Goal: Communication & Community: Answer question/provide support

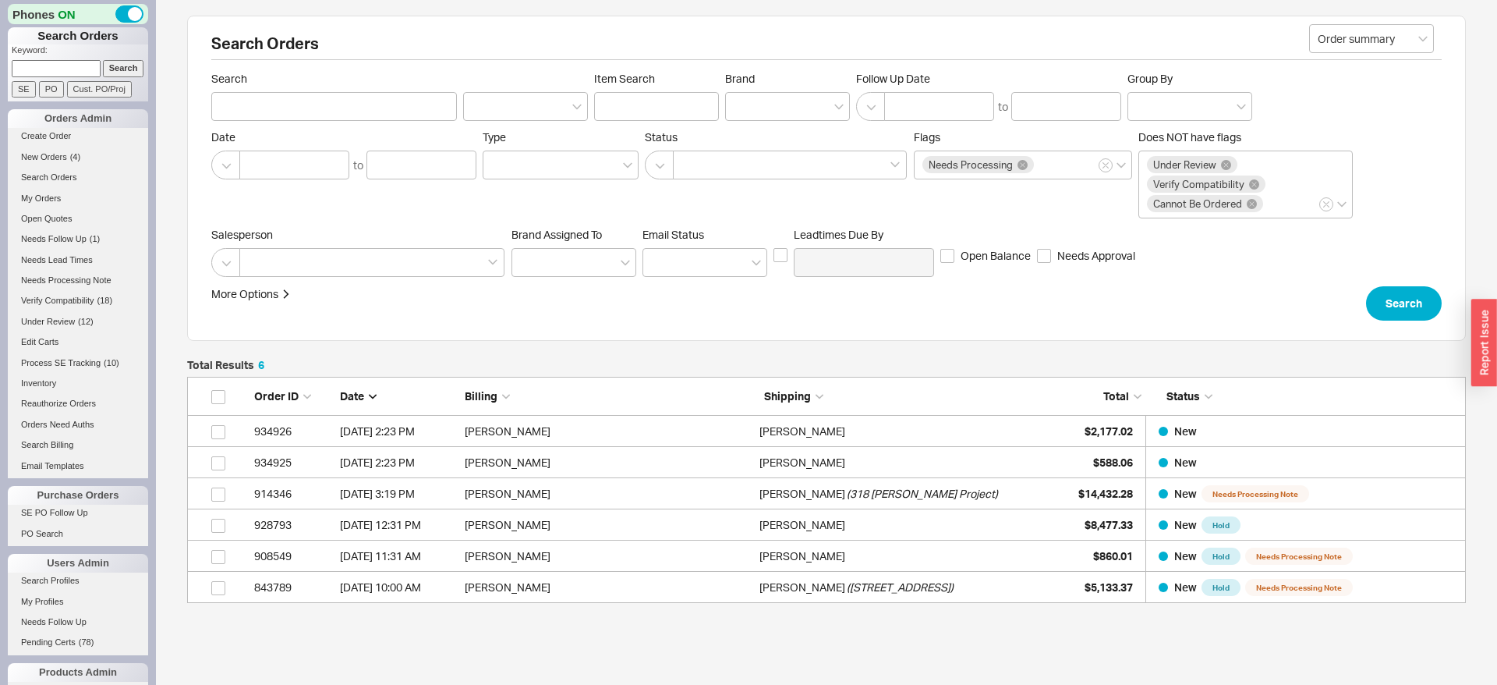
click at [71, 232] on link "Needs Follow Up ( 1 )" at bounding box center [78, 239] width 140 height 16
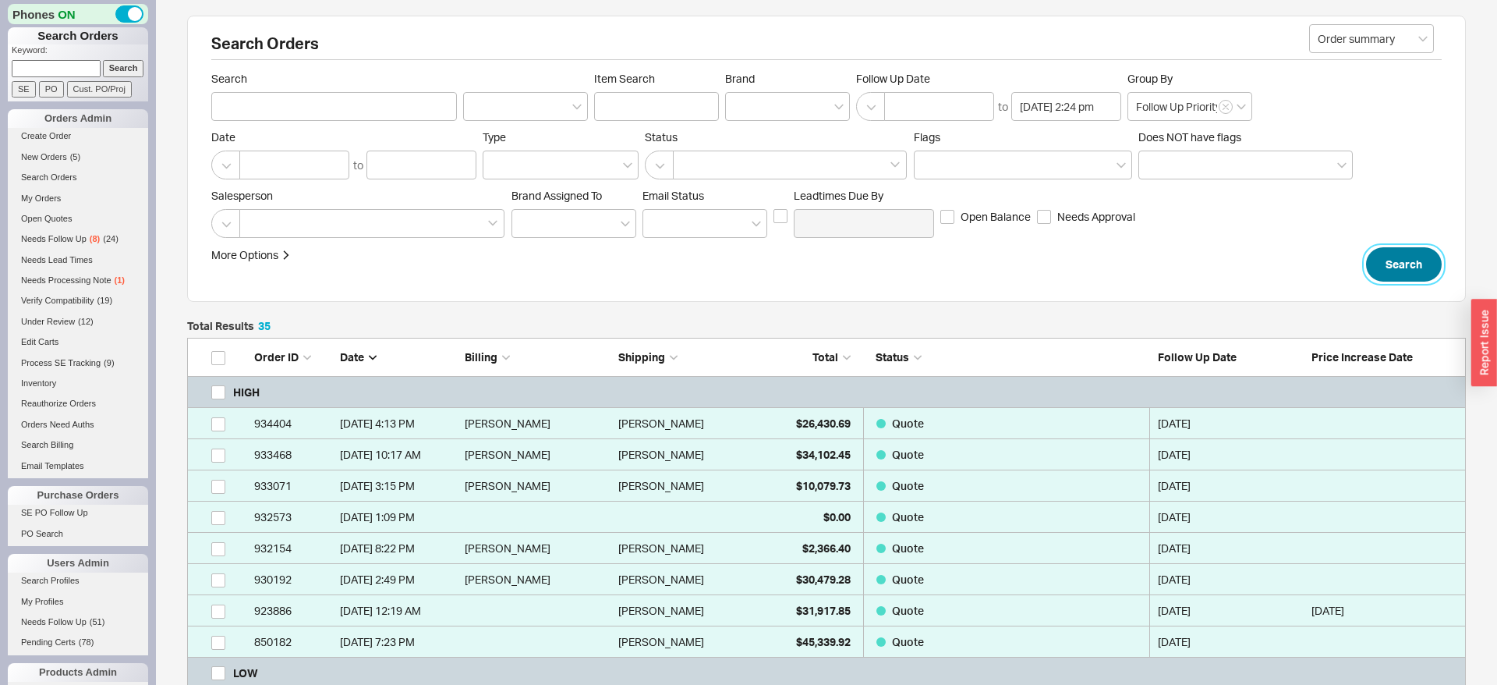
click at [1401, 251] on button "Search" at bounding box center [1404, 264] width 76 height 34
click at [1393, 268] on button "Search" at bounding box center [1404, 264] width 76 height 34
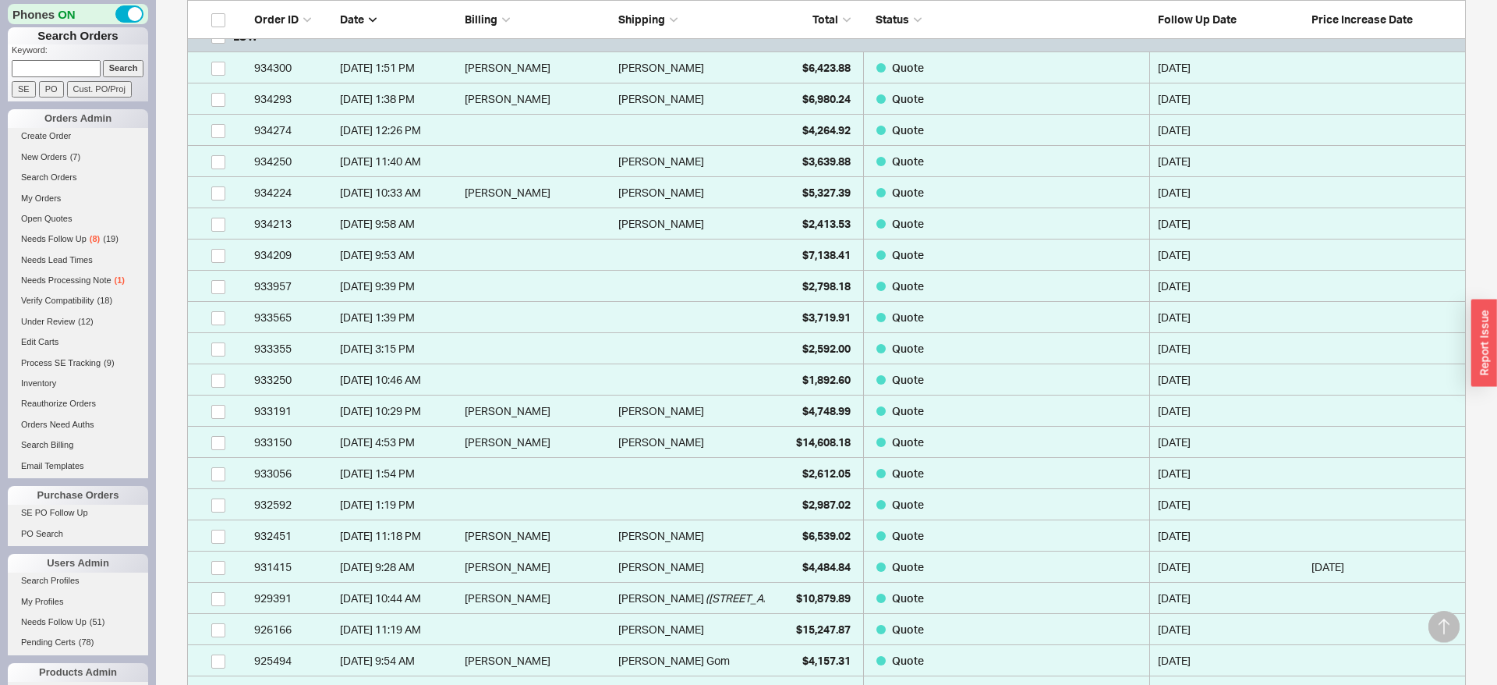
scroll to position [600, 0]
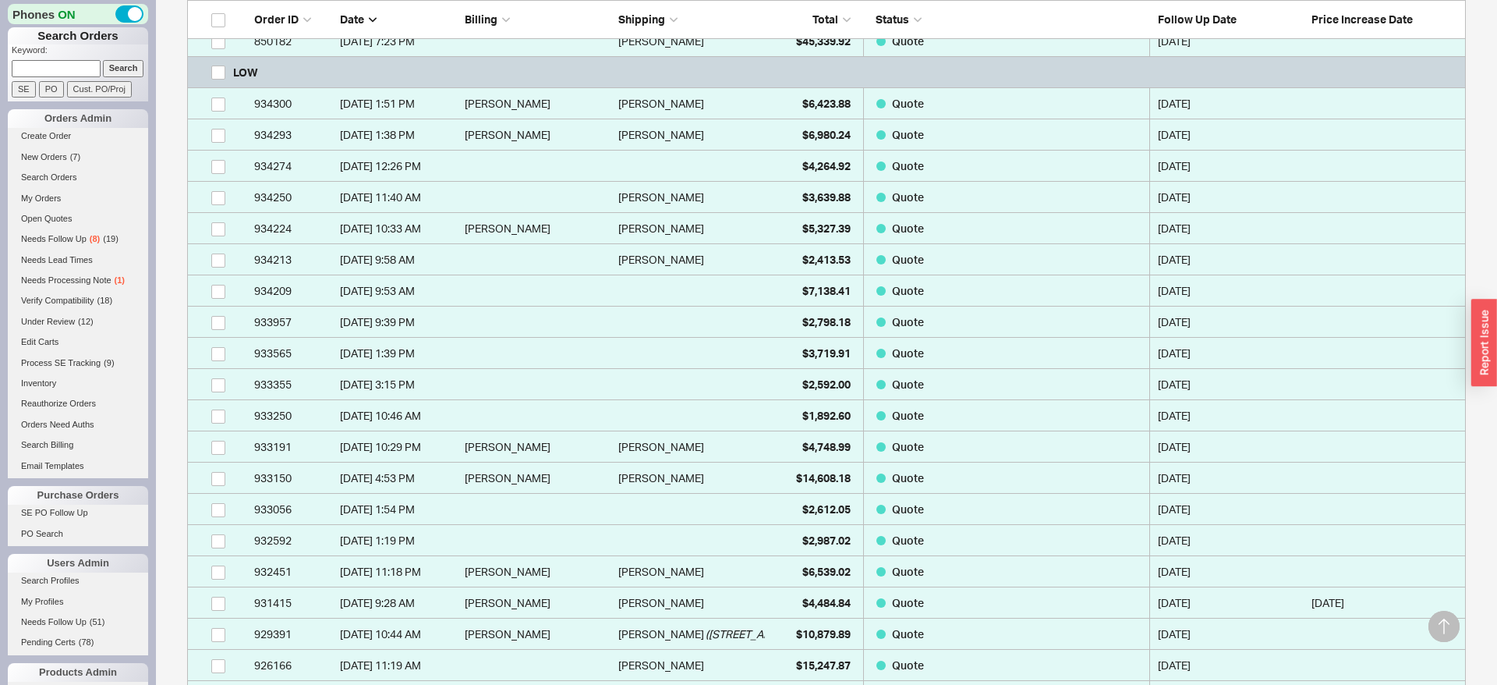
click at [71, 66] on input at bounding box center [56, 68] width 89 height 16
type input "934805"
click at [103, 60] on input "Search" at bounding box center [123, 68] width 41 height 16
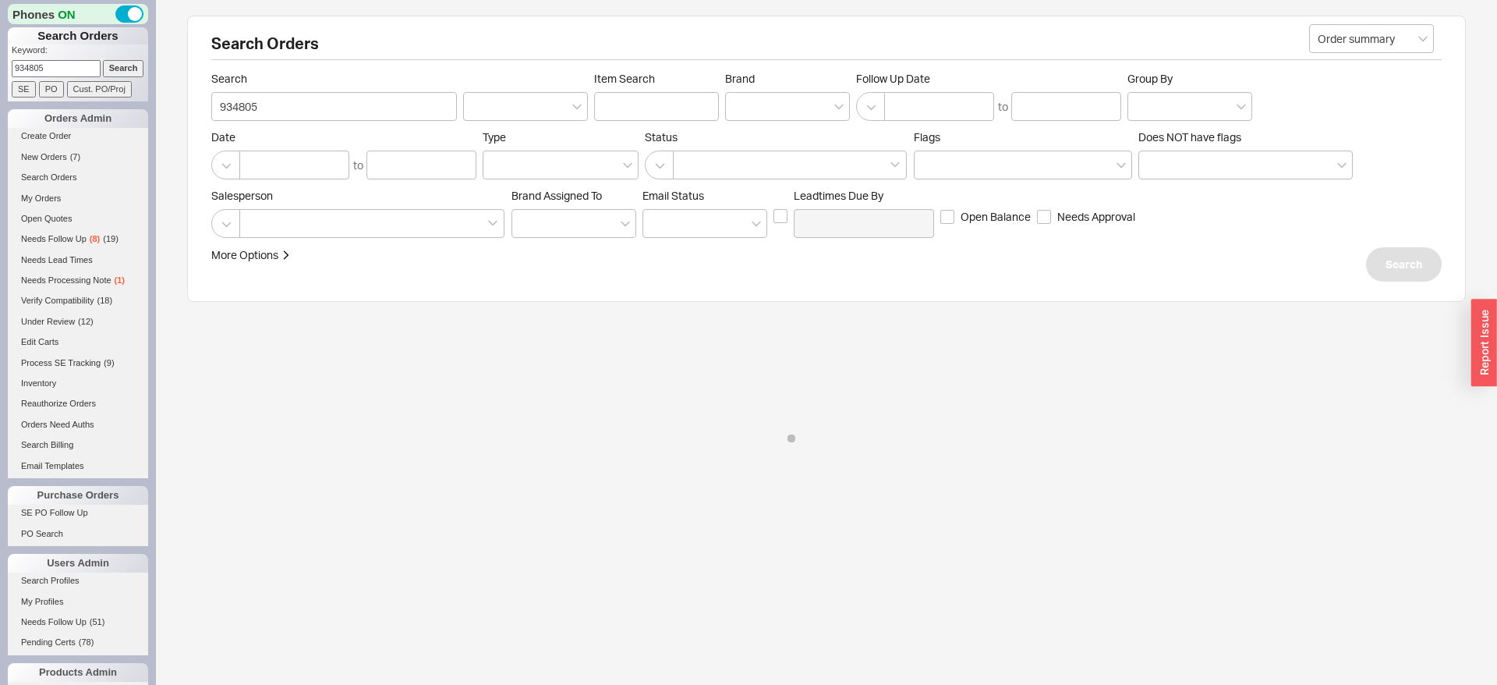
type input "934805"
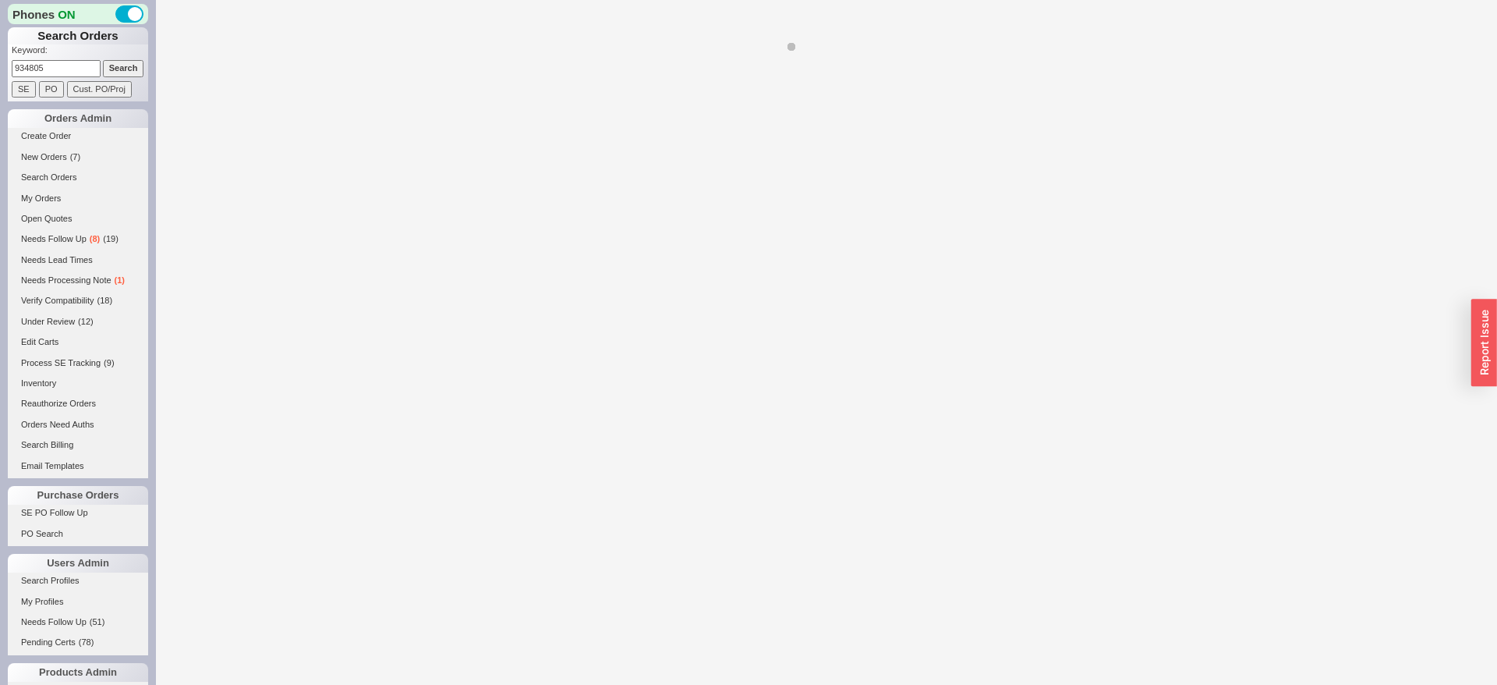
select select "*"
select select "LOW"
select select "3"
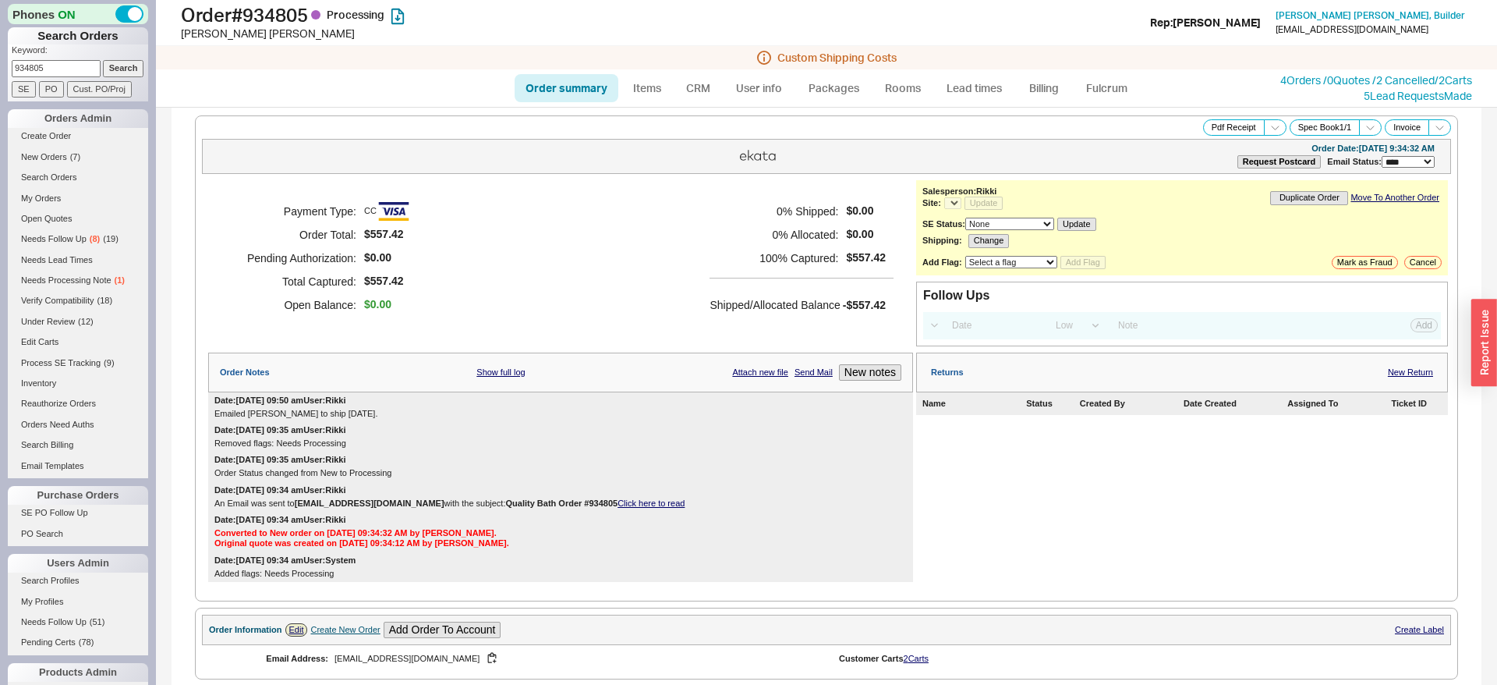
select select "*"
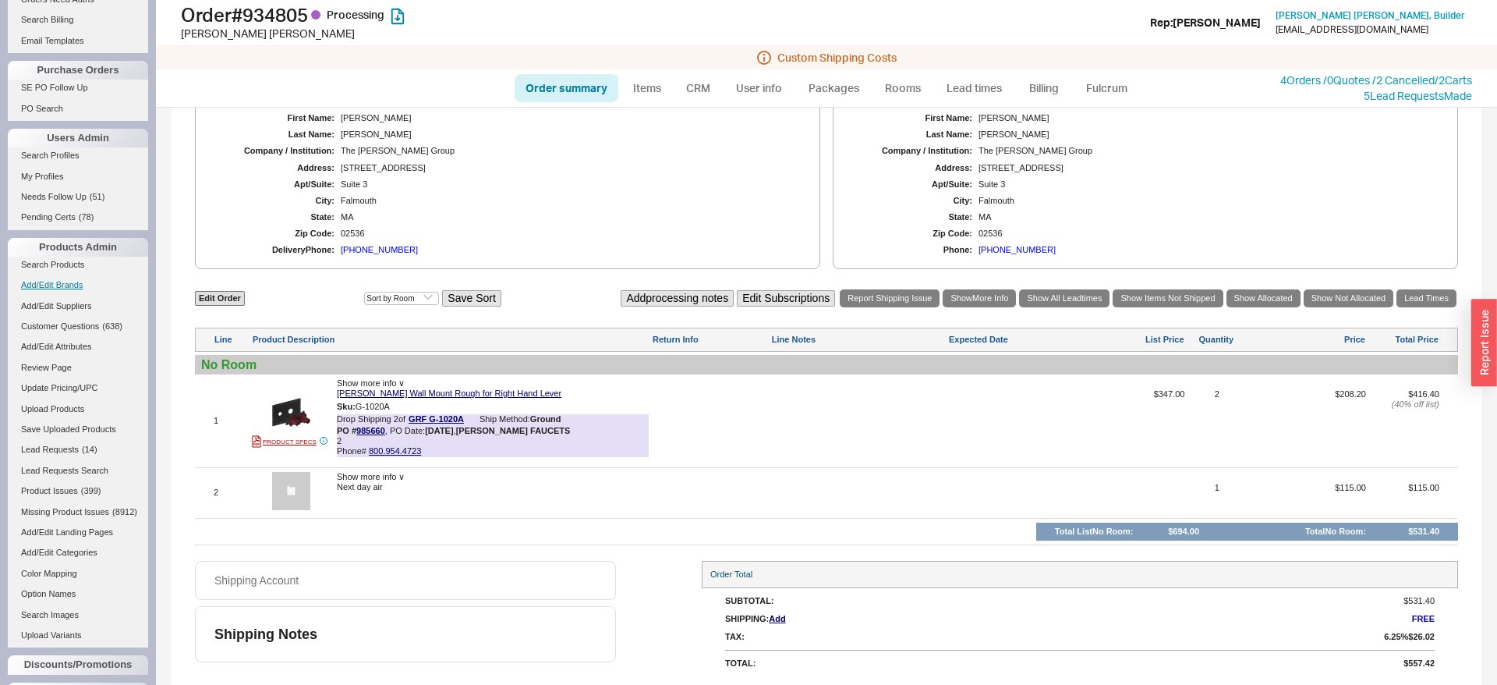
scroll to position [522, 0]
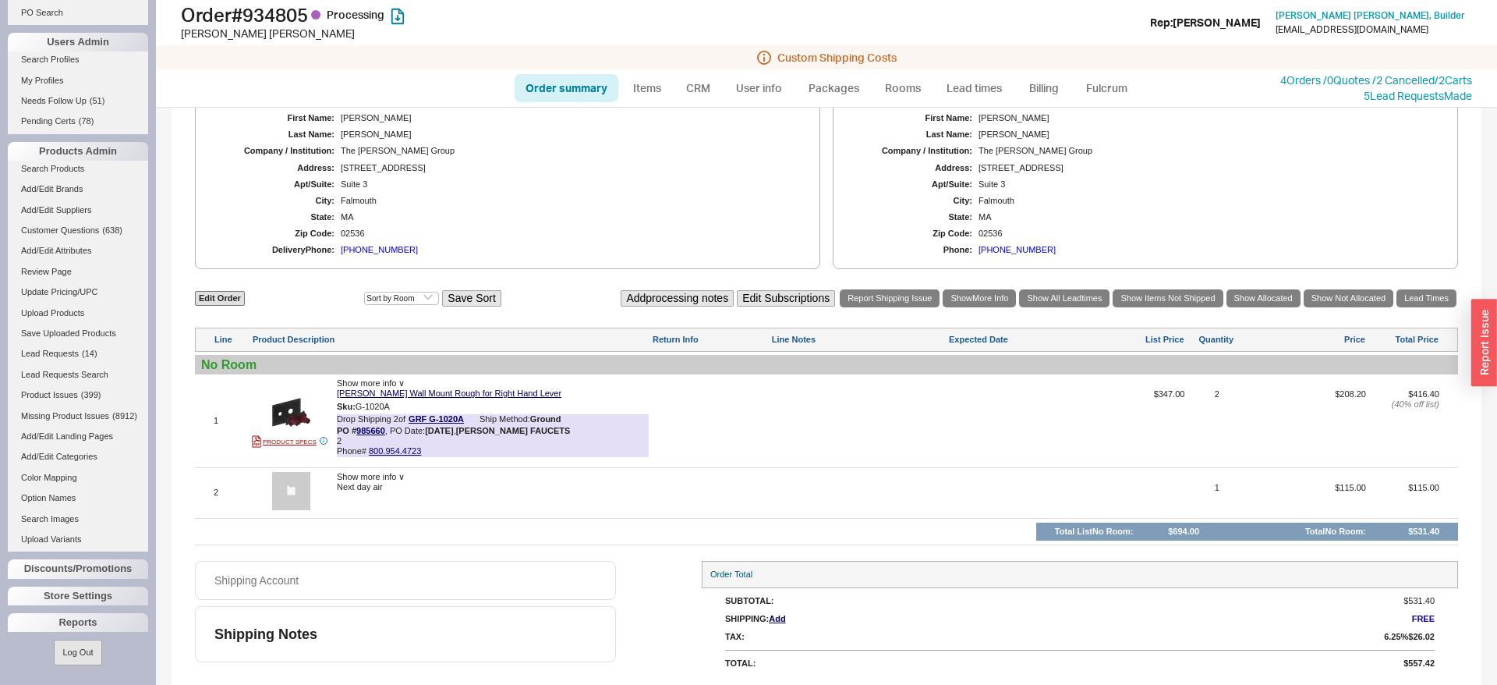
click at [86, 655] on button "Log Out" at bounding box center [78, 652] width 48 height 26
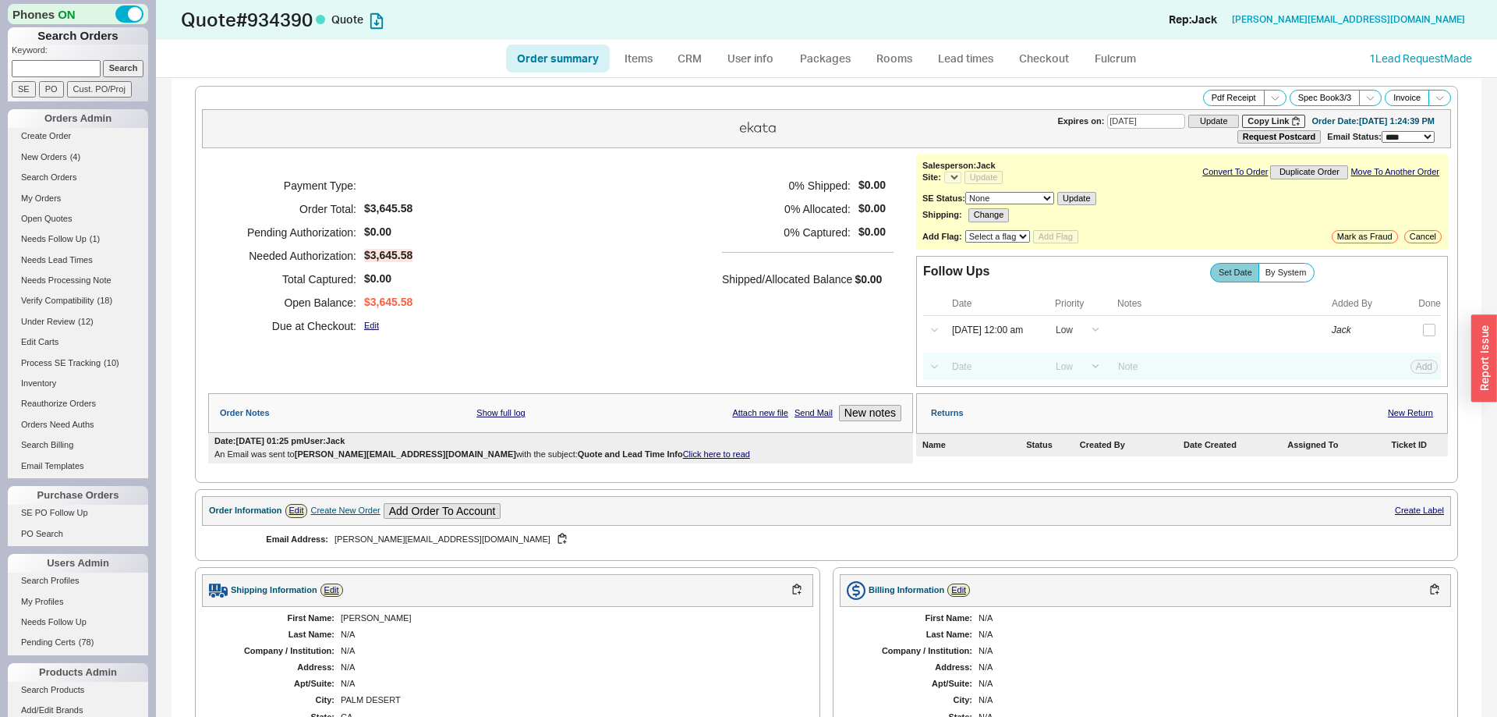
select select "*"
select select "LOW"
select select "3"
select select "*"
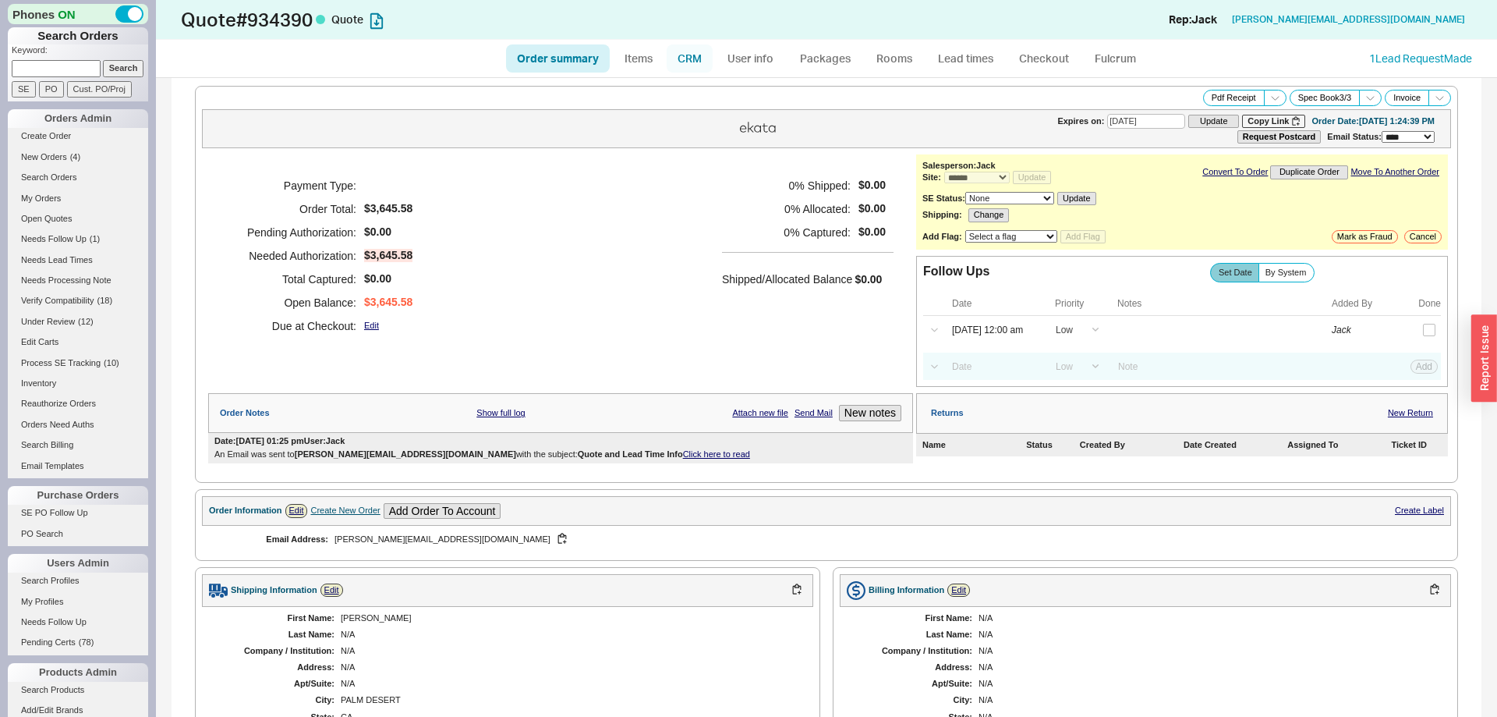
click at [688, 62] on link "CRM" at bounding box center [690, 58] width 46 height 28
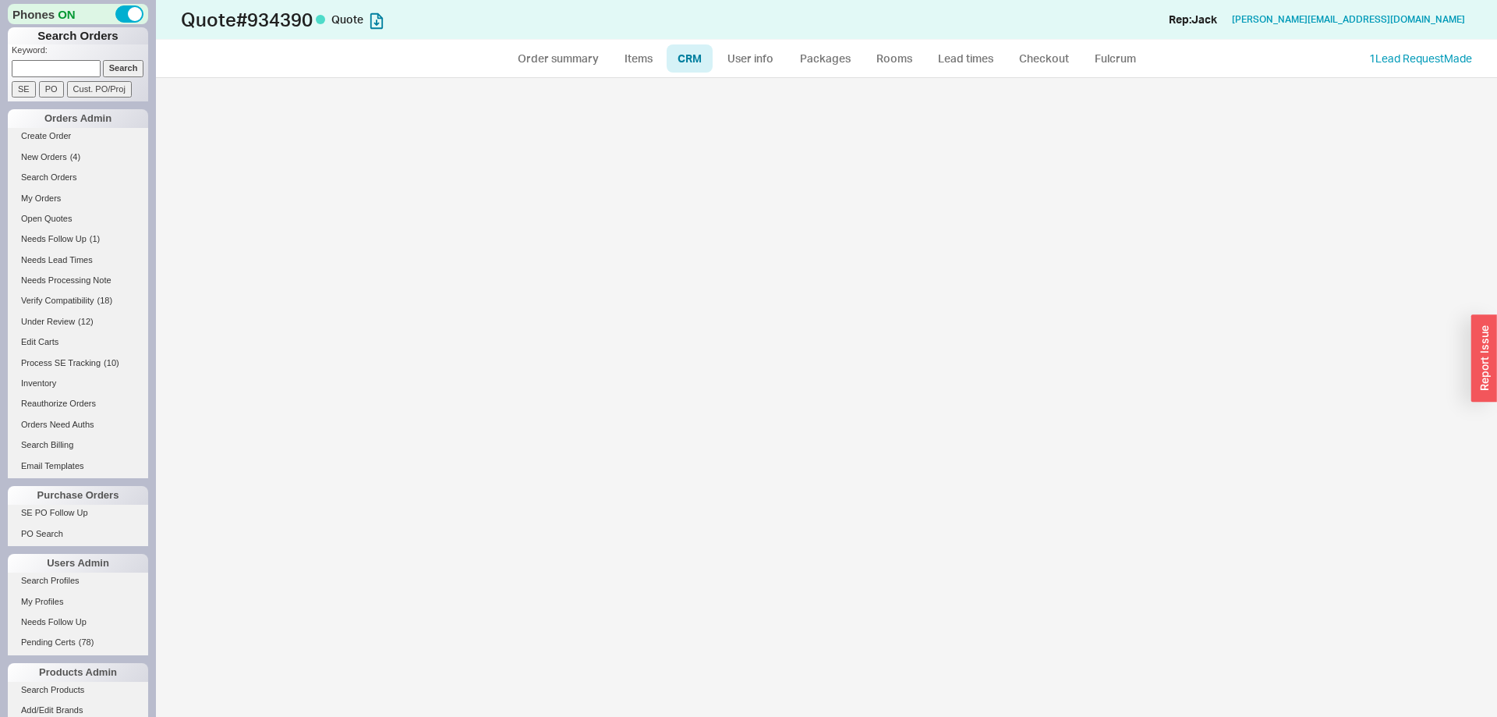
drag, startPoint x: 662, startPoint y: 122, endPoint x: 652, endPoint y: 135, distance: 16.1
click at [661, 122] on div at bounding box center [826, 397] width 1341 height 639
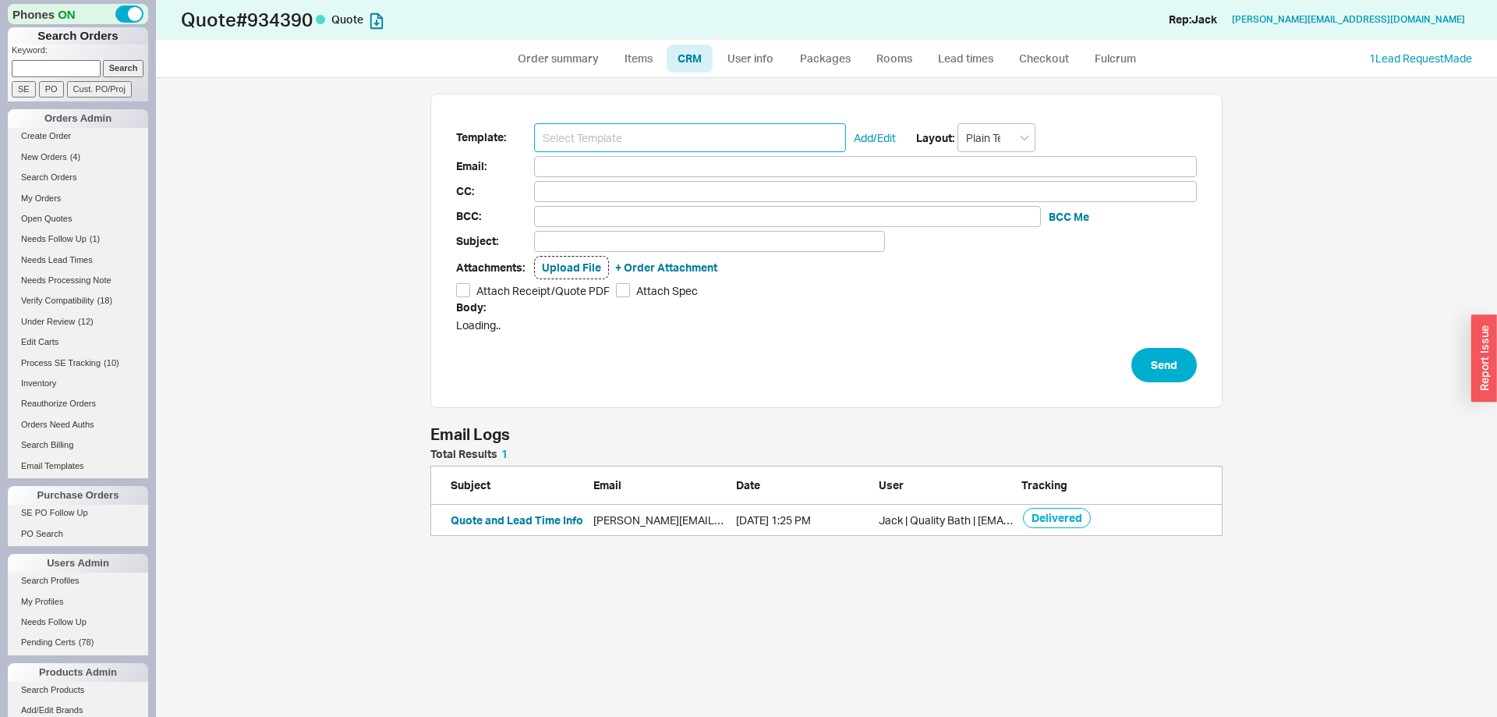
click at [646, 132] on input at bounding box center [690, 137] width 312 height 29
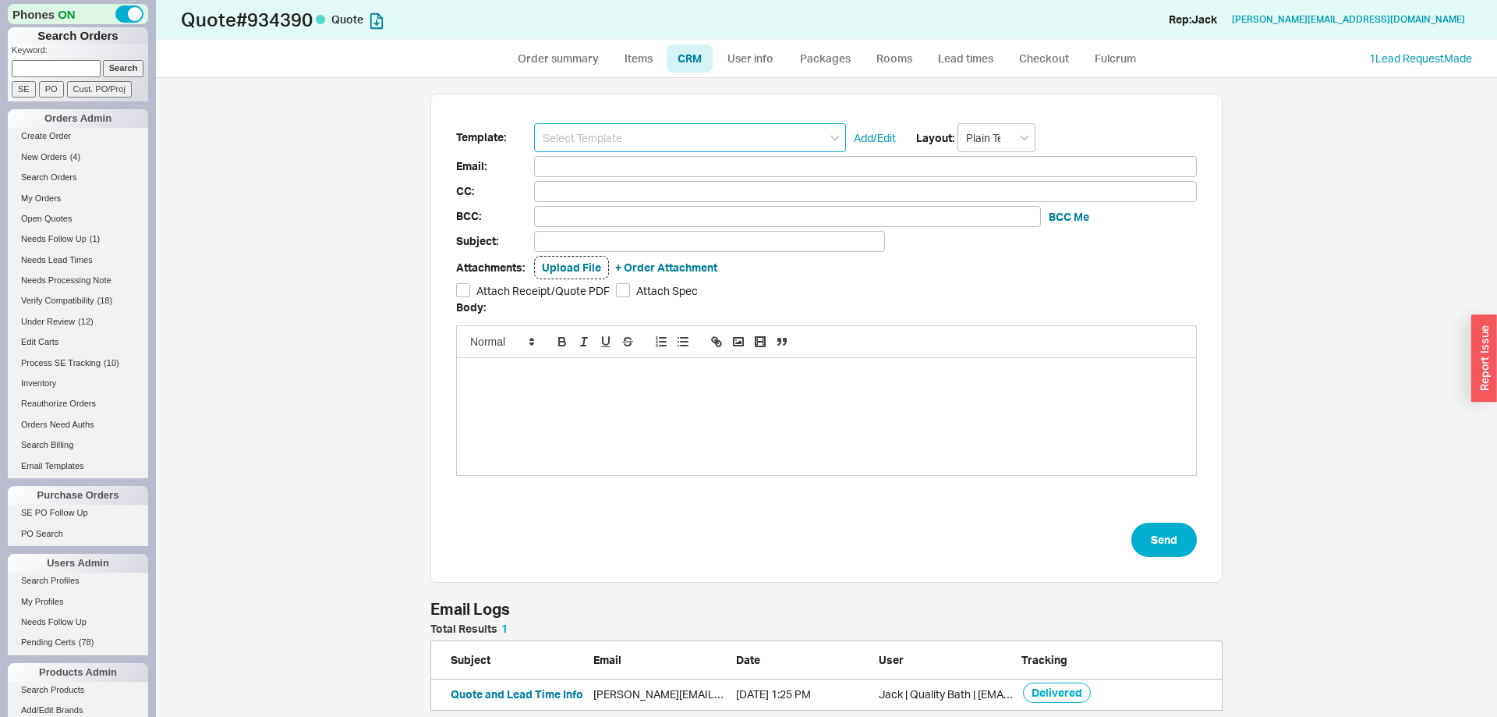
click at [643, 132] on input at bounding box center [690, 137] width 312 height 29
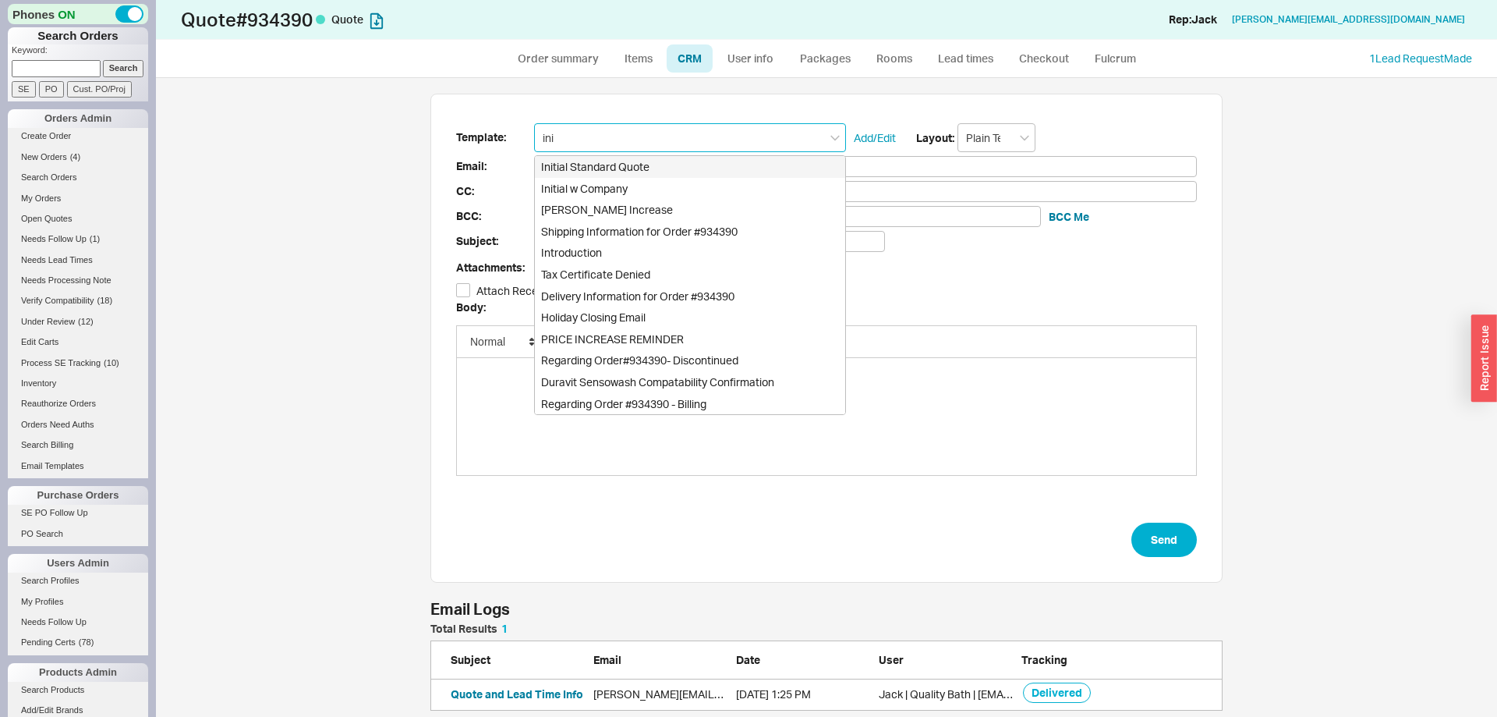
type input "init"
type input "Receipt"
type input "Randy@pattondesignstudio.com"
type input "Quote # 934390 - Can I Help?"
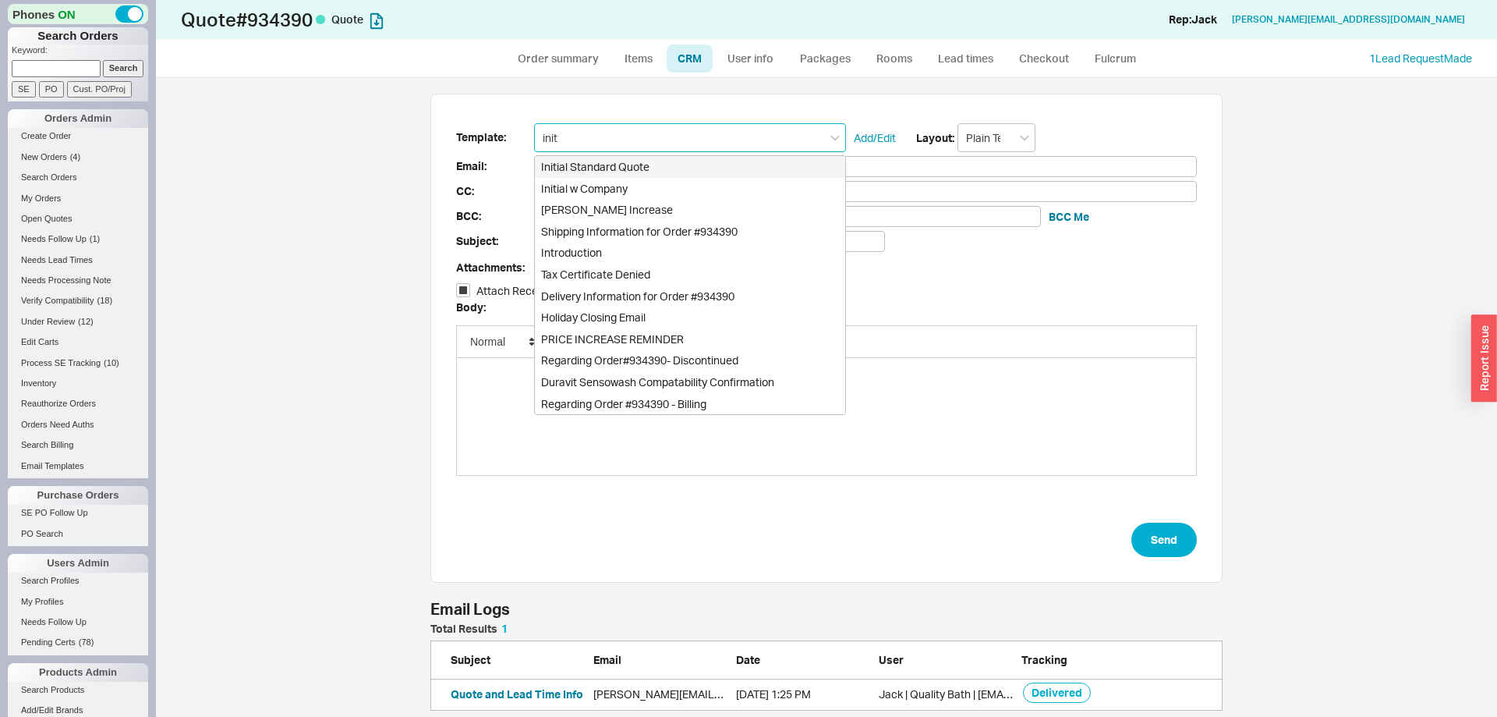
checkbox input "true"
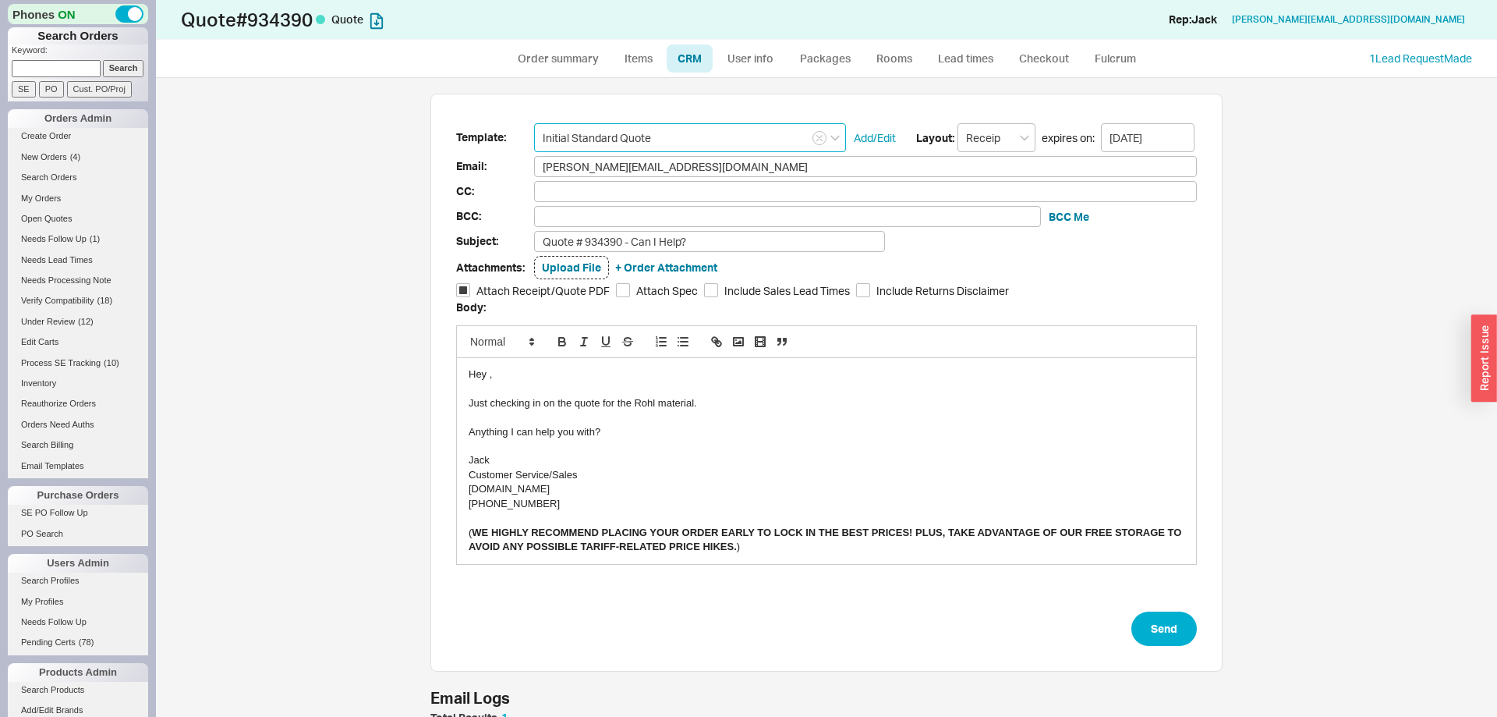
type input "Initial Standard Quote"
click at [638, 403] on div "Just checking in on the quote for the Rohl material." at bounding box center [827, 403] width 716 height 14
click at [1146, 624] on button "Send" at bounding box center [1164, 628] width 66 height 34
select select "*"
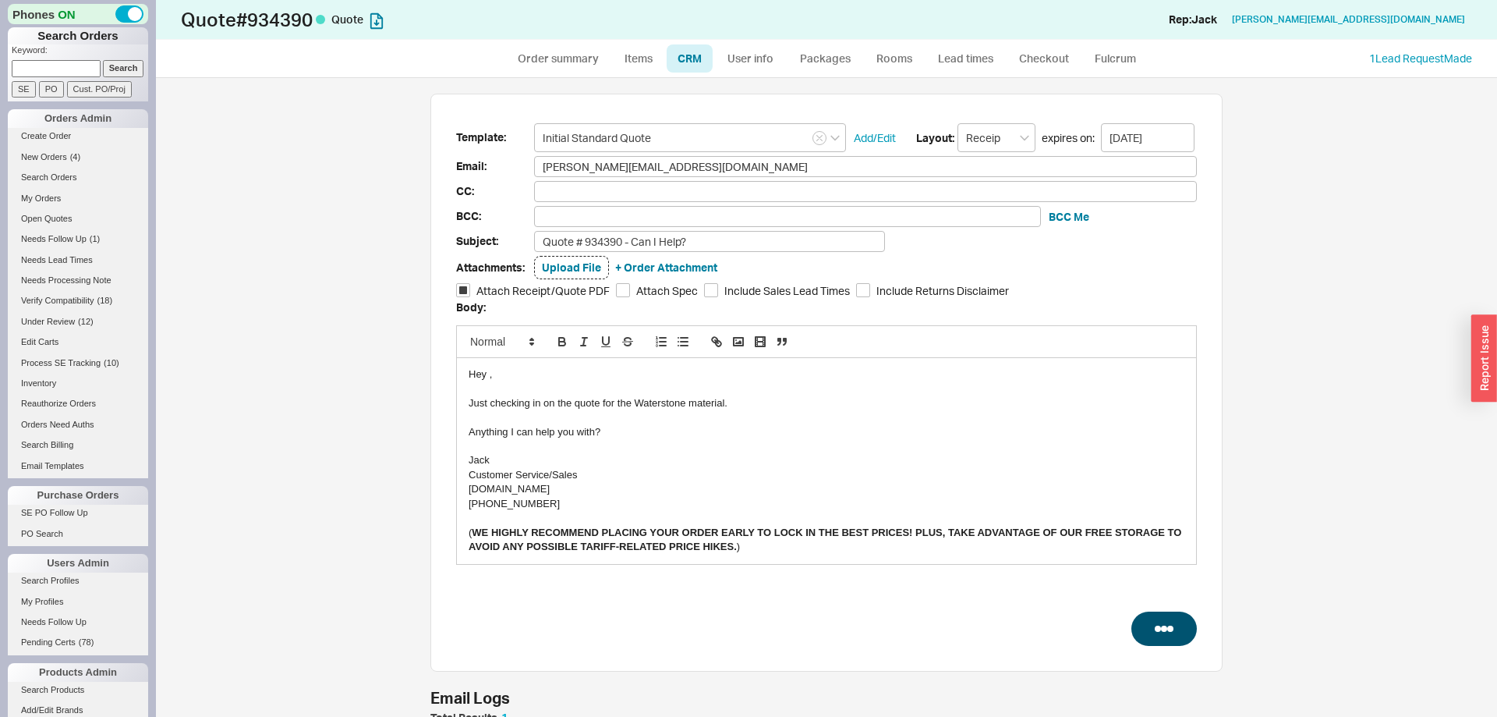
select select "*"
select select "LOW"
select select "3"
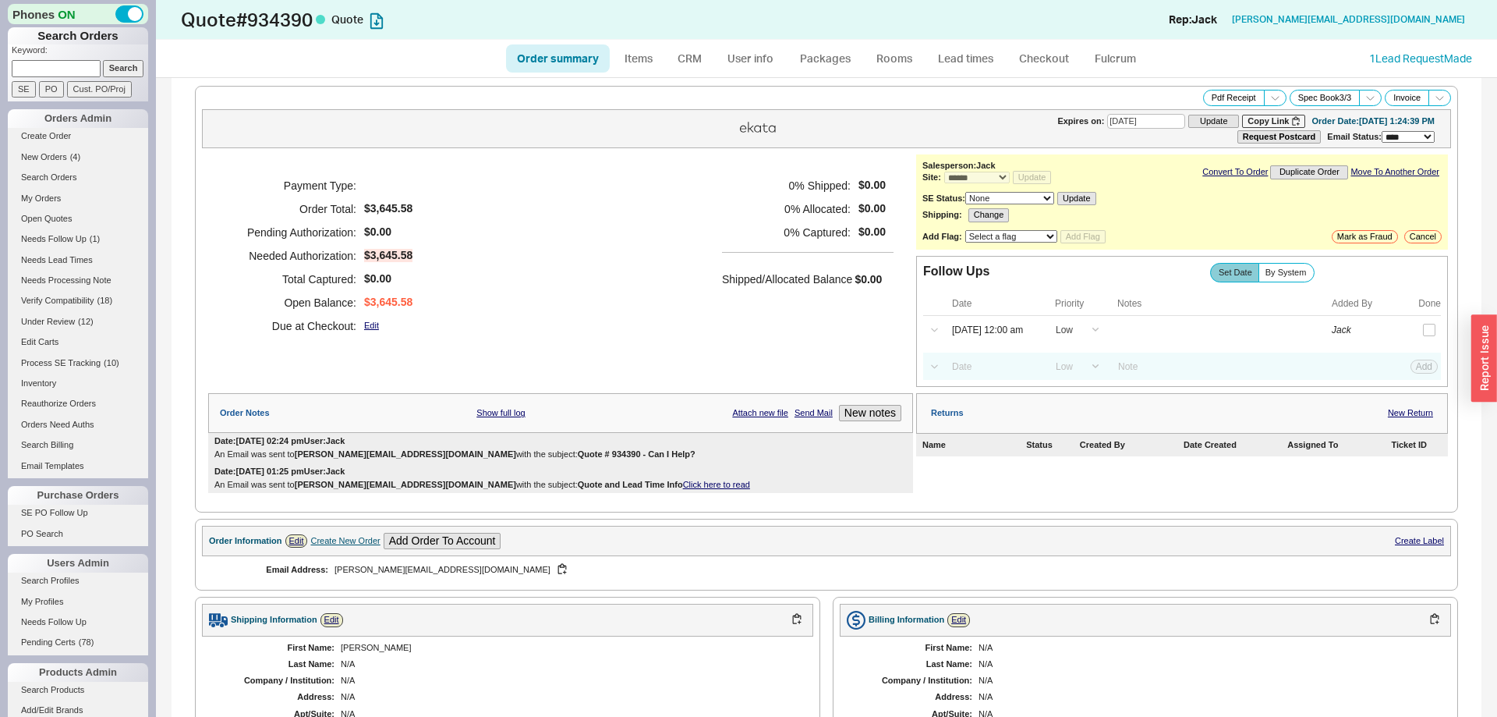
type input "[DATE]"
drag, startPoint x: 973, startPoint y: 384, endPoint x: 982, endPoint y: 370, distance: 15.8
click at [972, 380] on div "Select a Date Now One hour One day Two Days One Month High Medium Low Low Add" at bounding box center [1182, 365] width 518 height 27
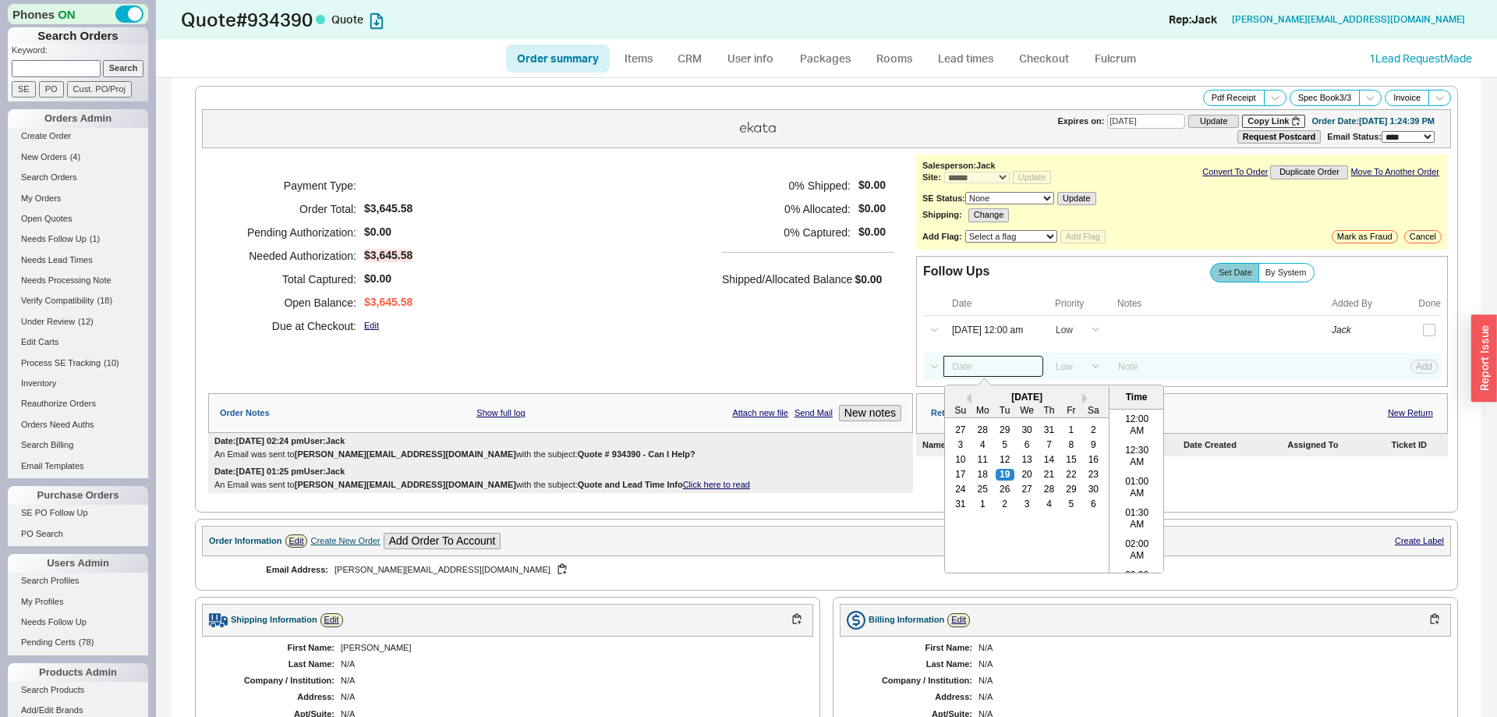
click at [982, 370] on input at bounding box center [994, 366] width 100 height 21
click at [1004, 494] on div "26" at bounding box center [1005, 489] width 19 height 11
type input "[DATE] 12:00 am"
click at [1436, 372] on button "Add" at bounding box center [1424, 366] width 27 height 14
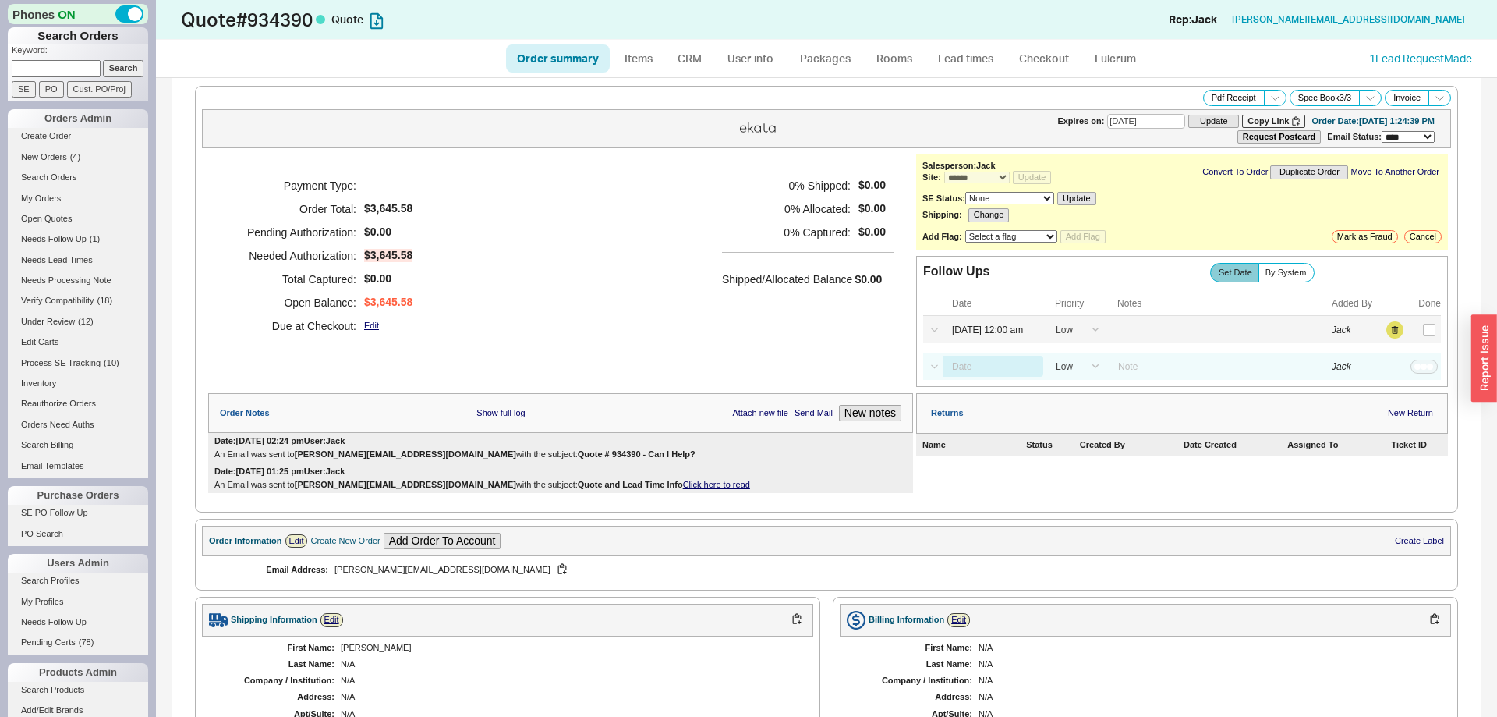
select select "LOW"
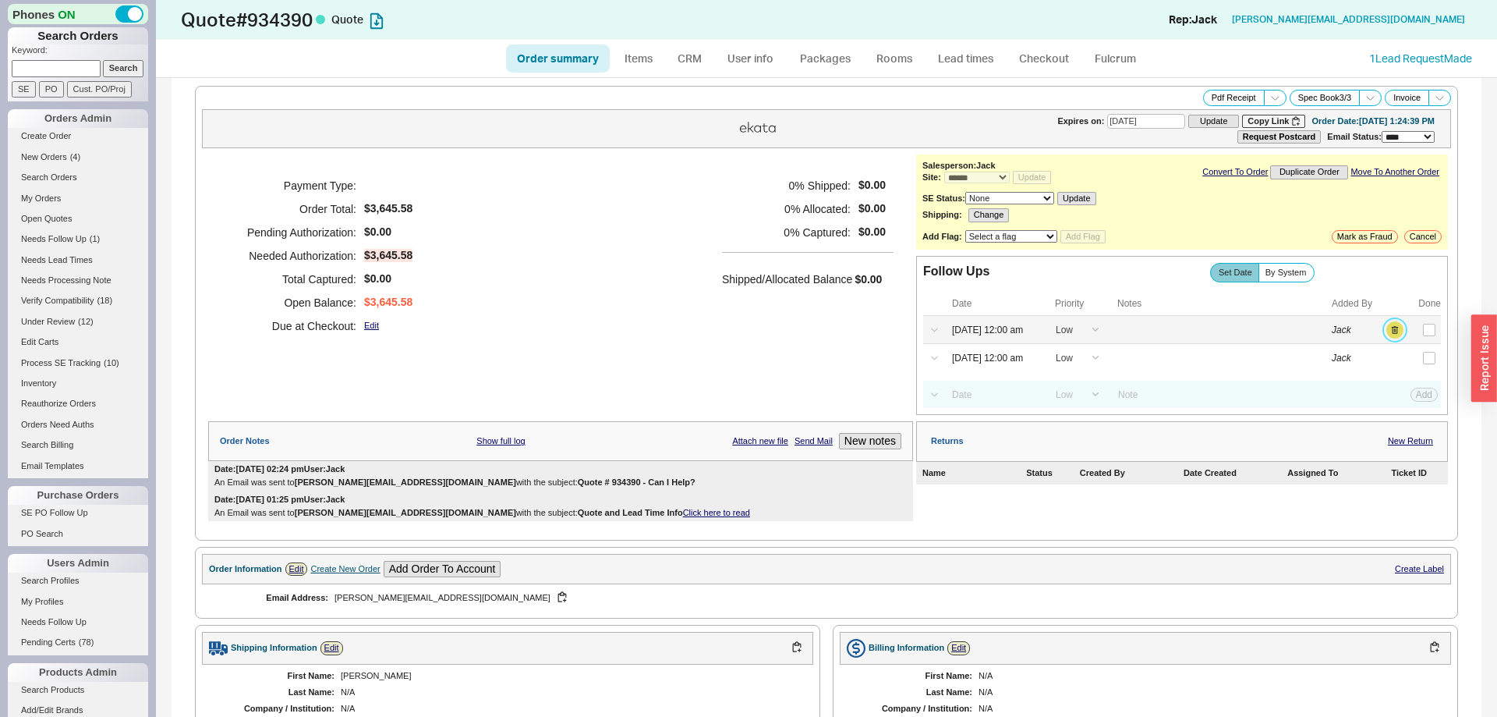
click at [1392, 333] on button "button" at bounding box center [1394, 329] width 17 height 17
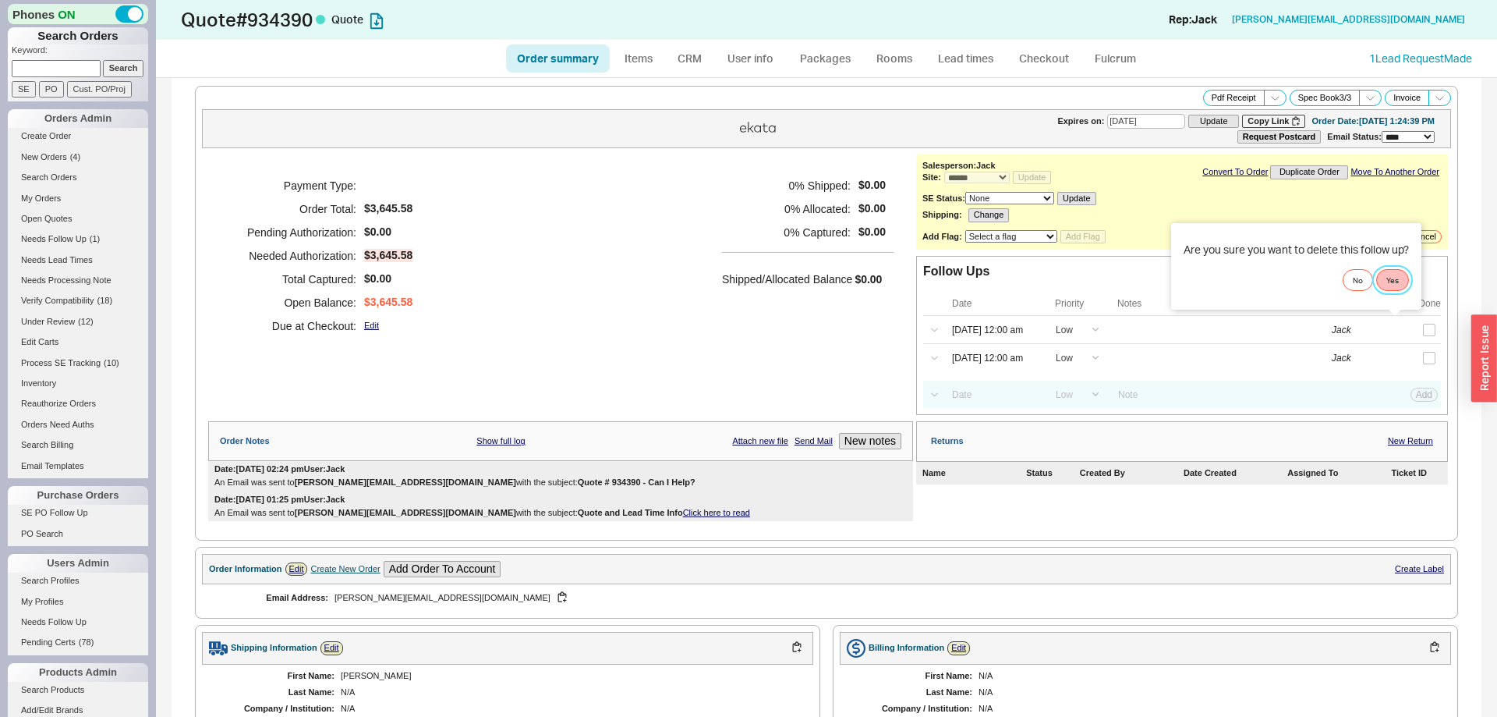
click at [1396, 282] on button "Yes" at bounding box center [1392, 280] width 33 height 22
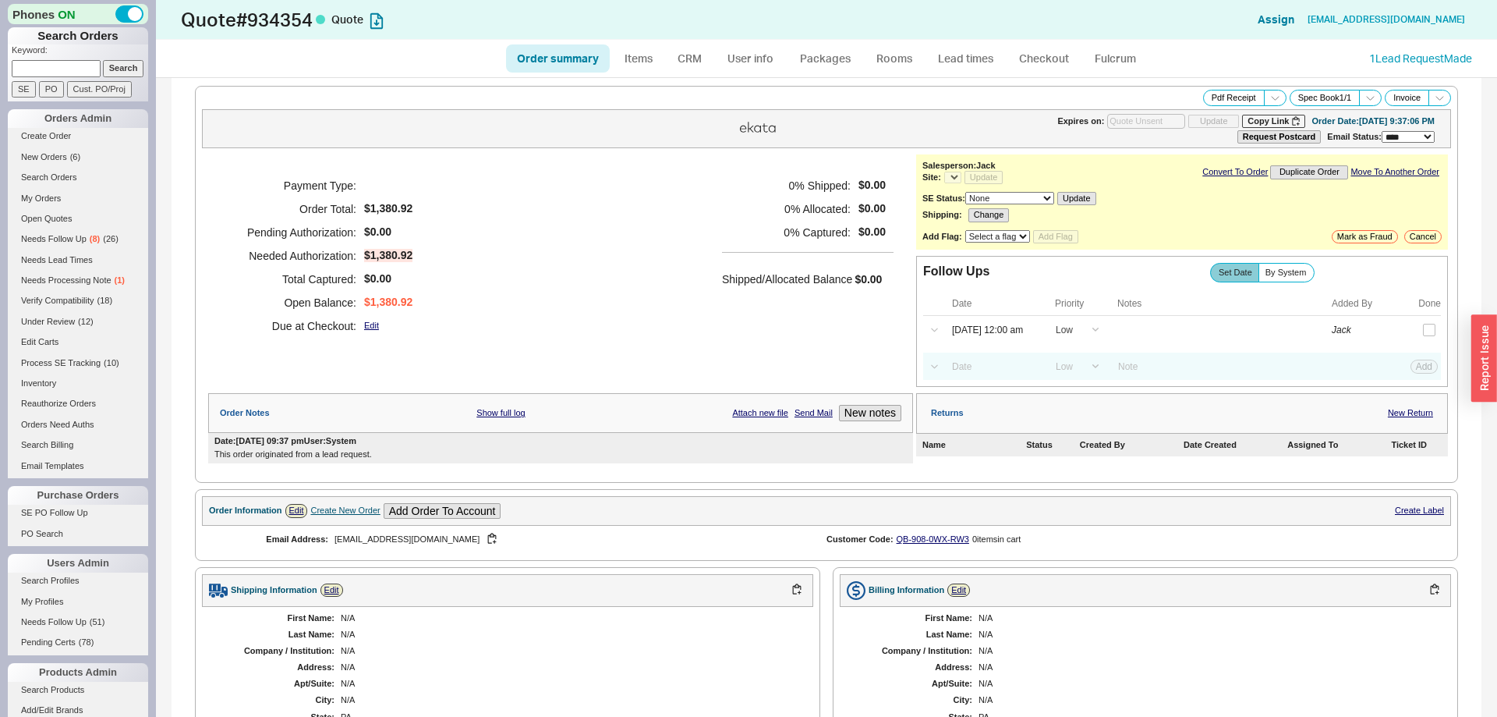
select select "*"
select select "LOW"
select select "3"
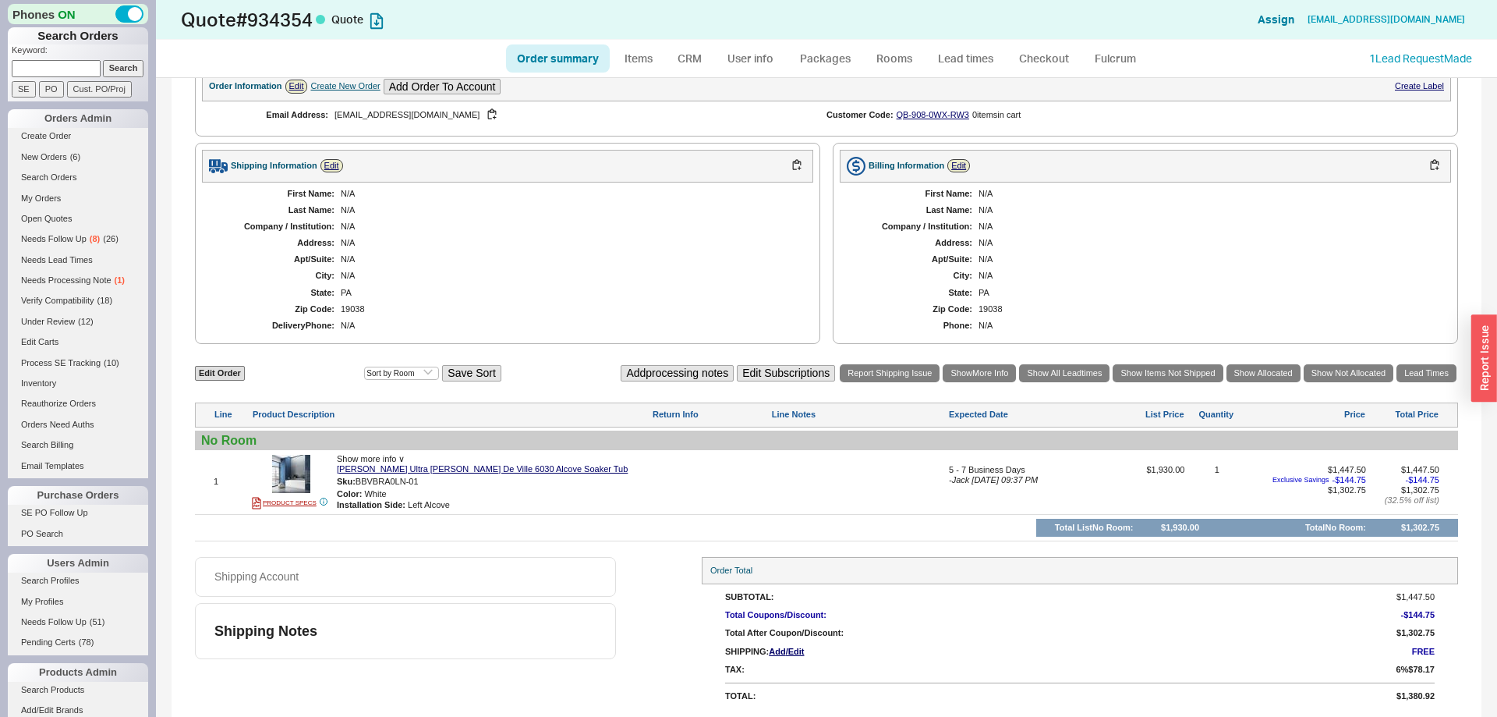
select select "*"
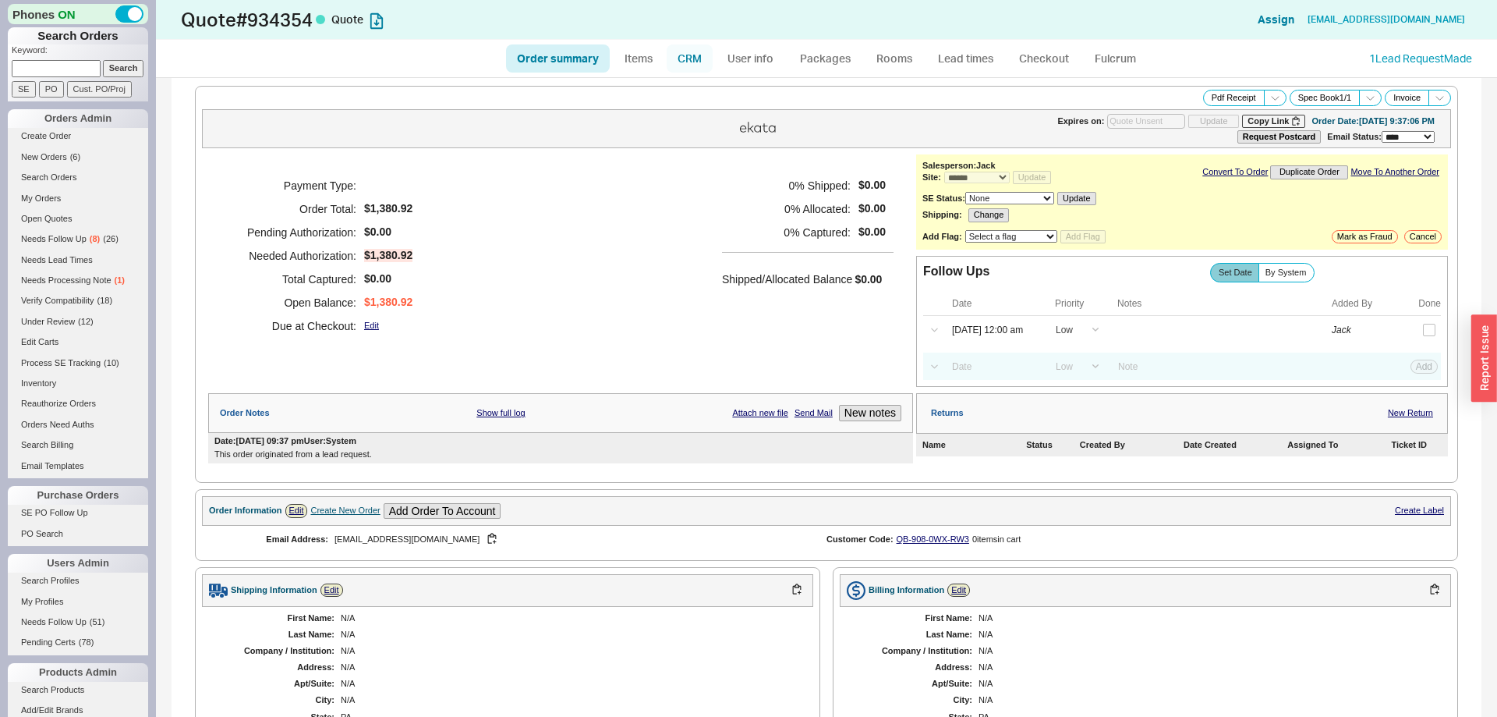
click at [684, 58] on link "CRM" at bounding box center [690, 58] width 46 height 28
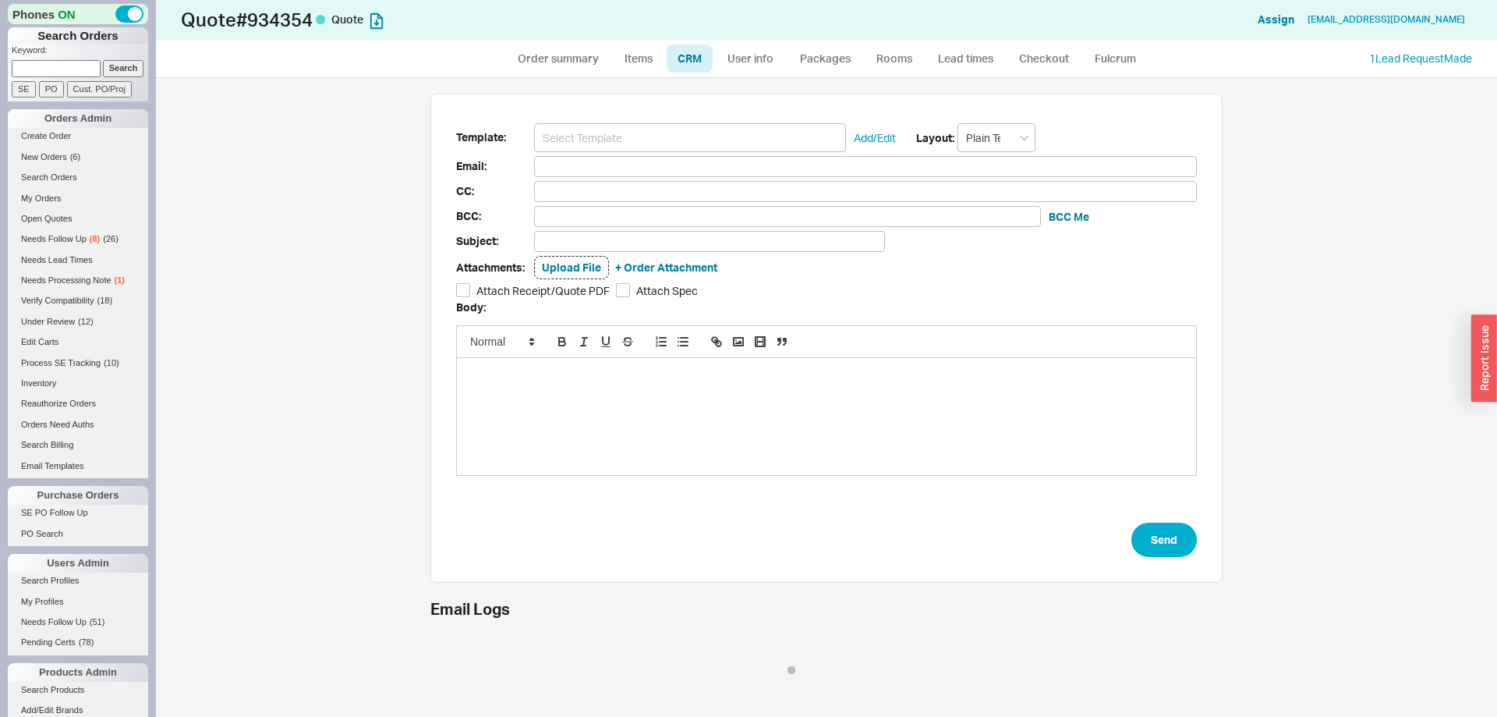
click at [660, 127] on input at bounding box center [690, 137] width 312 height 29
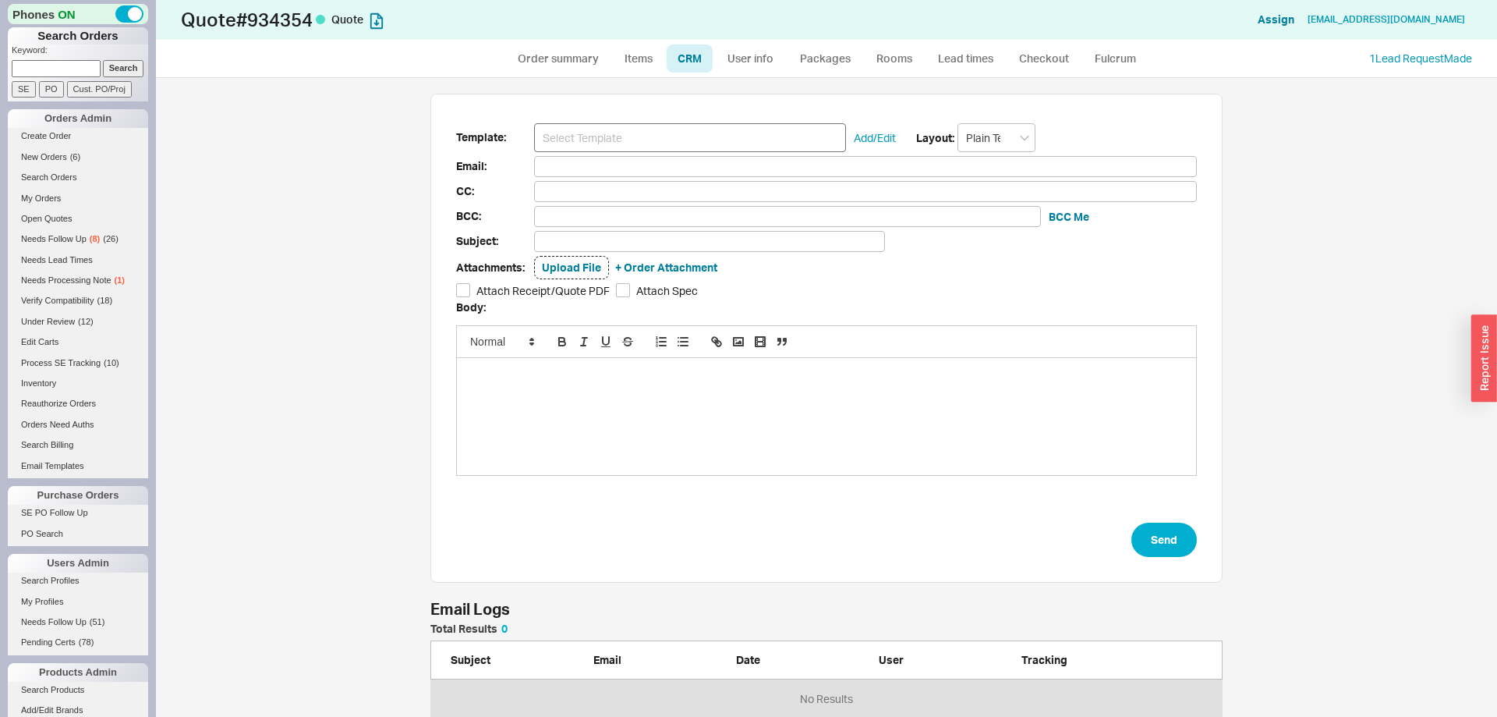
scroll to position [95, 792]
click at [653, 128] on input at bounding box center [690, 137] width 312 height 29
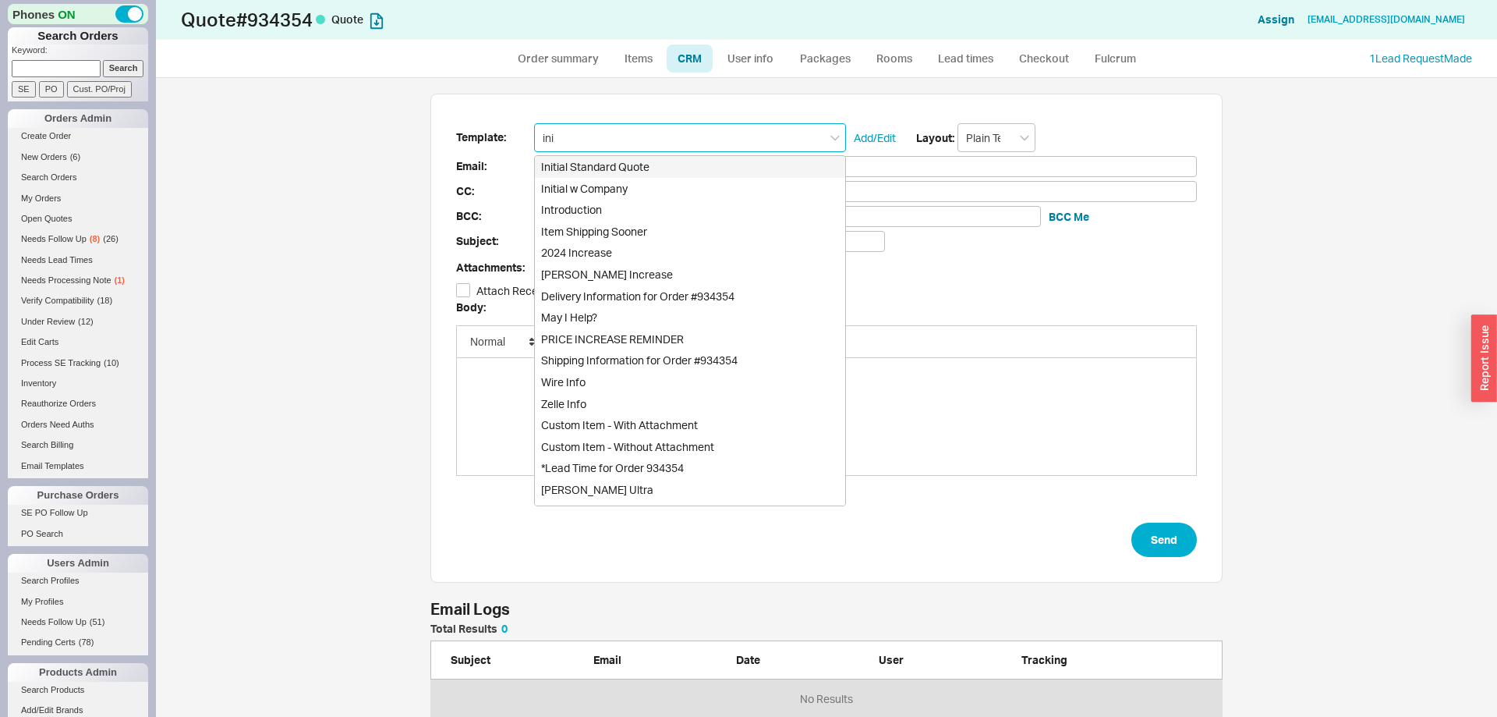
type input "init"
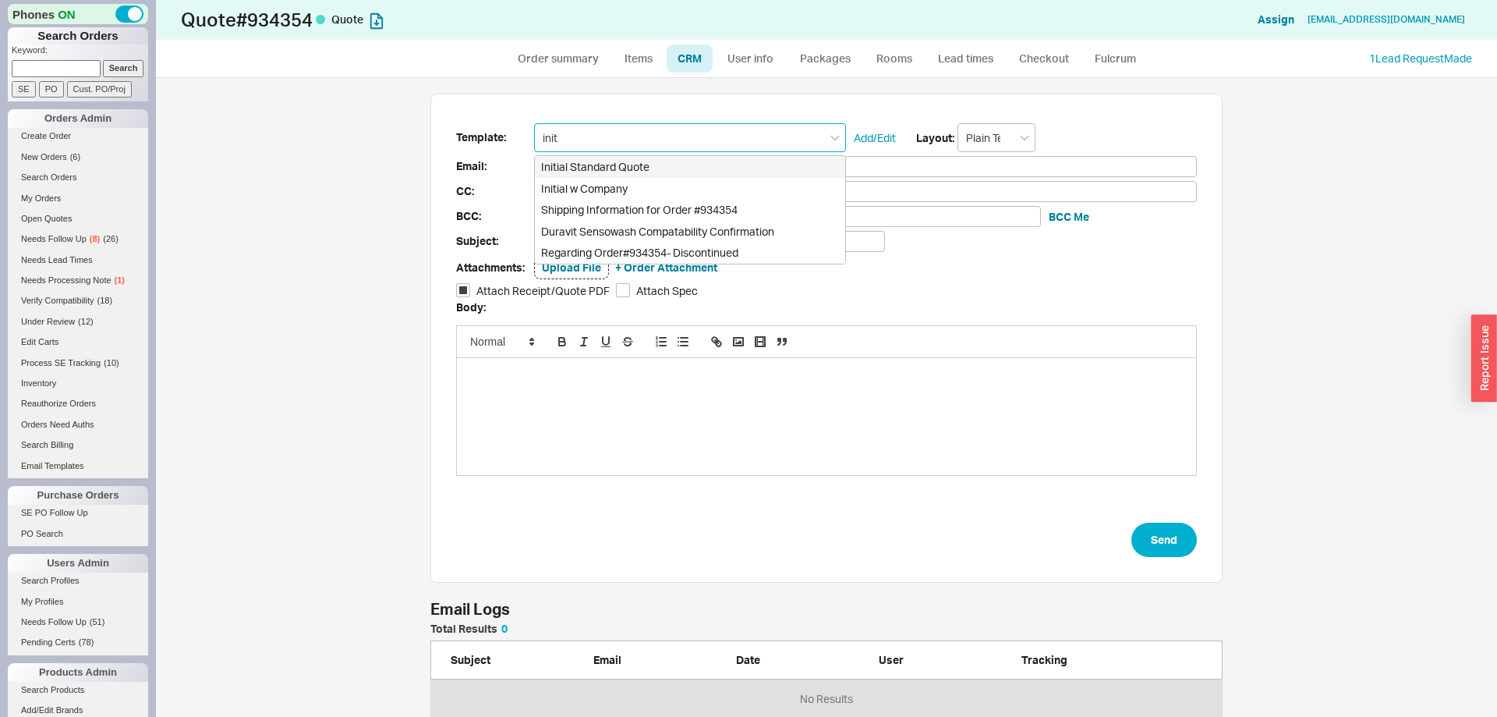
type input "Receipt"
type input "[EMAIL_ADDRESS][DOMAIN_NAME]"
type input "Quote # 934354 - Can I Help?"
checkbox input "true"
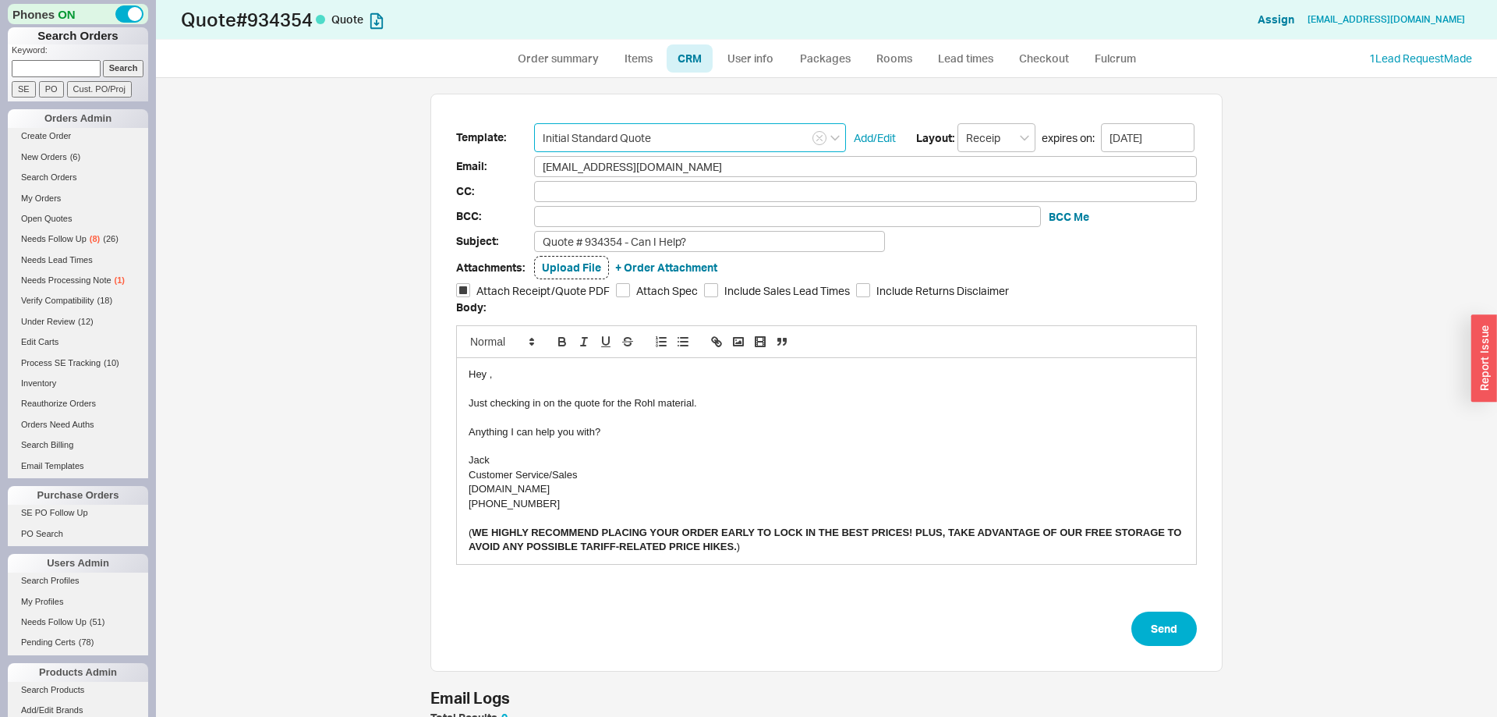
type input "Initial Standard Quote"
click at [645, 404] on div "Just checking in on the quote for the Rohl material." at bounding box center [827, 403] width 716 height 14
click at [1184, 636] on button "Send" at bounding box center [1164, 628] width 66 height 34
select select "*"
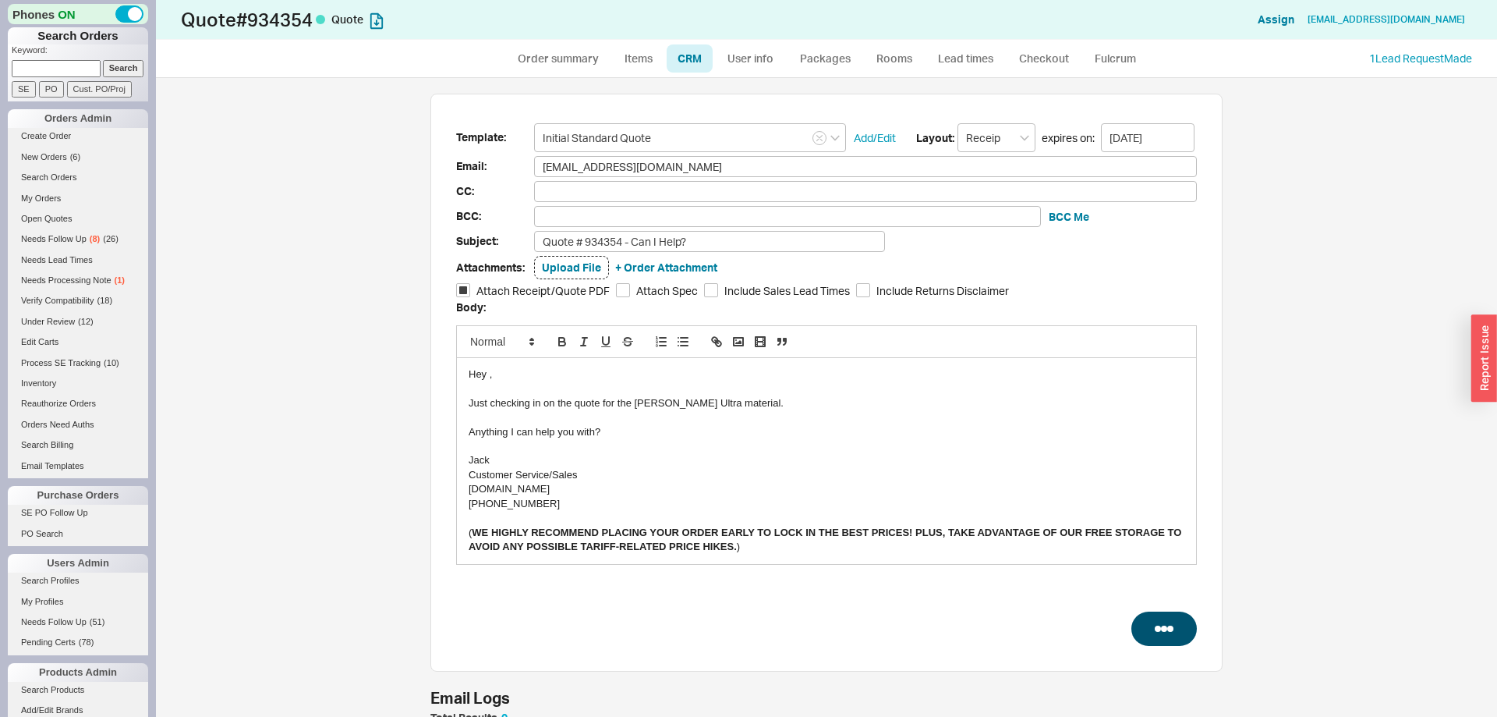
select select "*"
select select "LOW"
select select "3"
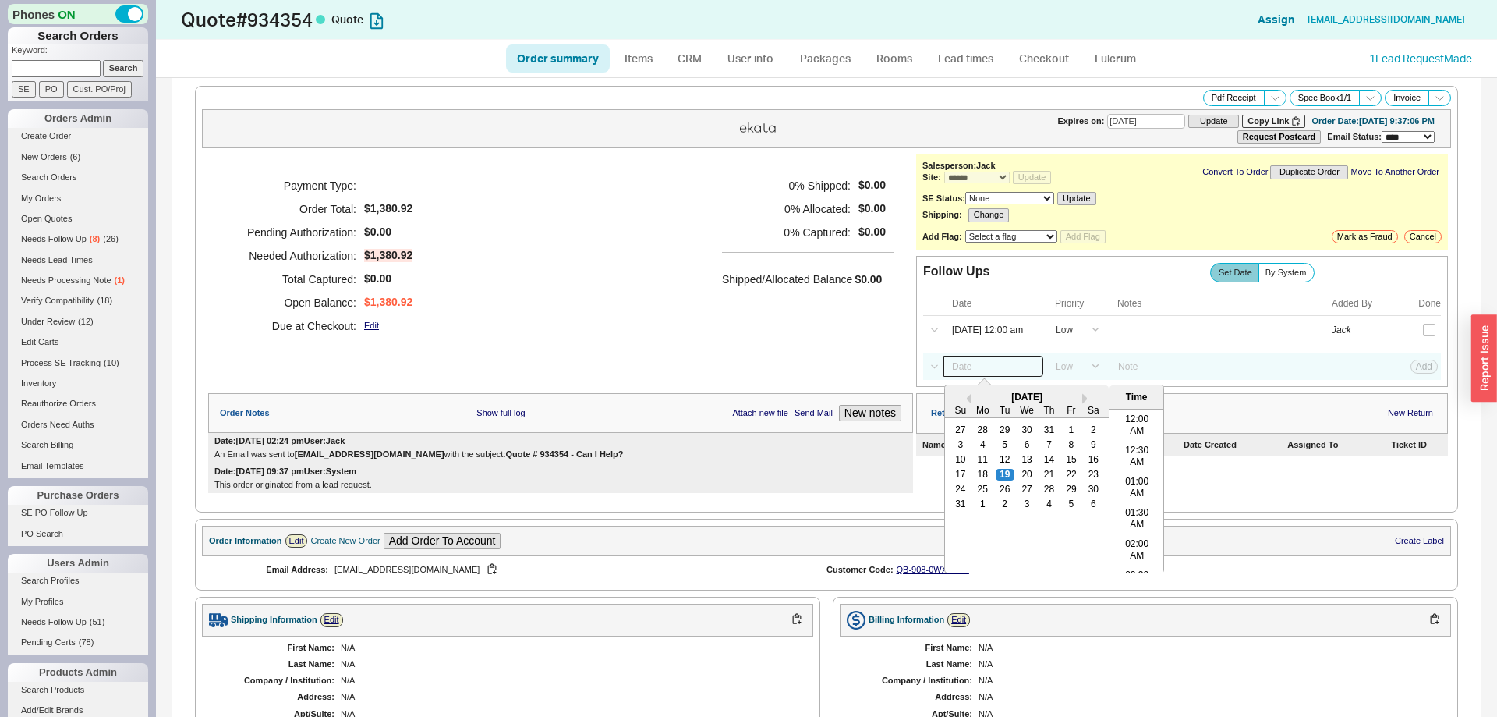
click at [958, 374] on input at bounding box center [994, 366] width 100 height 21
click at [1001, 495] on div "26" at bounding box center [1005, 489] width 19 height 11
type input "08/26/25 12:00 am"
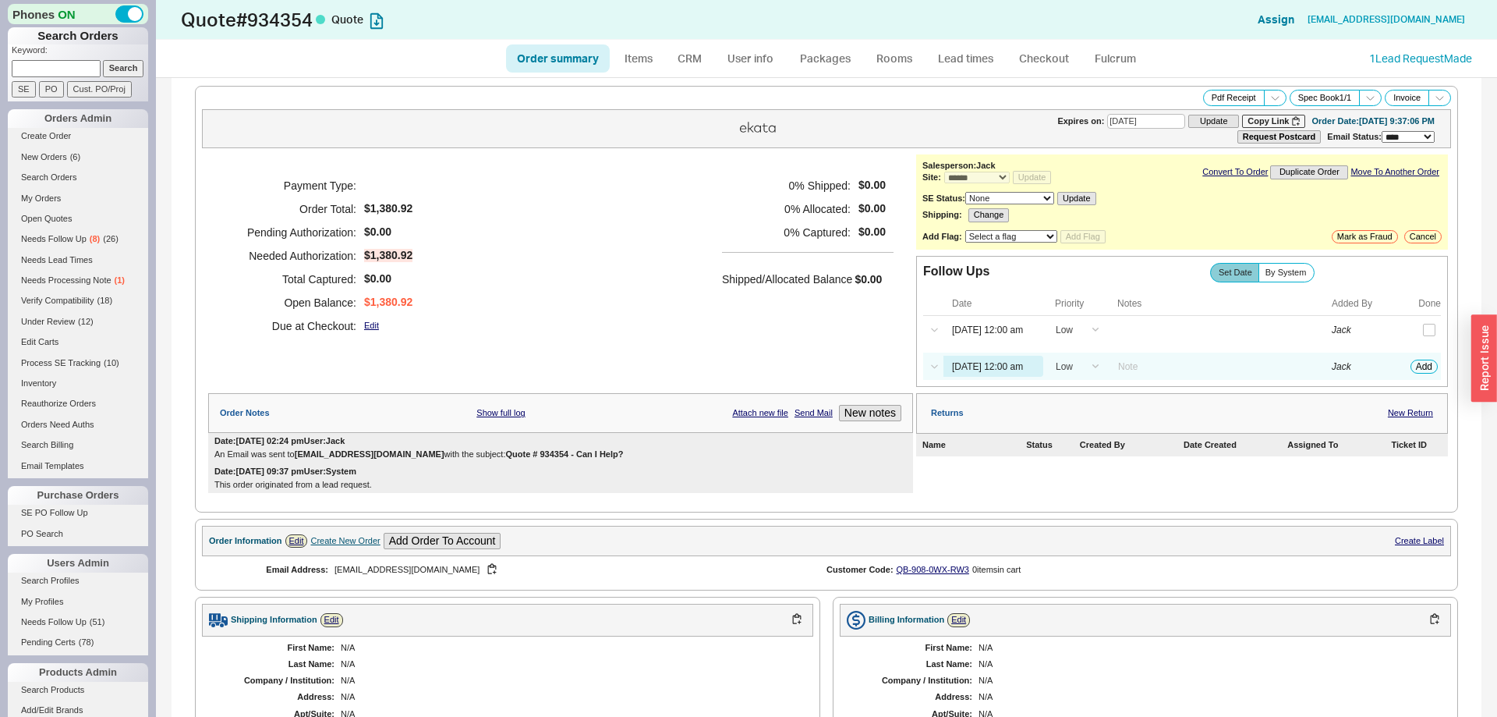
click at [1412, 378] on div "Select a Date Now One hour One day Two Days One Month 08/26/25 12:00 am High Me…" at bounding box center [1182, 365] width 518 height 27
click at [1428, 369] on button "Add" at bounding box center [1424, 366] width 27 height 14
select select "LOW"
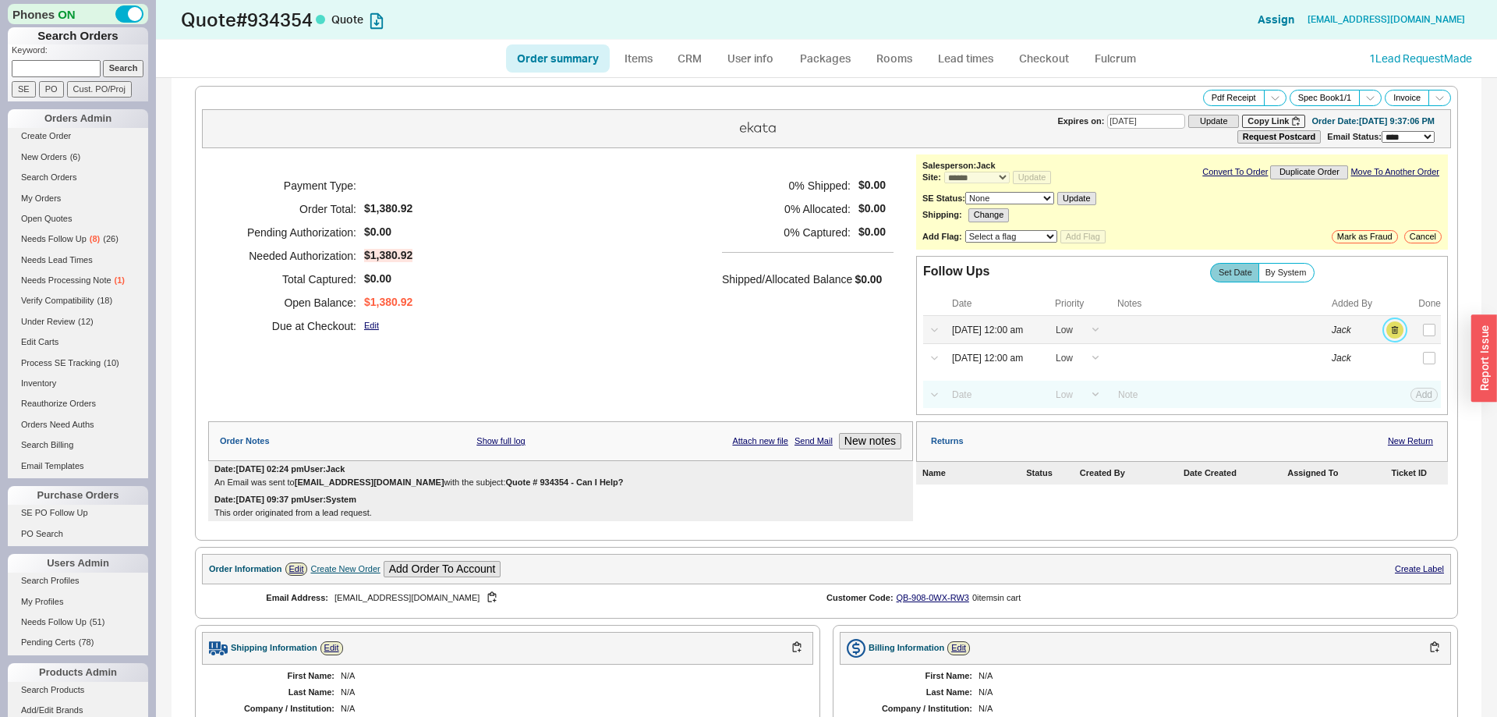
click at [1388, 333] on button "button" at bounding box center [1394, 329] width 17 height 17
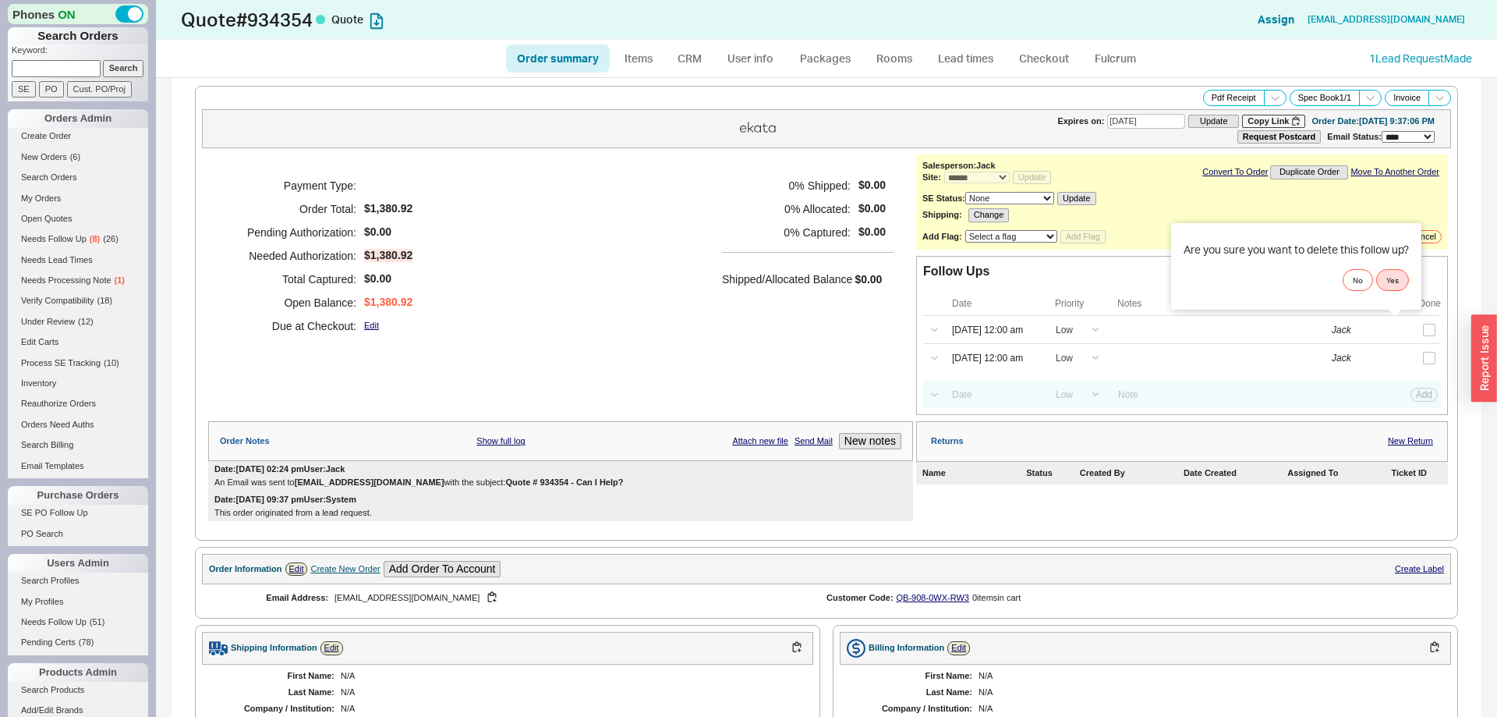
drag, startPoint x: 1390, startPoint y: 259, endPoint x: 1400, endPoint y: 285, distance: 27.4
click at [1391, 260] on div "Are you sure you want to delete this follow up? No Yes" at bounding box center [1296, 266] width 250 height 87
click at [1400, 285] on button "Yes" at bounding box center [1392, 280] width 33 height 22
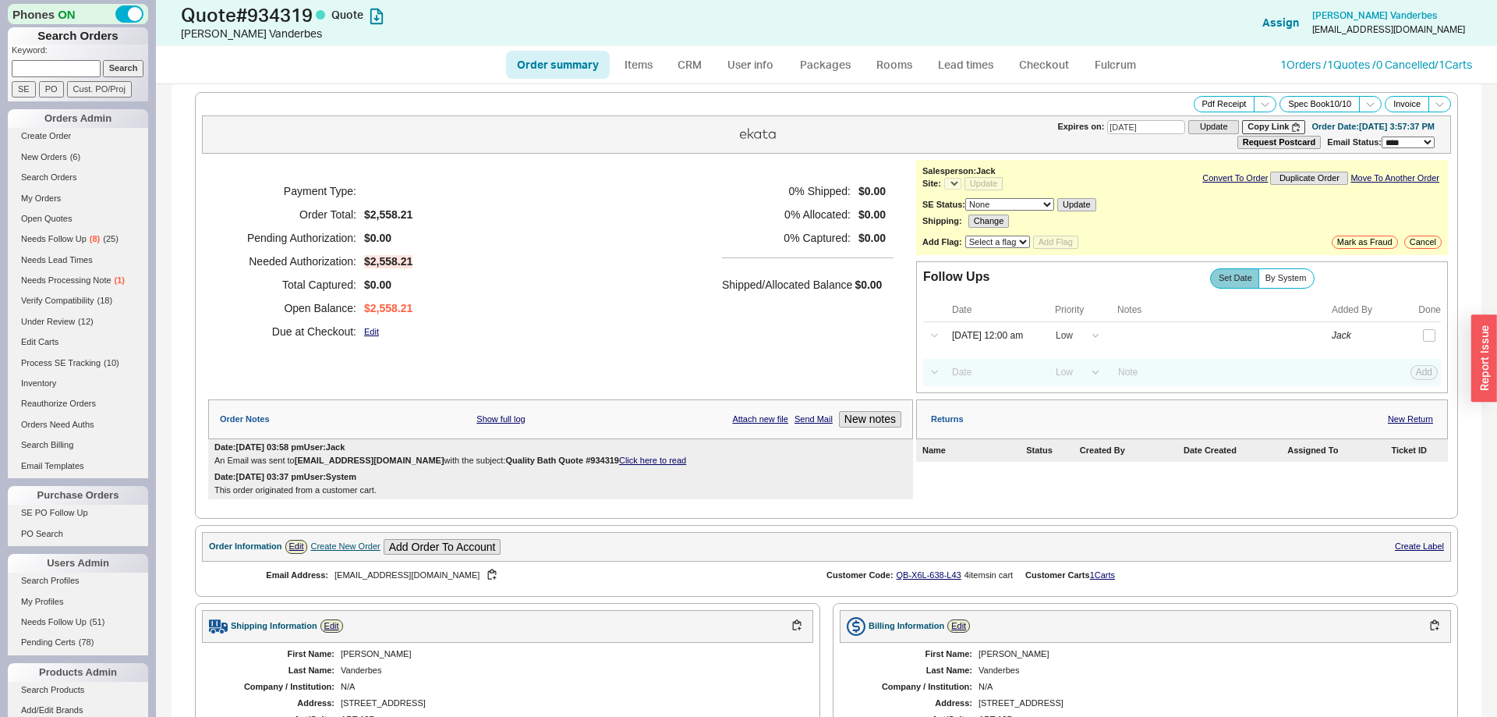
select select "*"
select select "LOW"
select select "3"
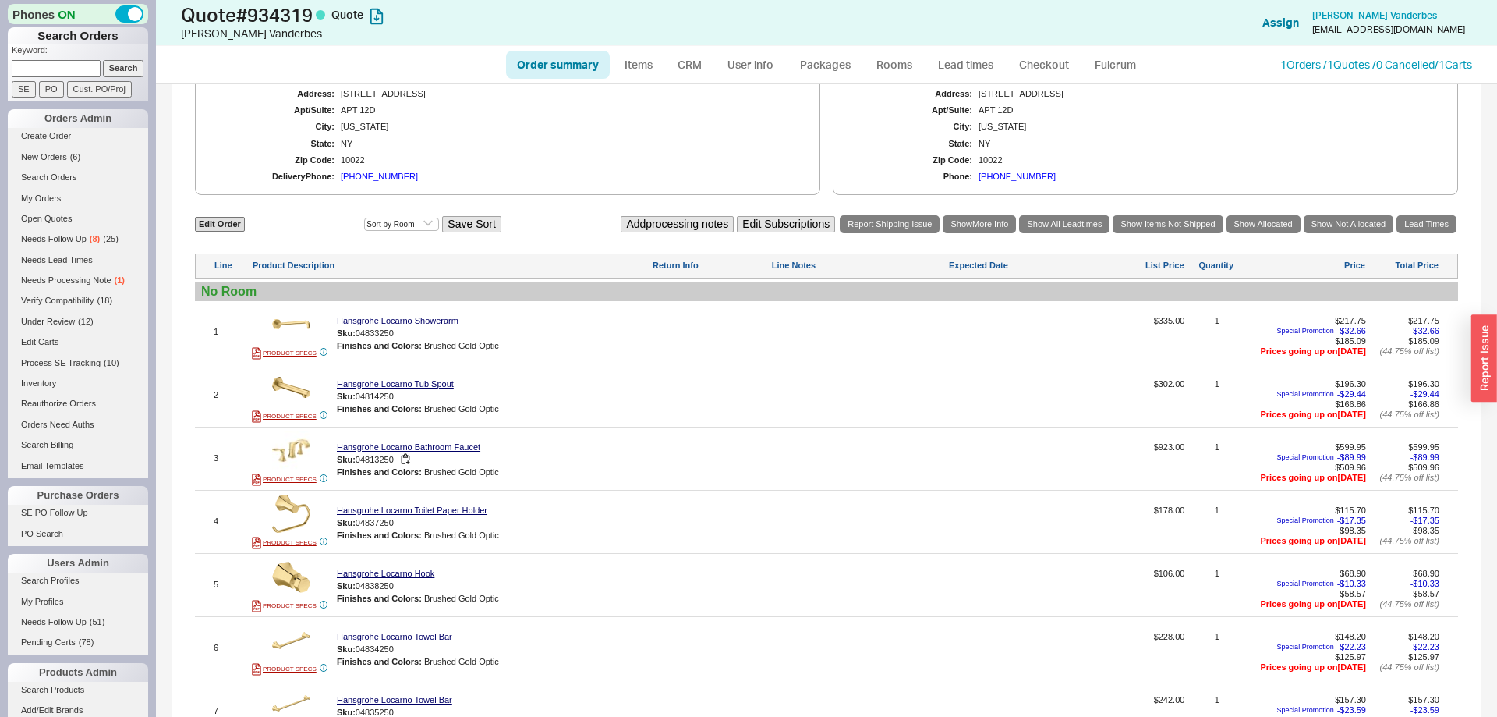
scroll to position [795, 0]
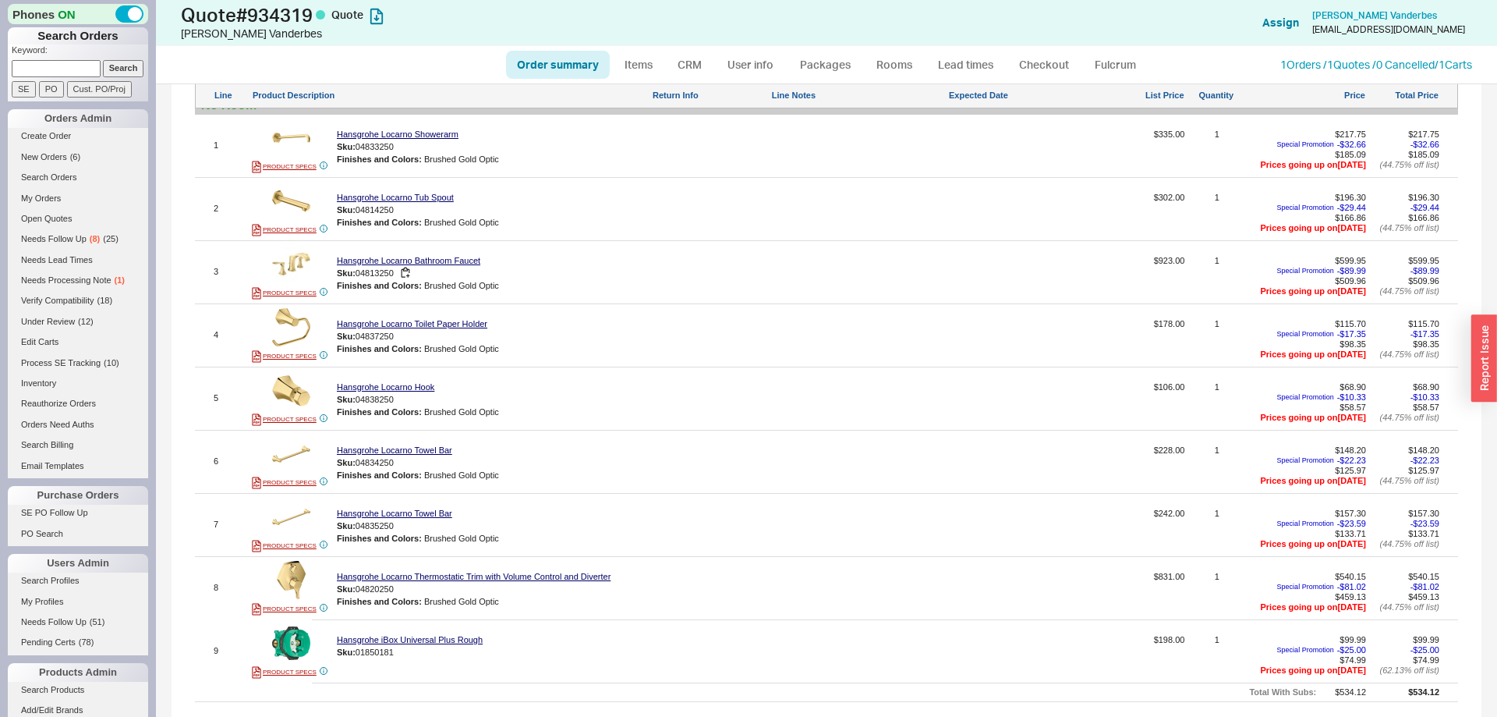
select select "*"
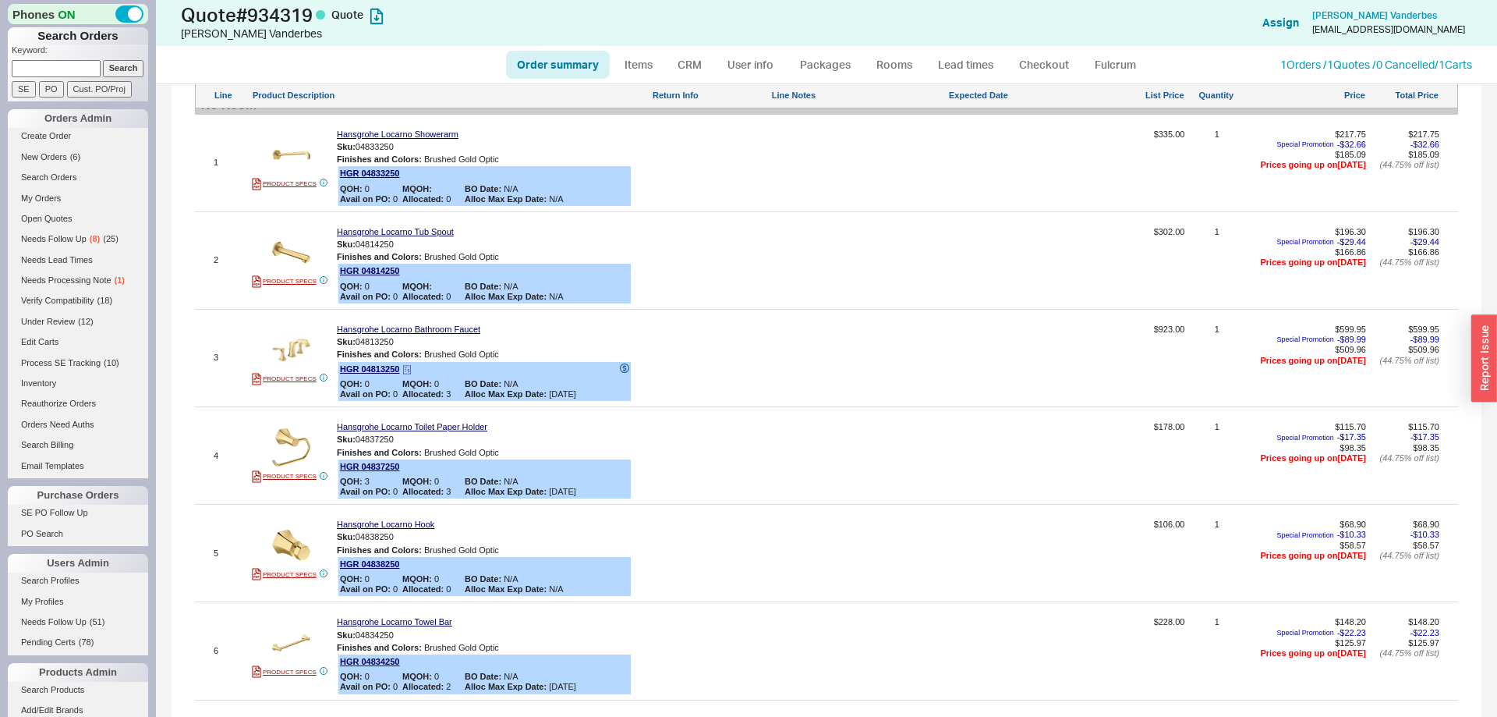
scroll to position [0, 0]
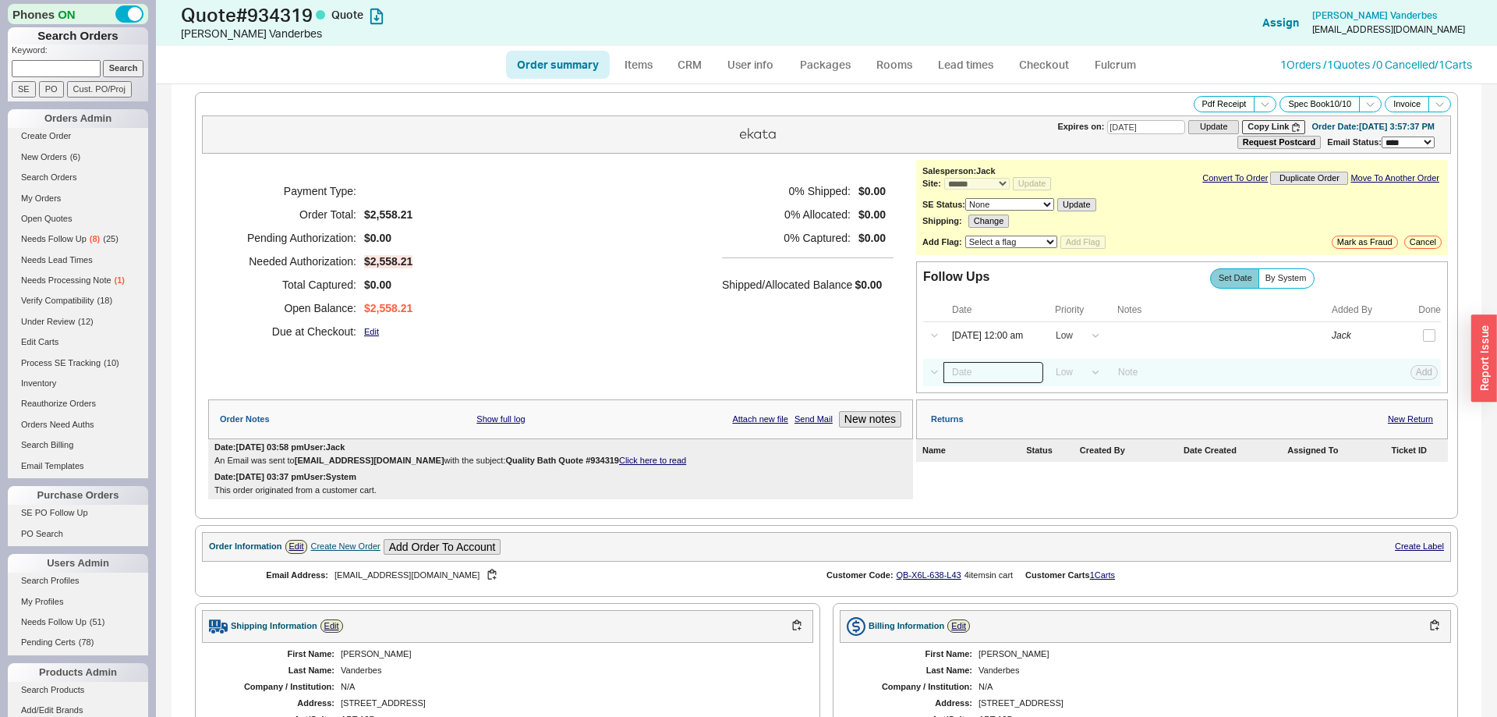
click at [992, 368] on input at bounding box center [994, 372] width 100 height 21
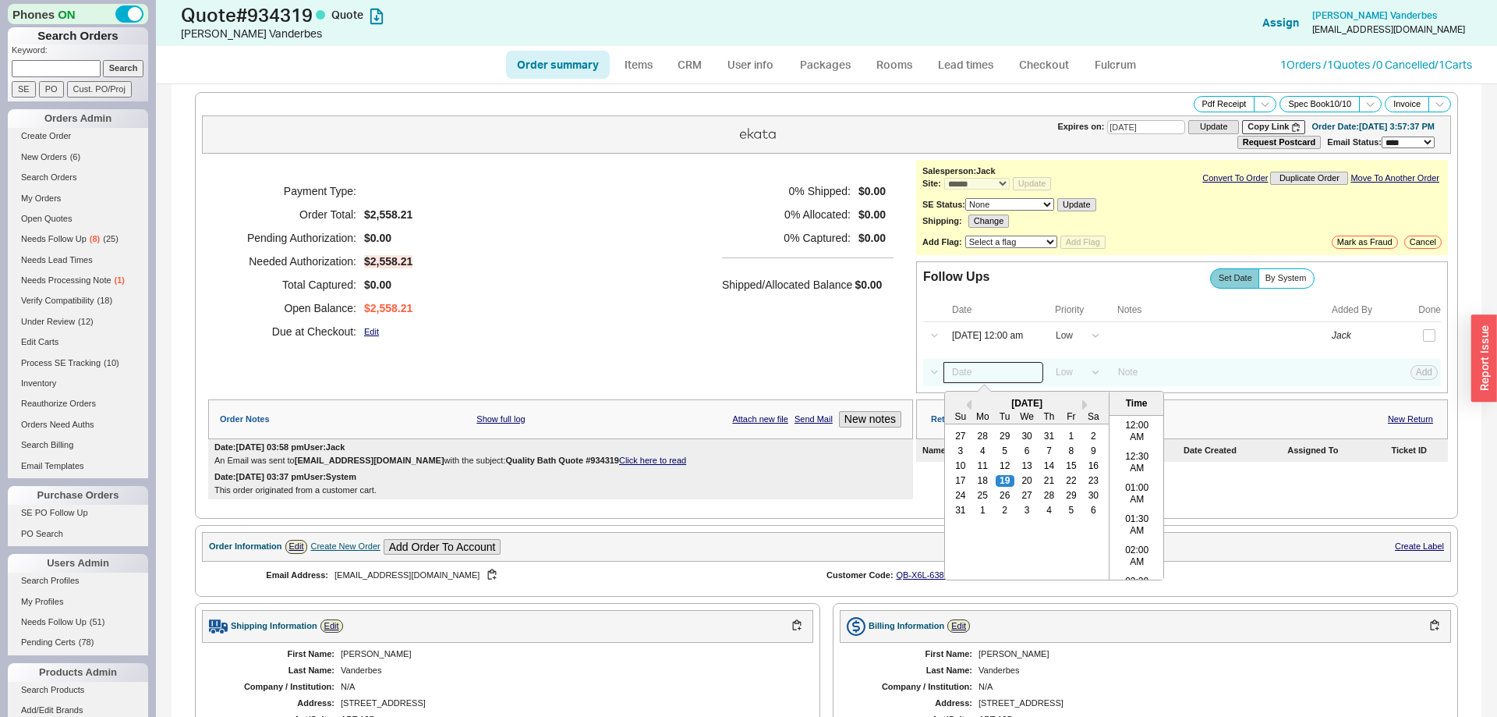
scroll to position [808, 0]
click at [1045, 485] on div "21" at bounding box center [1049, 480] width 19 height 11
type input "08/21/25 12:00 am"
click at [1424, 372] on button "Add" at bounding box center [1424, 372] width 27 height 14
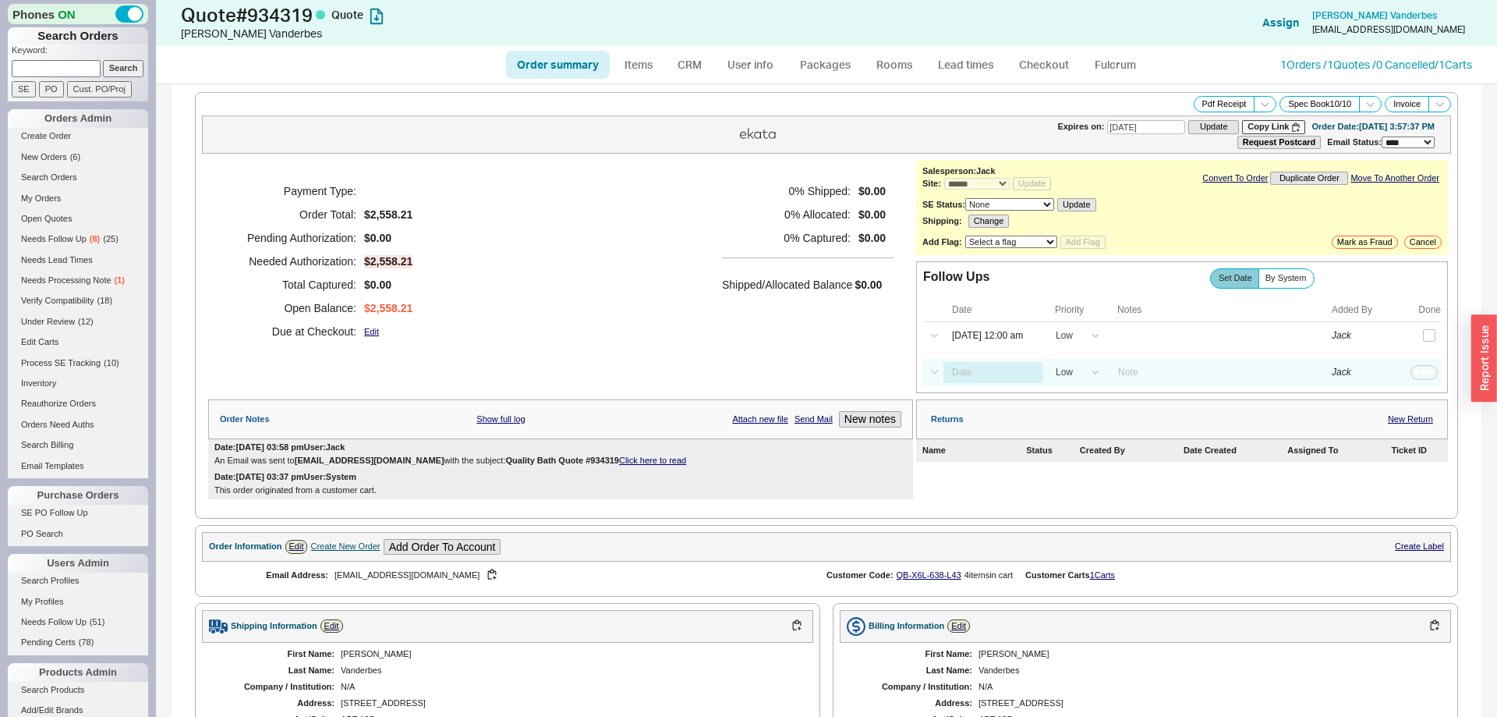
select select "LOW"
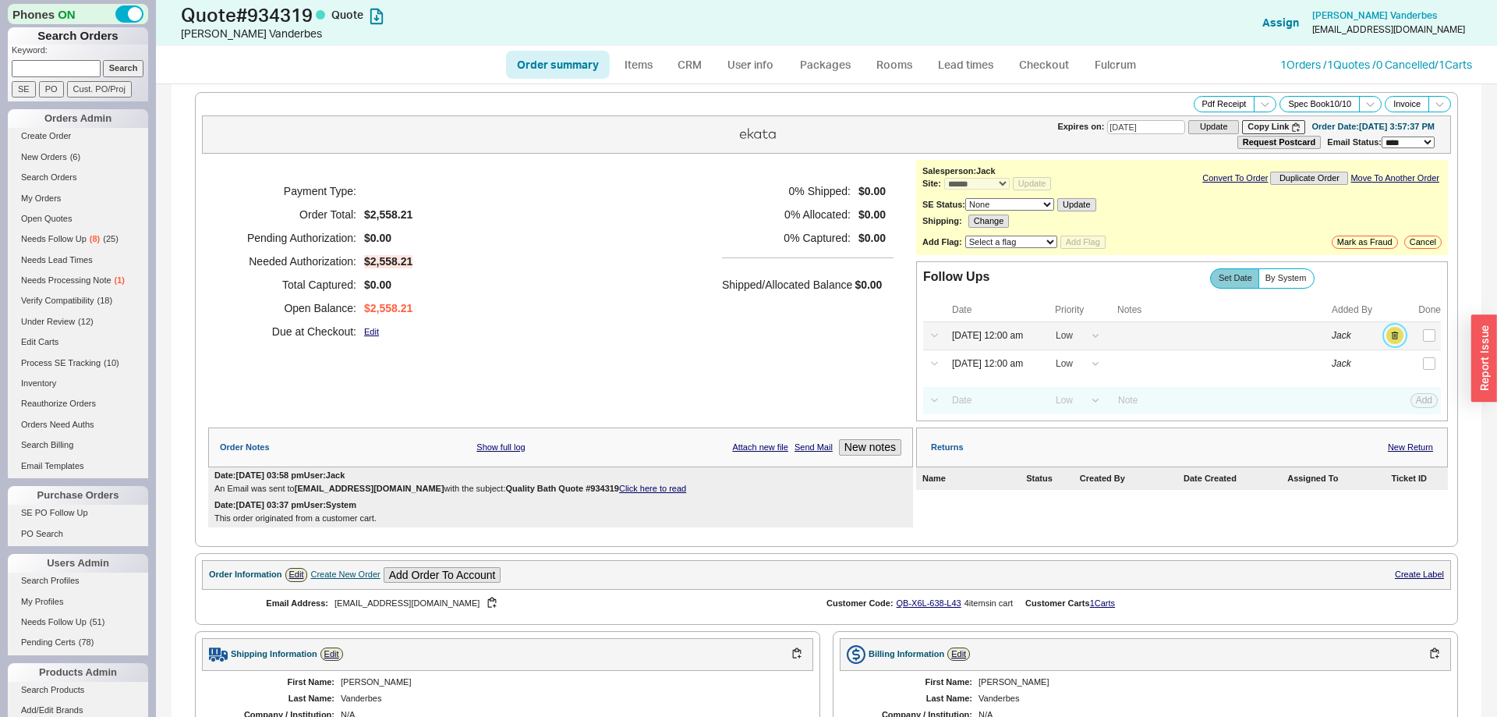
click at [1397, 342] on button "button" at bounding box center [1394, 335] width 17 height 17
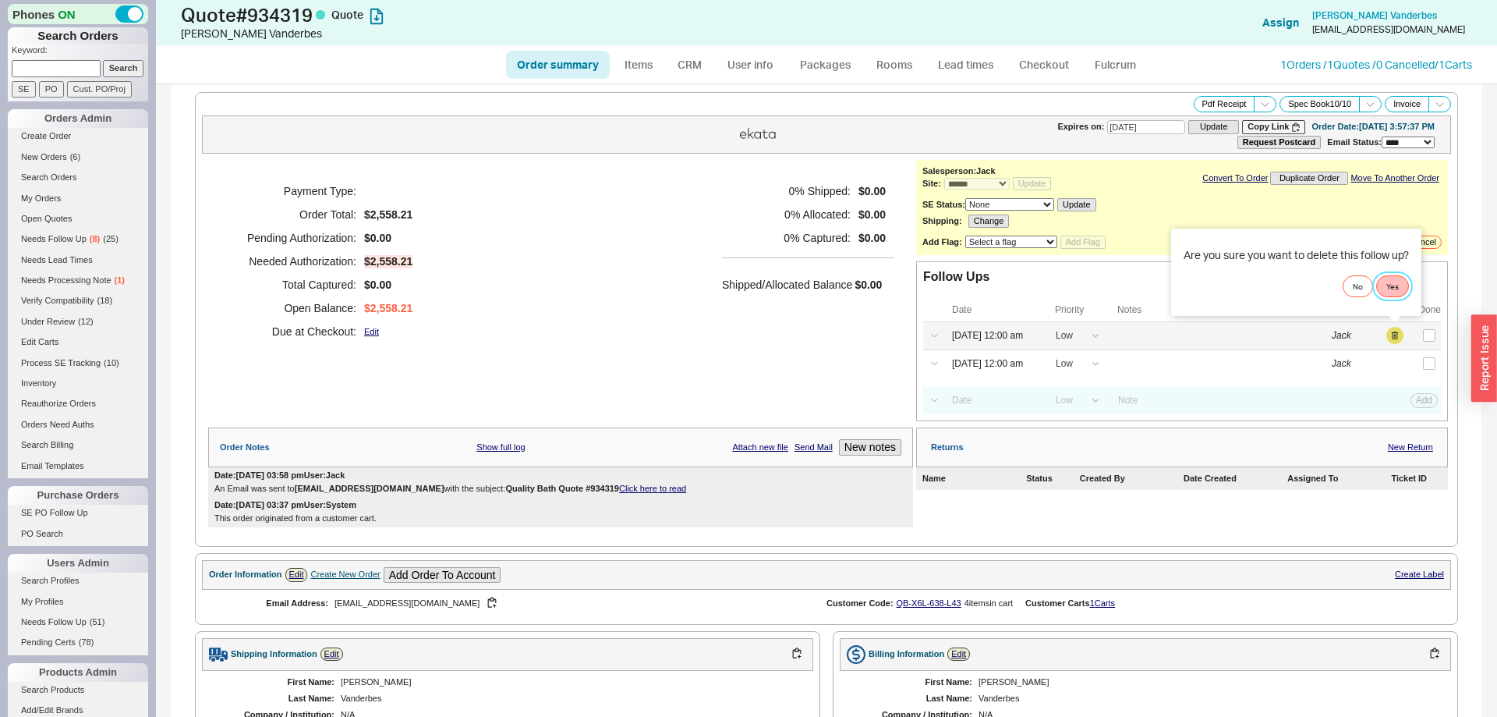
click at [1391, 295] on button "Yes" at bounding box center [1392, 286] width 33 height 22
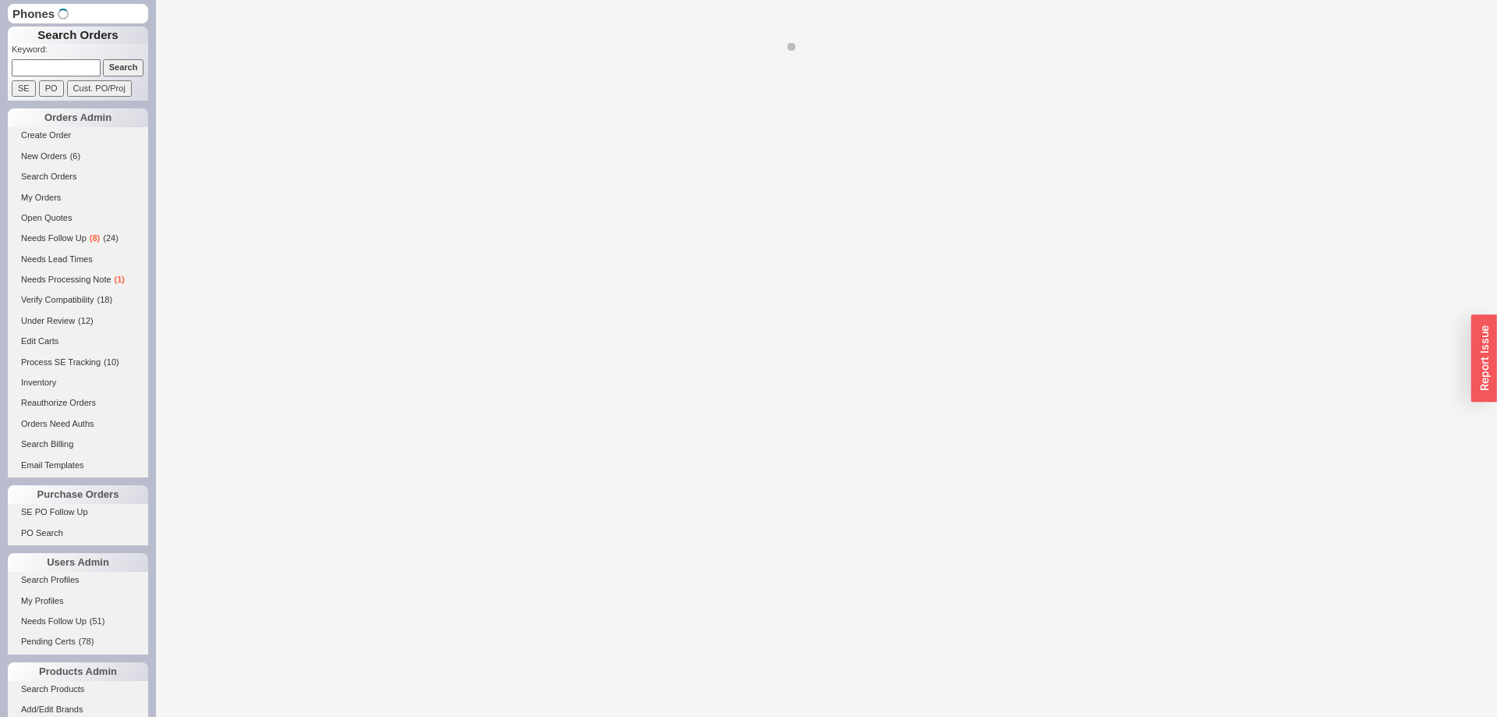
select select "*"
select select "LOW"
select select "3"
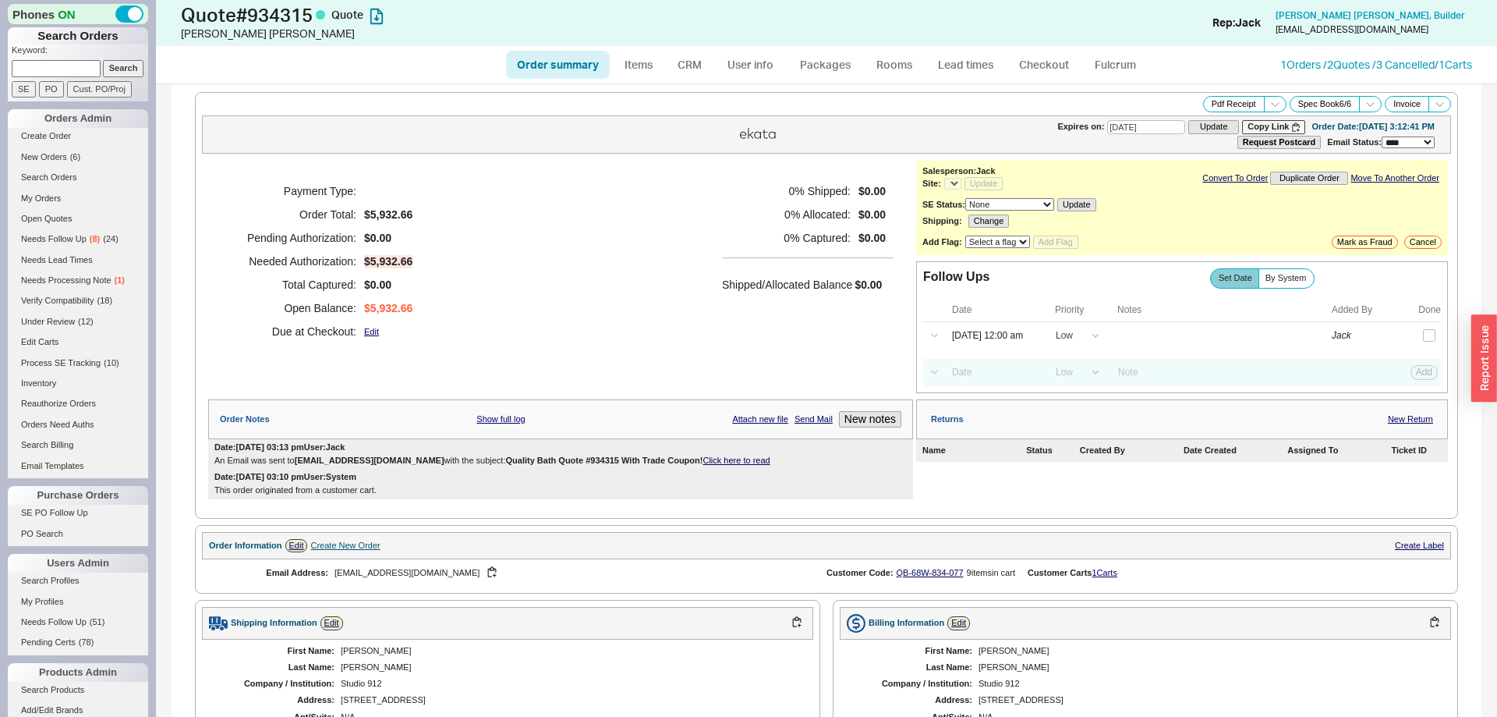
select select "*"
click at [685, 72] on link "CRM" at bounding box center [690, 65] width 46 height 28
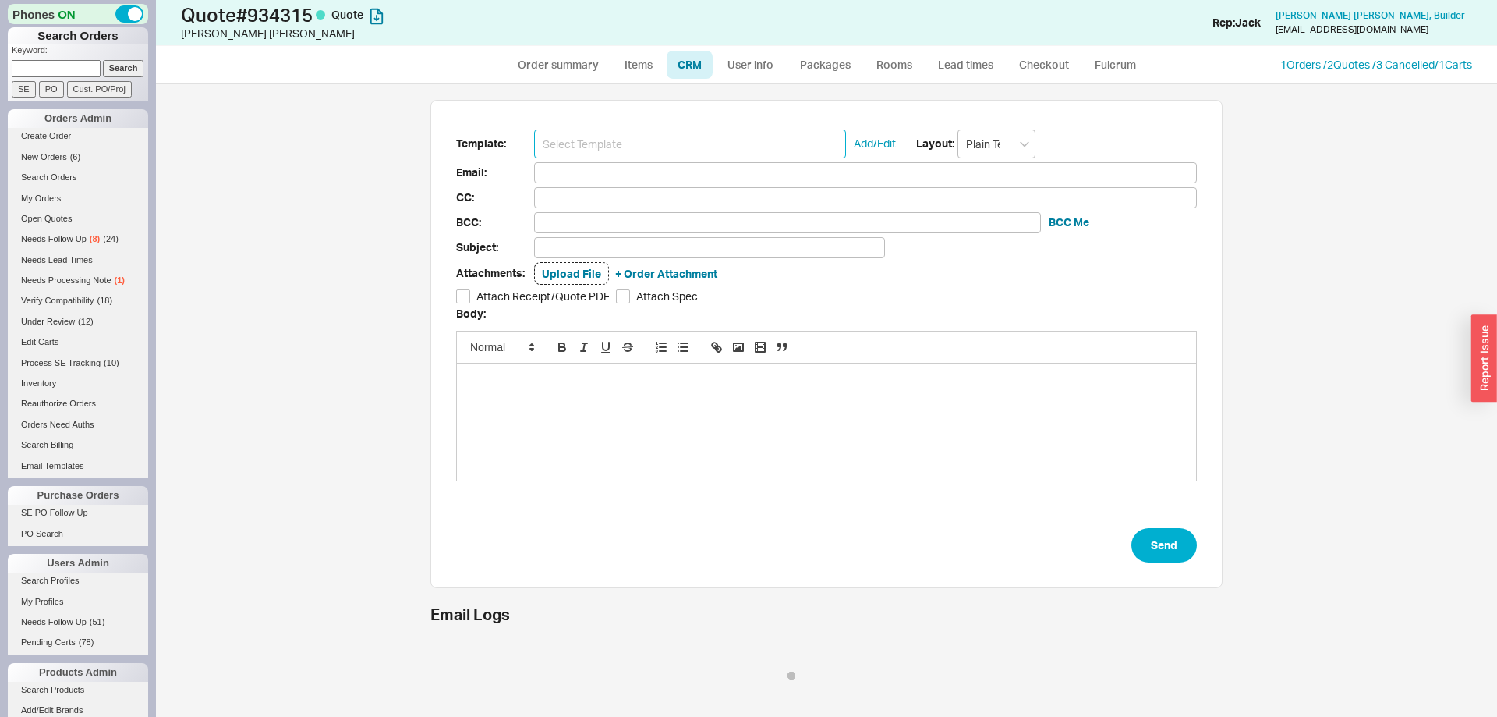
click at [629, 143] on input at bounding box center [690, 143] width 312 height 29
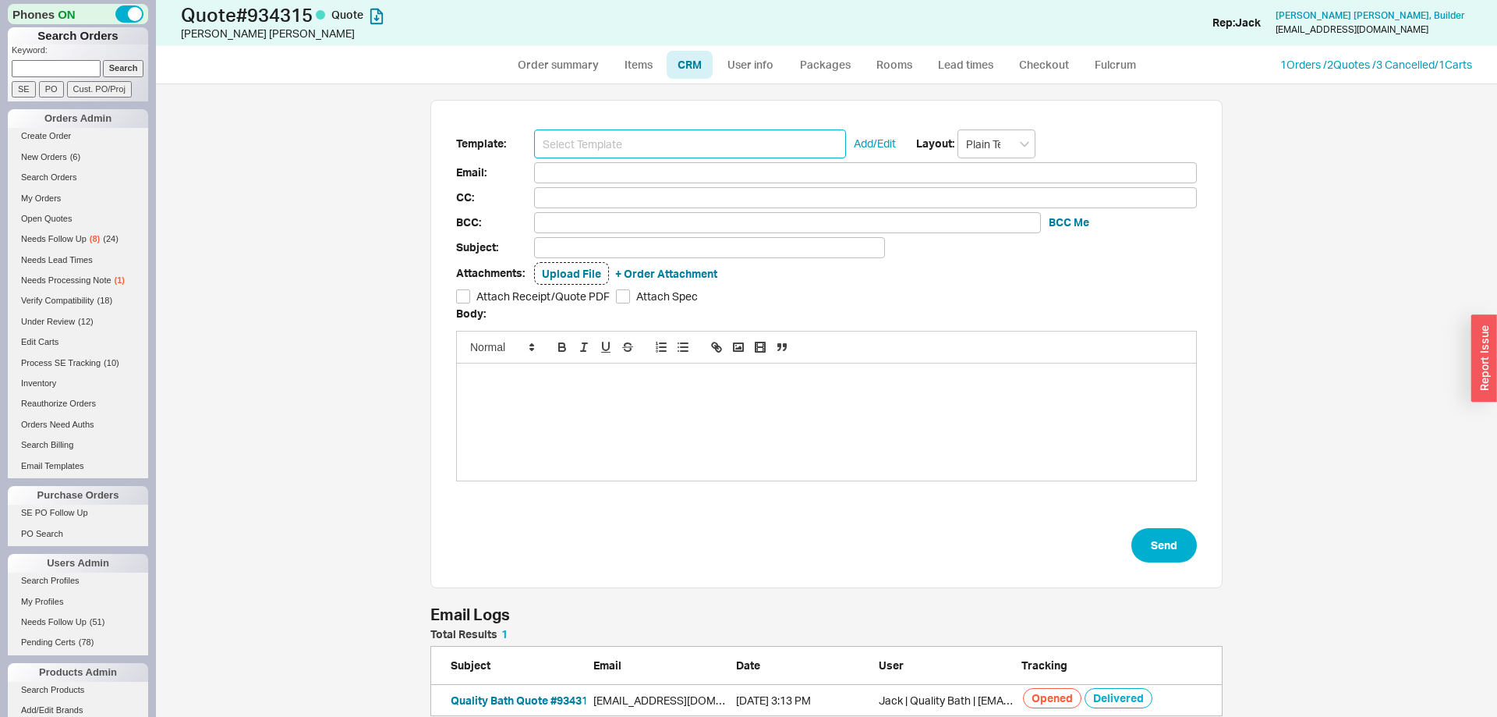
scroll to position [87, 792]
click at [613, 142] on input at bounding box center [690, 143] width 312 height 29
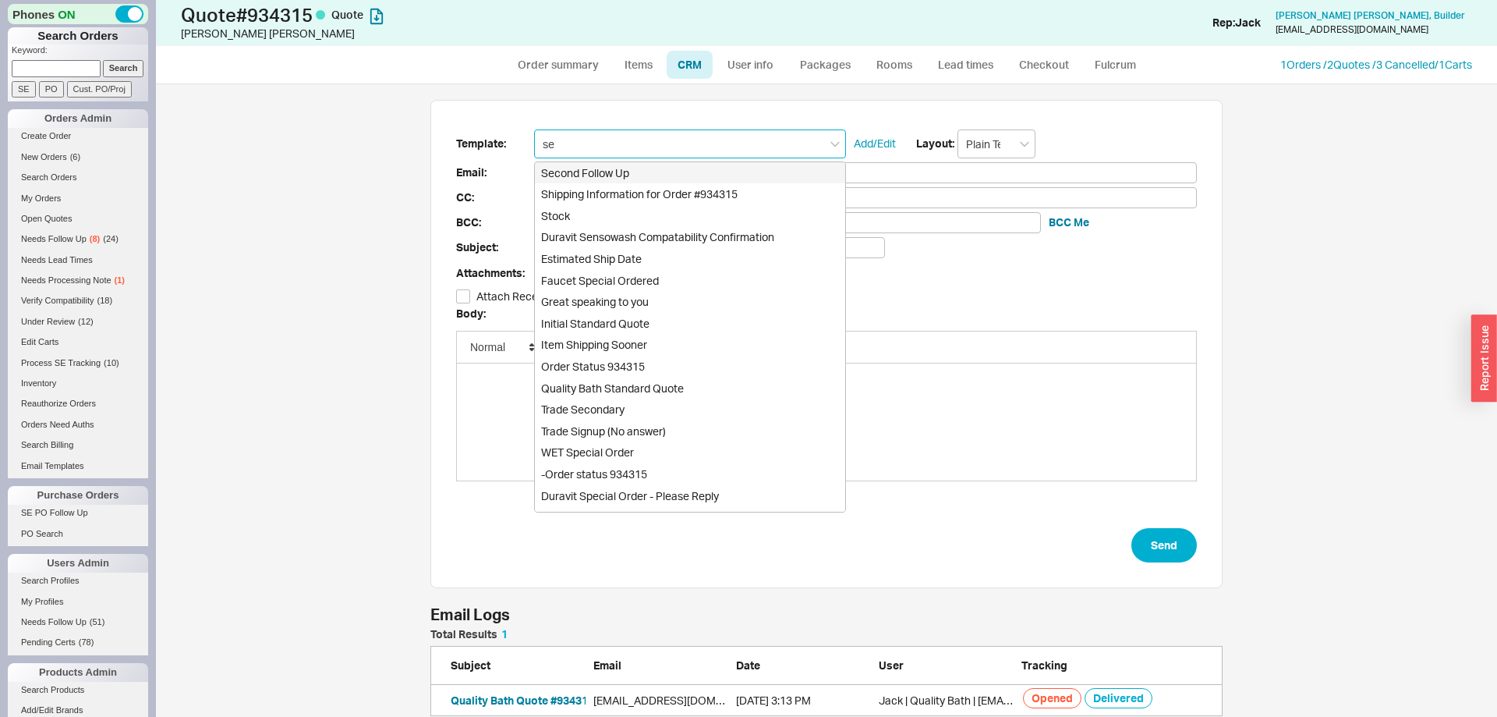
type input "sec"
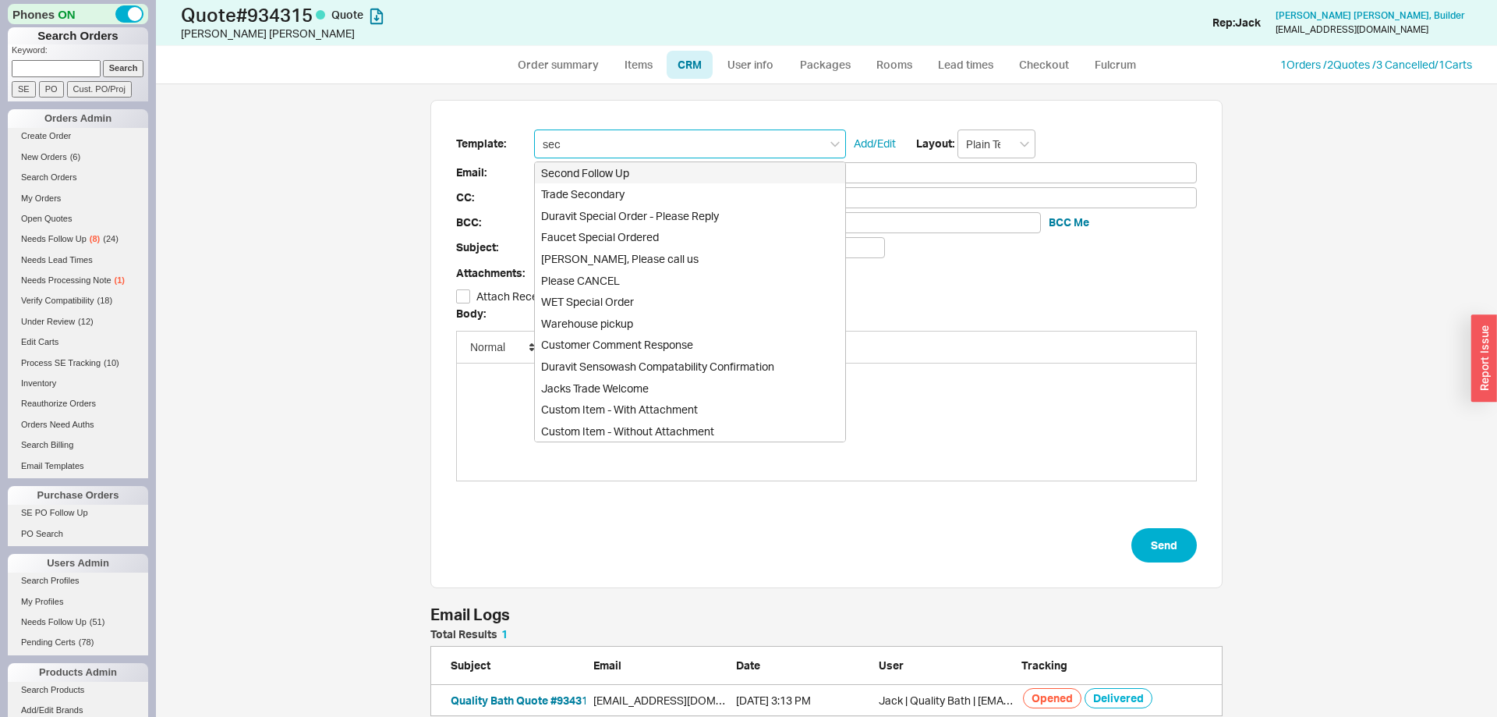
click at [598, 164] on div "Second Follow Up" at bounding box center [690, 173] width 310 height 22
type input "Receipt"
type input "[EMAIL_ADDRESS][DOMAIN_NAME]"
type input "Quote # 934315 - It's Me Again!"
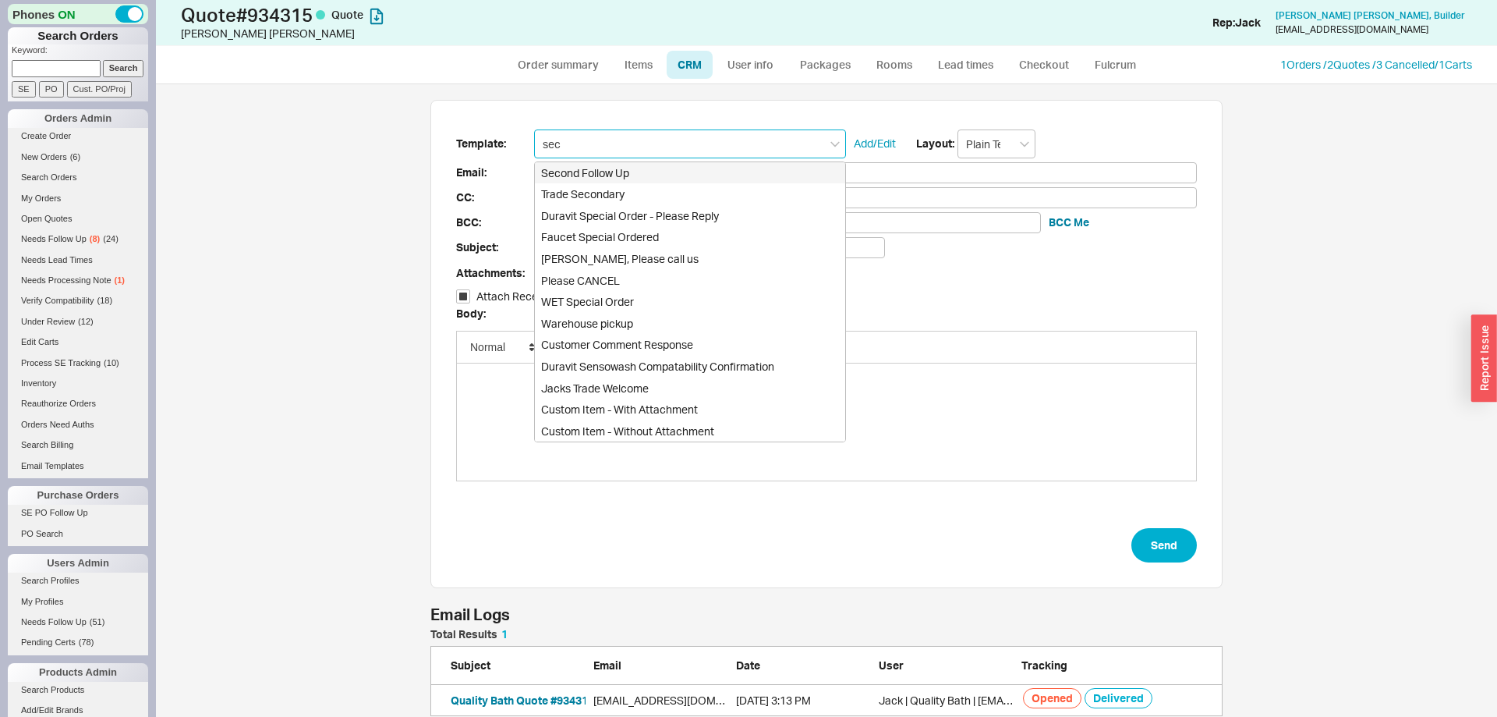
checkbox input "true"
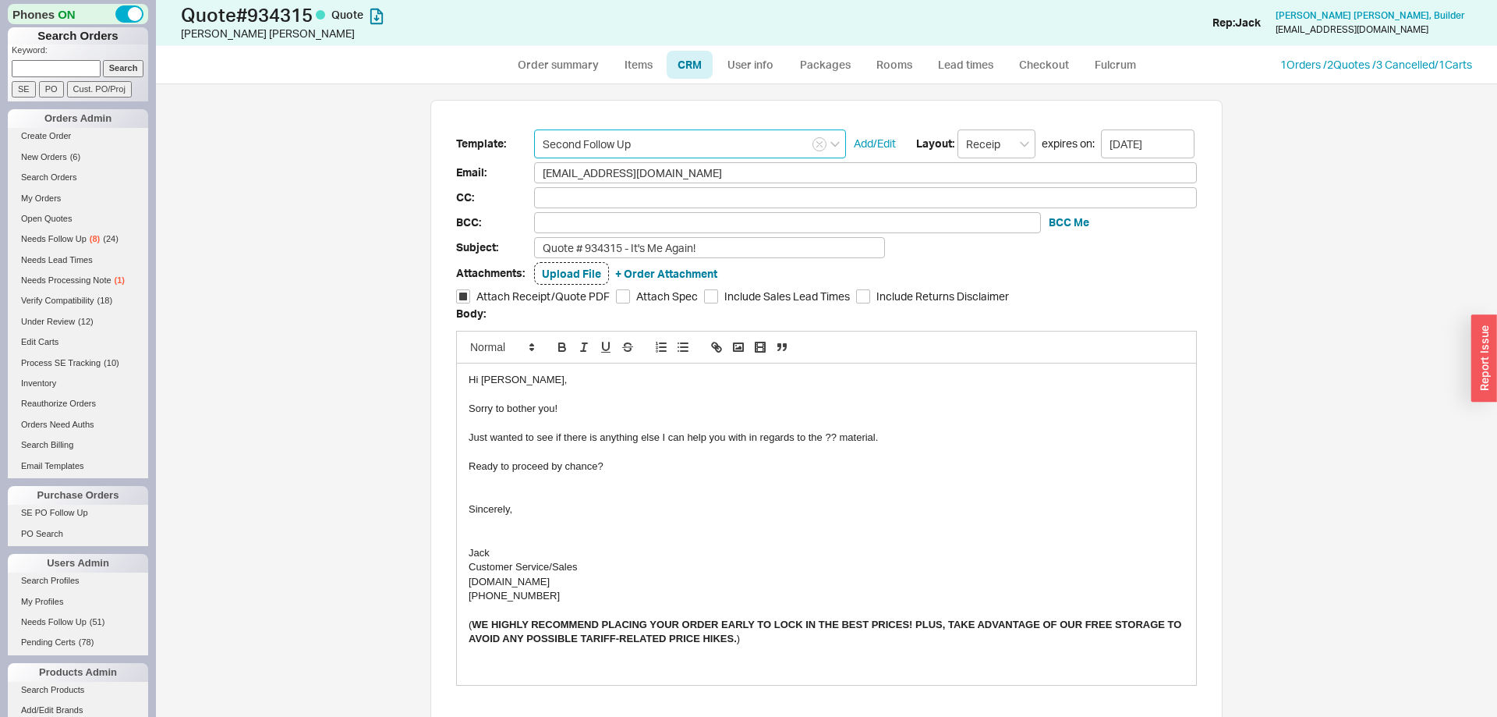
type input "Second Follow Up"
click at [831, 437] on div "Just wanted to see if there is anything else I can help you with in regards to …" at bounding box center [827, 437] width 716 height 14
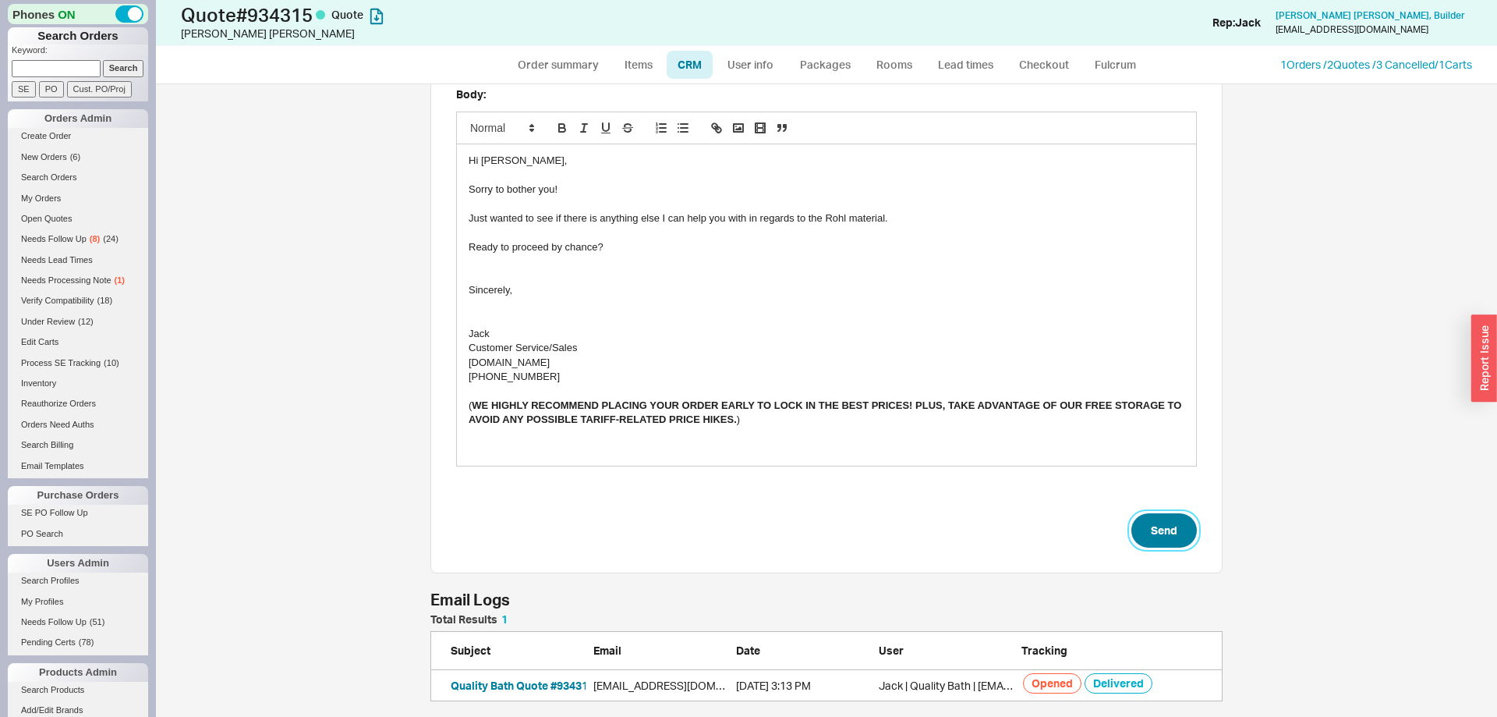
click at [1157, 526] on button "Send" at bounding box center [1164, 530] width 66 height 34
select select "*"
select select "LOW"
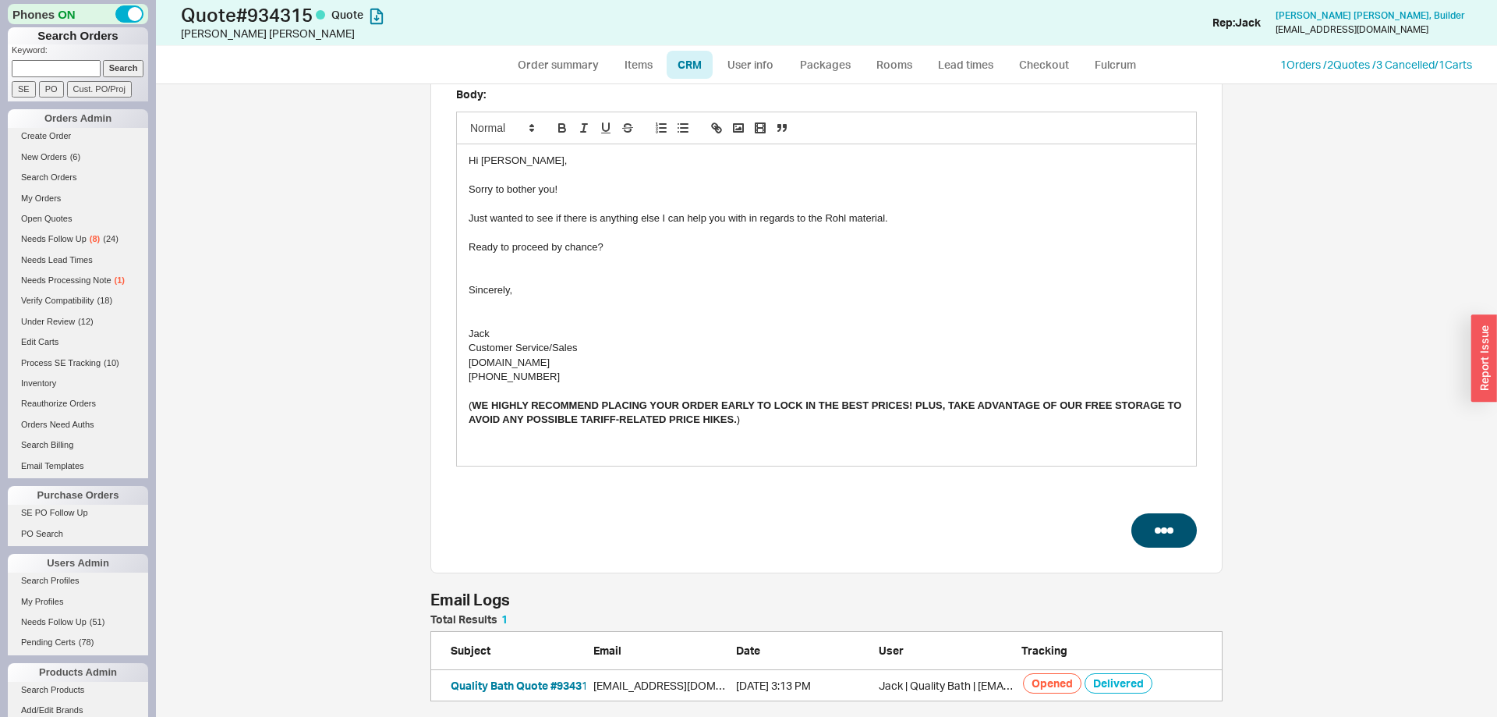
select select "3"
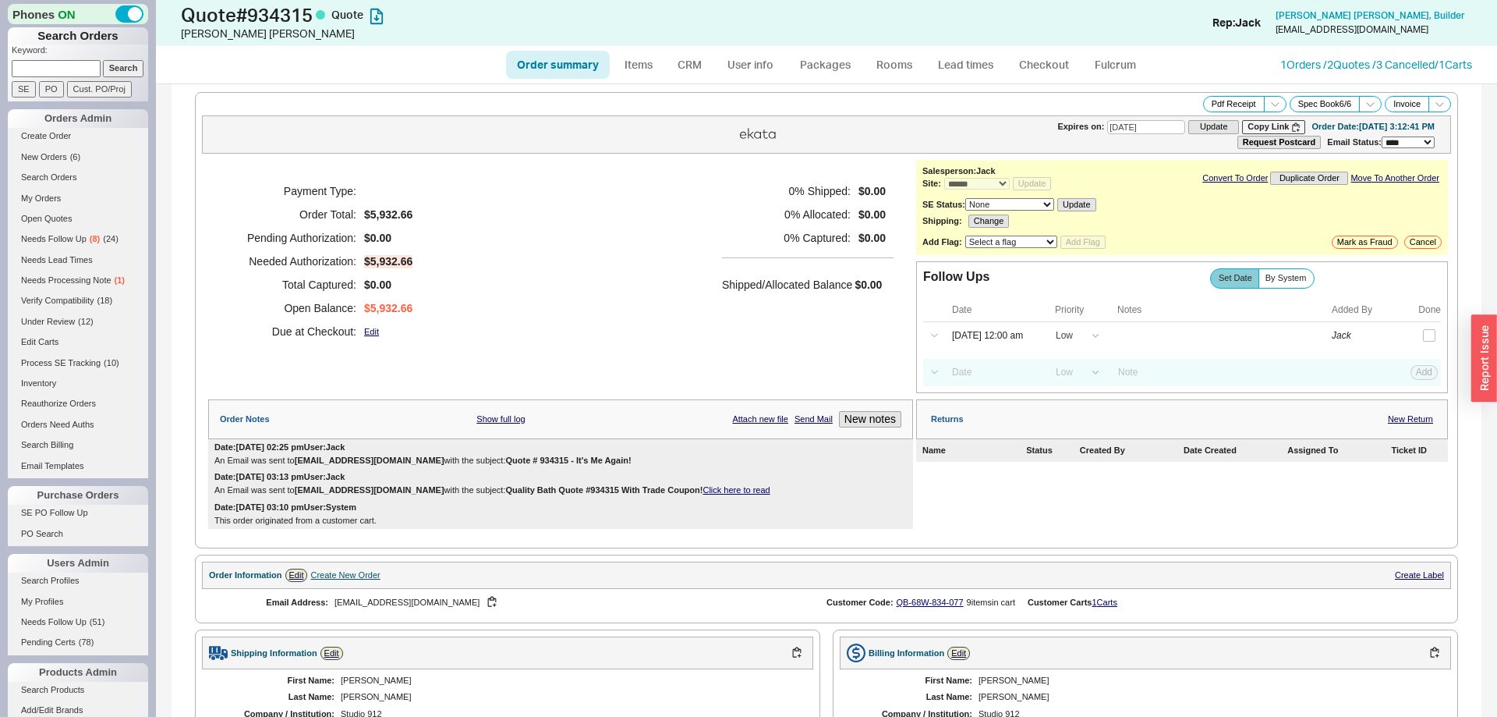
type input "[DATE]"
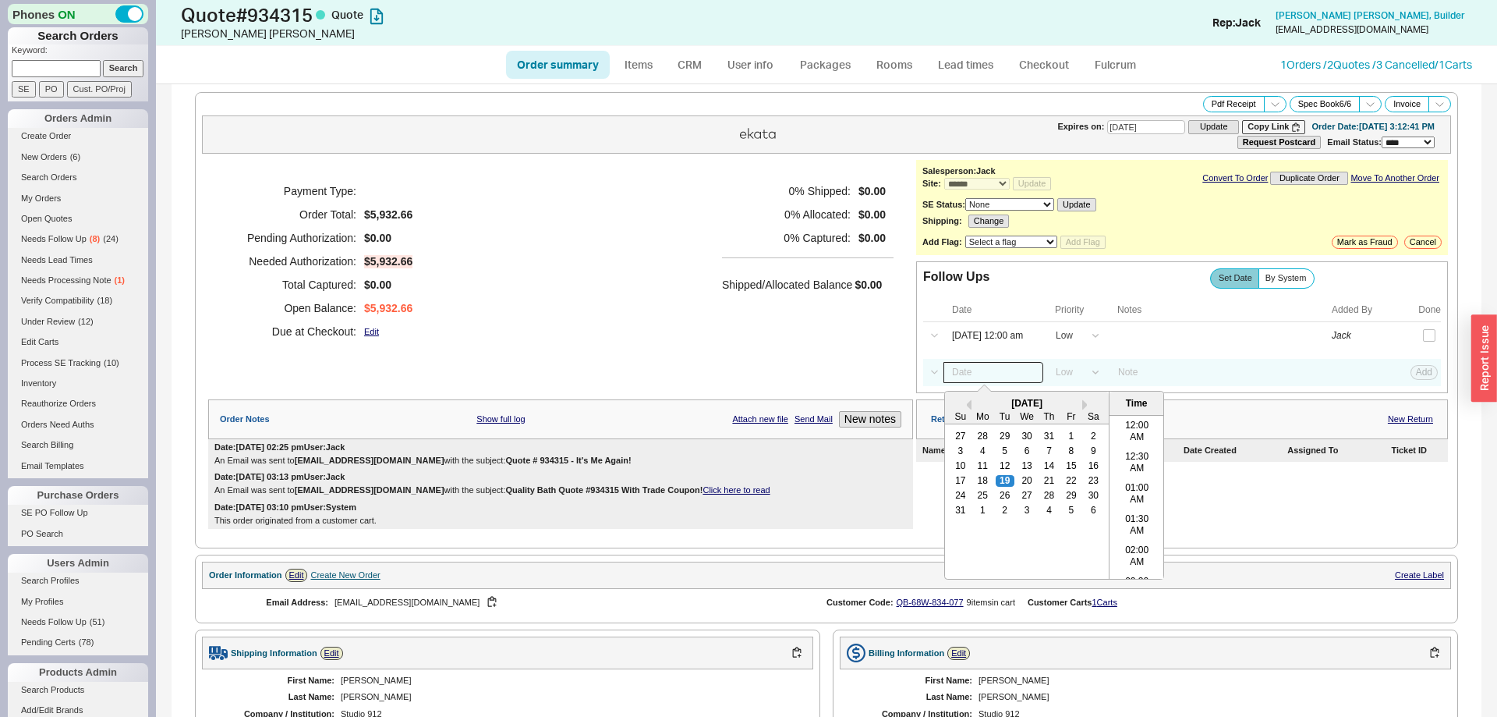
click at [986, 383] on input at bounding box center [994, 372] width 100 height 21
drag, startPoint x: 1088, startPoint y: 486, endPoint x: 1114, endPoint y: 474, distance: 29.0
click at [1089, 486] on div "23" at bounding box center [1093, 480] width 19 height 11
type input "08/23/25 12:00 am"
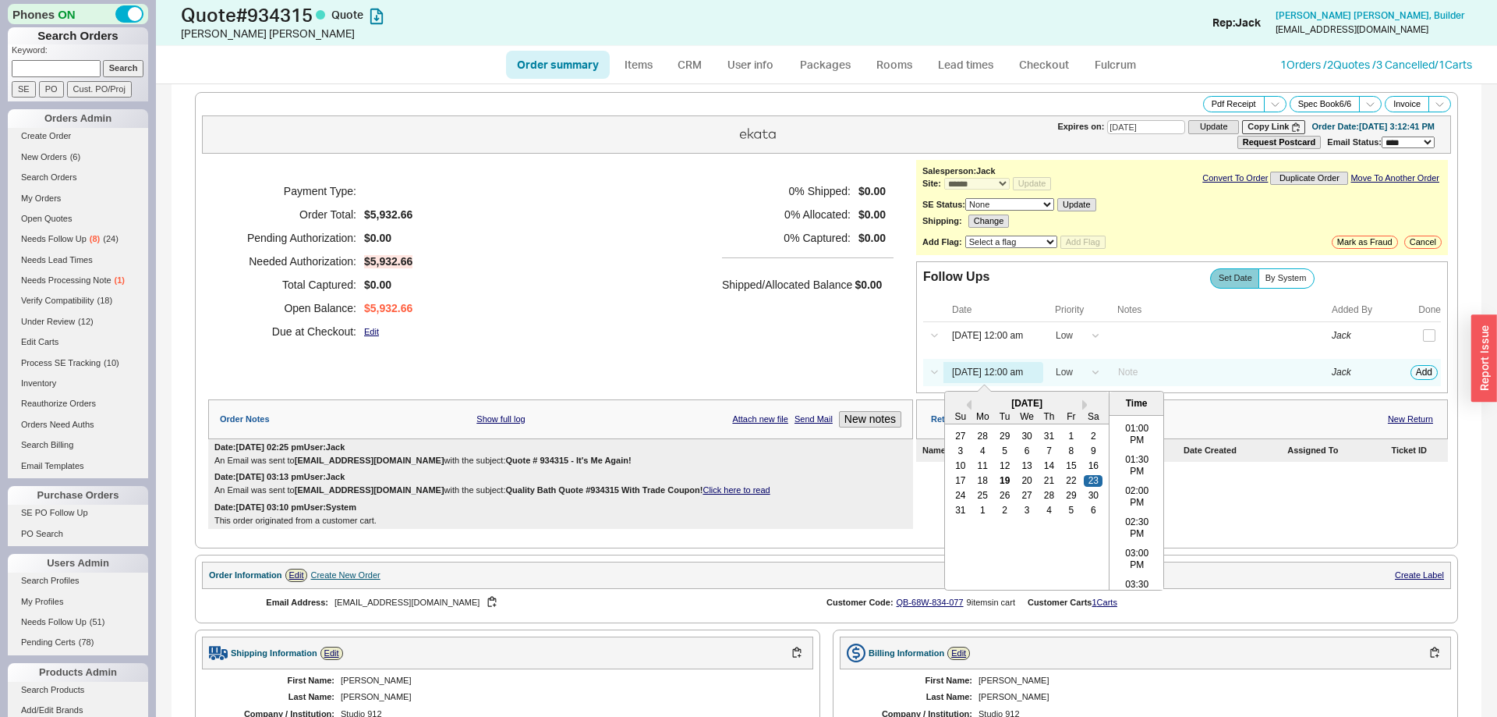
click at [1406, 379] on div "Select a Date Now One hour One day Two Days One Month 08/23/25 12:00 am Previou…" at bounding box center [1182, 372] width 518 height 27
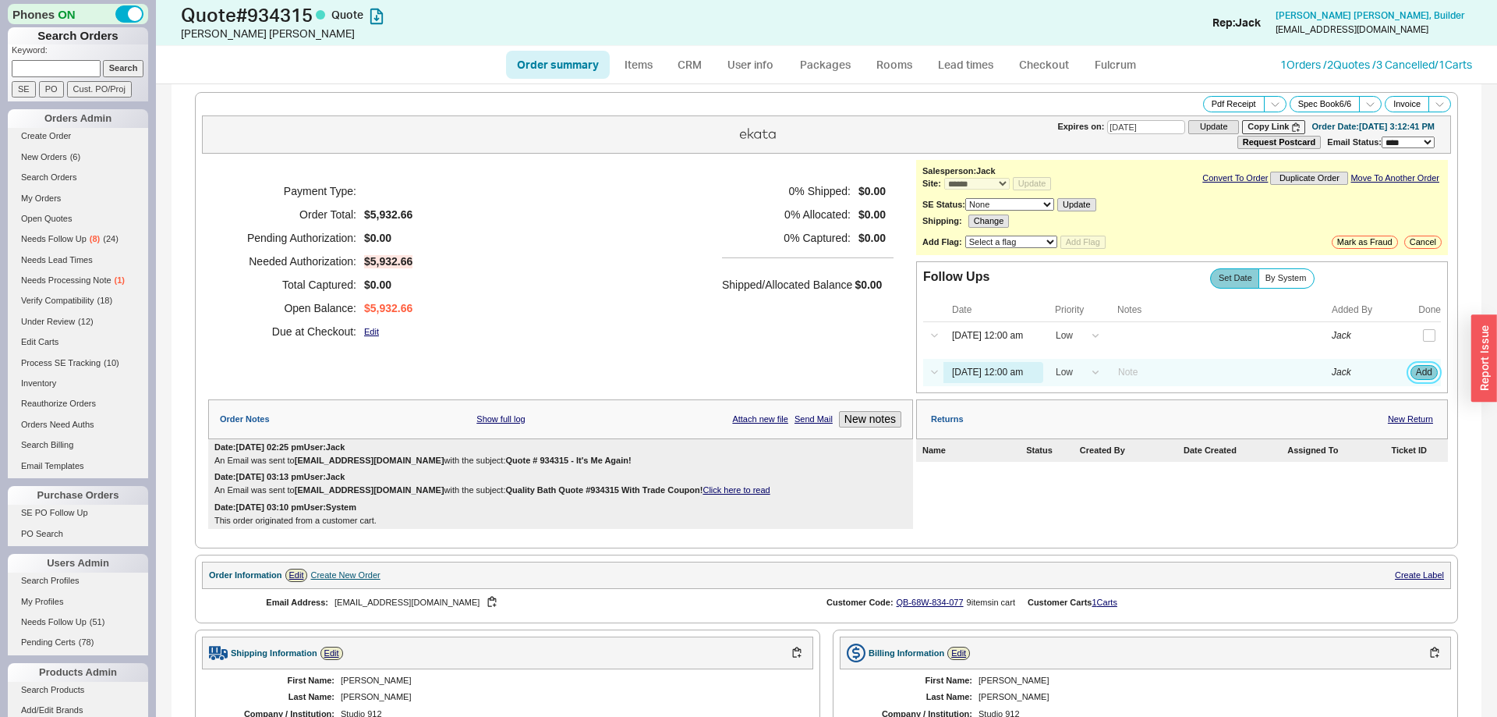
click at [1436, 379] on button "Add" at bounding box center [1424, 372] width 27 height 14
select select "LOW"
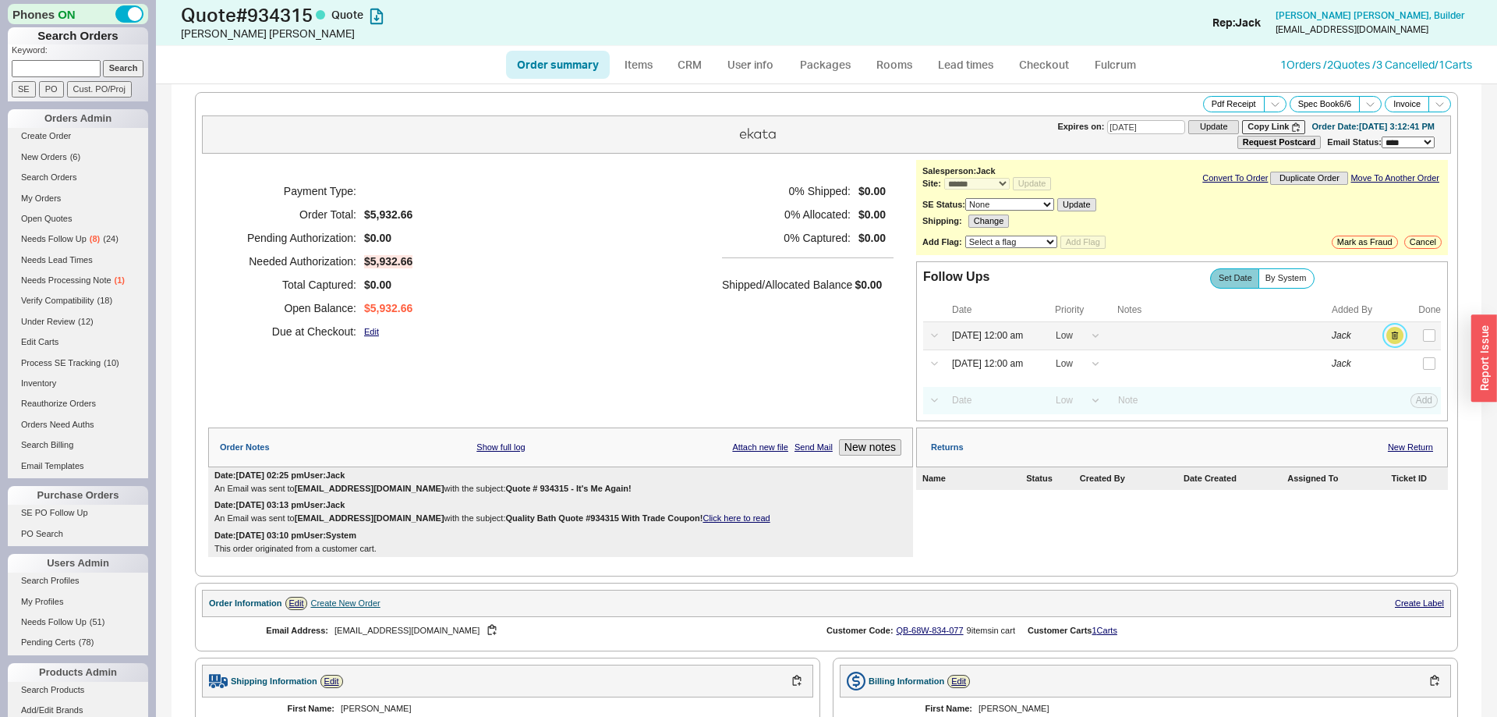
click at [1397, 344] on button "button" at bounding box center [1394, 335] width 17 height 17
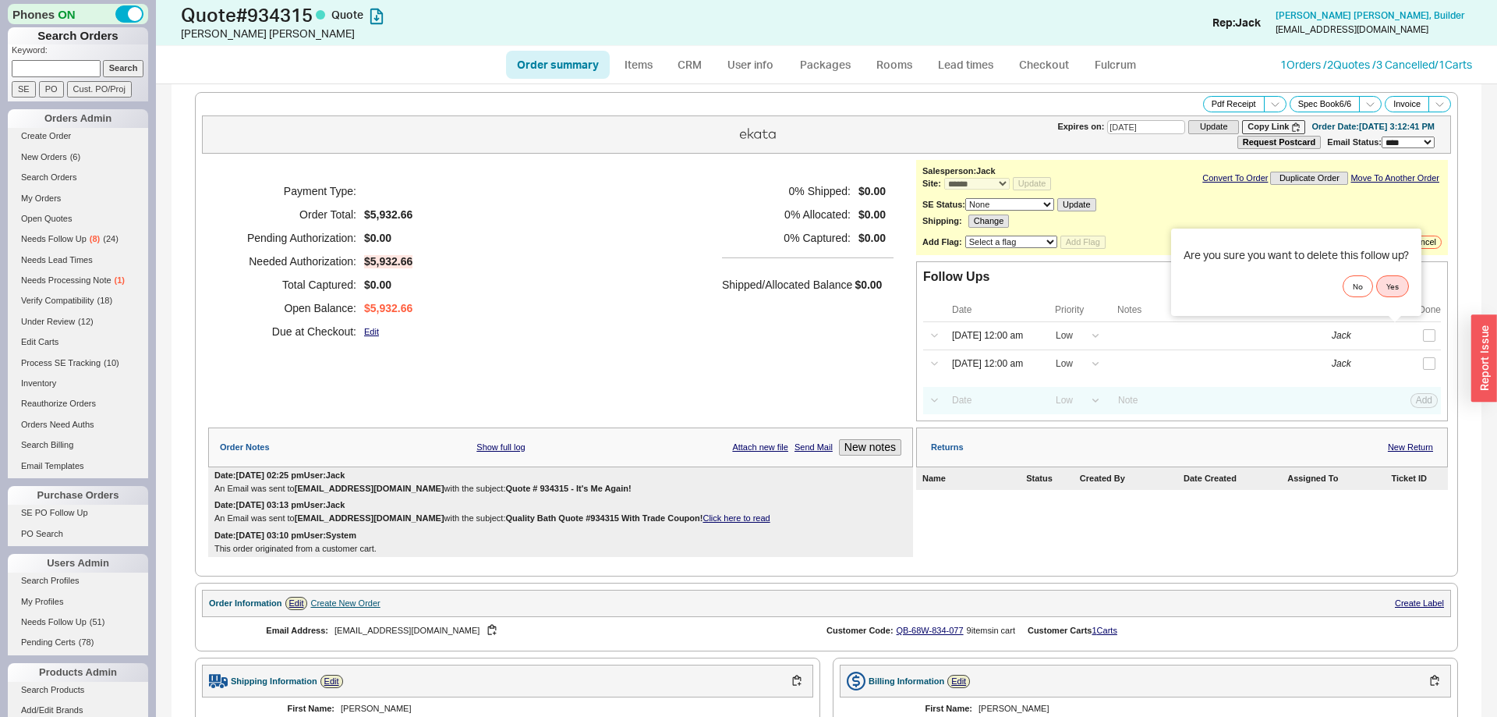
click at [1393, 305] on div "Are you sure you want to delete this follow up? No Yes" at bounding box center [1296, 271] width 250 height 87
click at [1391, 292] on button "Yes" at bounding box center [1392, 286] width 33 height 22
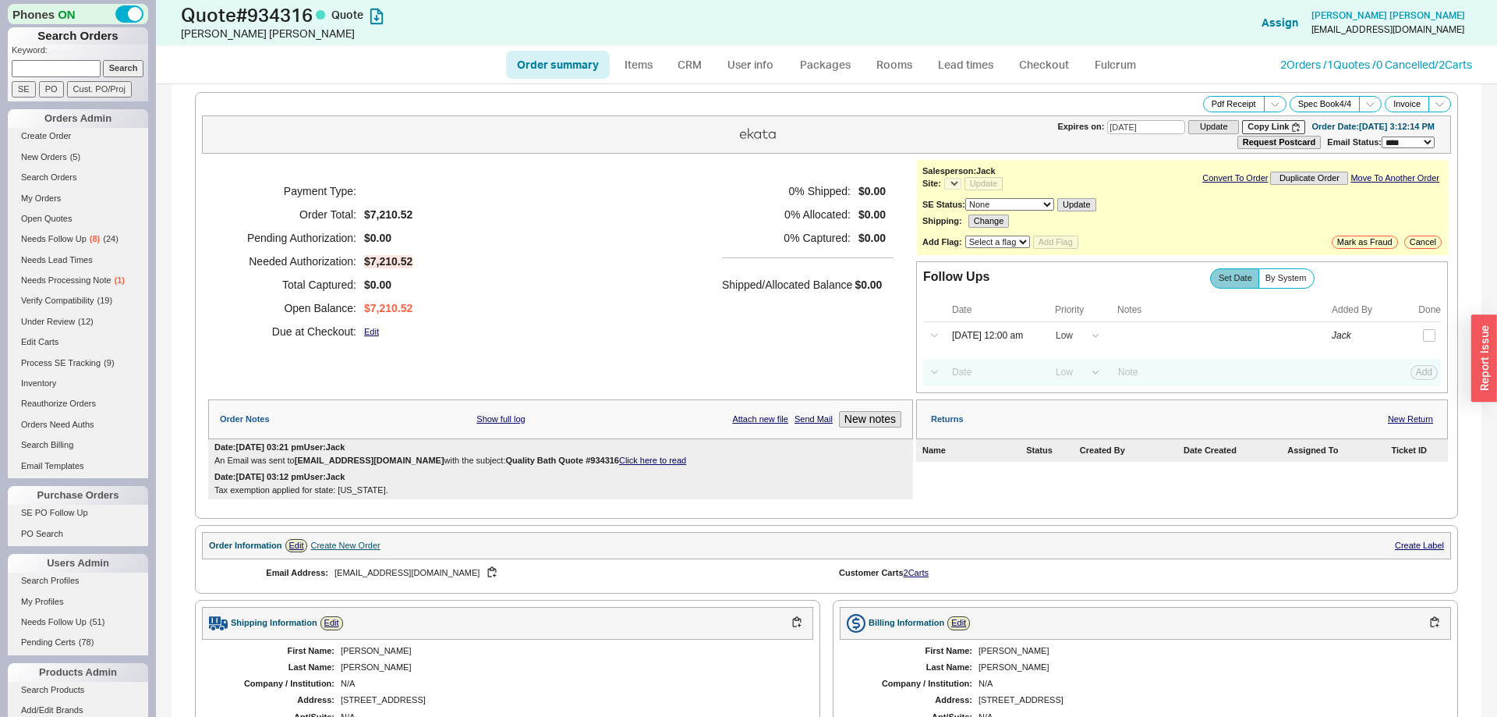
select select "*"
select select "LOW"
select select "3"
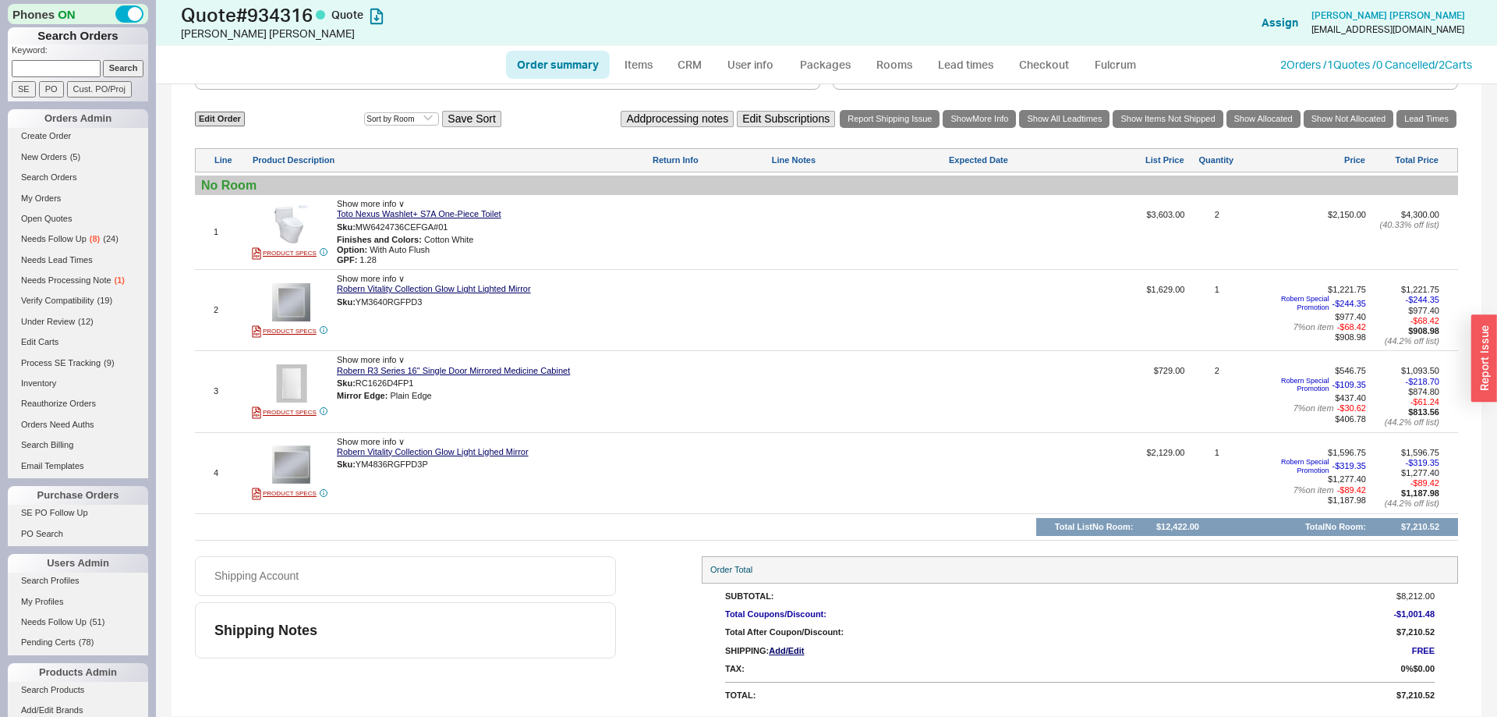
select select "*"
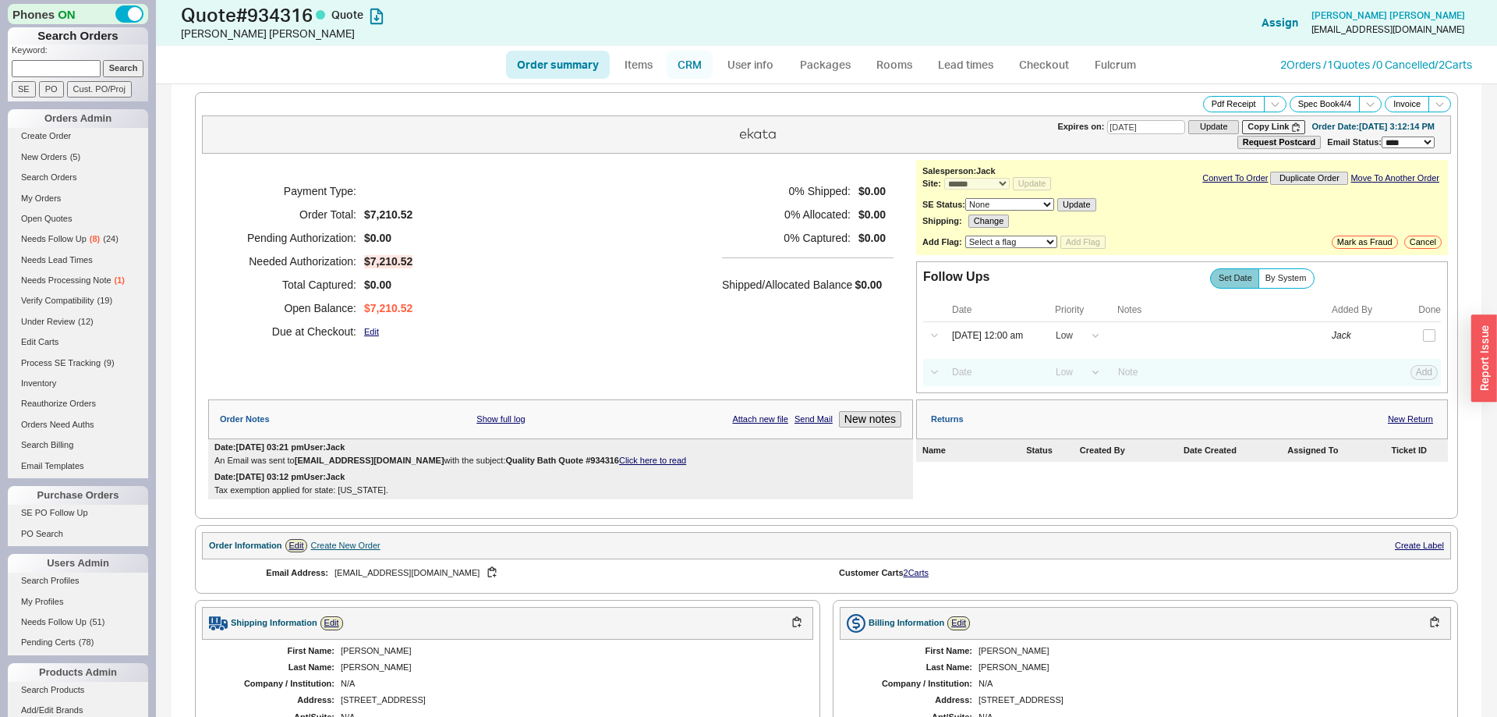
click at [692, 69] on link "CRM" at bounding box center [690, 65] width 46 height 28
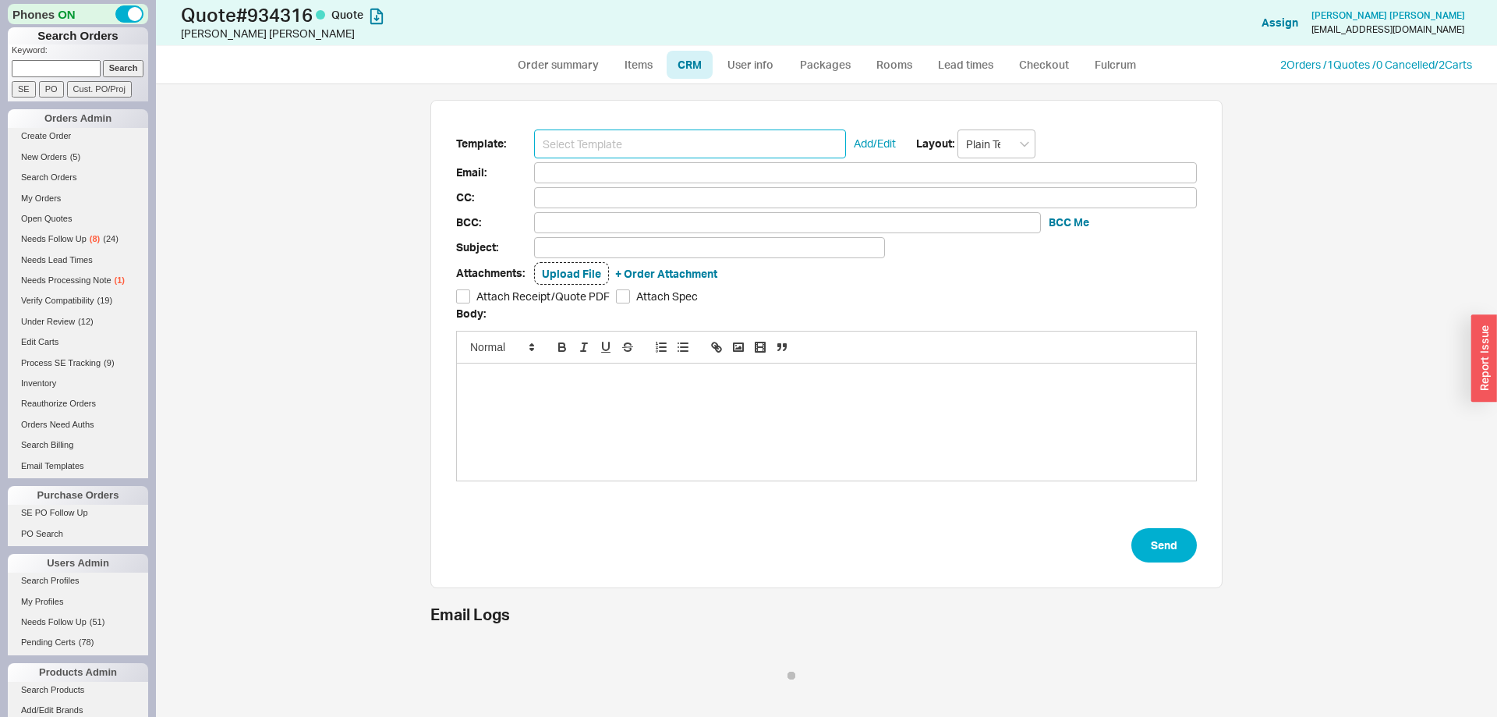
click at [648, 155] on input at bounding box center [690, 143] width 312 height 29
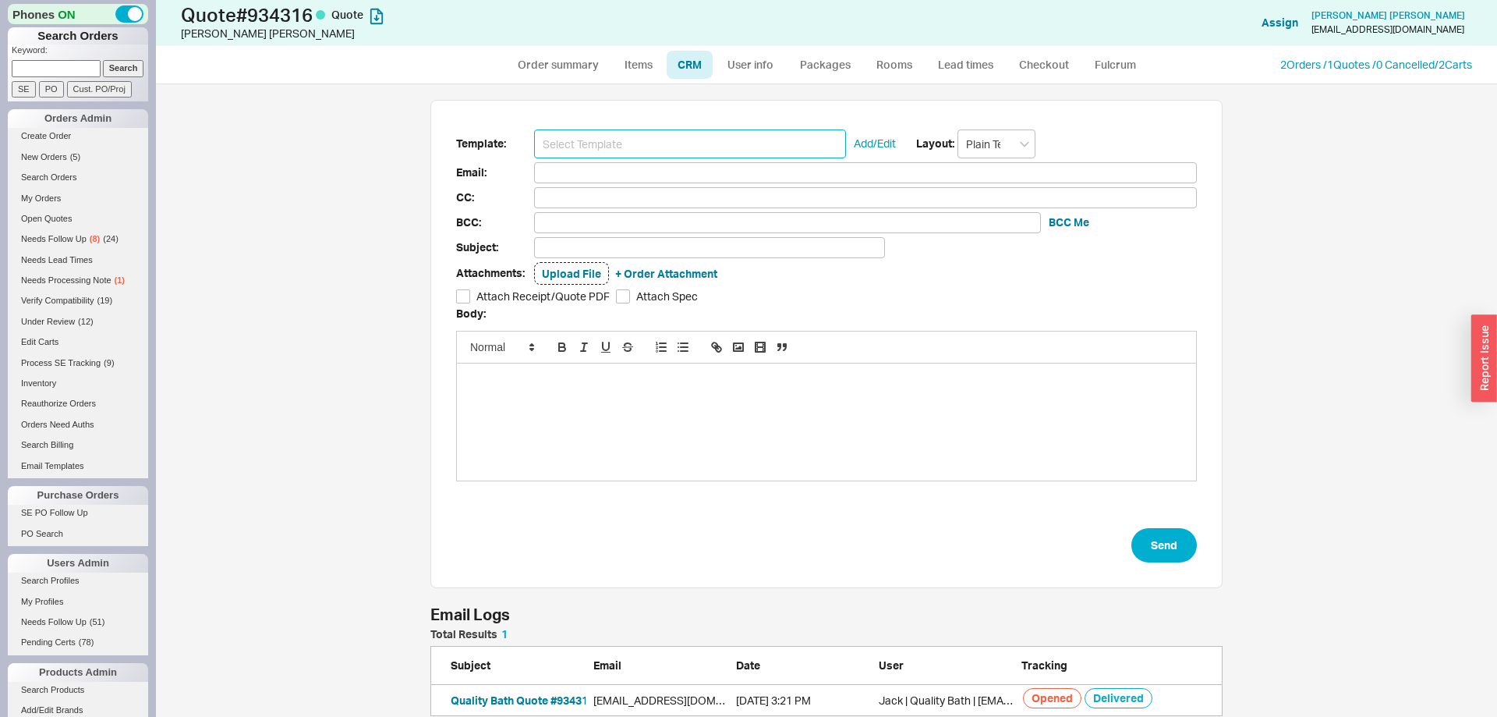
scroll to position [87, 792]
click at [642, 145] on input at bounding box center [690, 143] width 312 height 29
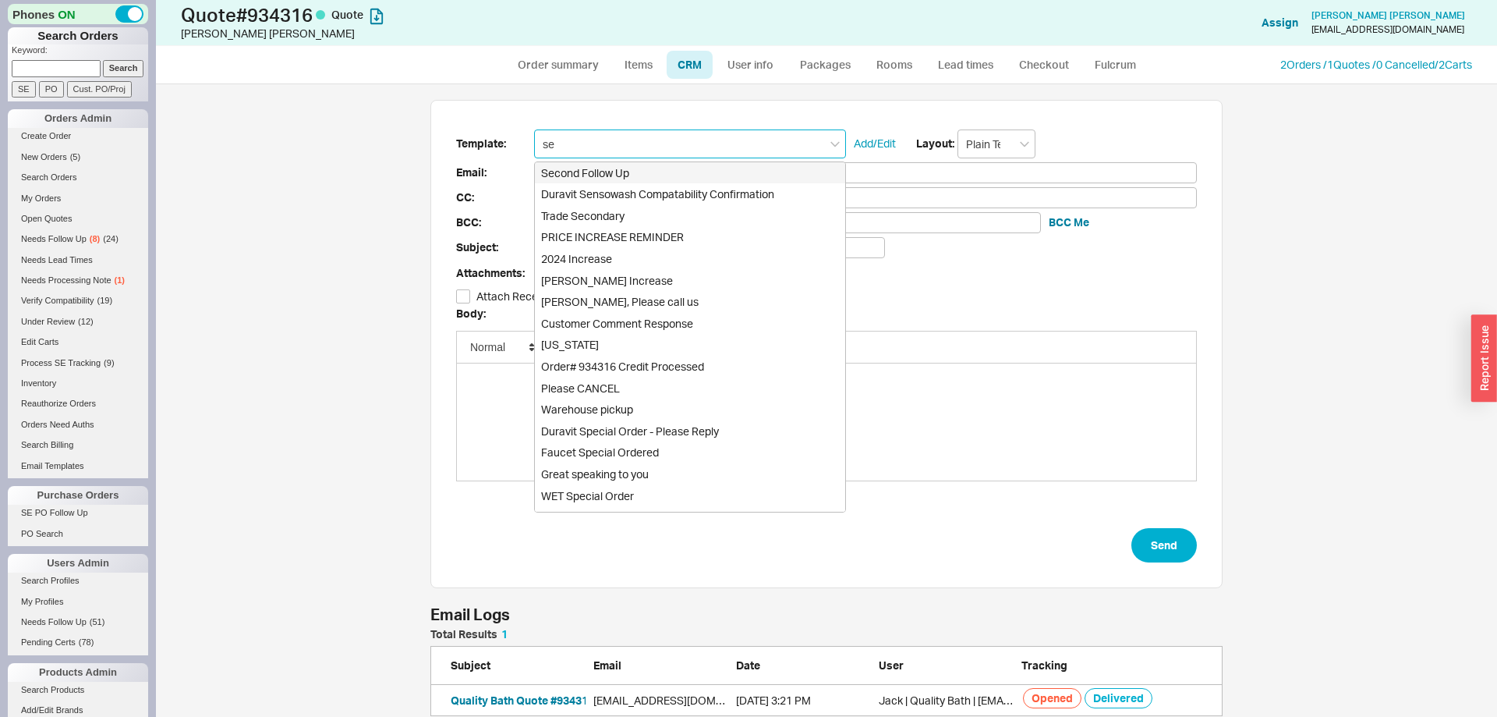
type input "sec"
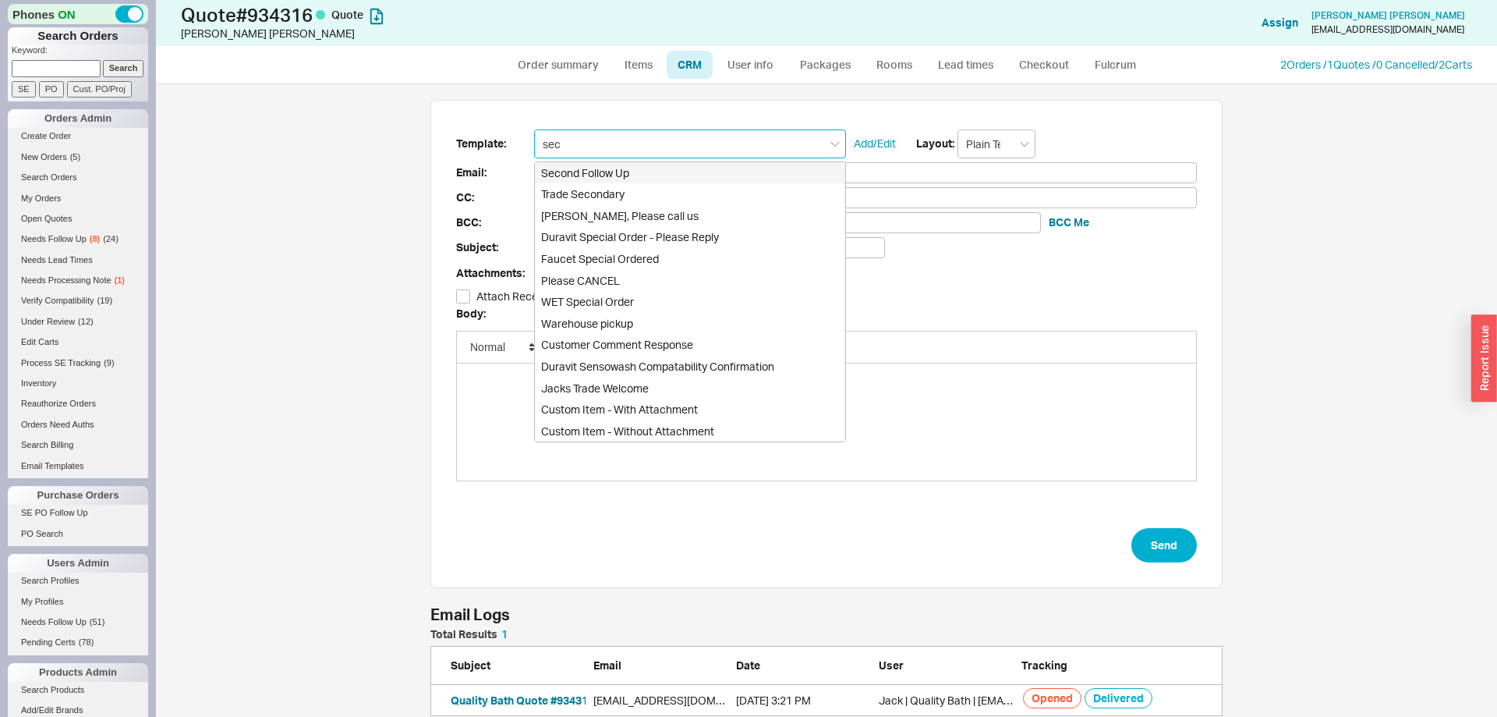
click at [627, 166] on div "Second Follow Up" at bounding box center [690, 173] width 310 height 22
type input "Receipt"
type input "williamsonstatements@gmail.com"
type input "Quote # 934316 - It's Me Again!"
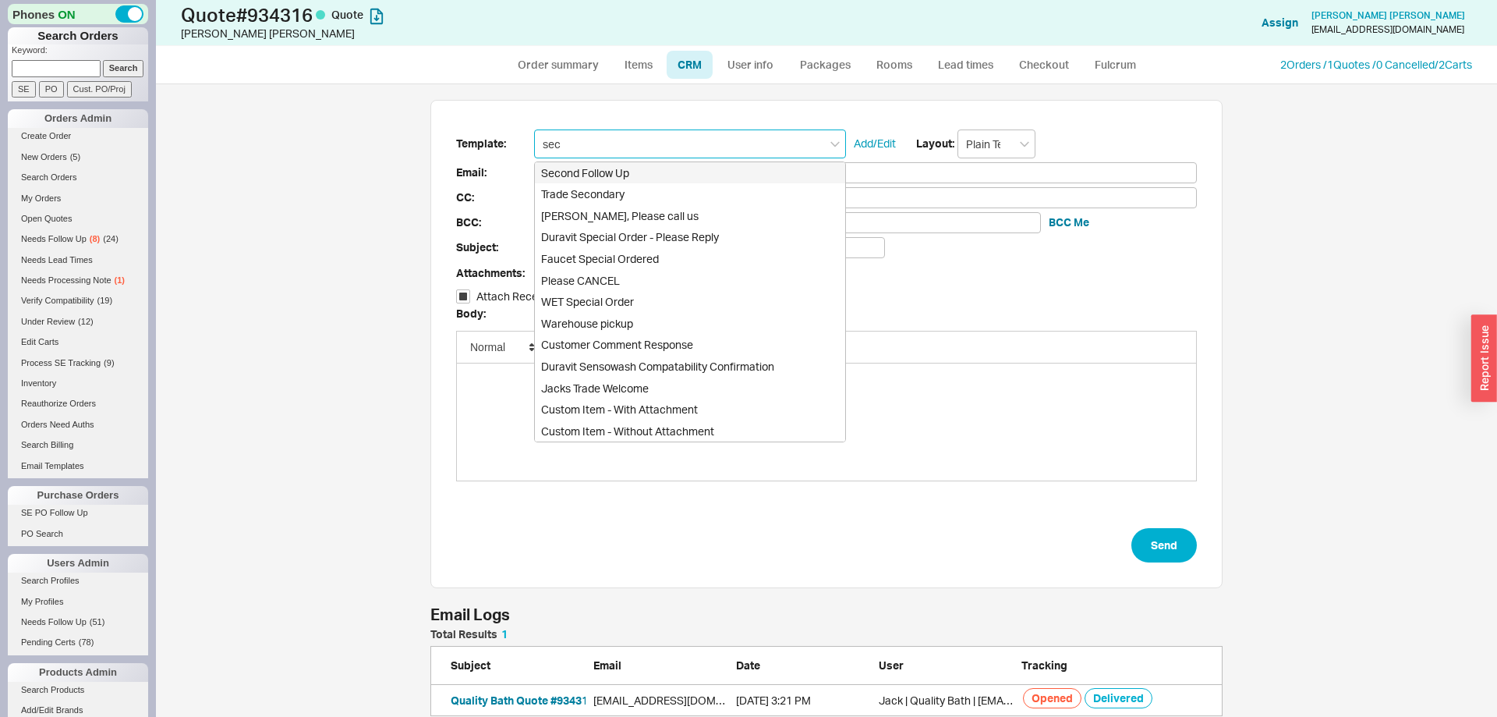
checkbox input "true"
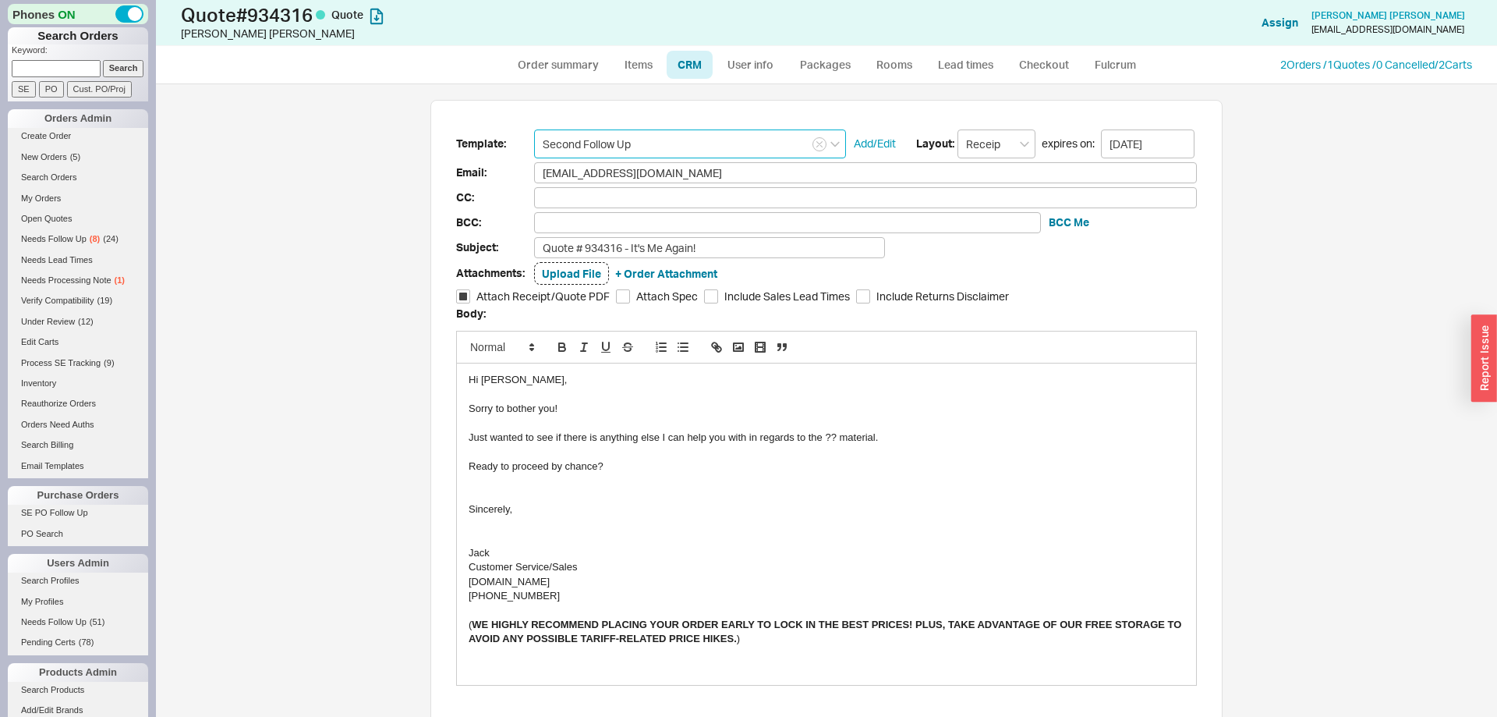
type input "Second Follow Up"
click at [838, 437] on div "Just wanted to see if there is anything else I can help you with in regards to …" at bounding box center [827, 437] width 716 height 14
click at [832, 437] on div "Just wanted to see if there is anything else I can help you with in regards to …" at bounding box center [827, 437] width 716 height 14
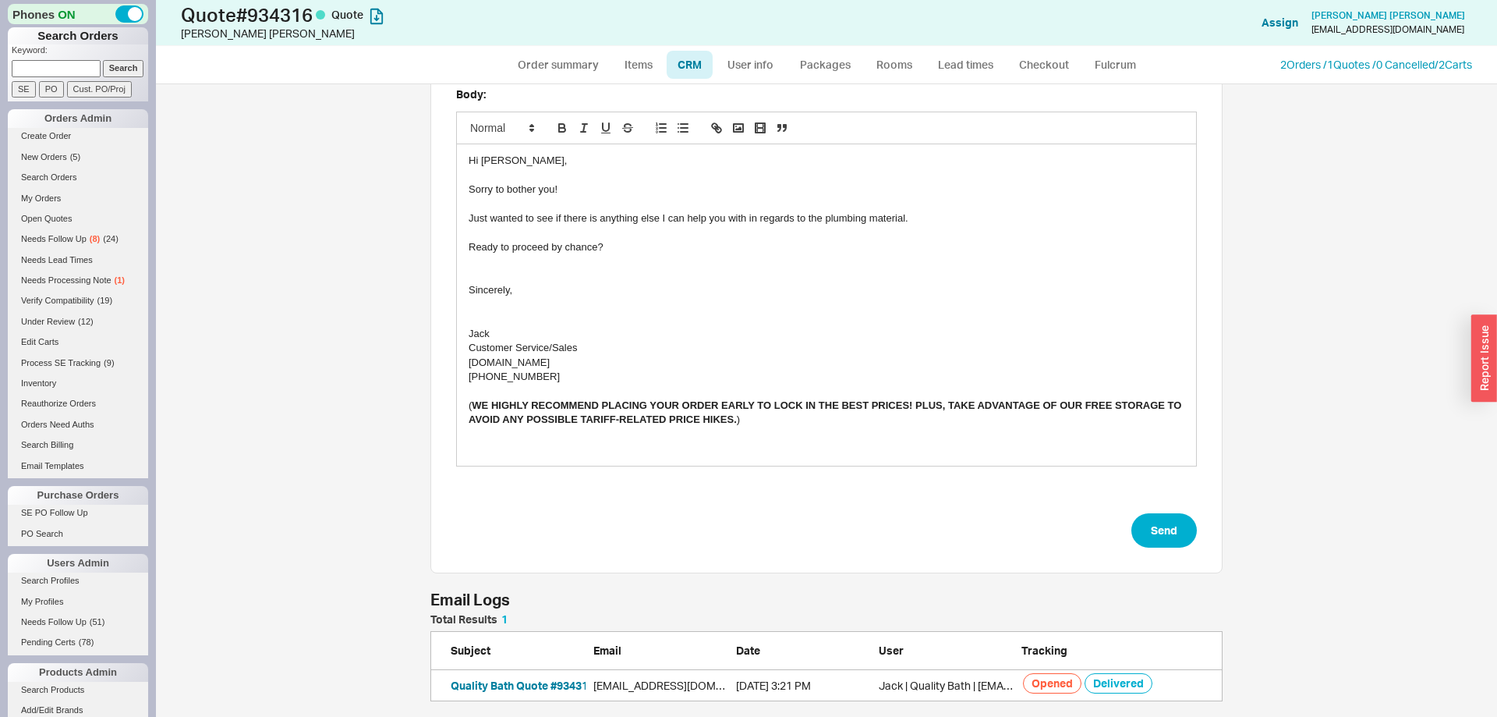
click at [1206, 528] on div "Template: Second Follow Up Add/Edit Layout: Receipt expires on: 09/02/2025 Emai…" at bounding box center [826, 227] width 792 height 692
click at [1162, 540] on button "Send" at bounding box center [1164, 530] width 66 height 34
select select "*"
select select "LOW"
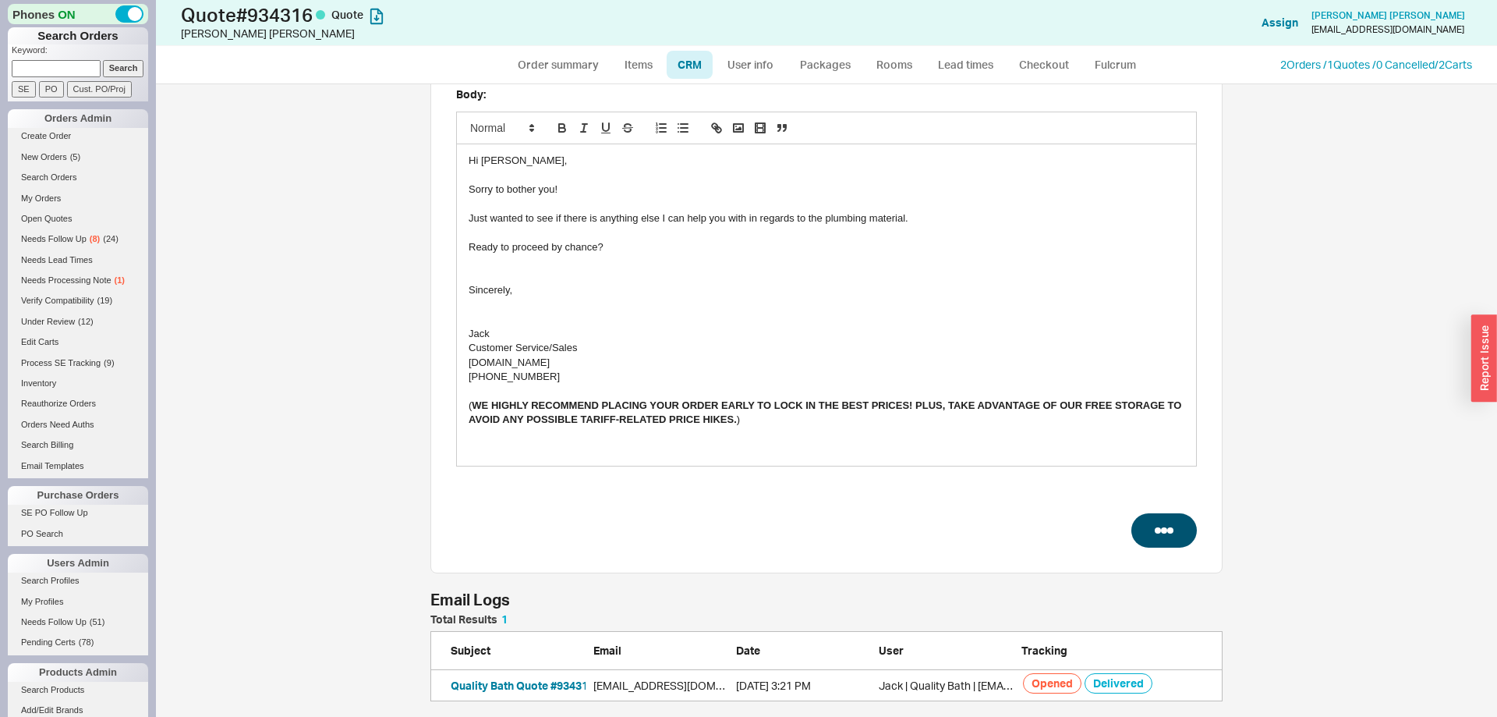
select select "LOW"
select select "3"
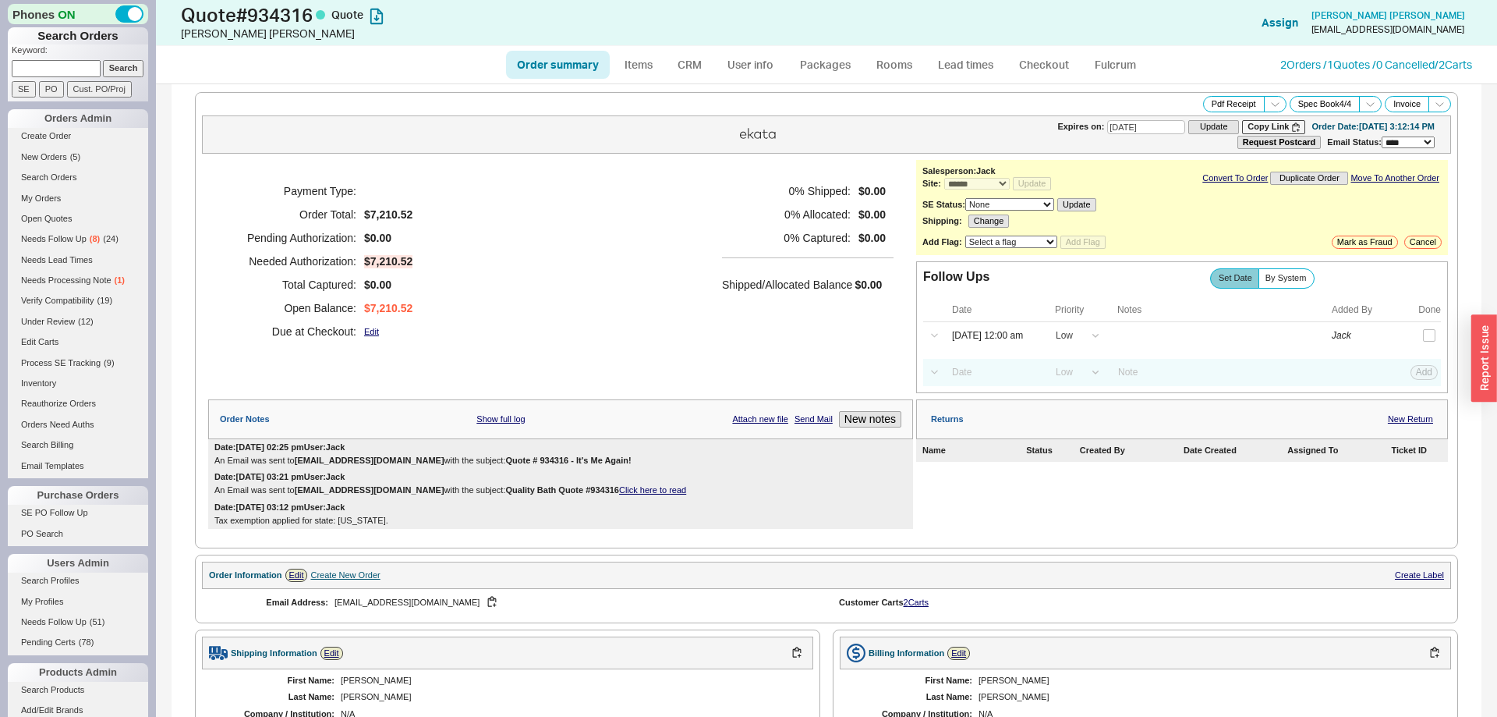
type input "09/02/2025"
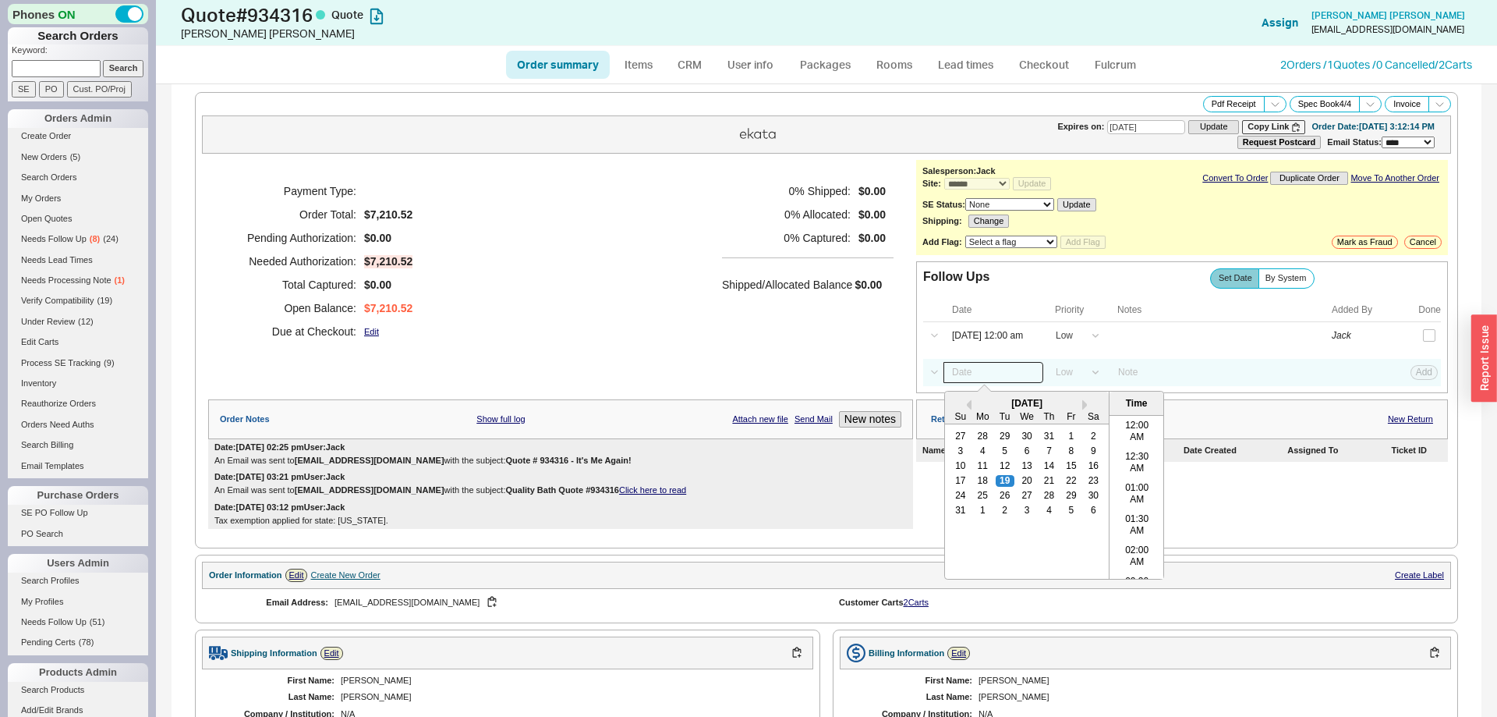
click at [968, 378] on input at bounding box center [994, 372] width 100 height 21
click at [982, 501] on div "25" at bounding box center [982, 495] width 19 height 11
type input "08/25/25 12:00 am"
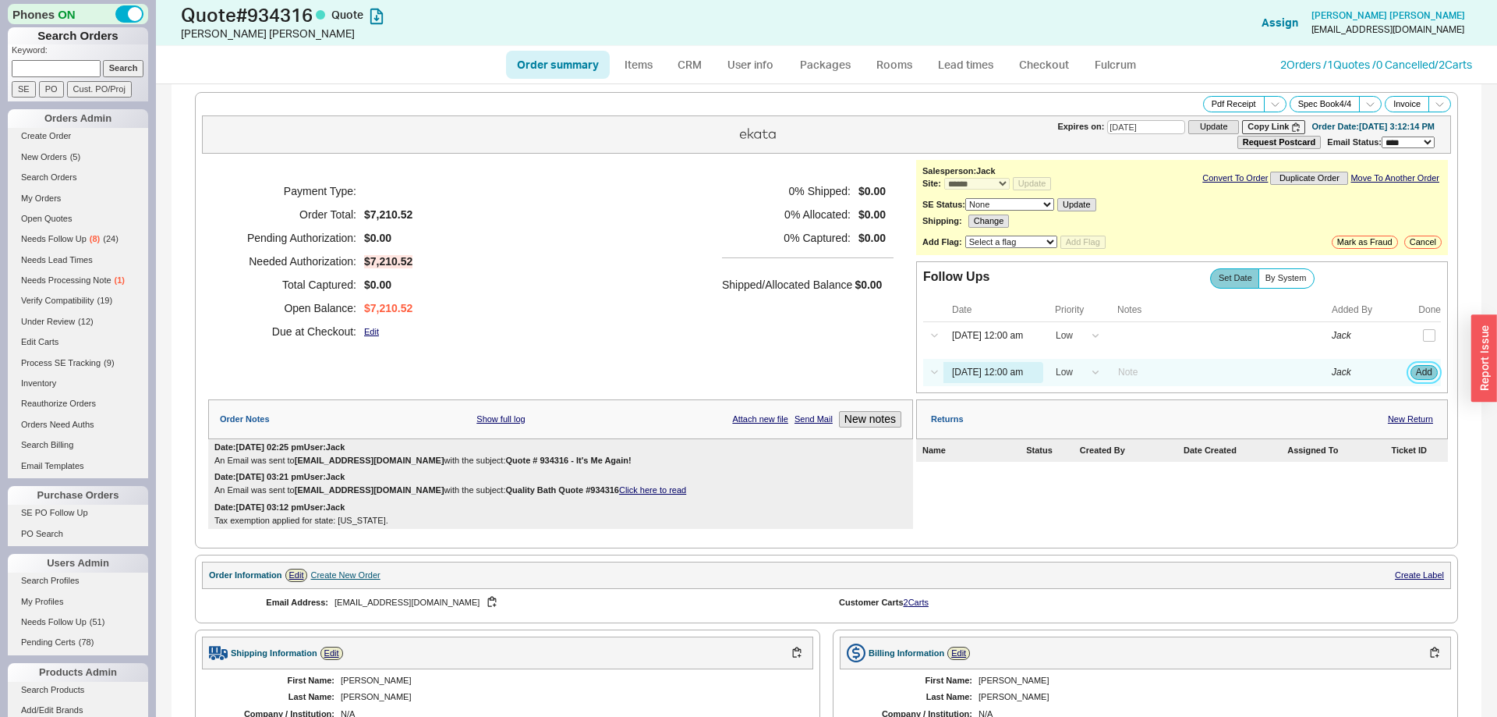
click at [1418, 379] on button "Add" at bounding box center [1424, 372] width 27 height 14
select select "LOW"
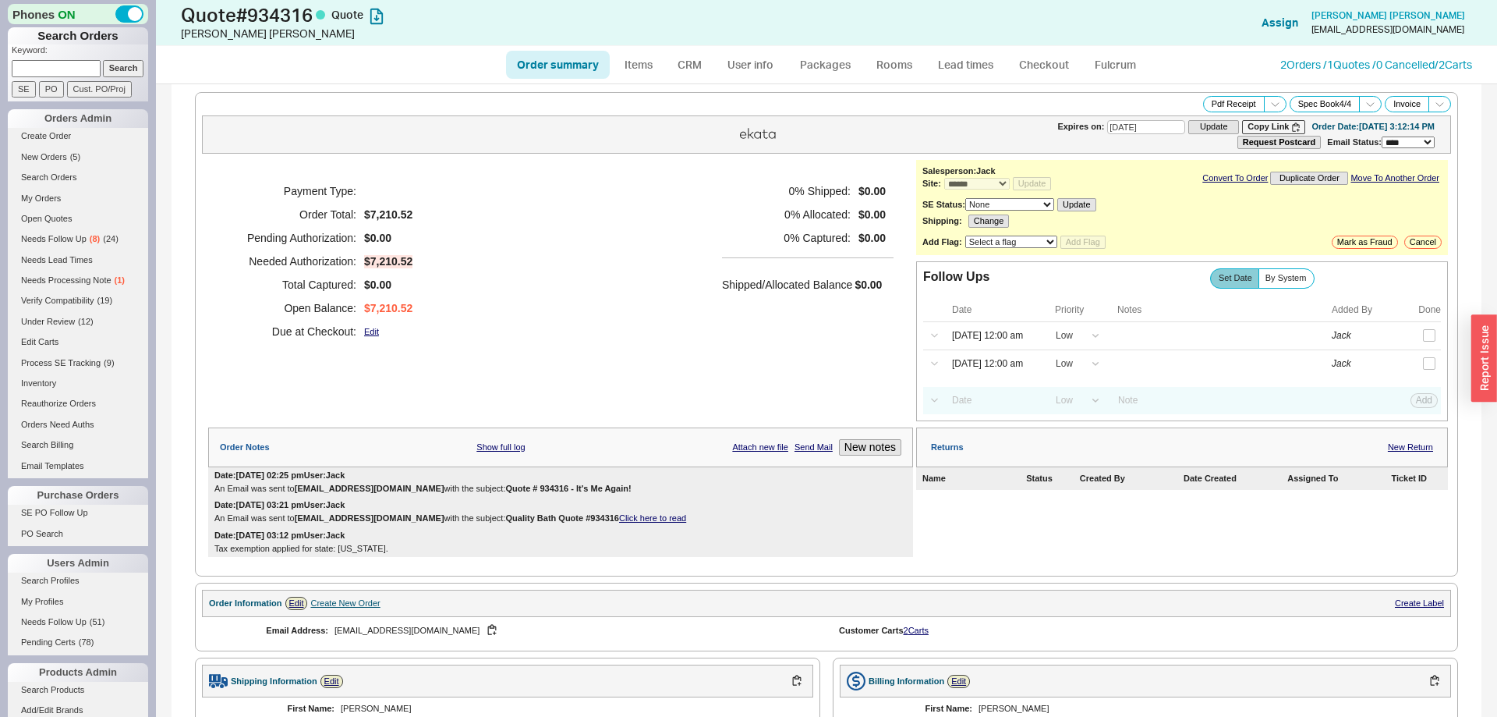
click at [1391, 322] on div "Date Priority Notes Added By Done" at bounding box center [1182, 310] width 518 height 24
click at [1393, 334] on button "button" at bounding box center [1394, 335] width 17 height 17
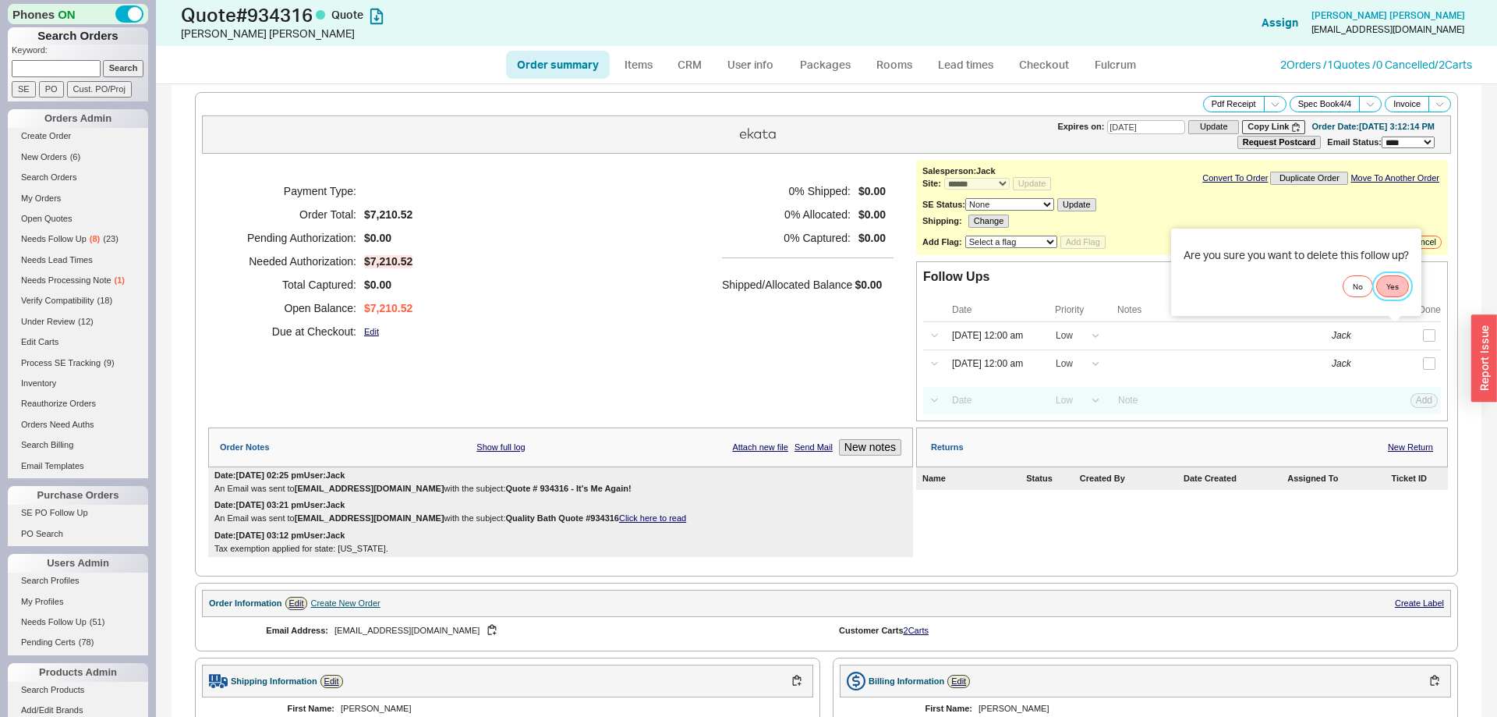
click at [1394, 293] on button "Yes" at bounding box center [1392, 286] width 33 height 22
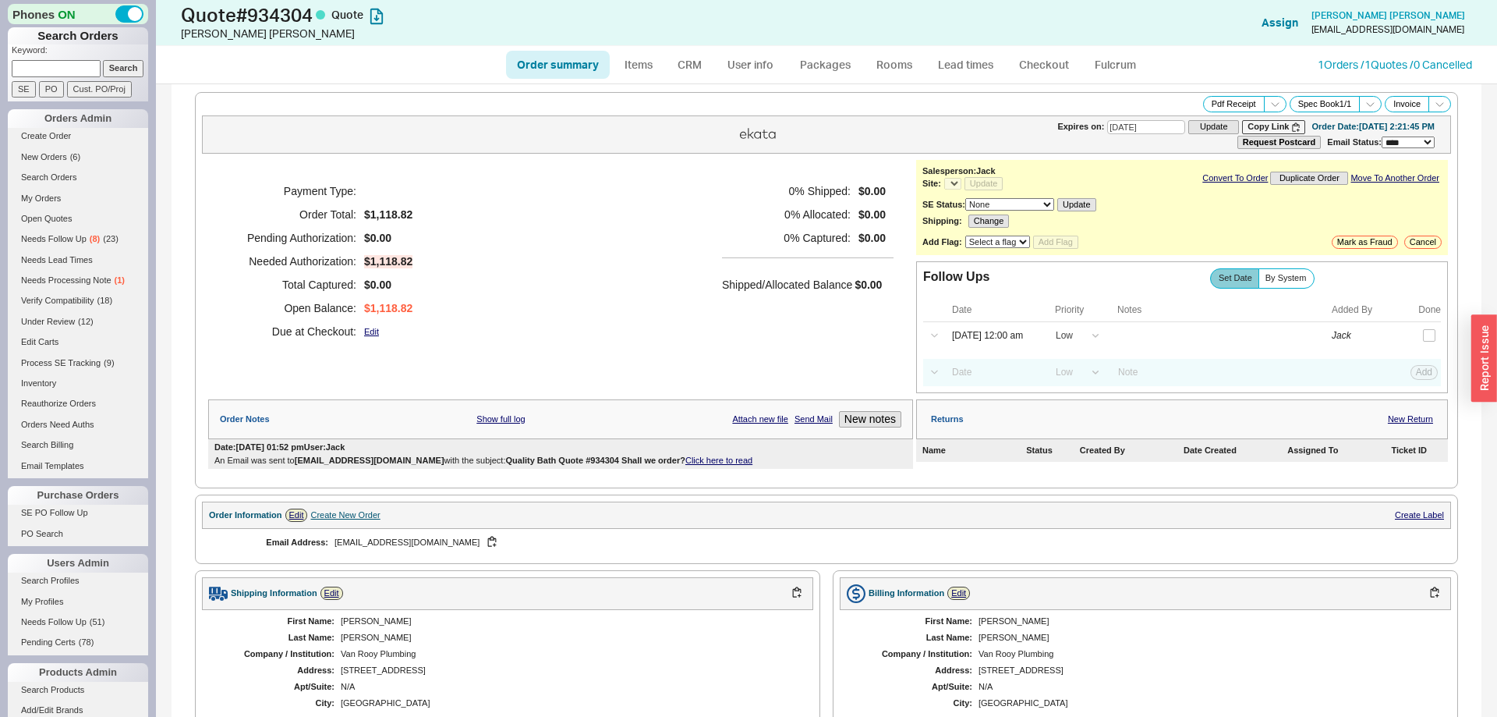
select select "*"
select select "LOW"
select select "3"
select select "*"
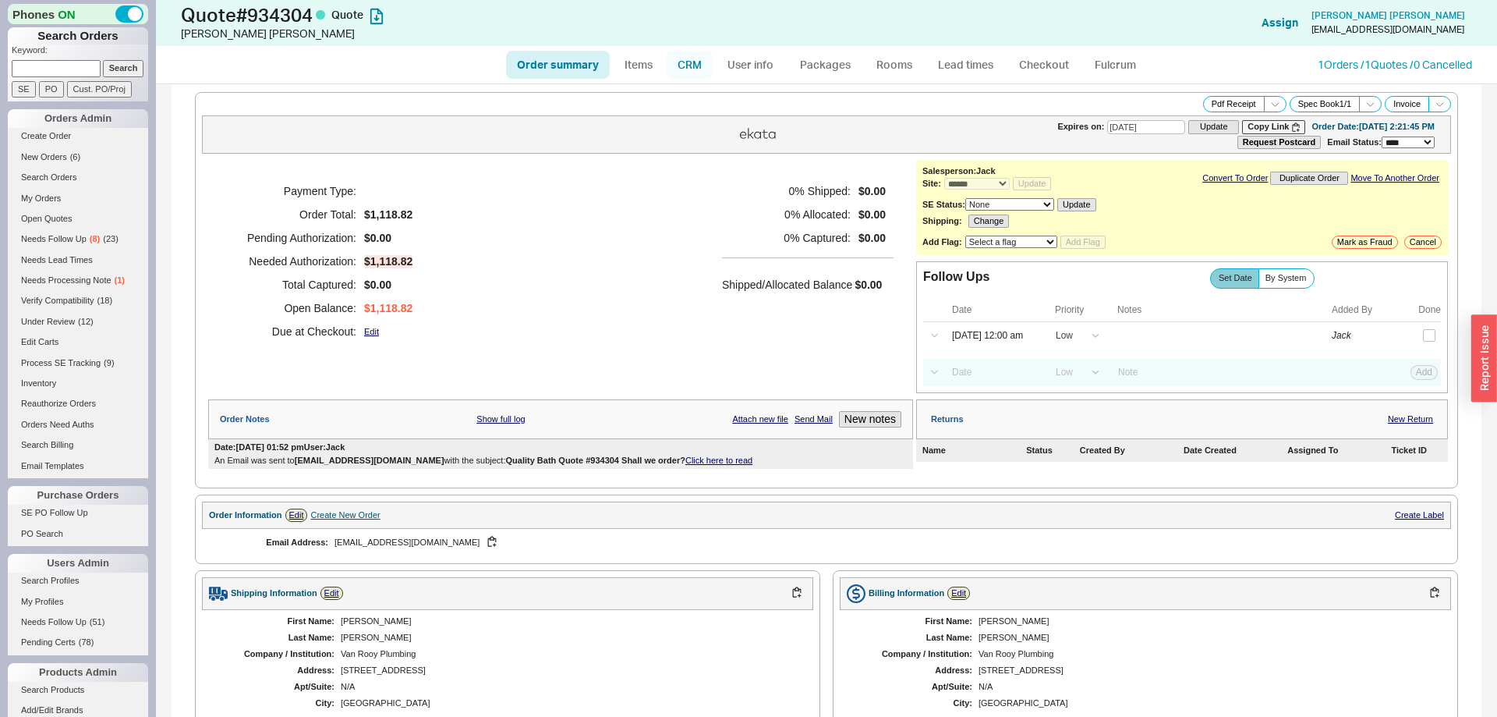
click at [692, 68] on link "CRM" at bounding box center [690, 65] width 46 height 28
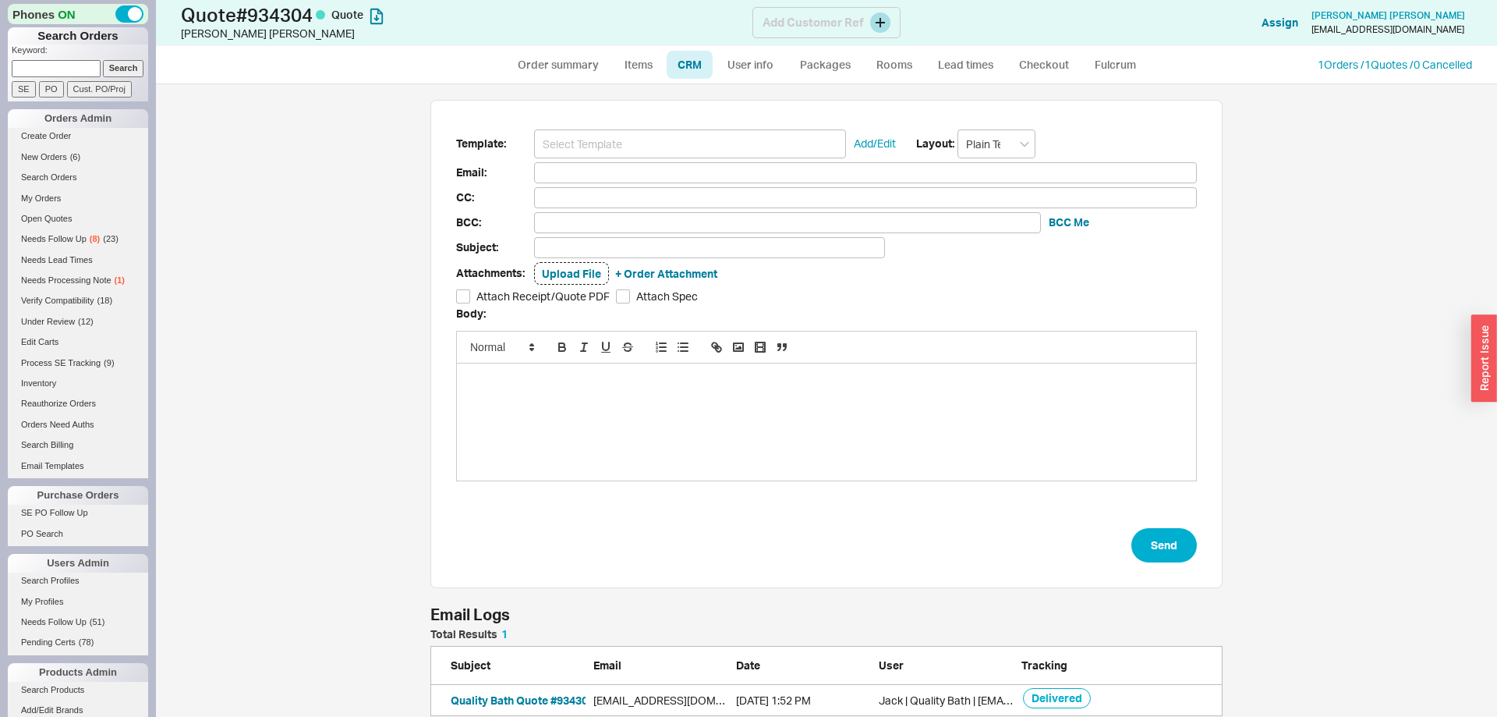
scroll to position [1, 1]
click at [1328, 63] on link "1 Orders / 1 Quotes / 0 Cancelled" at bounding box center [1395, 64] width 154 height 13
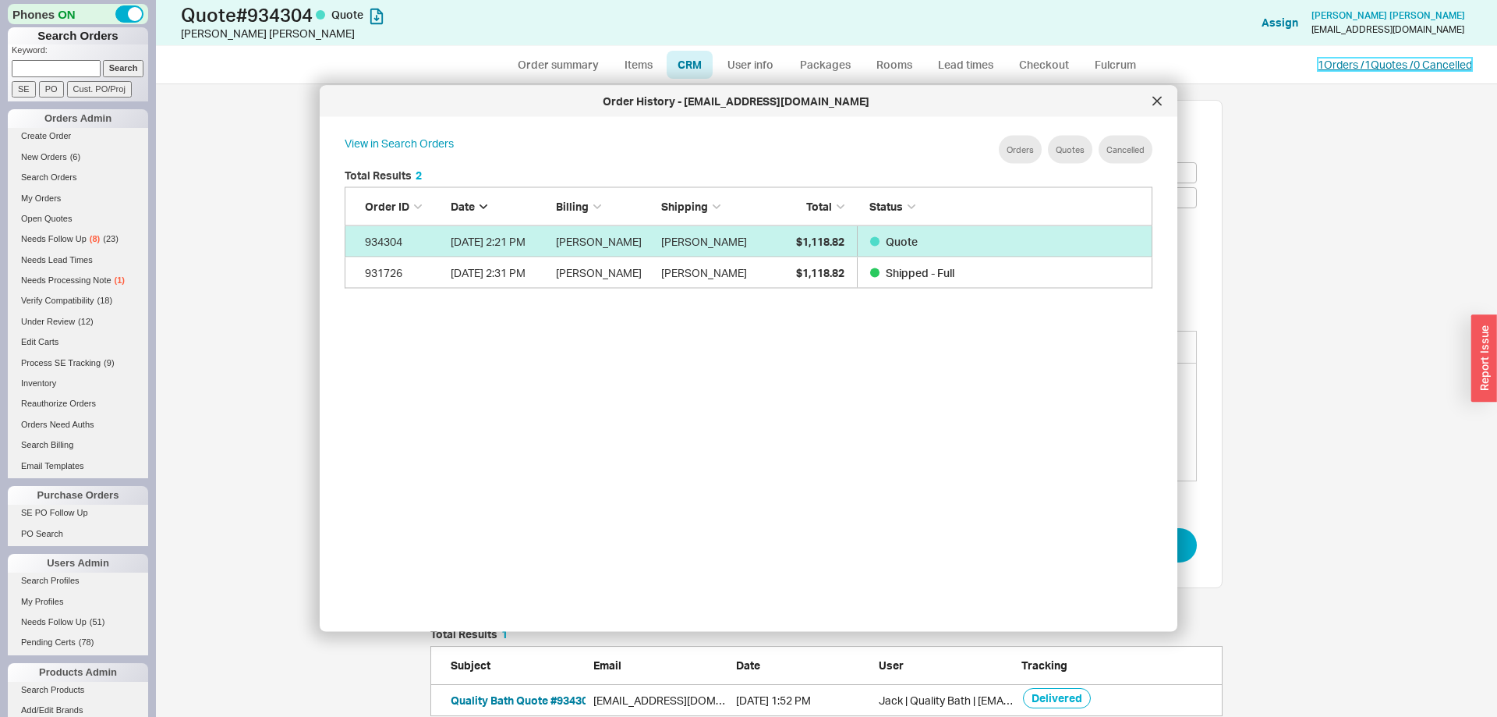
scroll to position [477, 833]
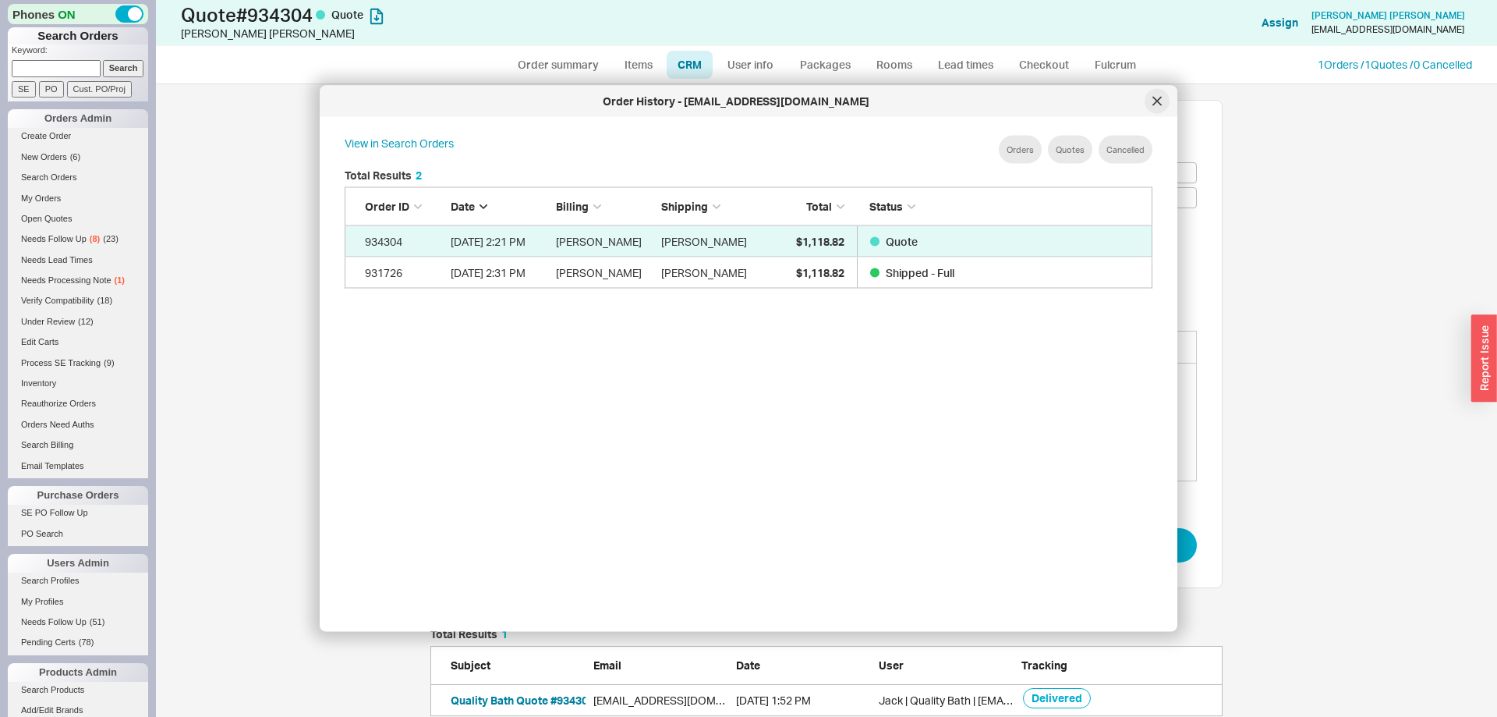
click at [1157, 101] on icon at bounding box center [1157, 101] width 8 height 8
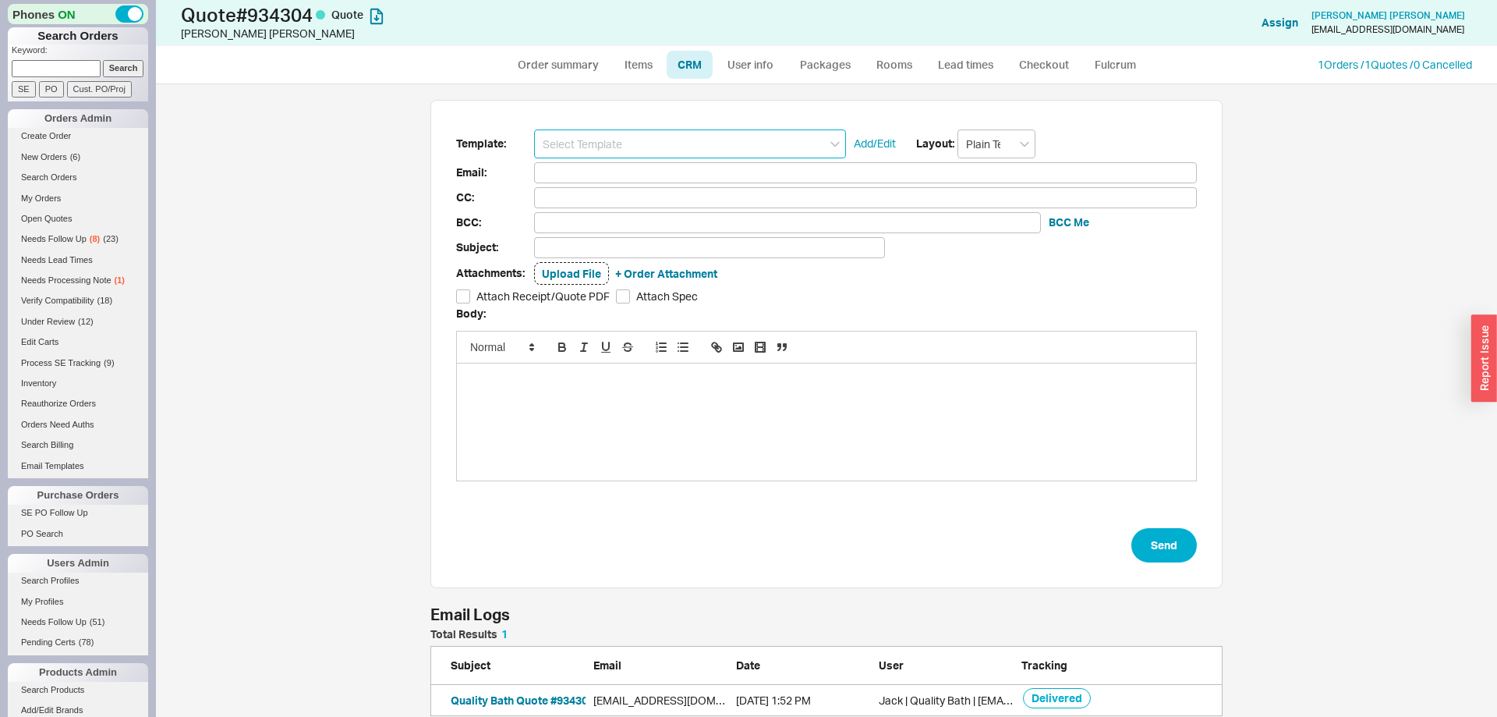
click at [767, 138] on input at bounding box center [690, 143] width 312 height 29
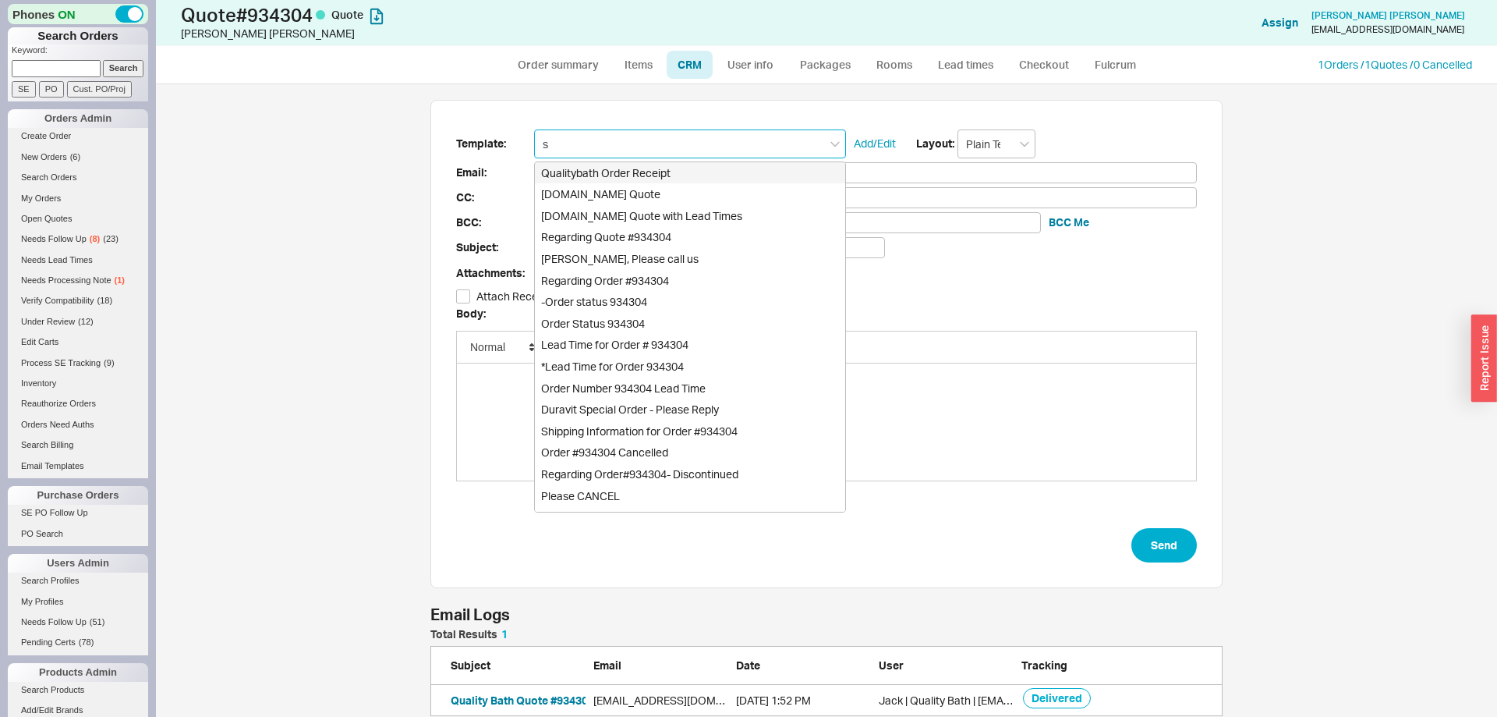
type input "se"
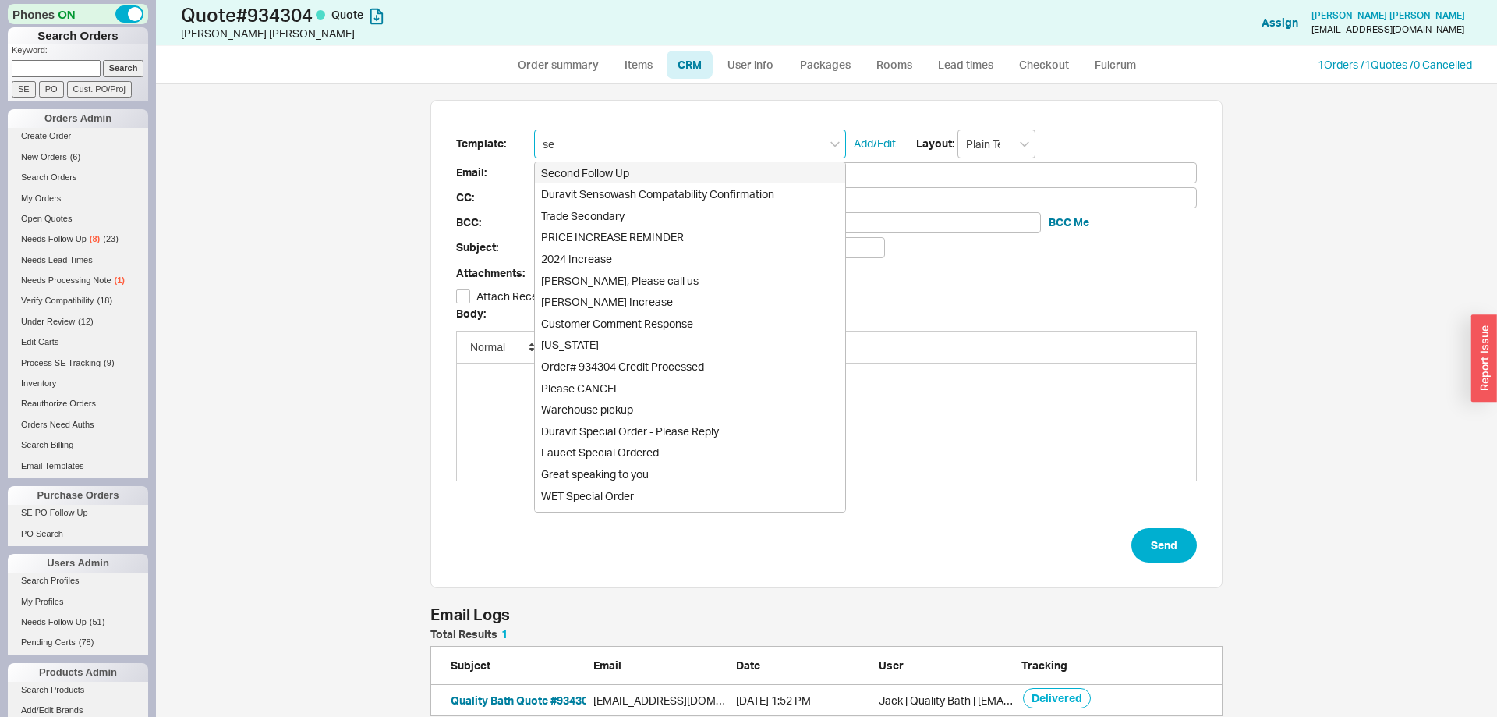
drag, startPoint x: 653, startPoint y: 172, endPoint x: 813, endPoint y: 343, distance: 233.4
click at [653, 172] on div "Second Follow Up" at bounding box center [690, 173] width 310 height 22
type input "Receipt"
type input "vanrooyplumbing@yahoo.com"
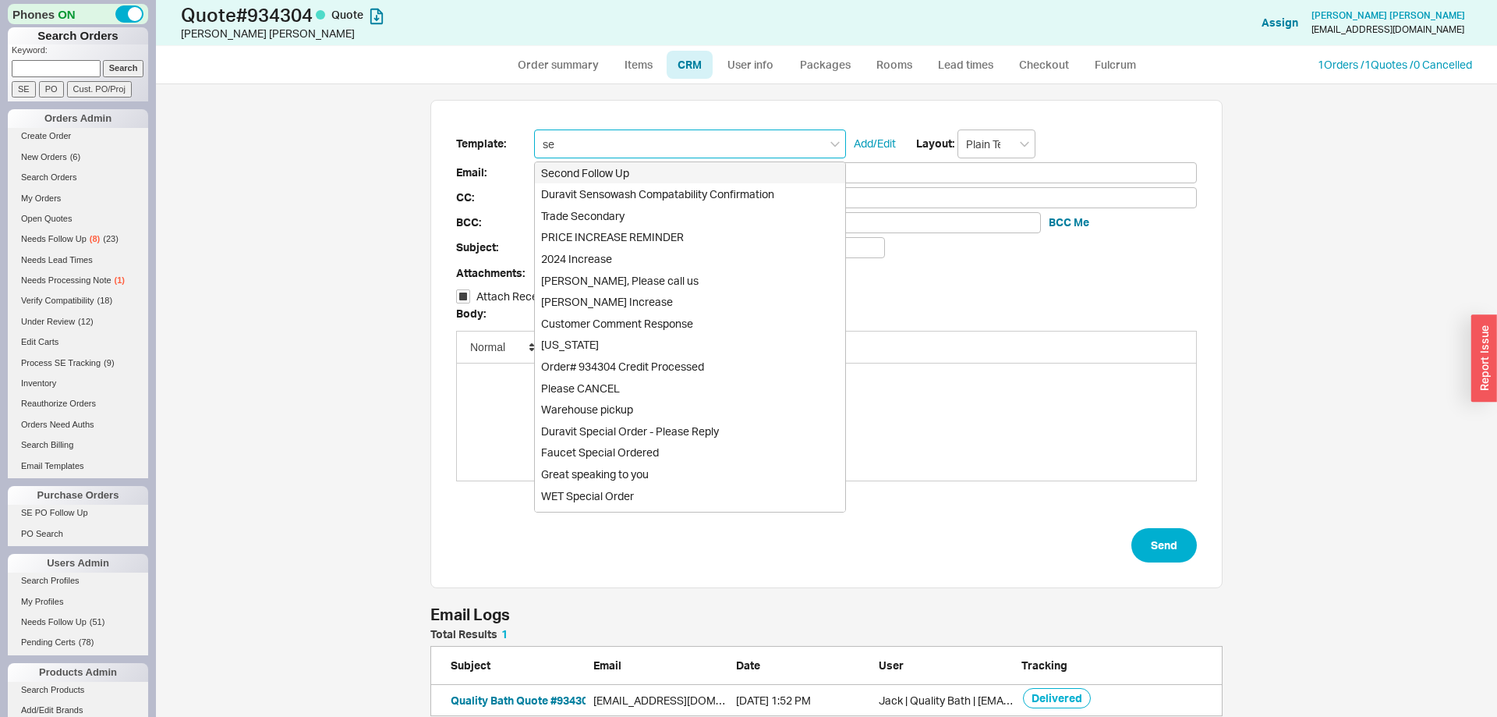
type input "Quote # 934304 - It's Me Again!"
checkbox input "true"
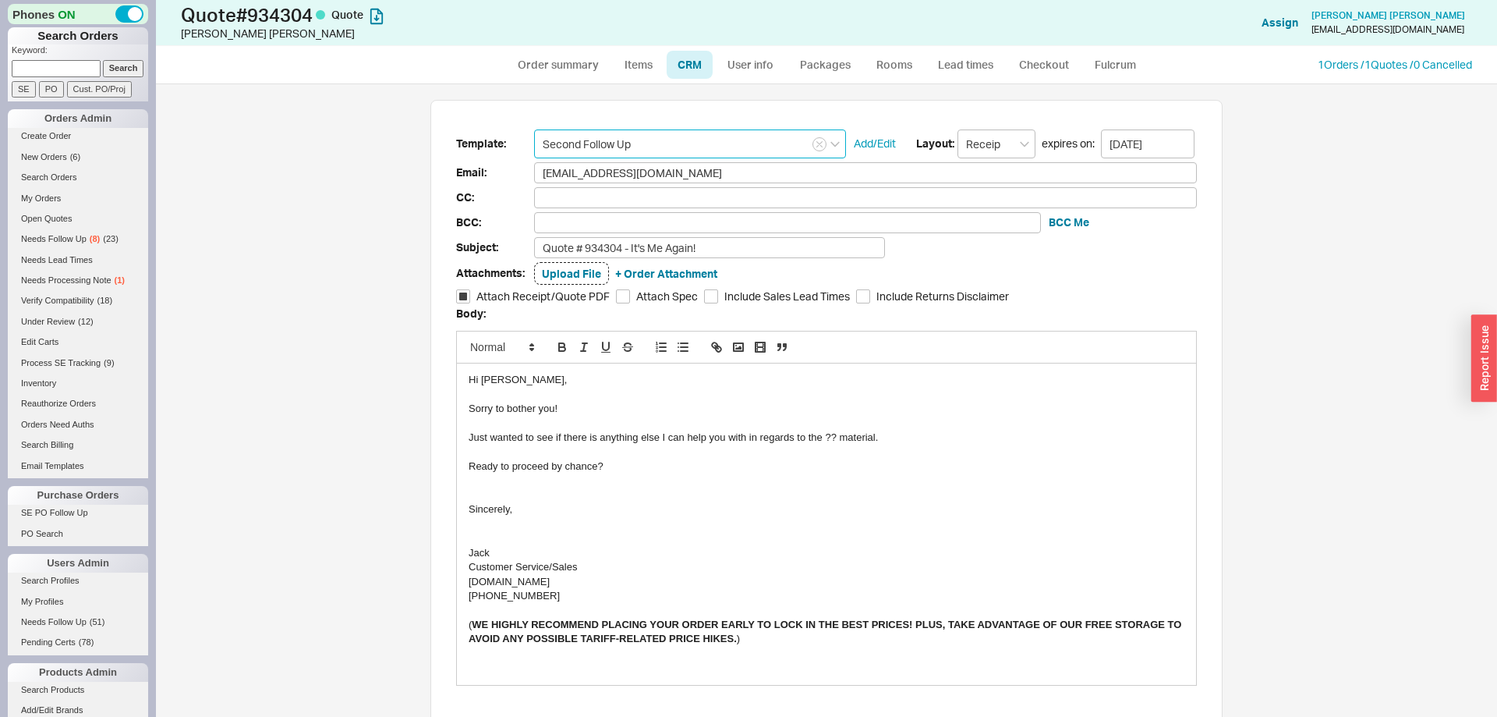
type input "Second Follow Up"
click at [824, 439] on div "Just wanted to see if there is anything else I can help you with in regards to …" at bounding box center [827, 437] width 716 height 14
click at [831, 435] on div "Just wanted to see if there is anything else I can help you with in regards to …" at bounding box center [827, 437] width 716 height 14
drag, startPoint x: 831, startPoint y: 435, endPoint x: 852, endPoint y: 435, distance: 21.1
click at [852, 435] on div "Just wanted to see if there is anything else I can help you with in regards to …" at bounding box center [827, 437] width 716 height 14
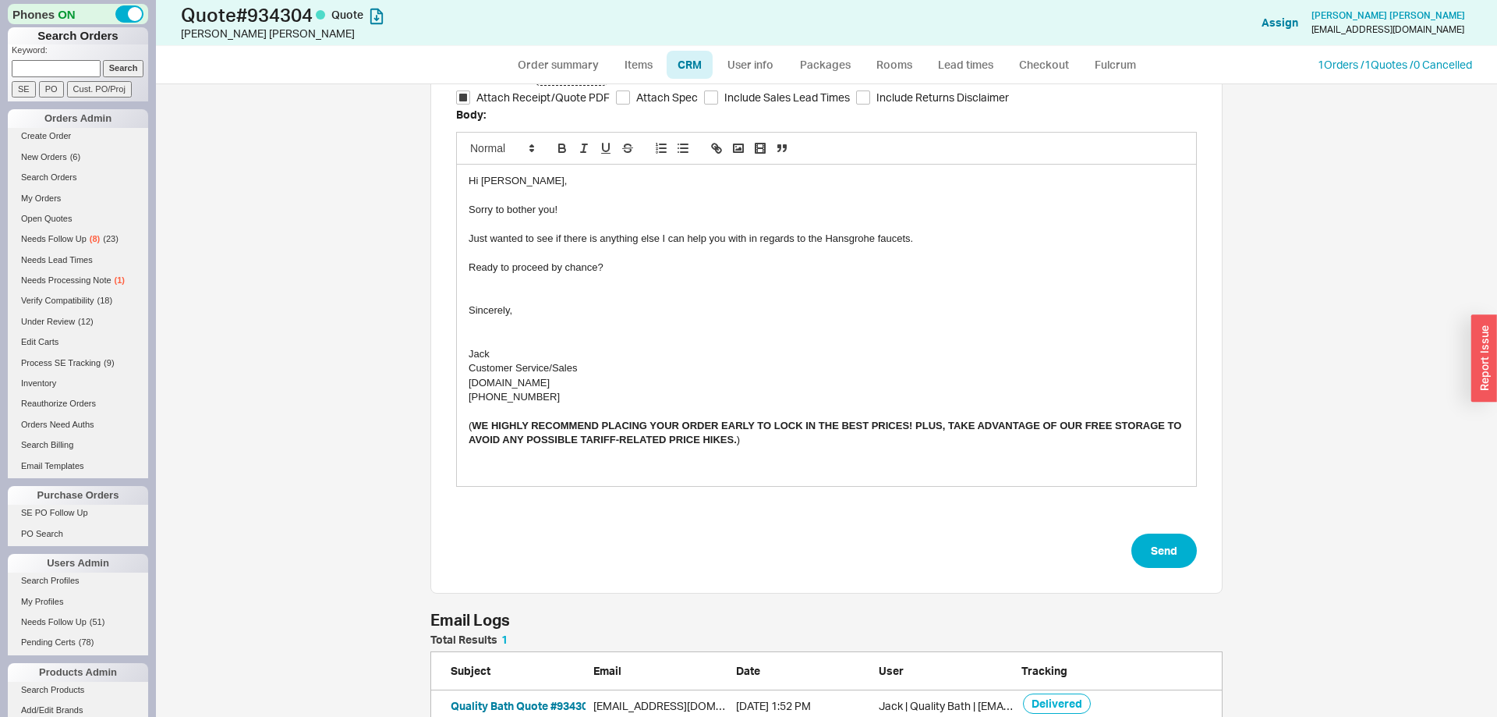
scroll to position [219, 0]
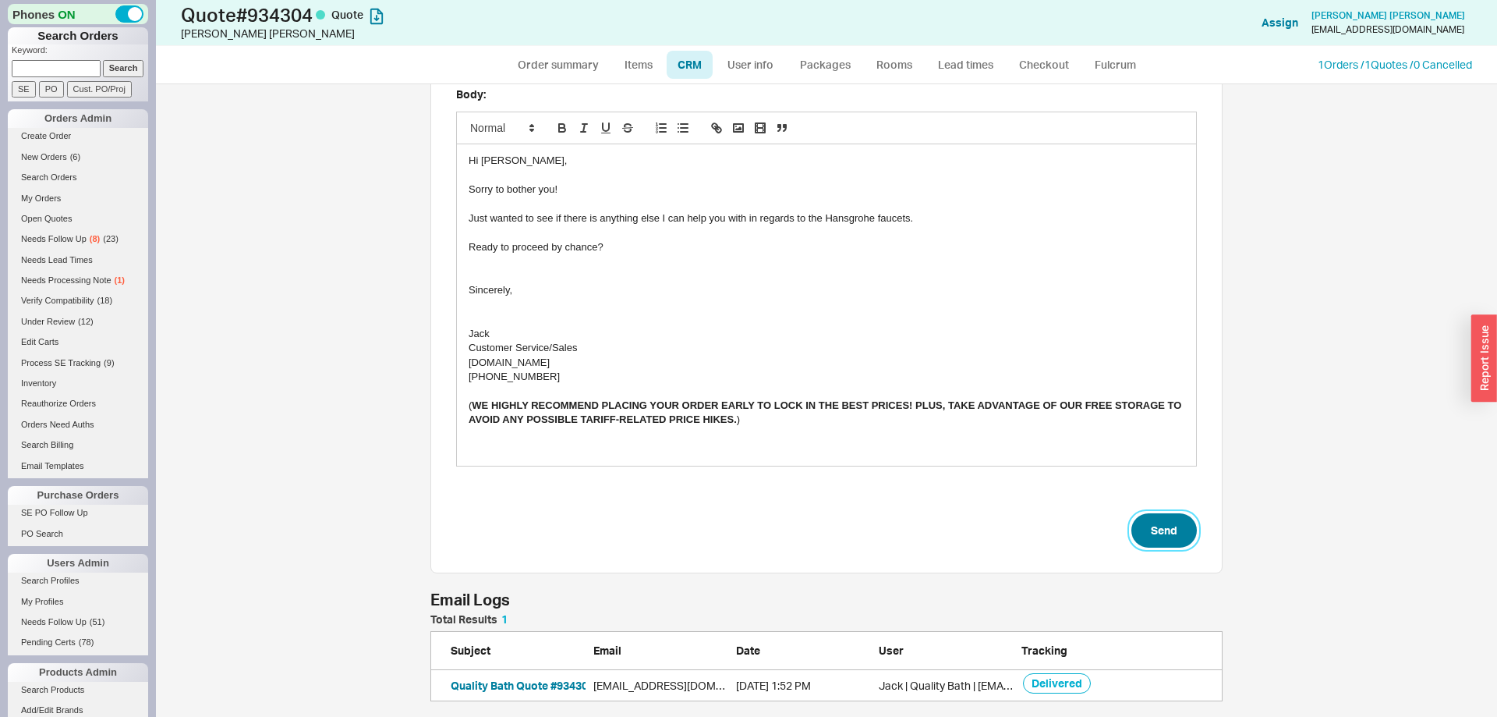
click at [1179, 526] on button "Send" at bounding box center [1164, 530] width 66 height 34
select select "*"
select select "LOW"
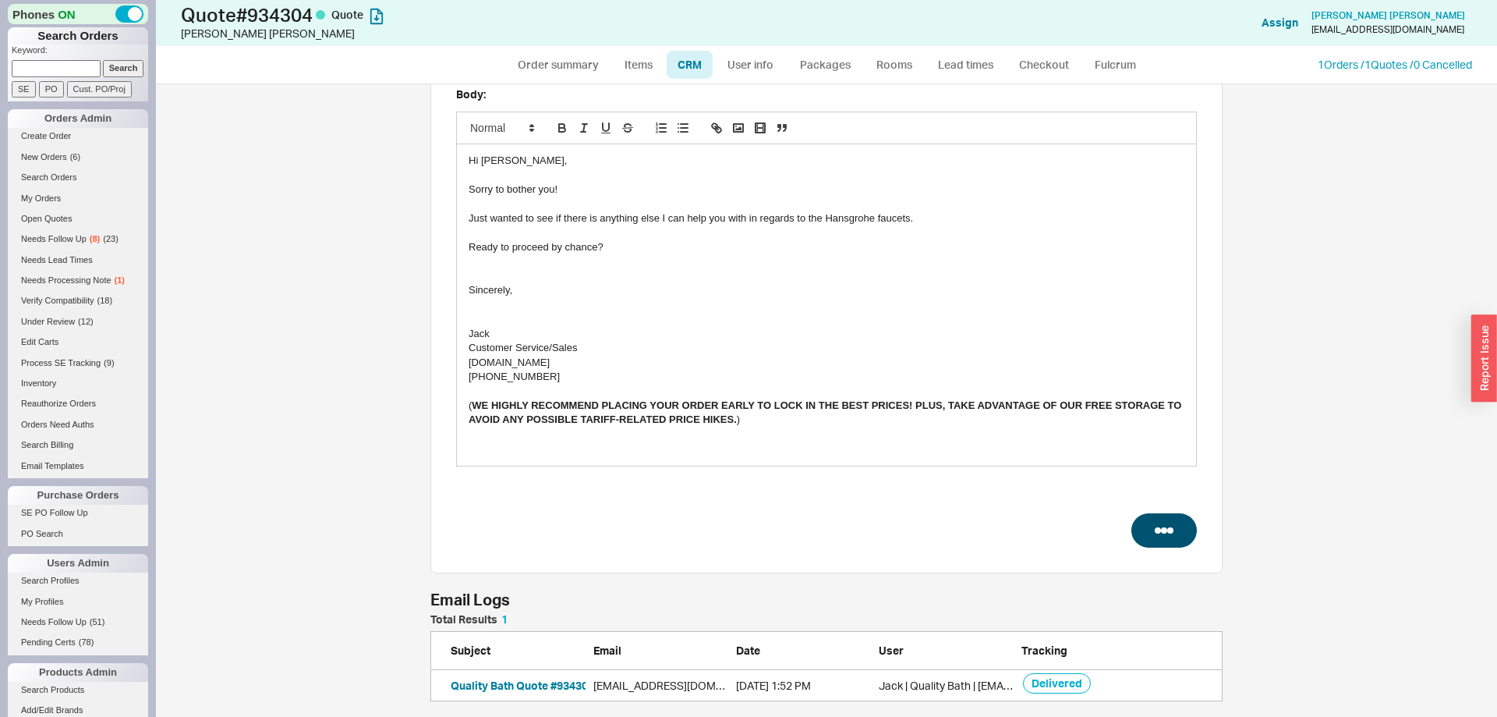
select select "3"
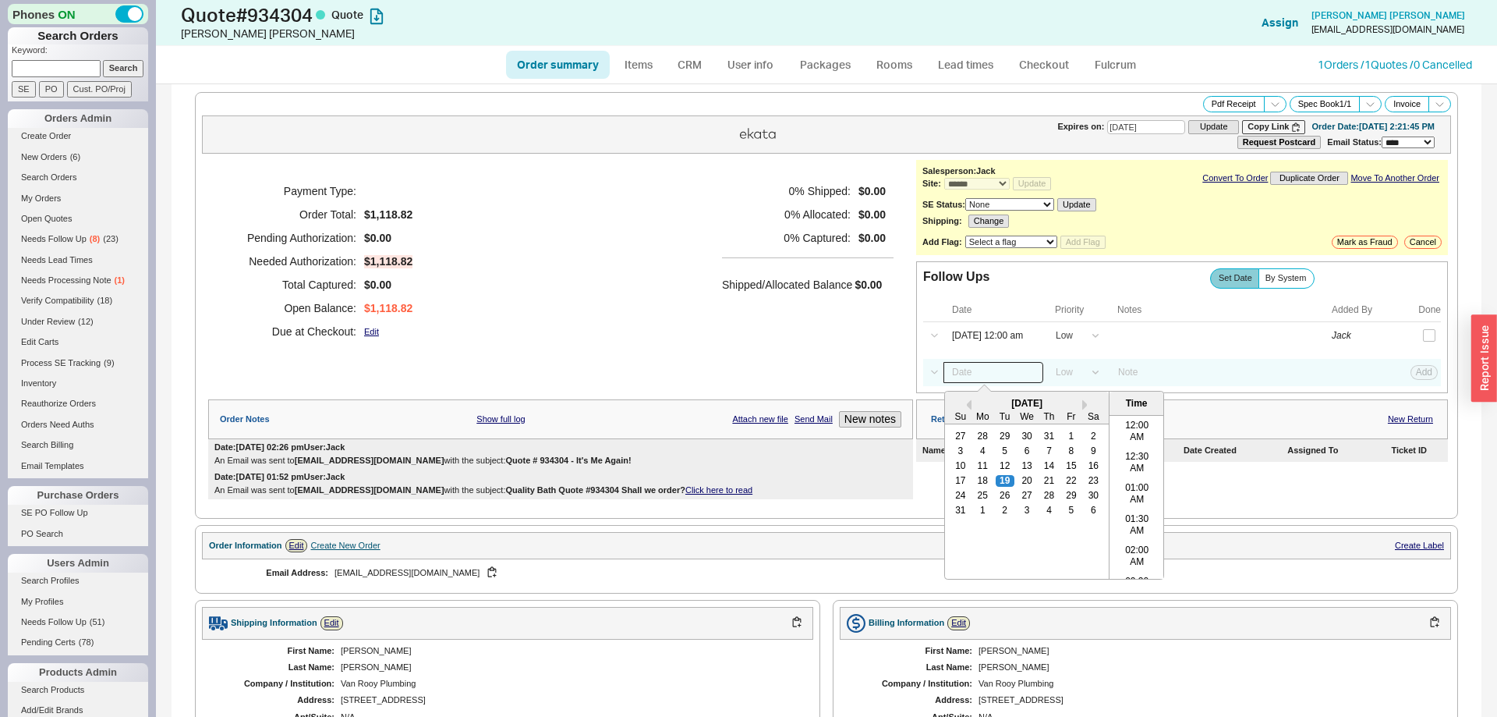
click at [969, 375] on input at bounding box center [994, 372] width 100 height 21
click at [1006, 499] on div "26" at bounding box center [1005, 495] width 19 height 11
type input "08/26/25 12:00 am"
click at [1429, 379] on button "Add" at bounding box center [1424, 372] width 27 height 14
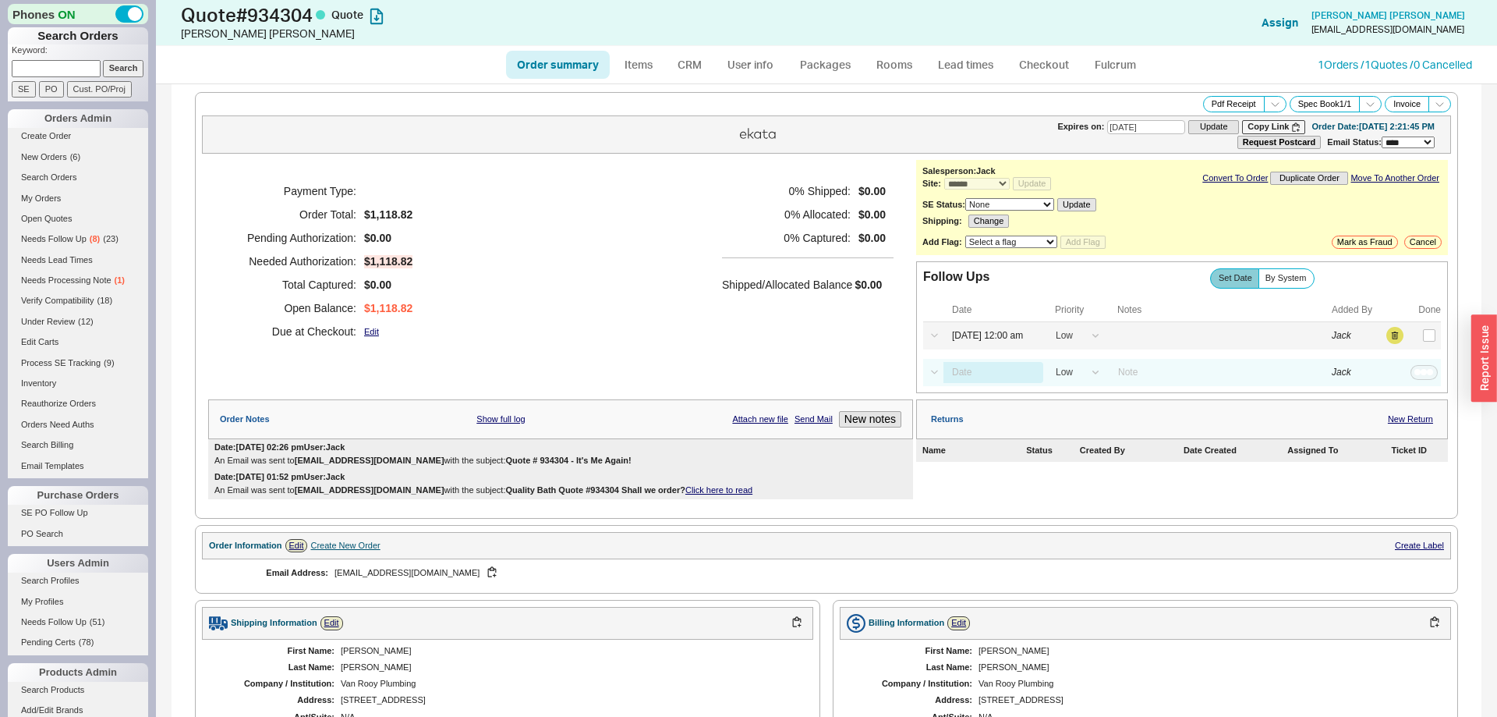
select select "LOW"
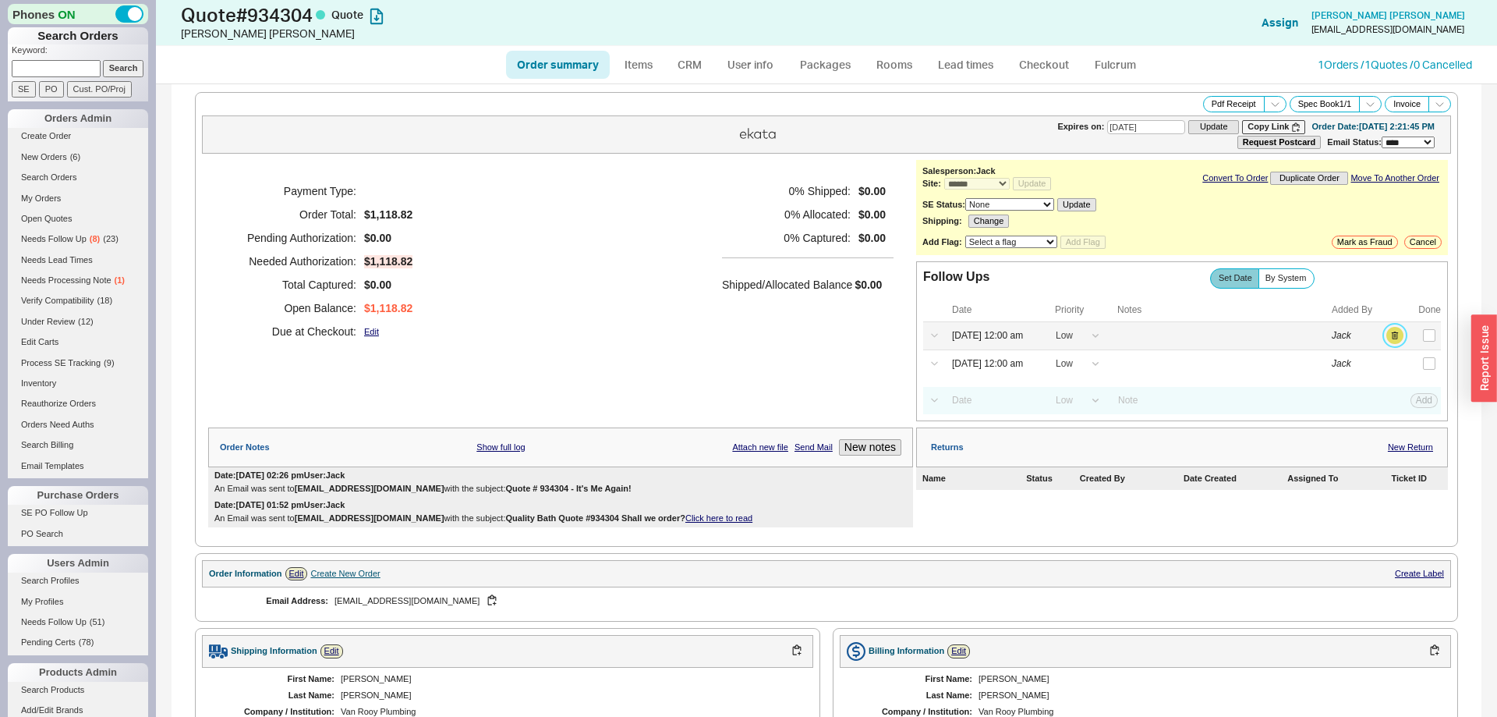
click at [1393, 334] on button "button" at bounding box center [1394, 335] width 17 height 17
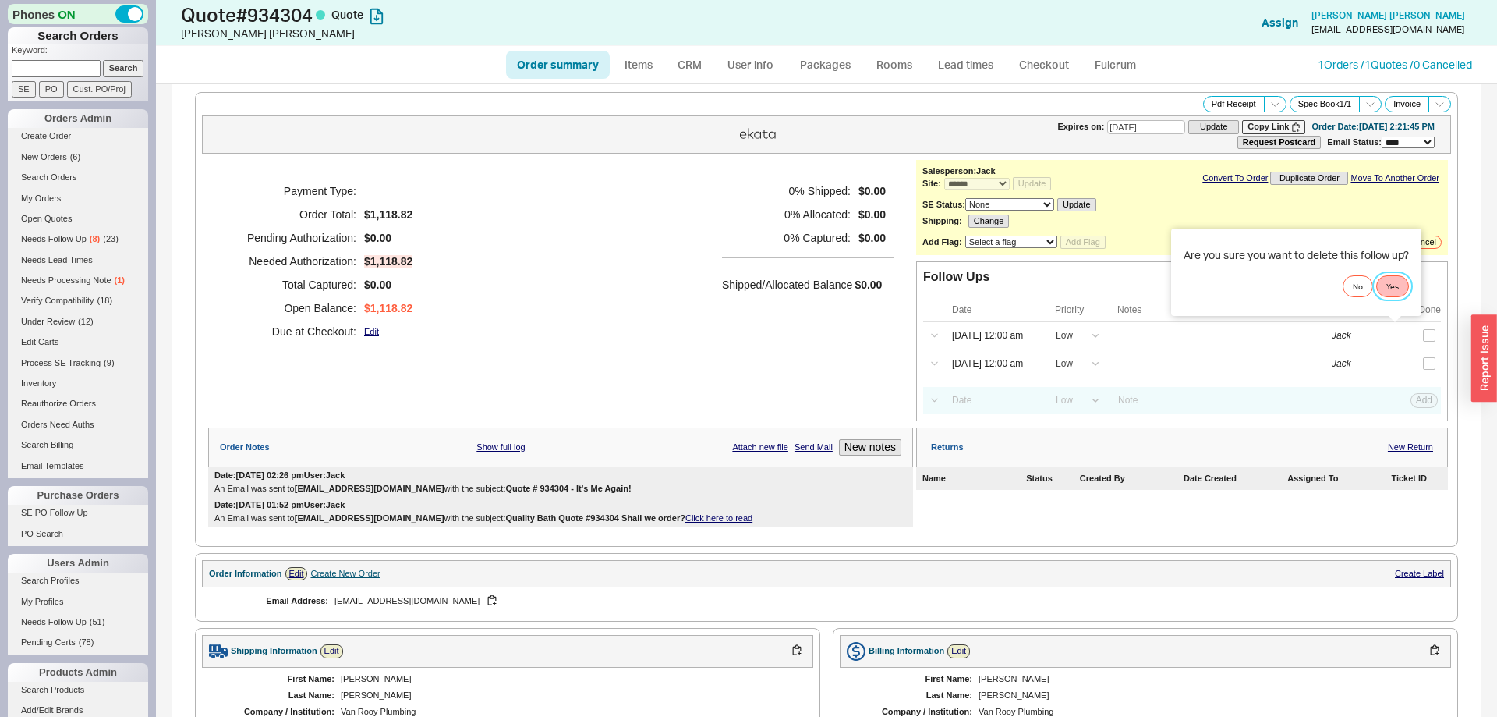
click at [1397, 292] on button "Yes" at bounding box center [1392, 286] width 33 height 22
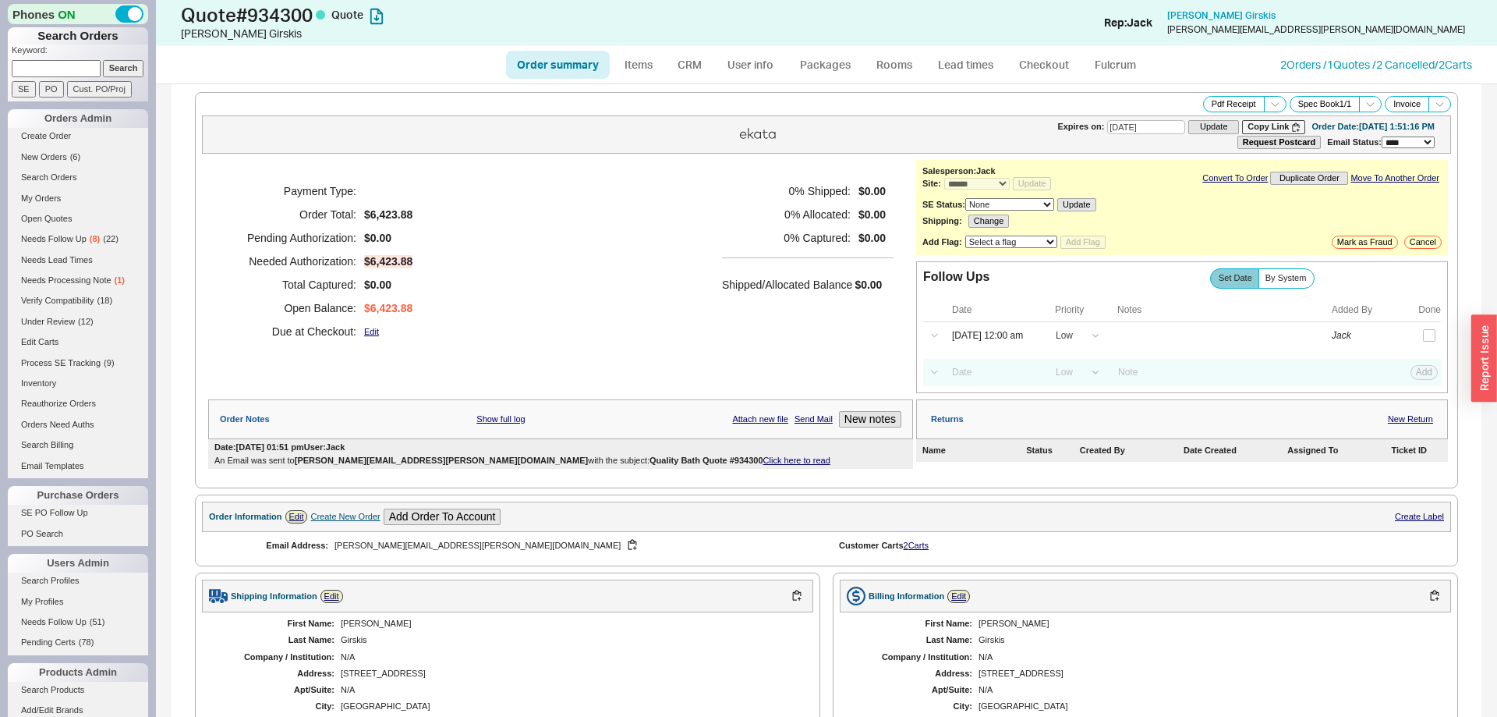
select select "*"
select select "LOW"
select select "3"
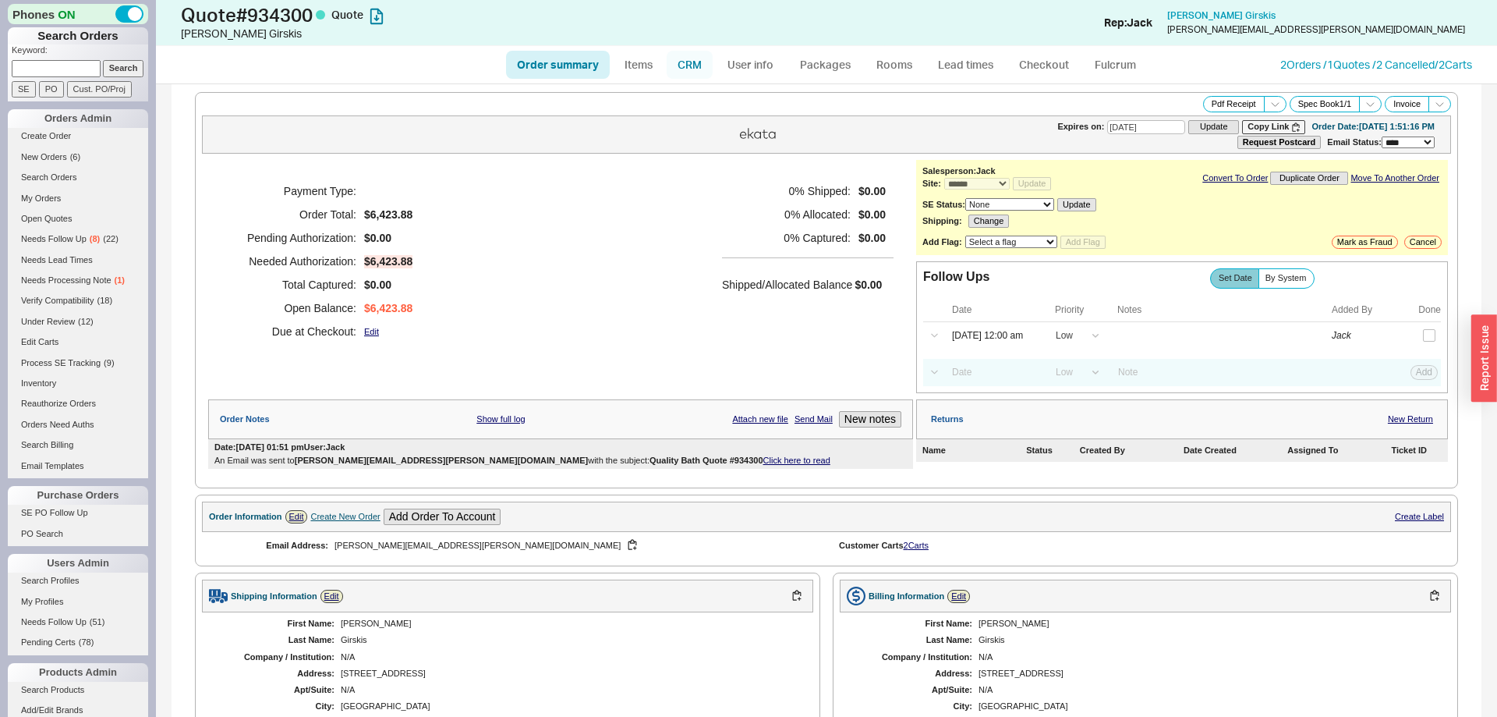
click at [684, 76] on link "CRM" at bounding box center [690, 65] width 46 height 28
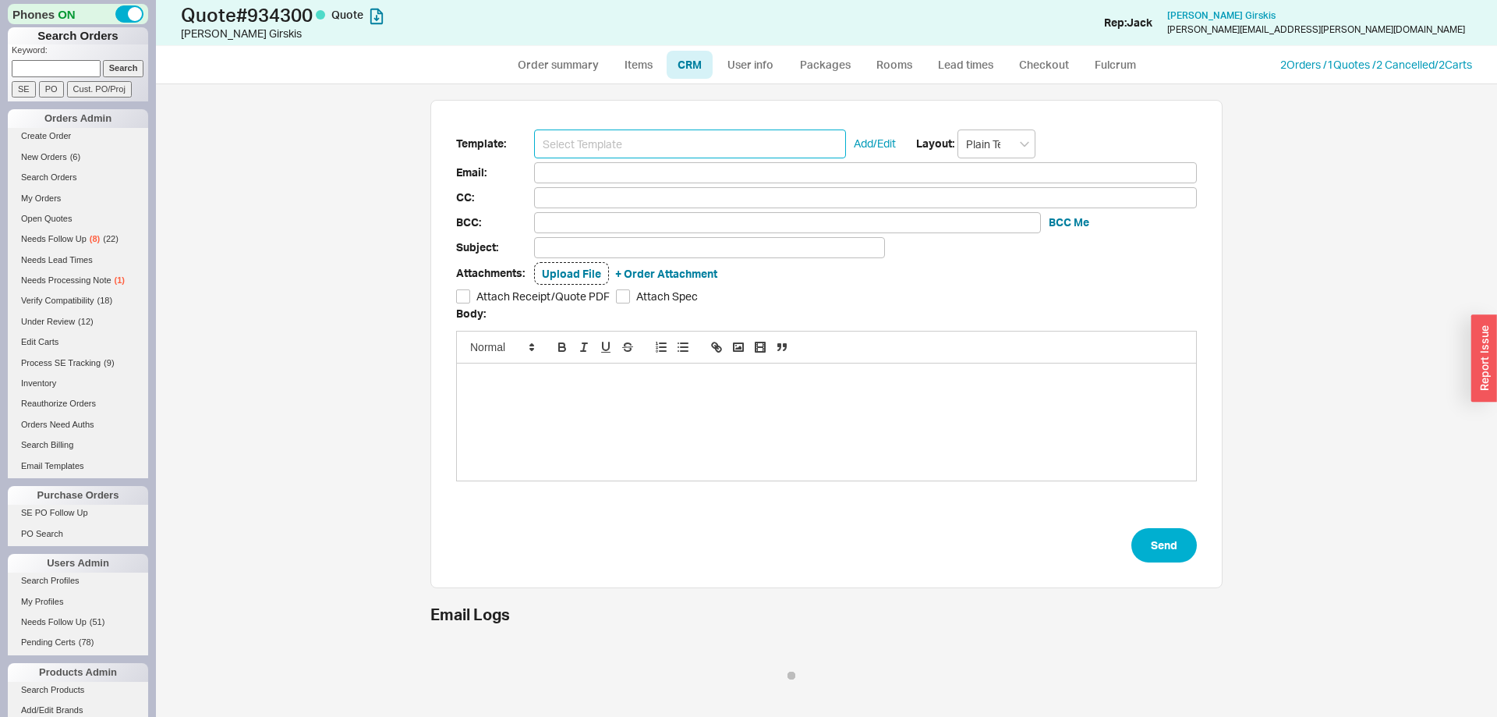
click at [659, 131] on input at bounding box center [690, 143] width 312 height 29
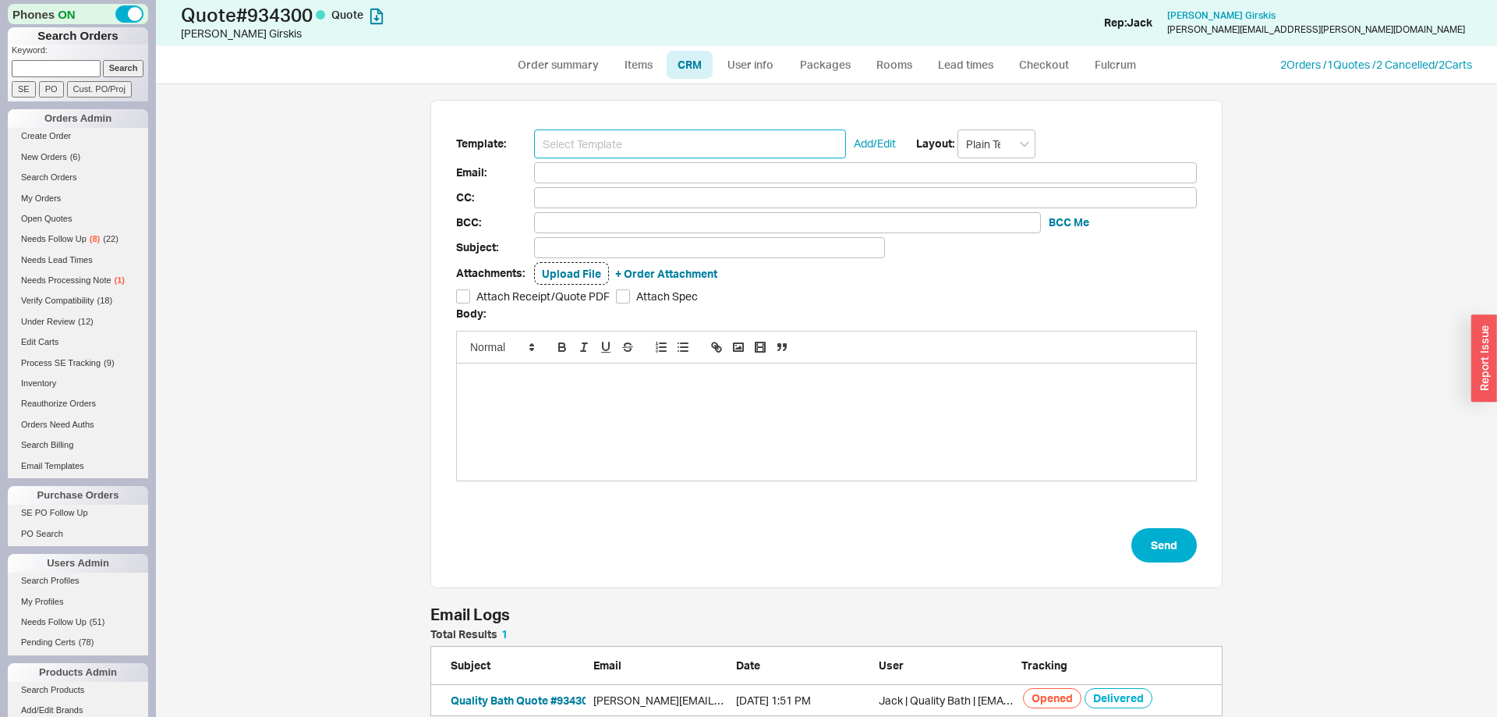
scroll to position [87, 792]
click at [650, 143] on input at bounding box center [690, 143] width 312 height 29
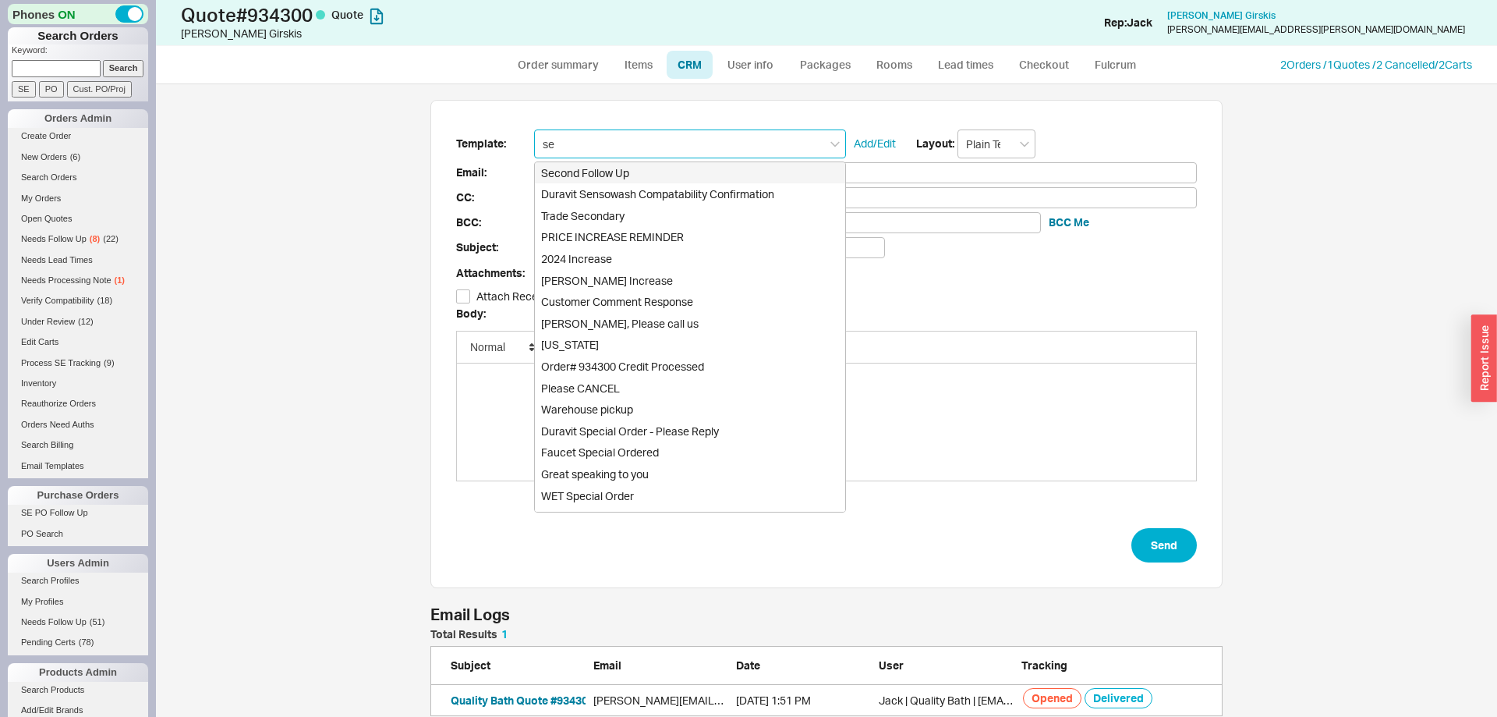
type input "sec"
click at [635, 168] on div "Second Follow Up" at bounding box center [690, 173] width 310 height 22
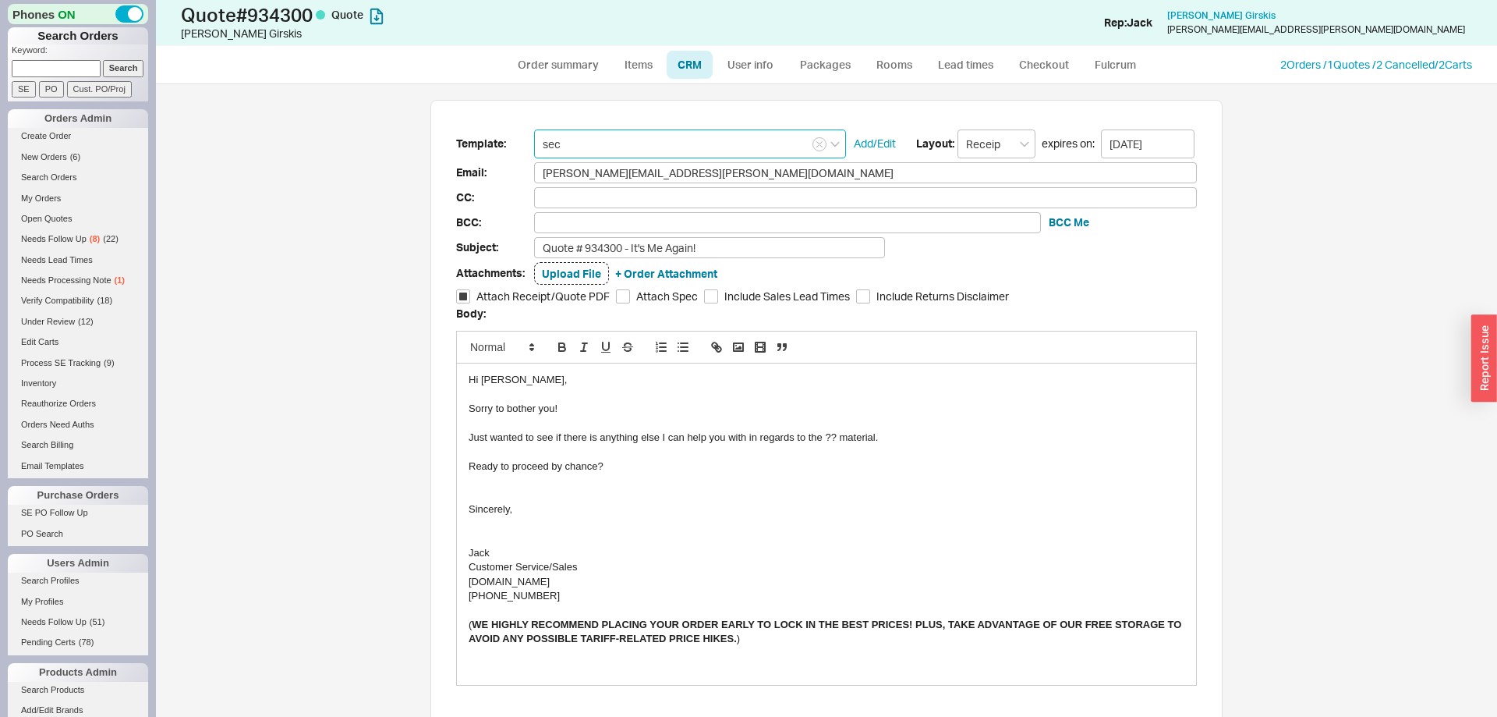
type input "Receipt"
type input "kelly.girskis@gmail.com"
type input "Quote # 934300 - It's Me Again!"
checkbox input "true"
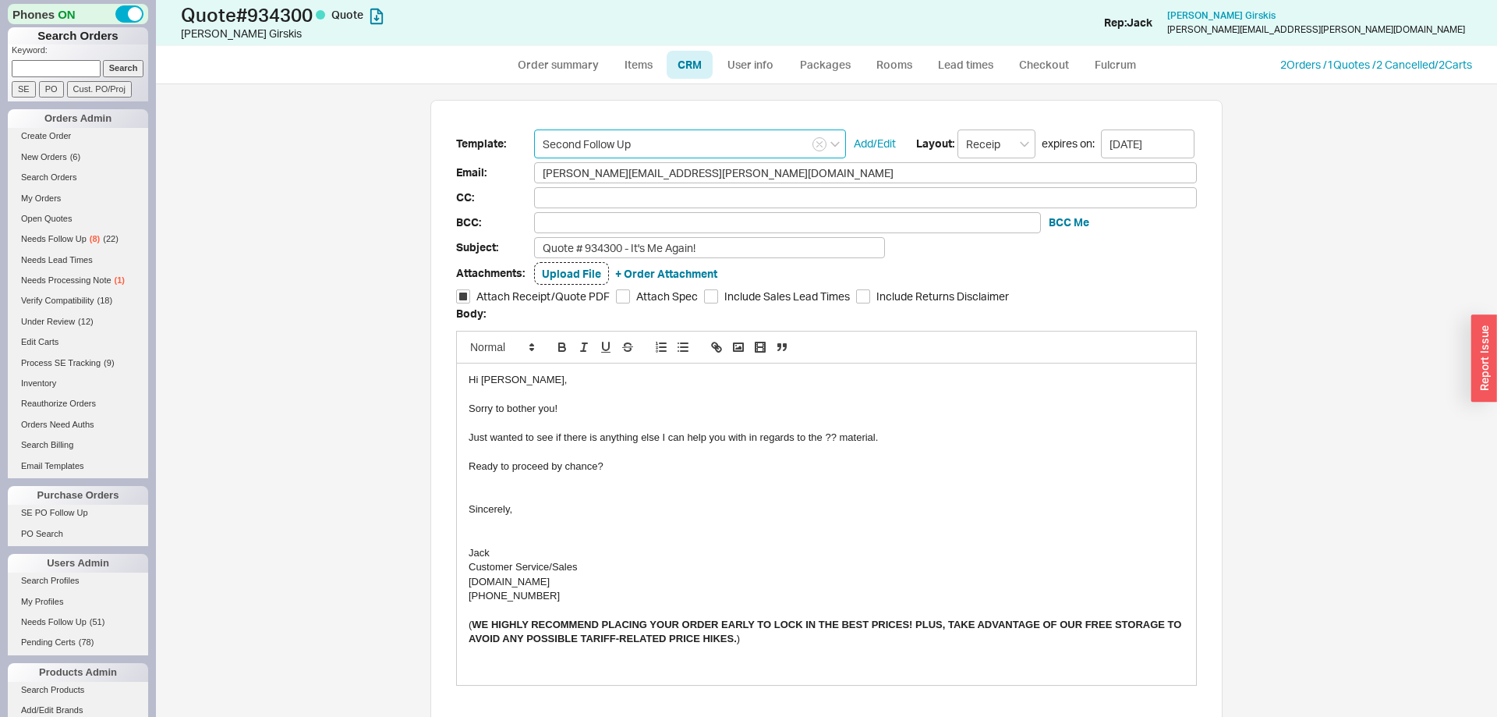
type input "Second Follow Up"
click at [831, 436] on div "Just wanted to see if there is anything else I can help you with in regards to …" at bounding box center [827, 437] width 716 height 14
drag, startPoint x: 831, startPoint y: 436, endPoint x: 854, endPoint y: 436, distance: 22.6
click at [854, 436] on div "Just wanted to see if there is anything else I can help you with in regards to …" at bounding box center [827, 437] width 716 height 14
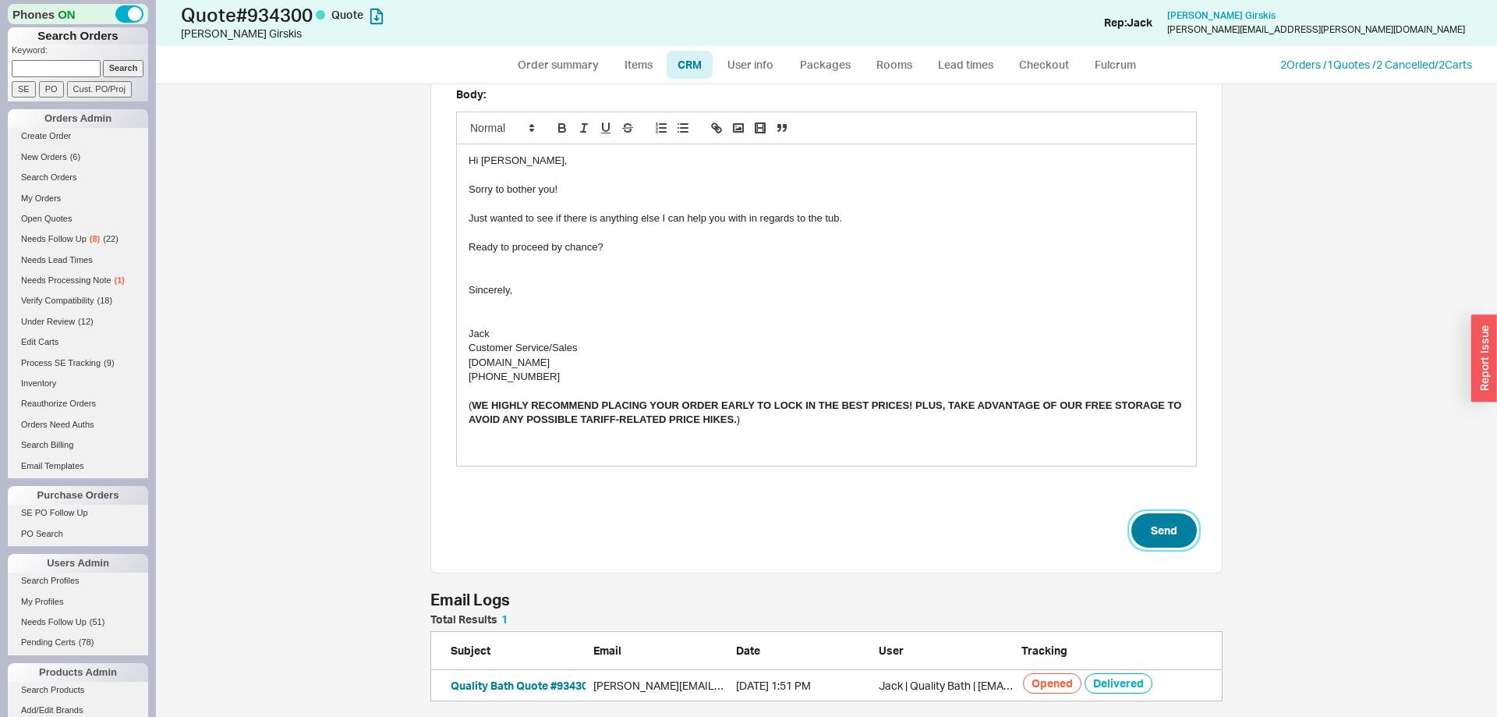
click at [1156, 533] on button "Send" at bounding box center [1164, 530] width 66 height 34
select select "*"
select select "LOW"
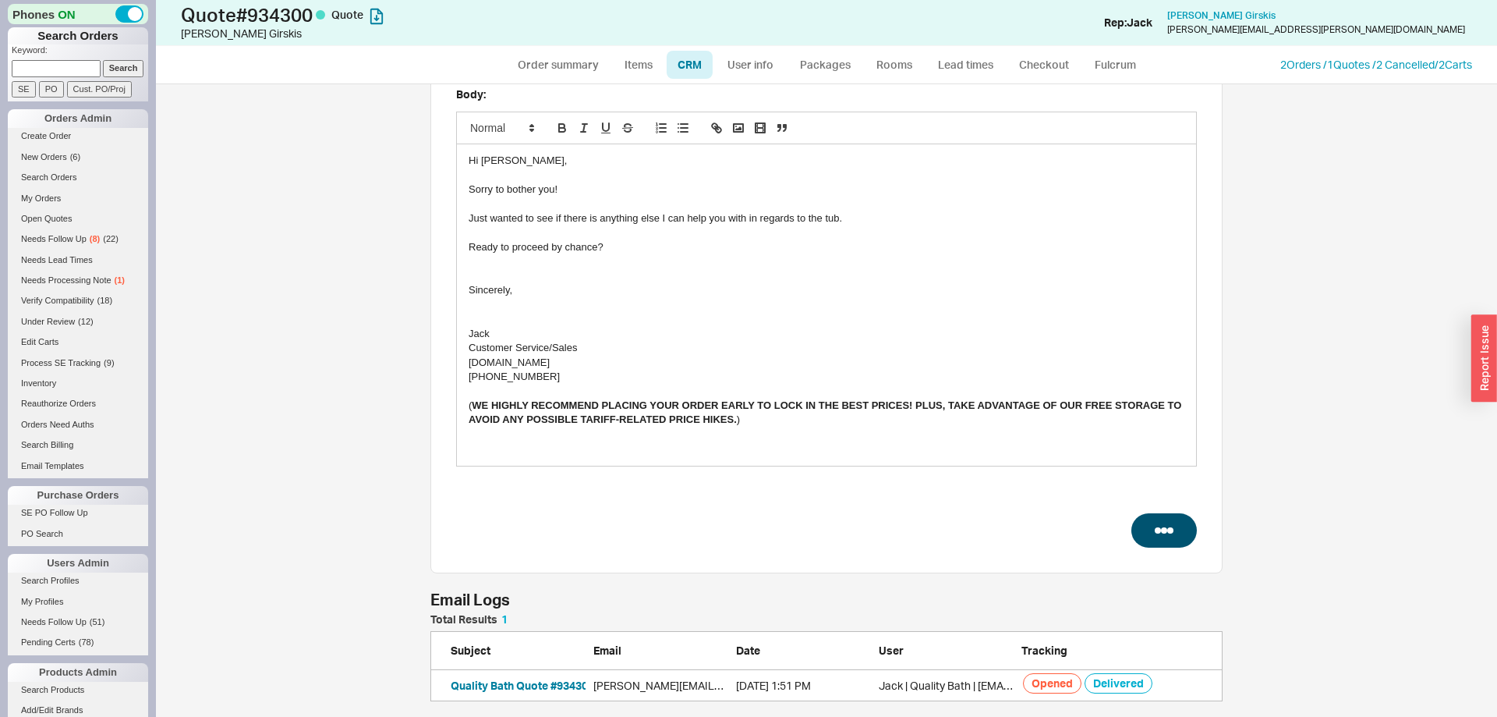
select select "3"
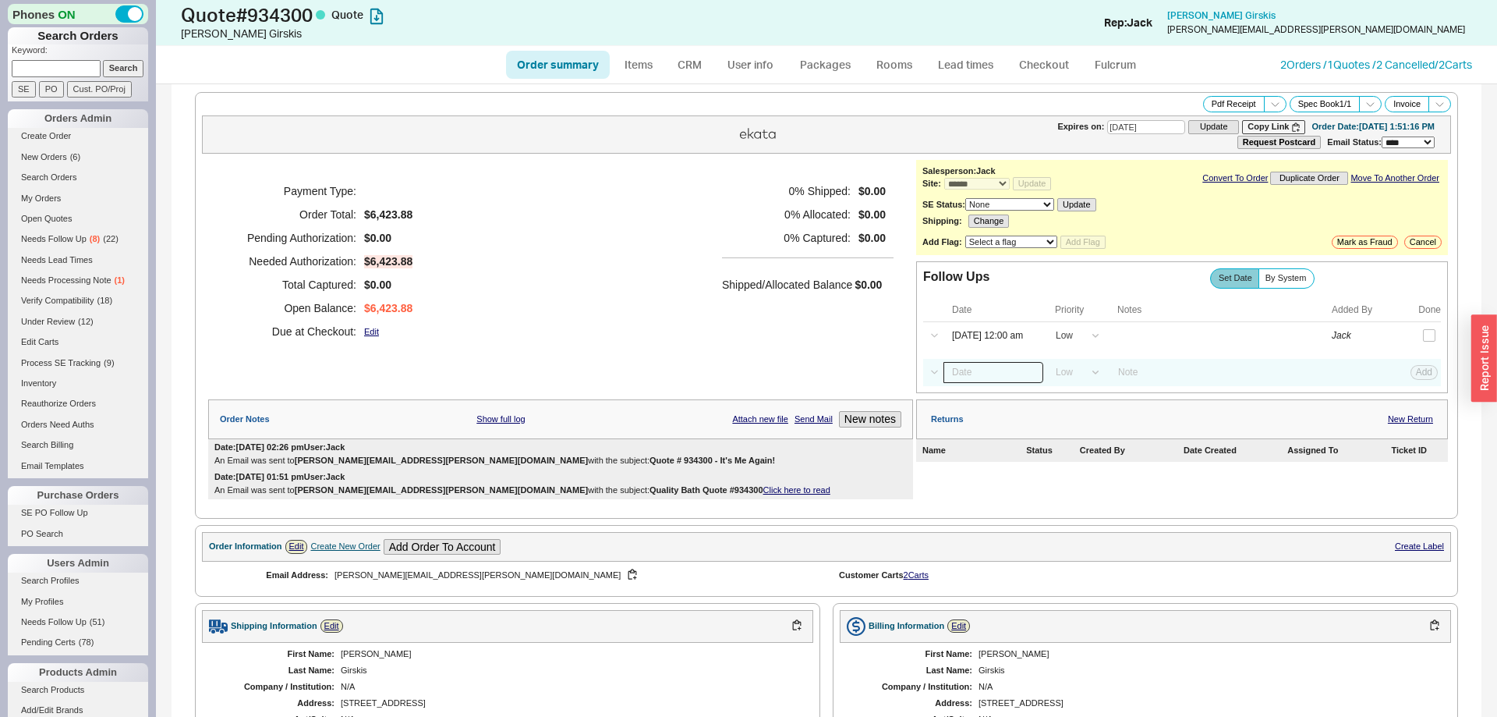
click at [988, 380] on input at bounding box center [994, 372] width 100 height 21
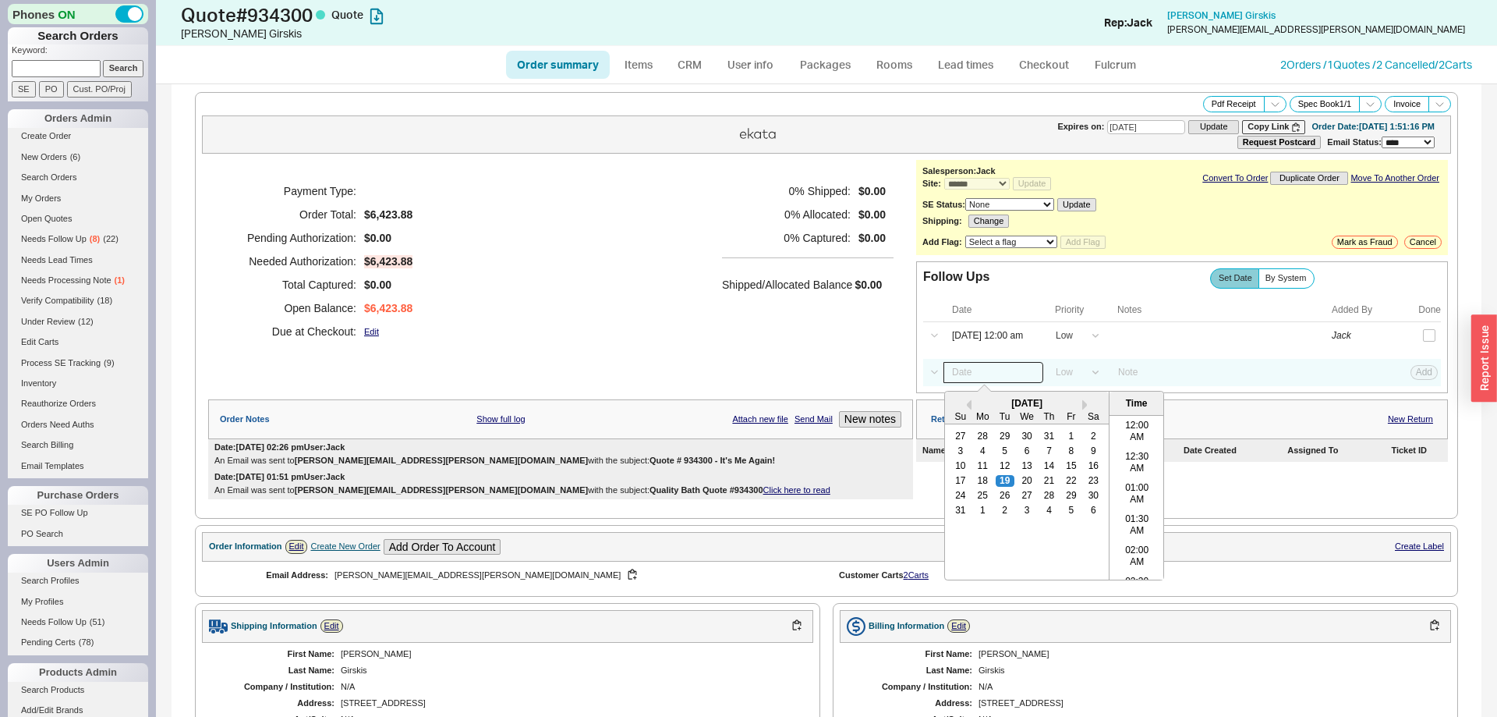
scroll to position [808, 0]
click at [1021, 501] on div "27" at bounding box center [1027, 495] width 19 height 11
type input "08/27/25 12:00 am"
click at [1424, 377] on button "Add" at bounding box center [1424, 372] width 27 height 14
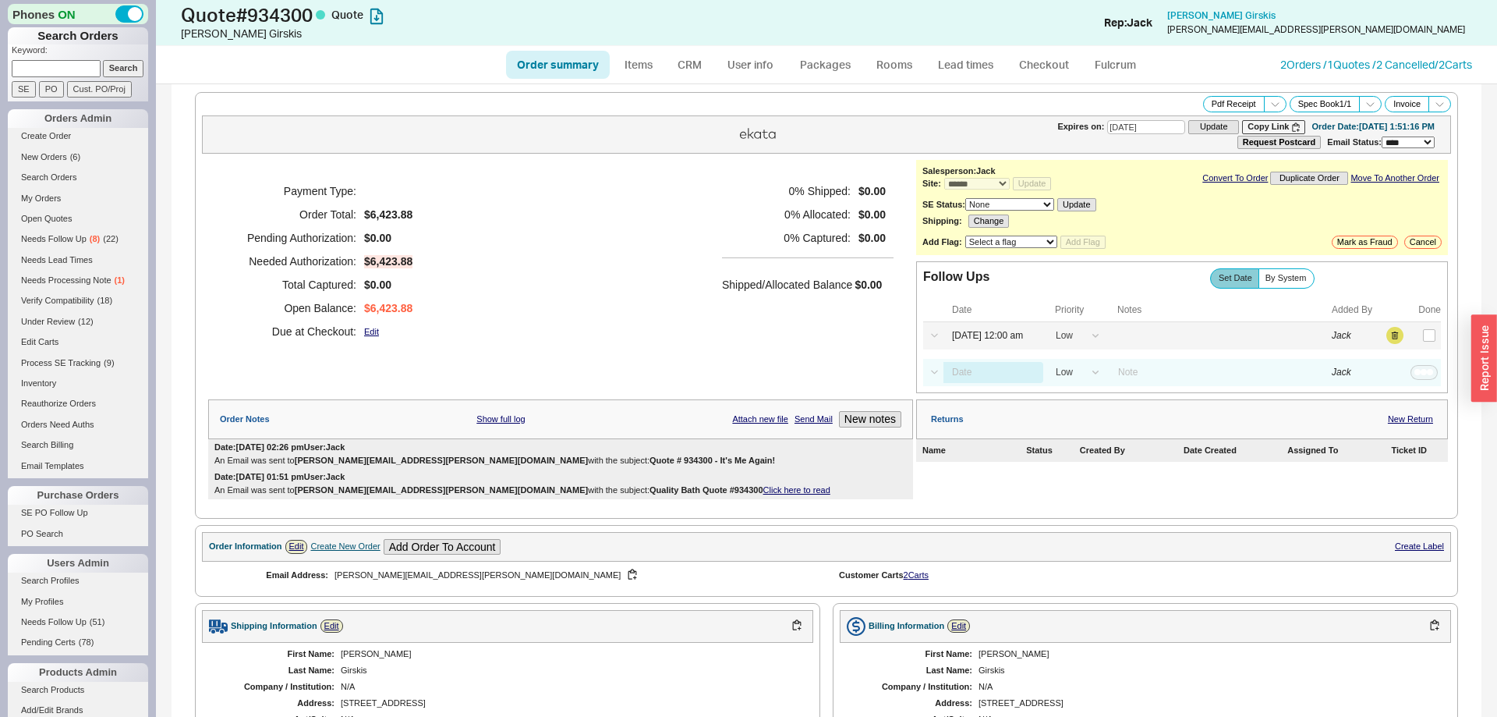
select select "LOW"
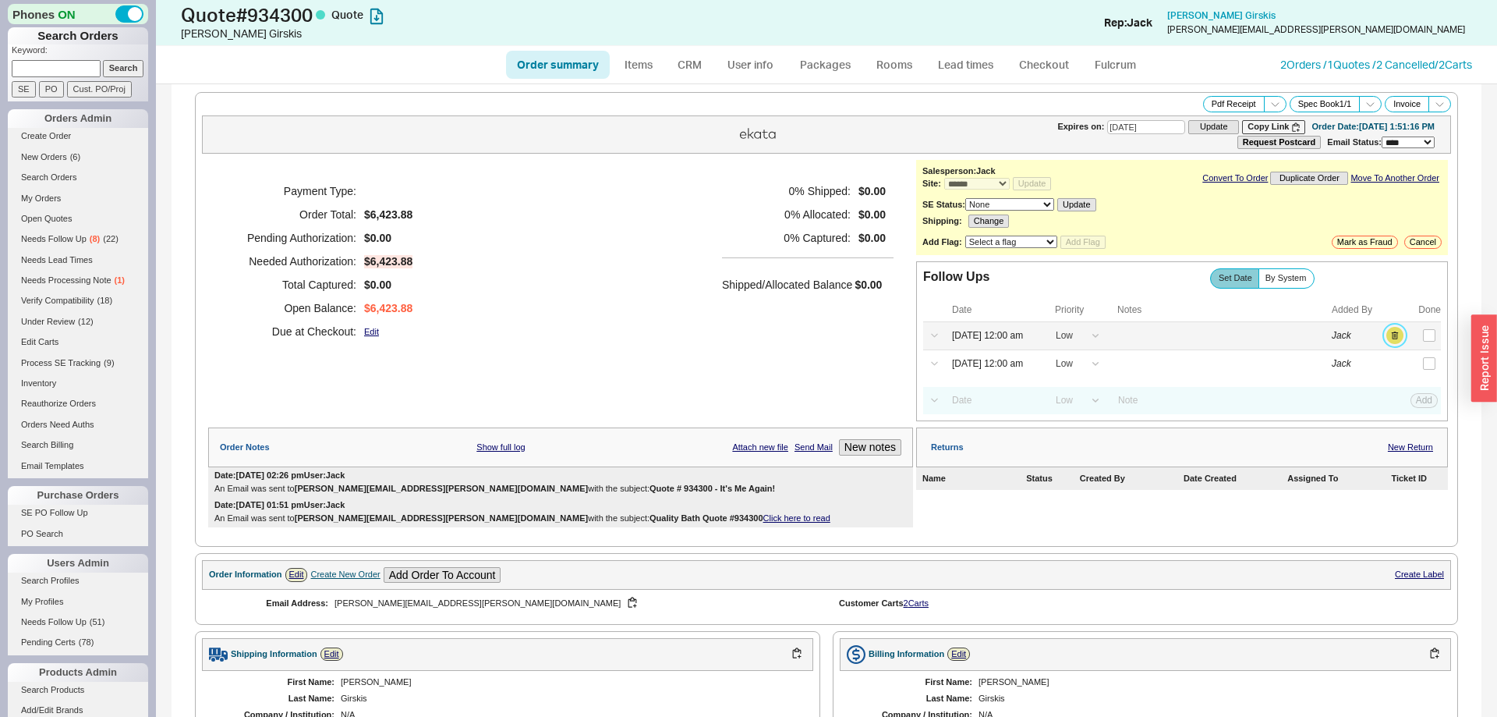
click at [1394, 339] on button "button" at bounding box center [1394, 335] width 17 height 17
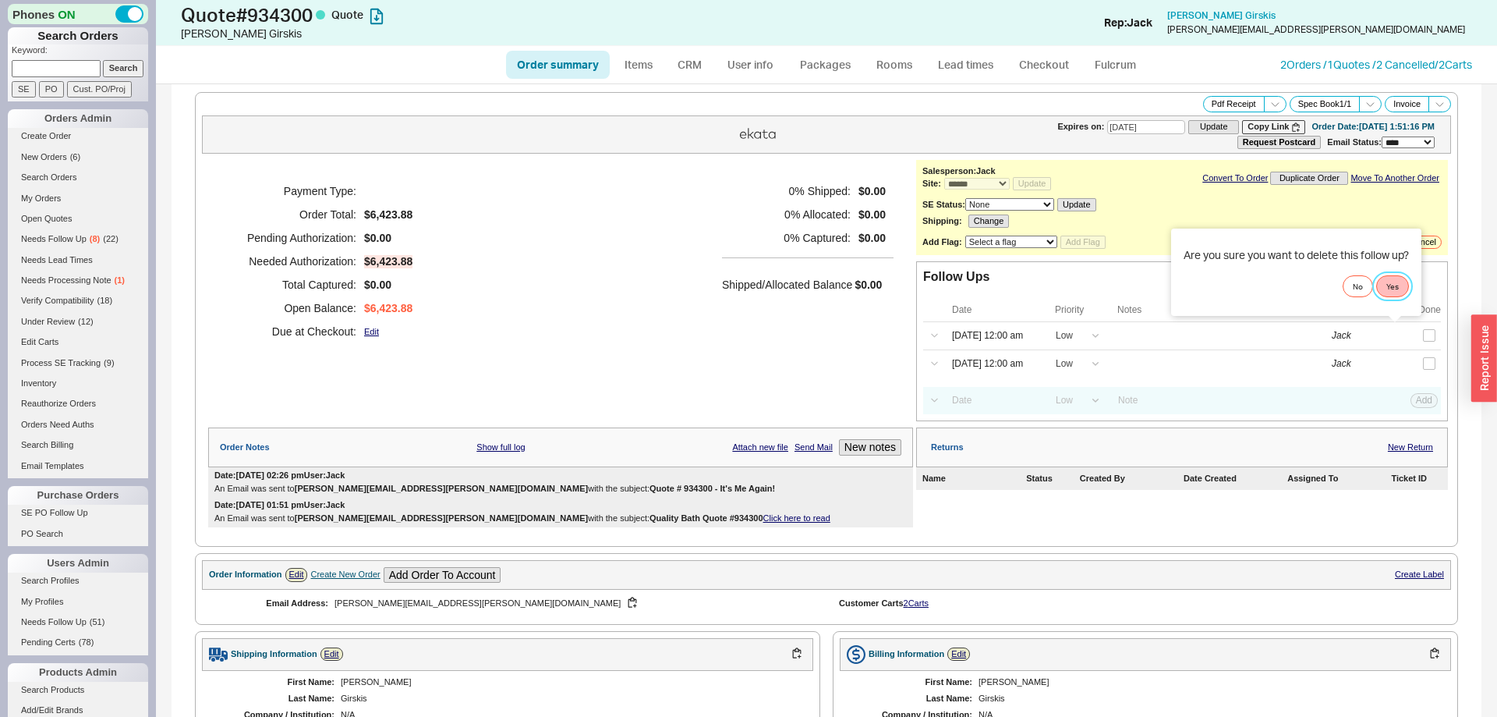
click at [1397, 293] on button "Yes" at bounding box center [1392, 286] width 33 height 22
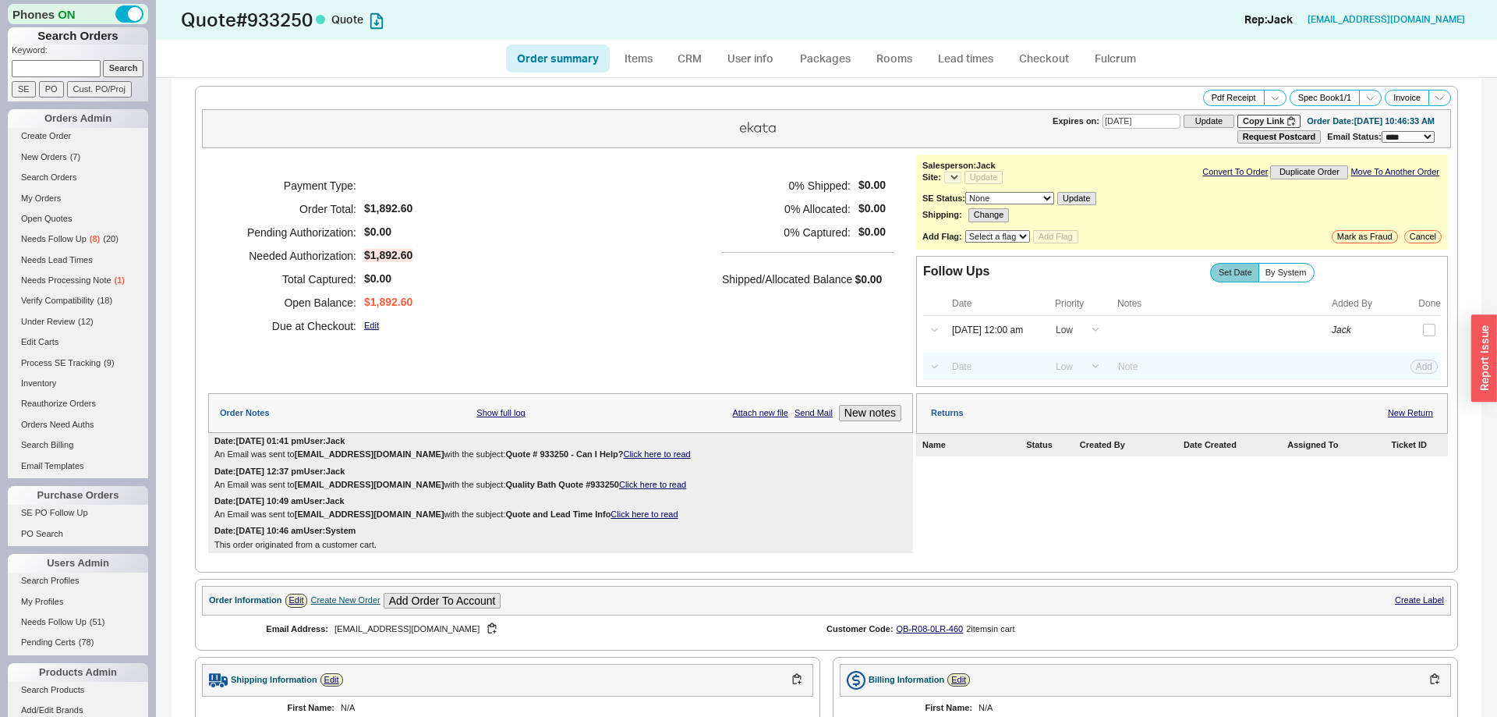
select select "*"
select select "LOW"
select select "3"
select select "*"
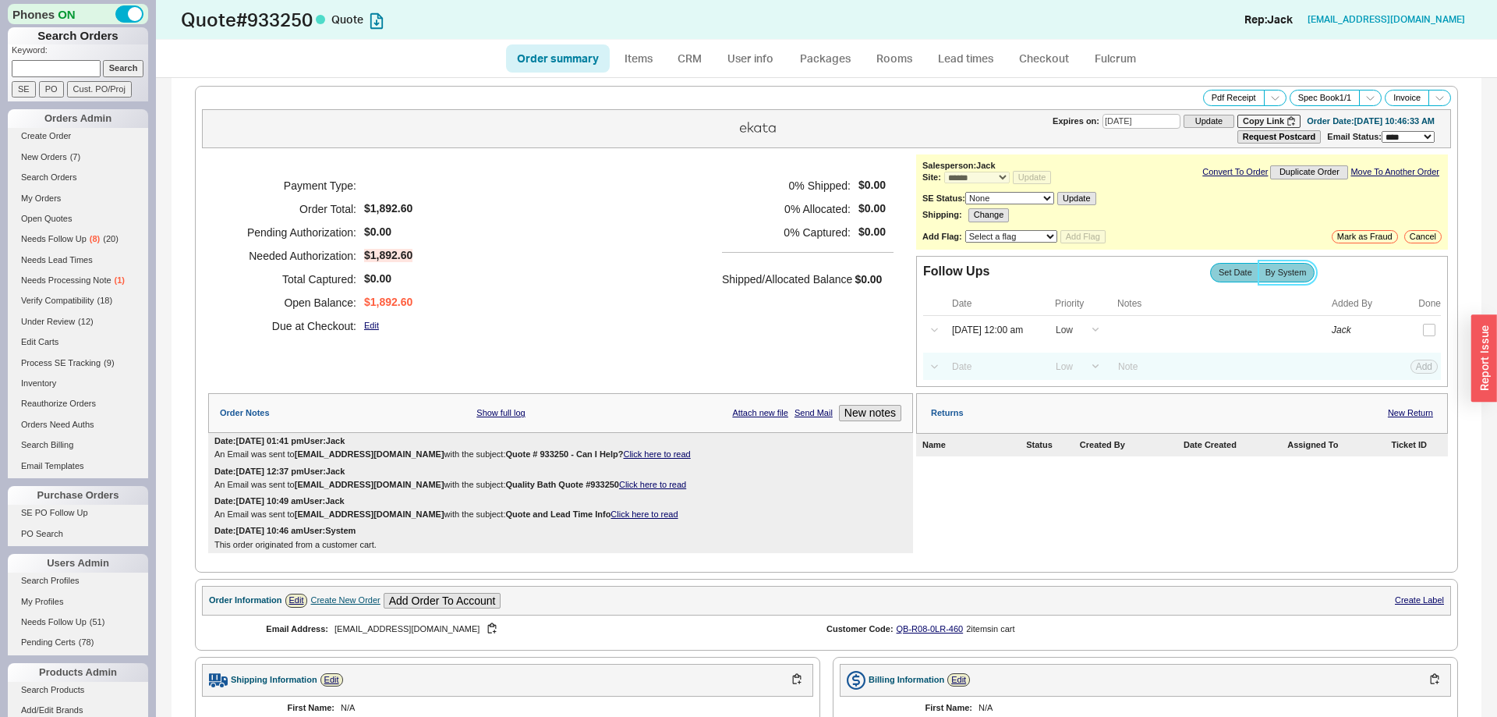
click at [1292, 273] on label "By System" at bounding box center [1287, 272] width 57 height 19
click at [0, 0] on input "By System" at bounding box center [0, 0] width 0 height 0
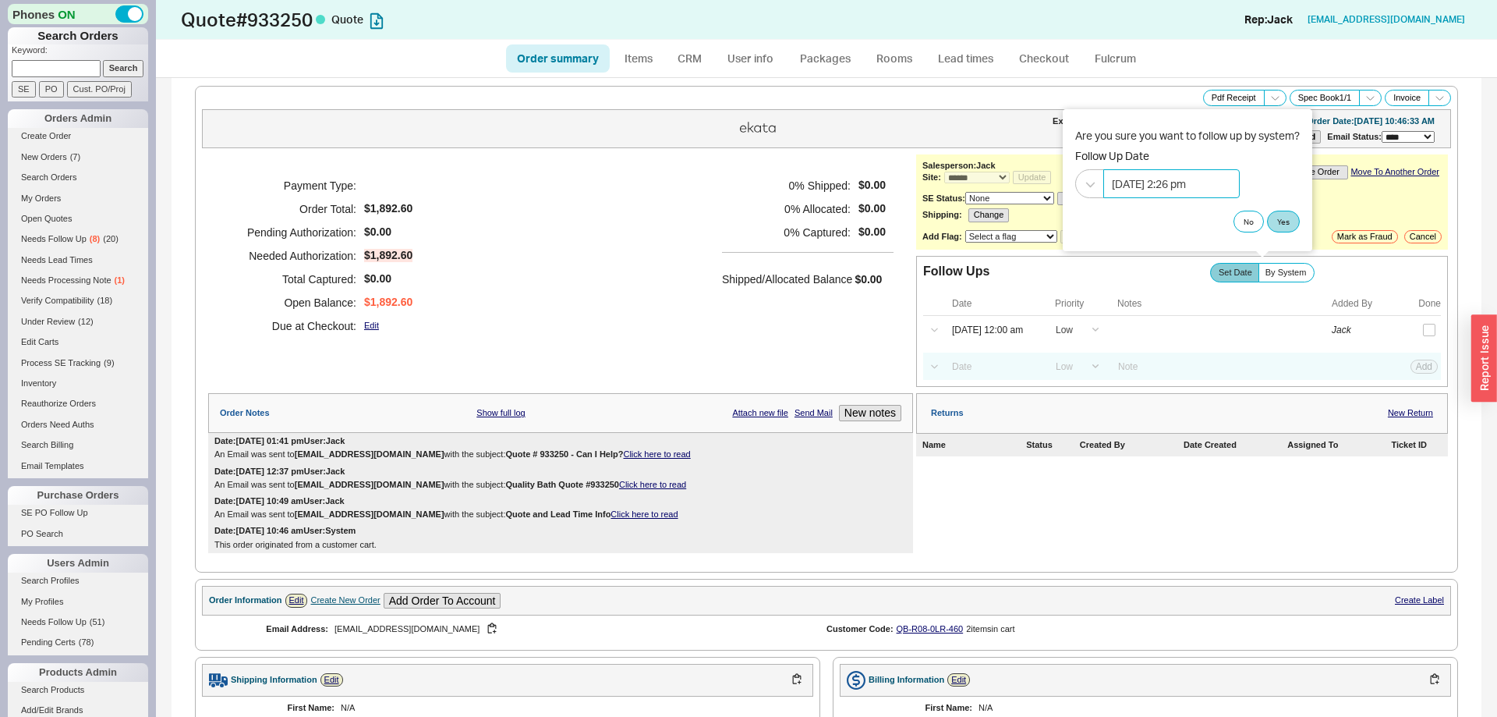
click at [1137, 187] on input "[DATE] 2:26 pm" at bounding box center [1171, 183] width 136 height 29
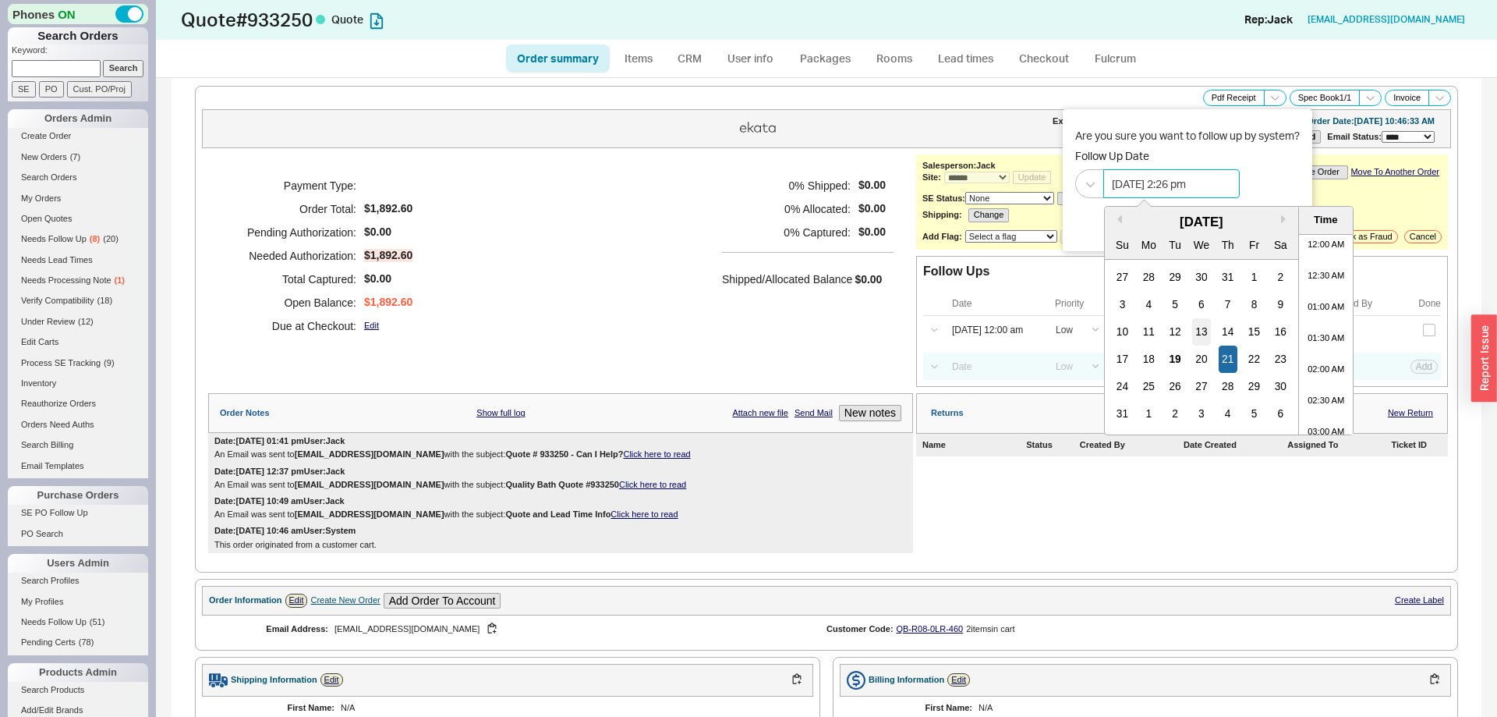
scroll to position [790, 0]
click at [1177, 357] on div "19" at bounding box center [1175, 358] width 19 height 27
type input "[DATE] 2:26 pm"
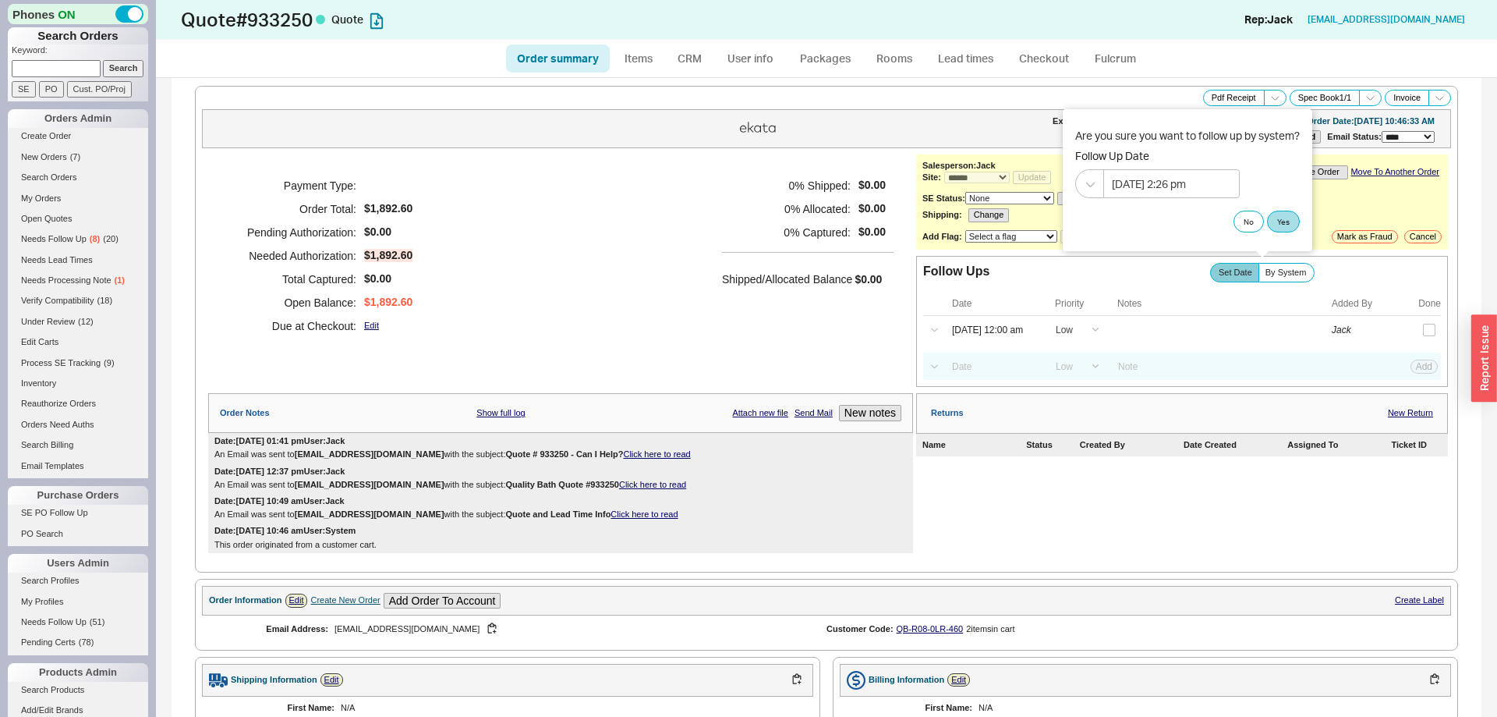
click at [1269, 168] on div "Are you sure you want to follow up by system? Follow Up Date [DATE] 2:26 pm" at bounding box center [1187, 163] width 225 height 71
click at [1274, 227] on button "Yes" at bounding box center [1283, 222] width 33 height 22
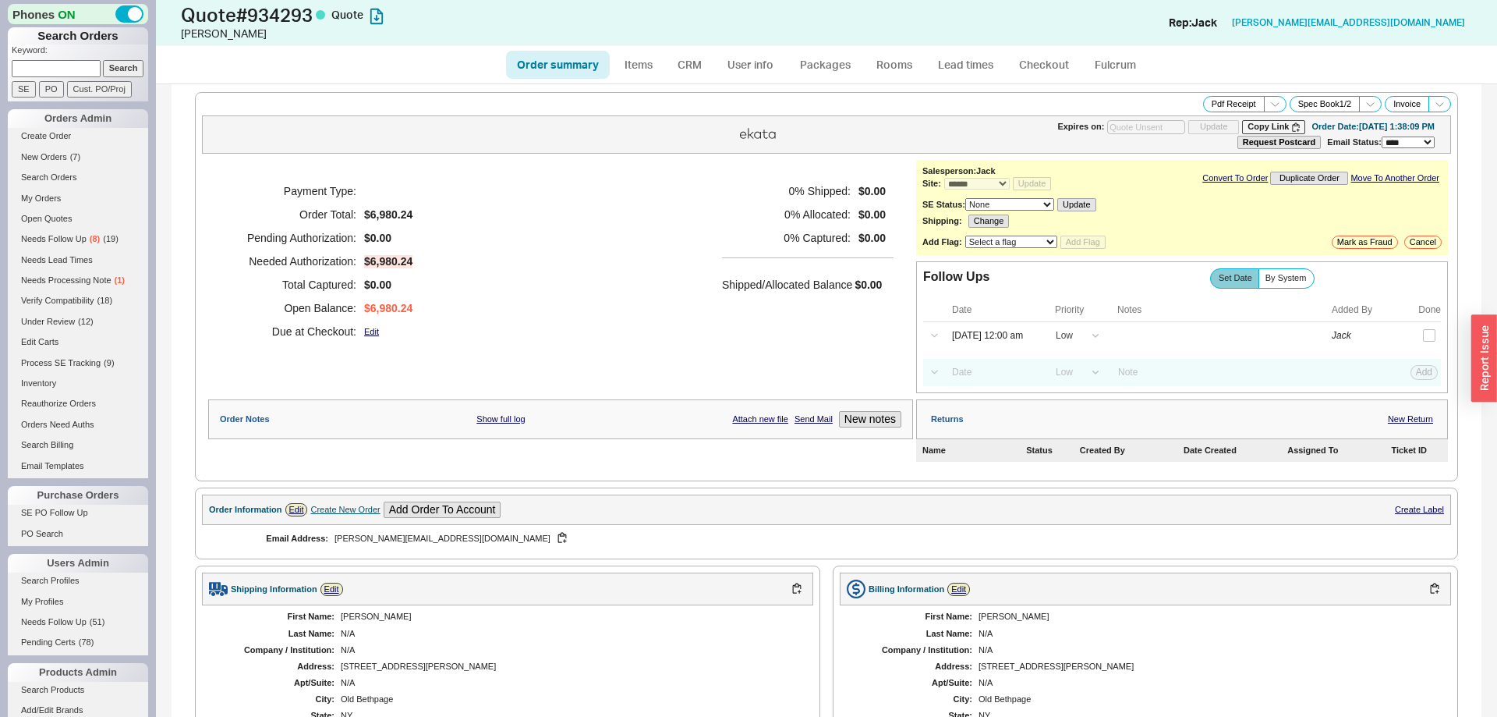
select select "*"
select select "LOW"
select select "3"
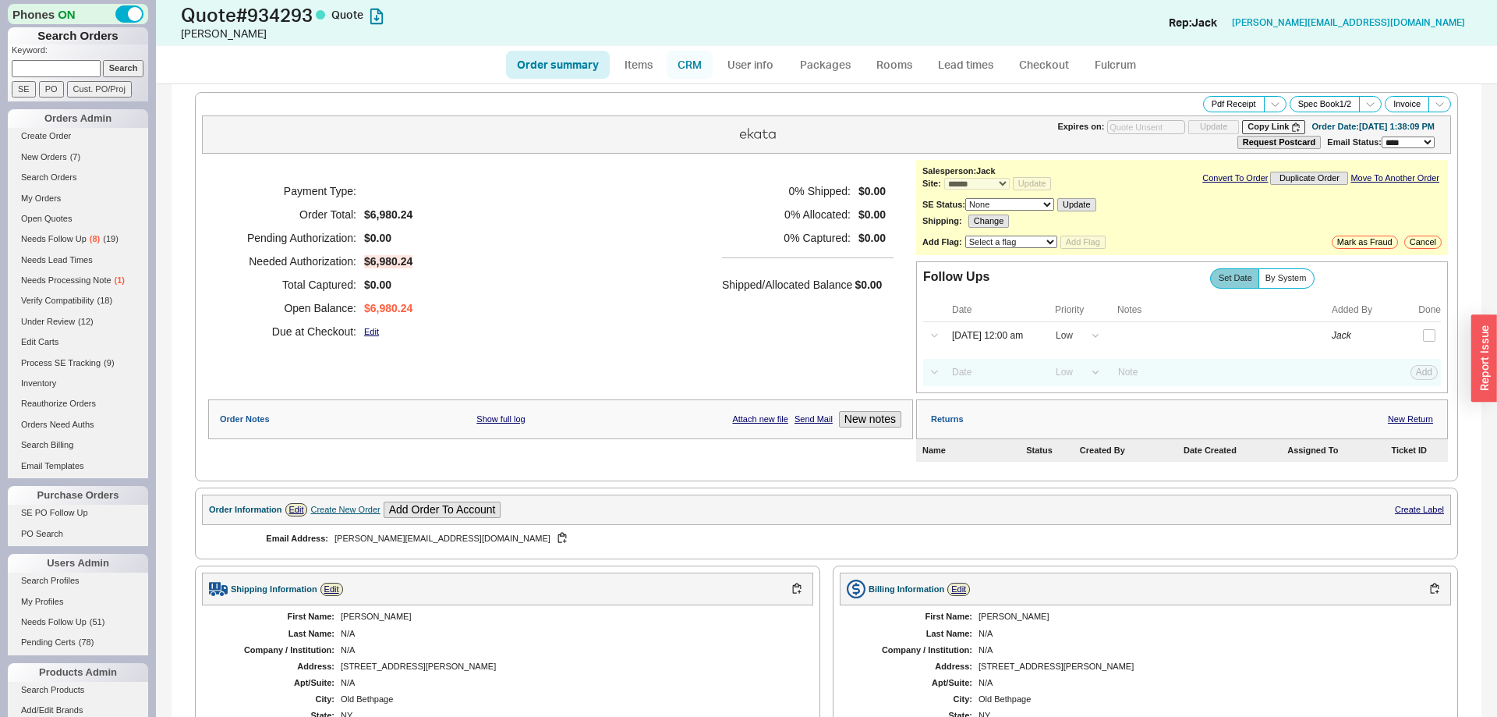
click at [683, 65] on link "CRM" at bounding box center [690, 65] width 46 height 28
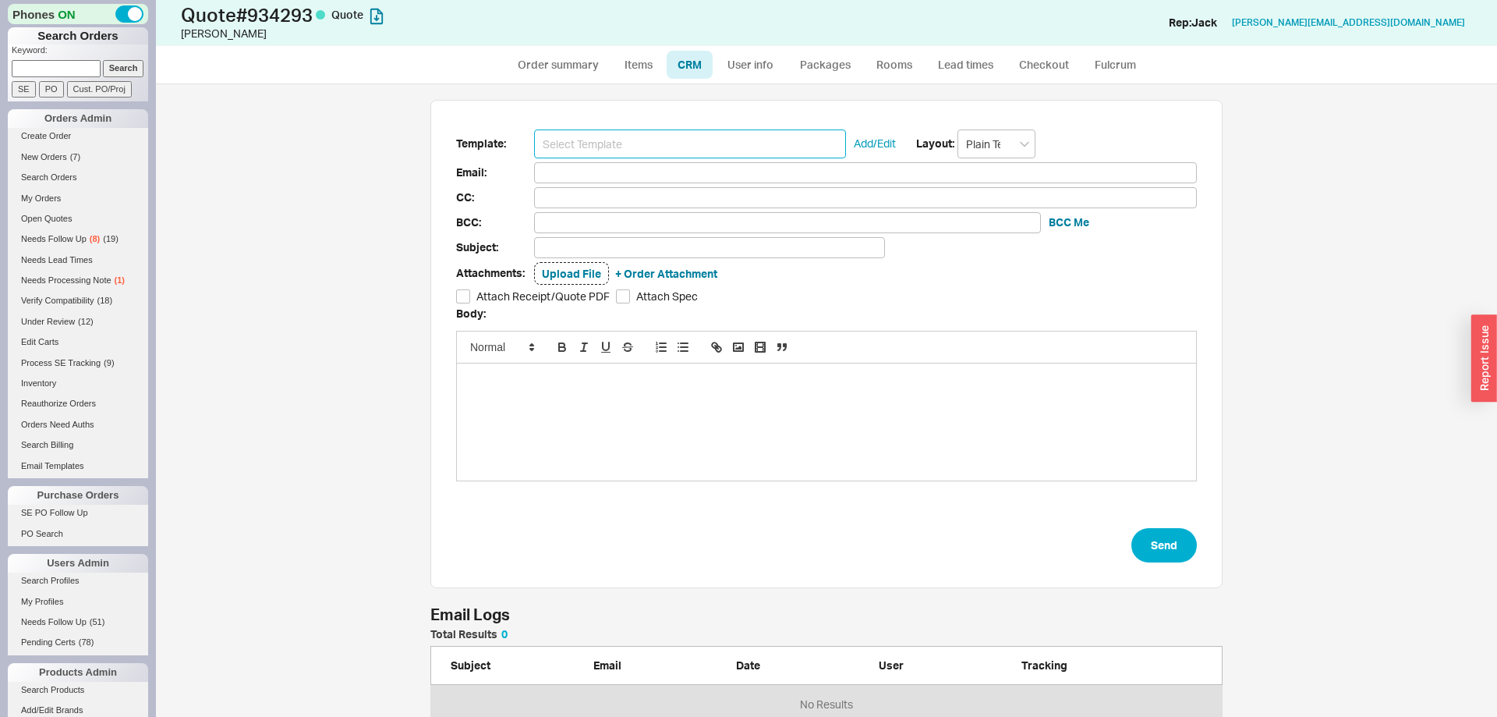
click at [643, 141] on input at bounding box center [690, 143] width 312 height 29
click at [644, 141] on input at bounding box center [690, 143] width 312 height 29
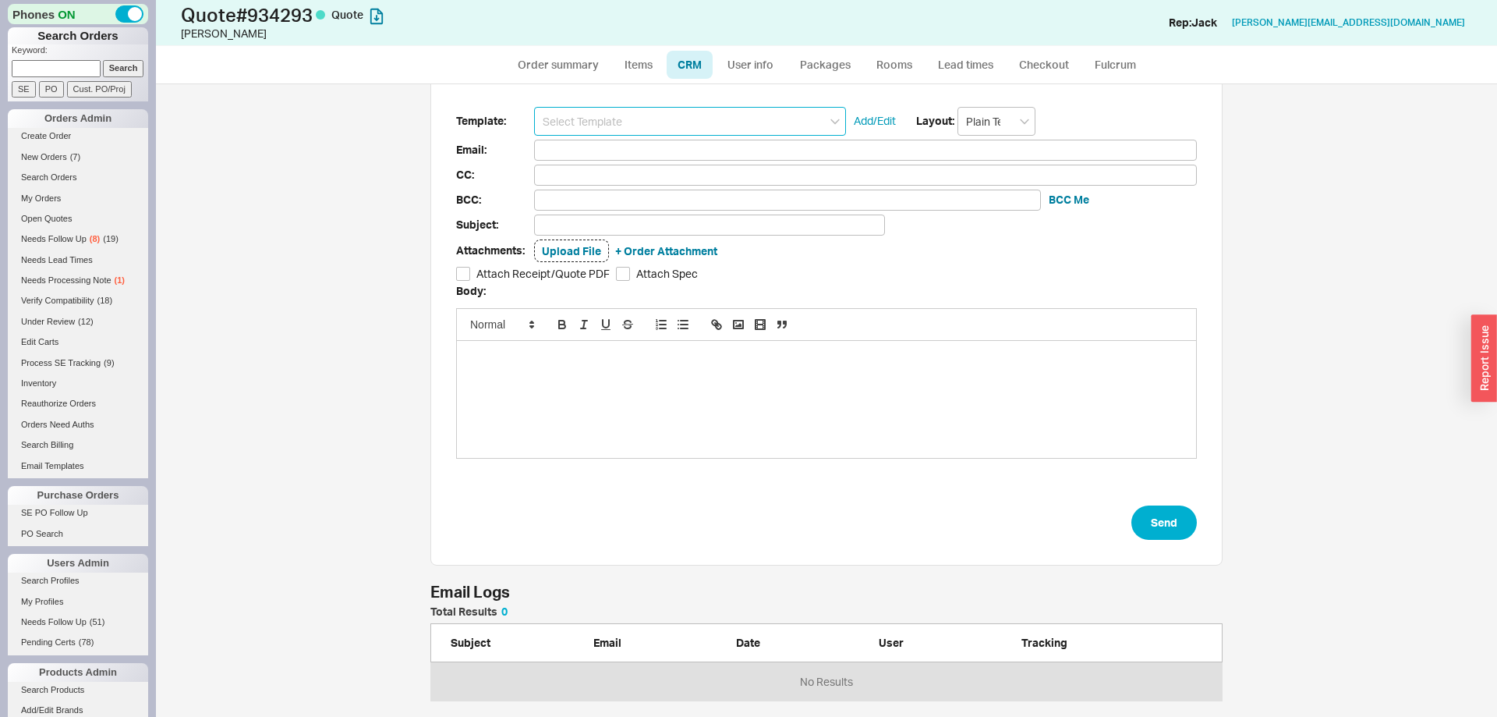
click at [627, 121] on input at bounding box center [690, 121] width 312 height 29
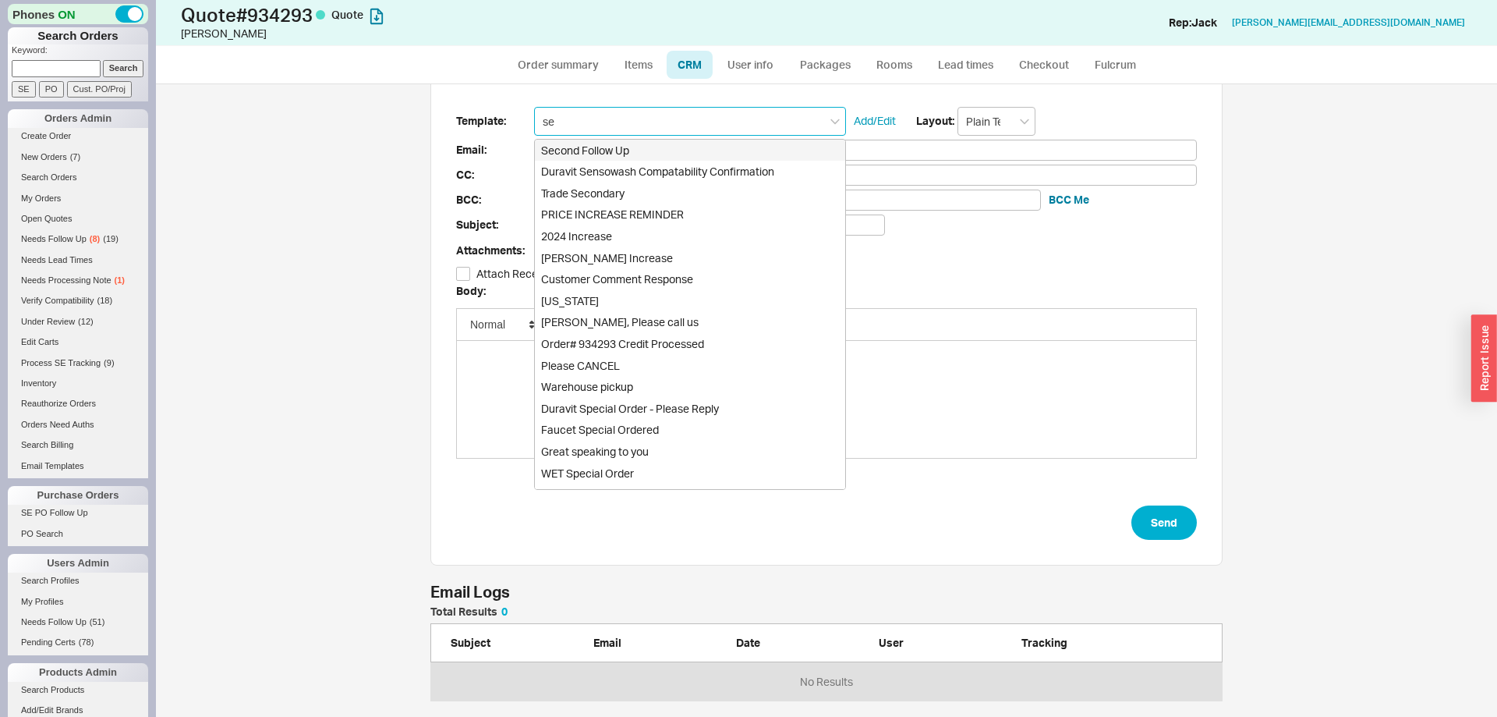
type input "sec"
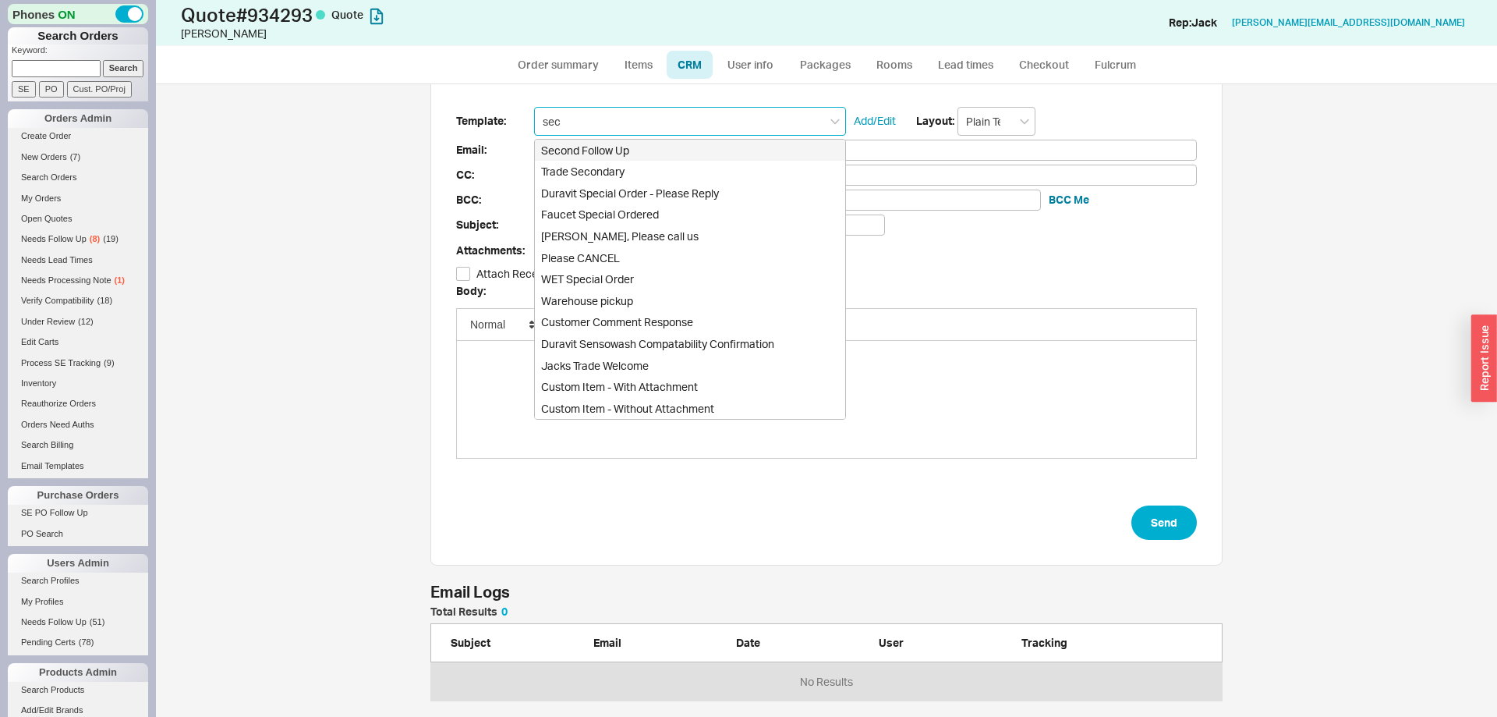
click at [620, 154] on div "Second Follow Up" at bounding box center [690, 151] width 310 height 22
type input "Receipt"
type input "michael@dasilvacontracting.com"
type input "Quote # 934293 - It's Me Again!"
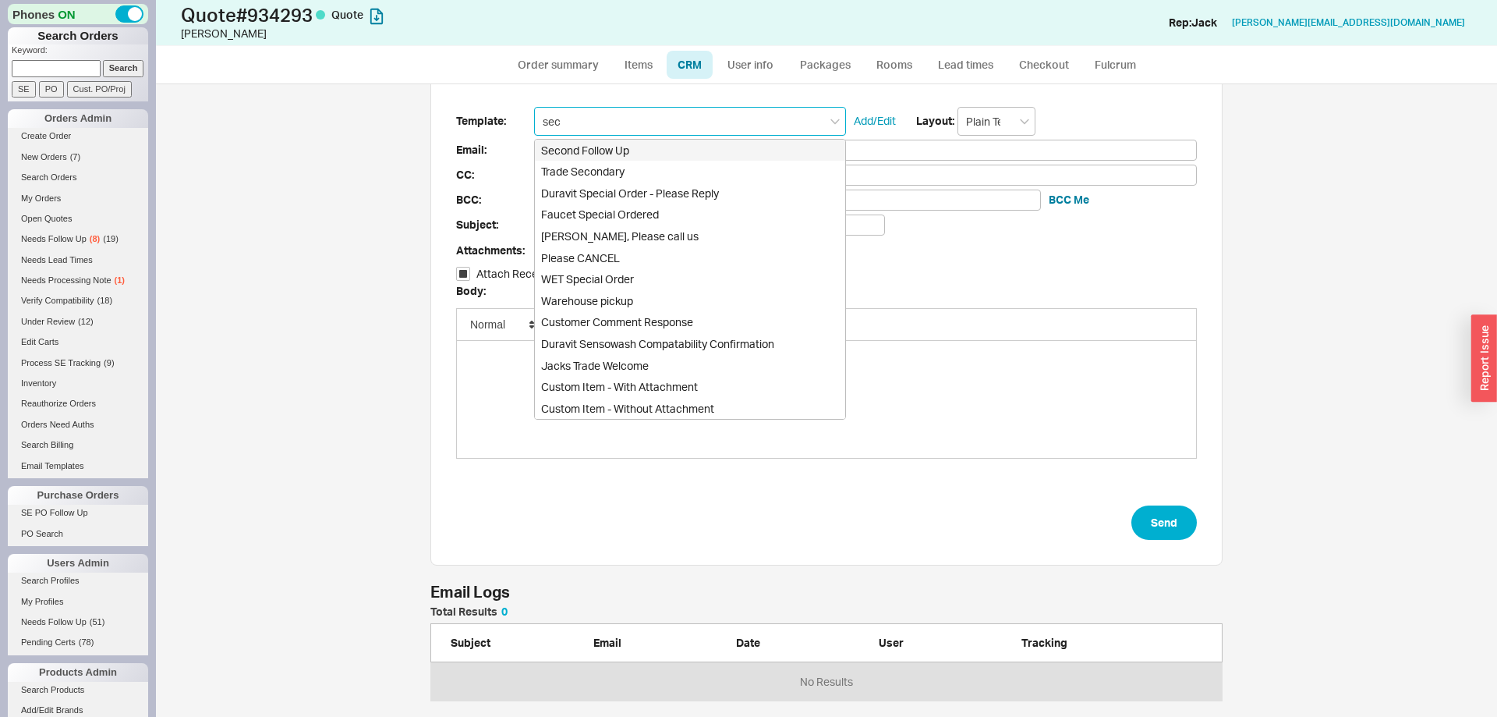
checkbox input "true"
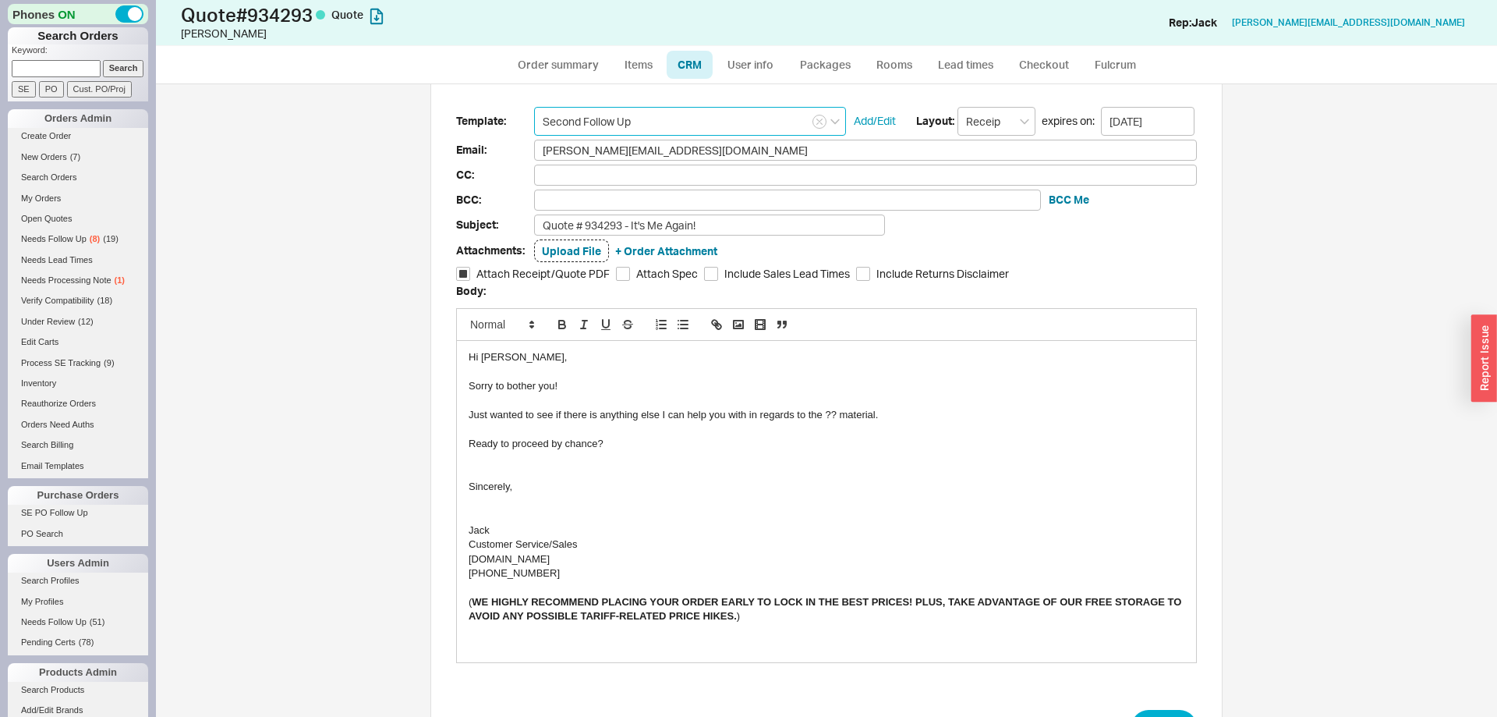
type input "Second Follow Up"
click at [831, 411] on div "Just wanted to see if there is anything else I can help you with in regards to …" at bounding box center [827, 415] width 716 height 14
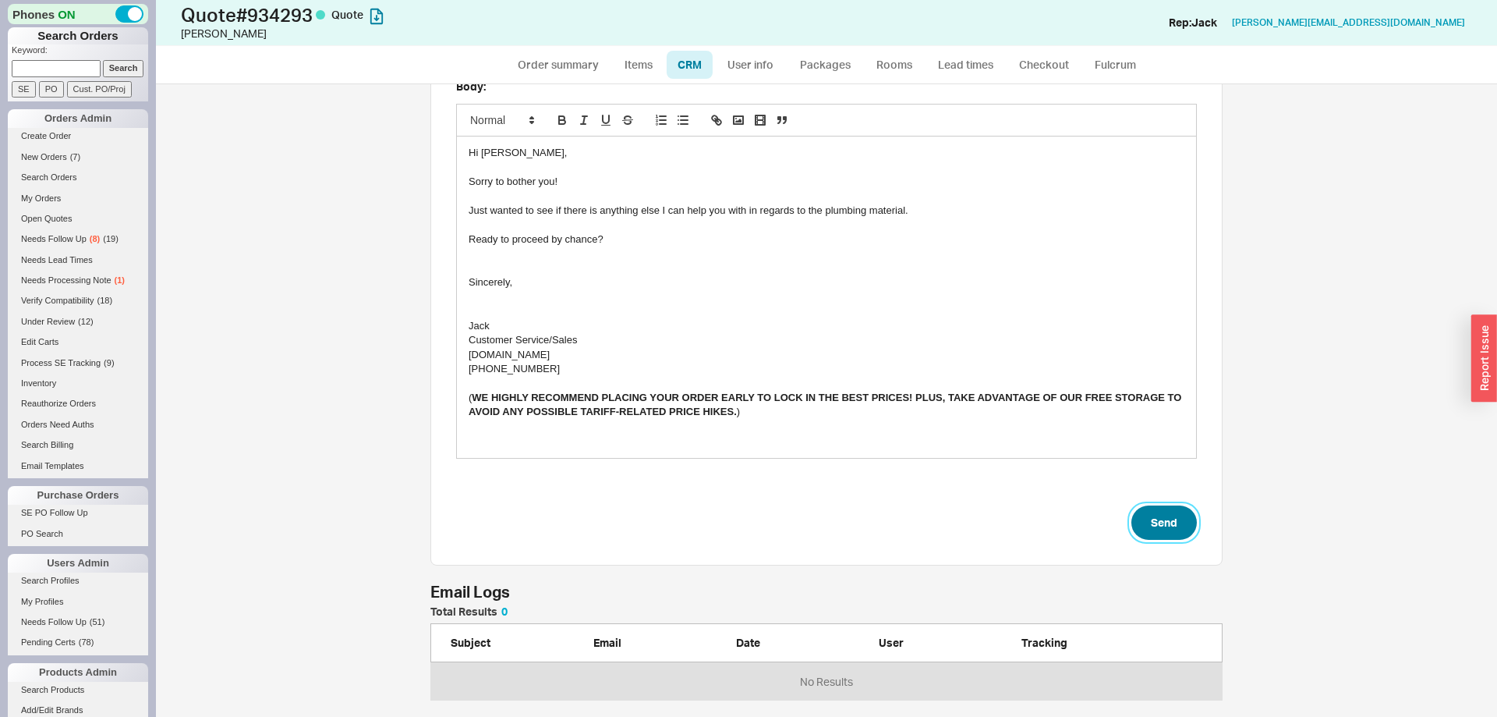
click at [1180, 537] on button "Send" at bounding box center [1164, 522] width 66 height 34
select select "*"
select select "LOW"
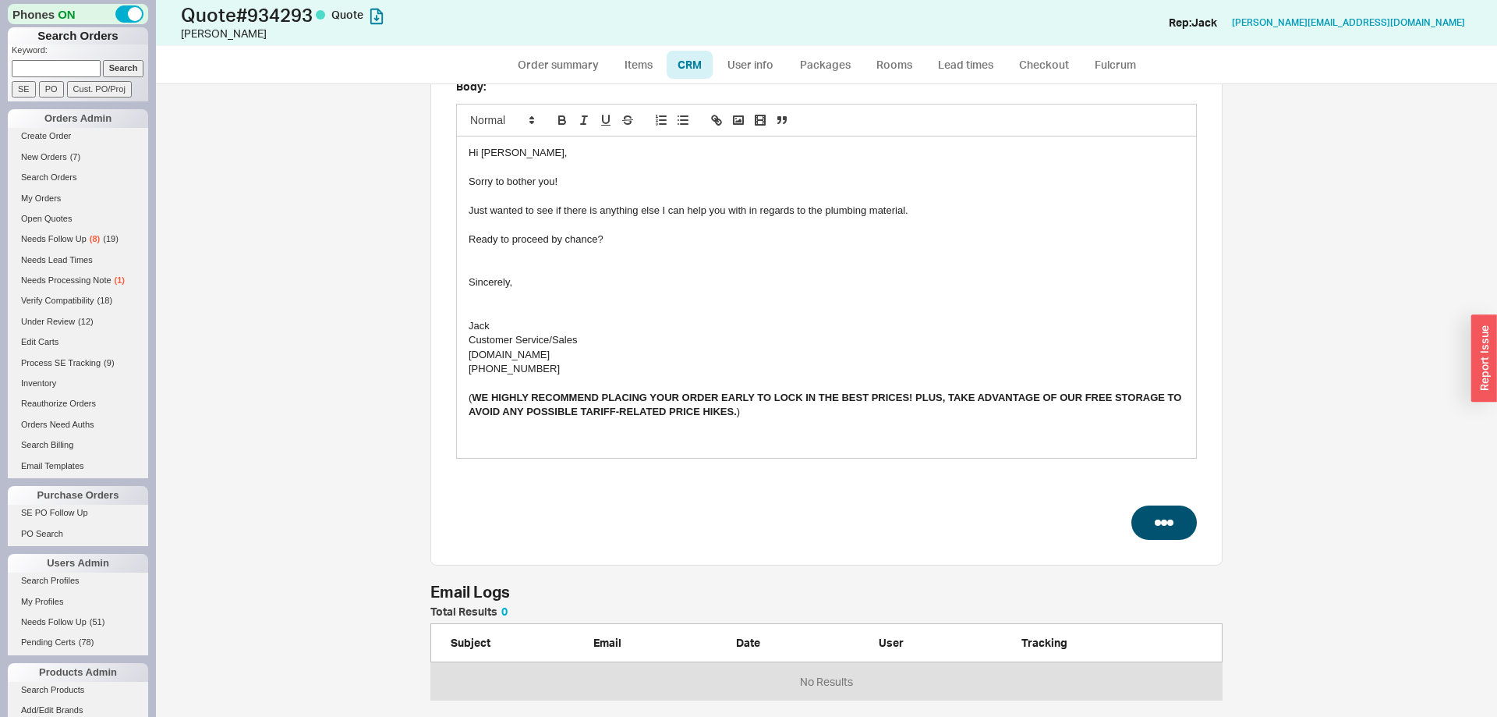
select select "3"
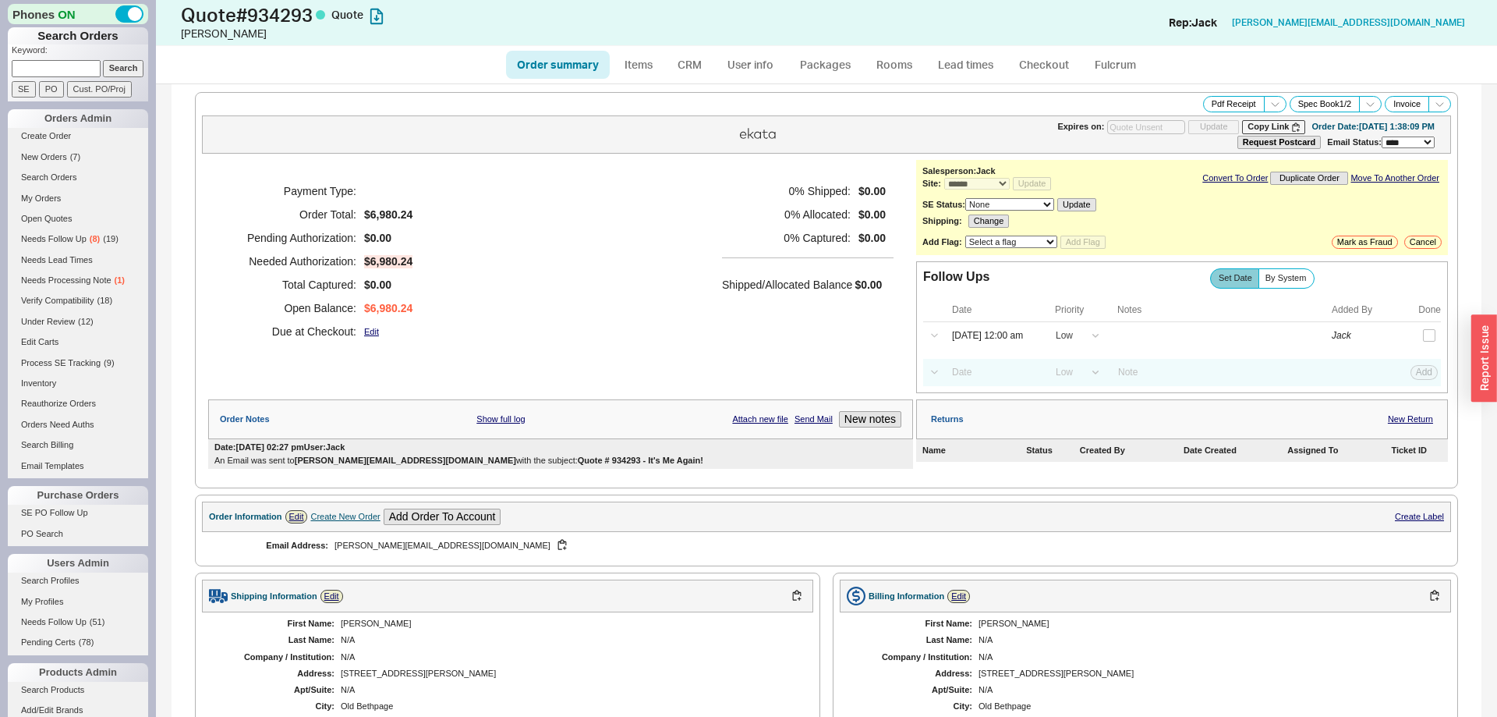
type input "09/02/2025"
click at [985, 383] on input at bounding box center [994, 372] width 100 height 21
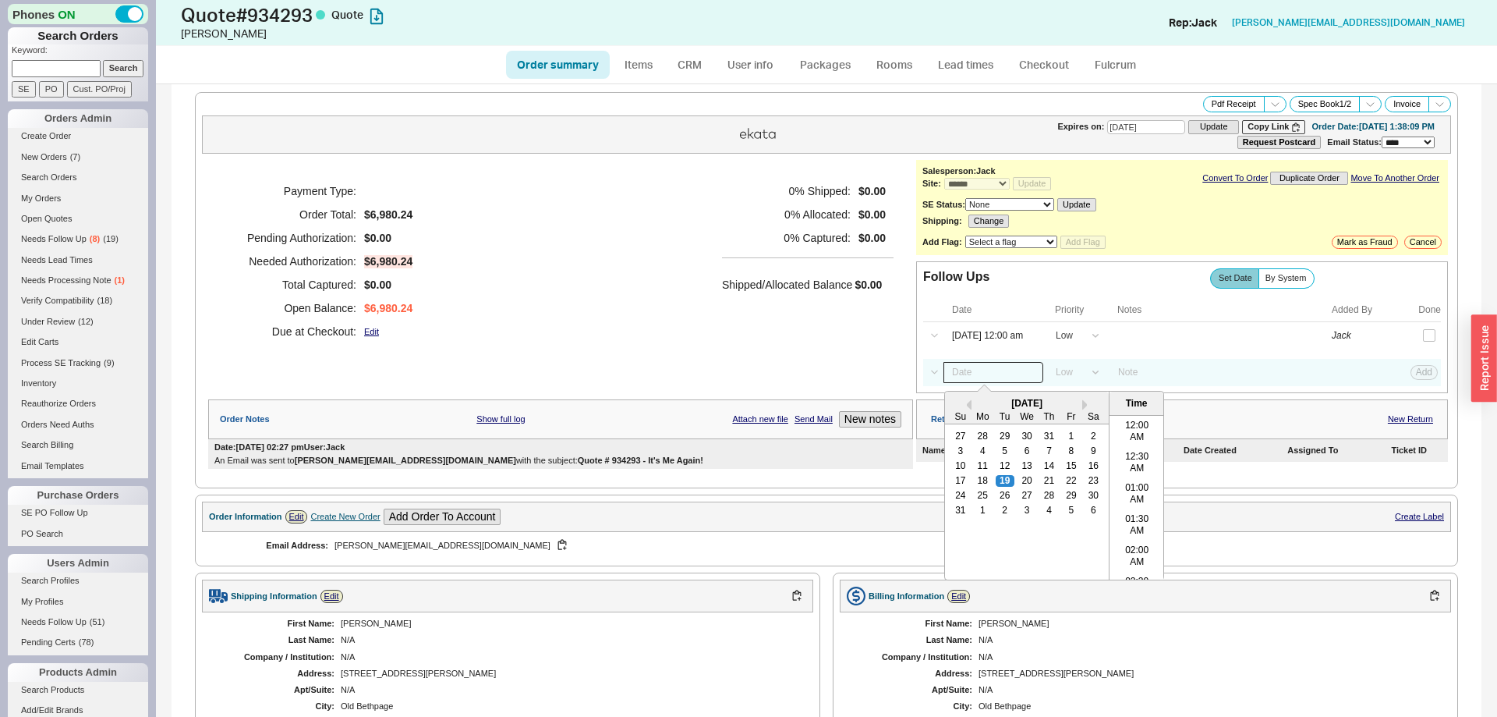
scroll to position [808, 0]
click at [1067, 486] on div "22" at bounding box center [1071, 480] width 19 height 11
type input "08/22/25 12:00 am"
drag, startPoint x: 1411, startPoint y: 387, endPoint x: 1420, endPoint y: 376, distance: 14.4
click at [1417, 380] on div "Select a Date Now One hour One day Two Days One Month 08/22/25 12:00 am Previou…" at bounding box center [1182, 372] width 518 height 27
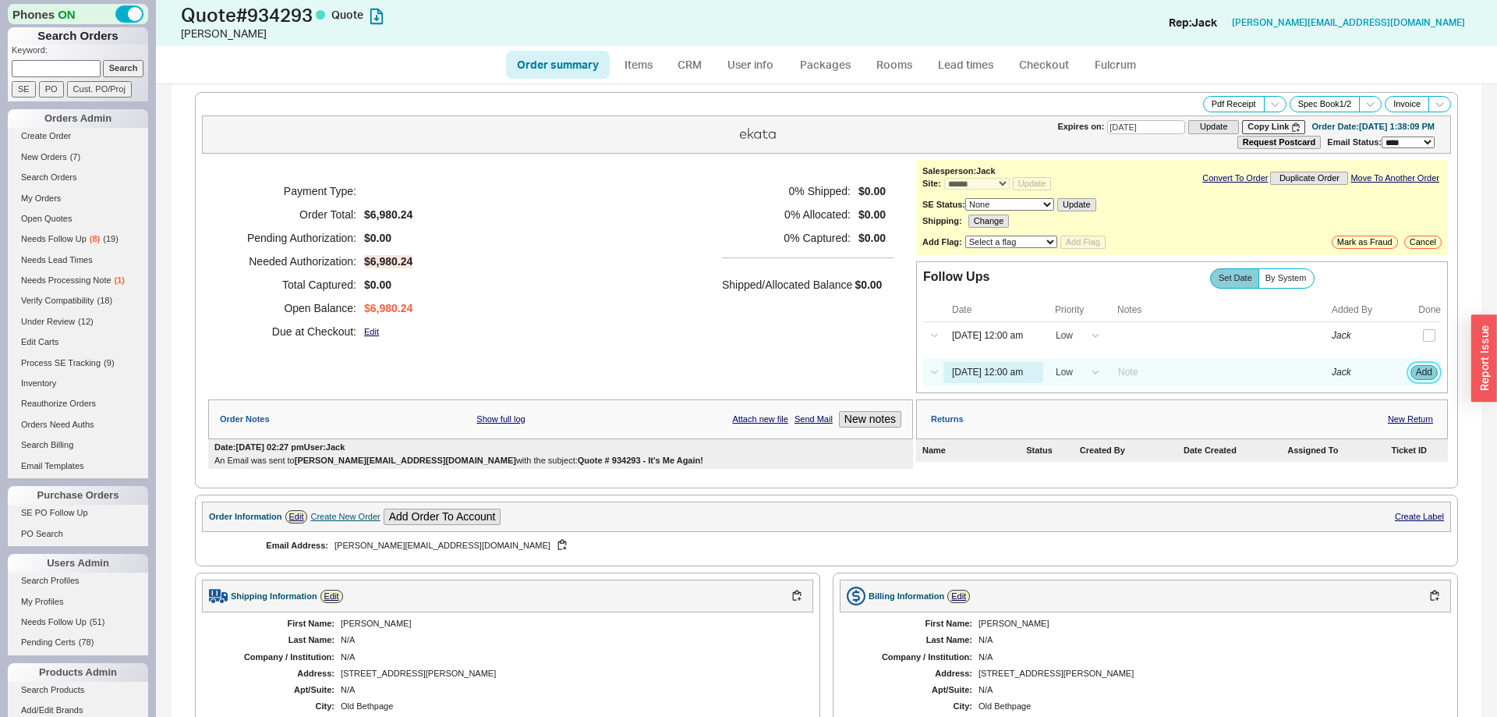
click at [1420, 376] on button "Add" at bounding box center [1424, 372] width 27 height 14
select select "LOW"
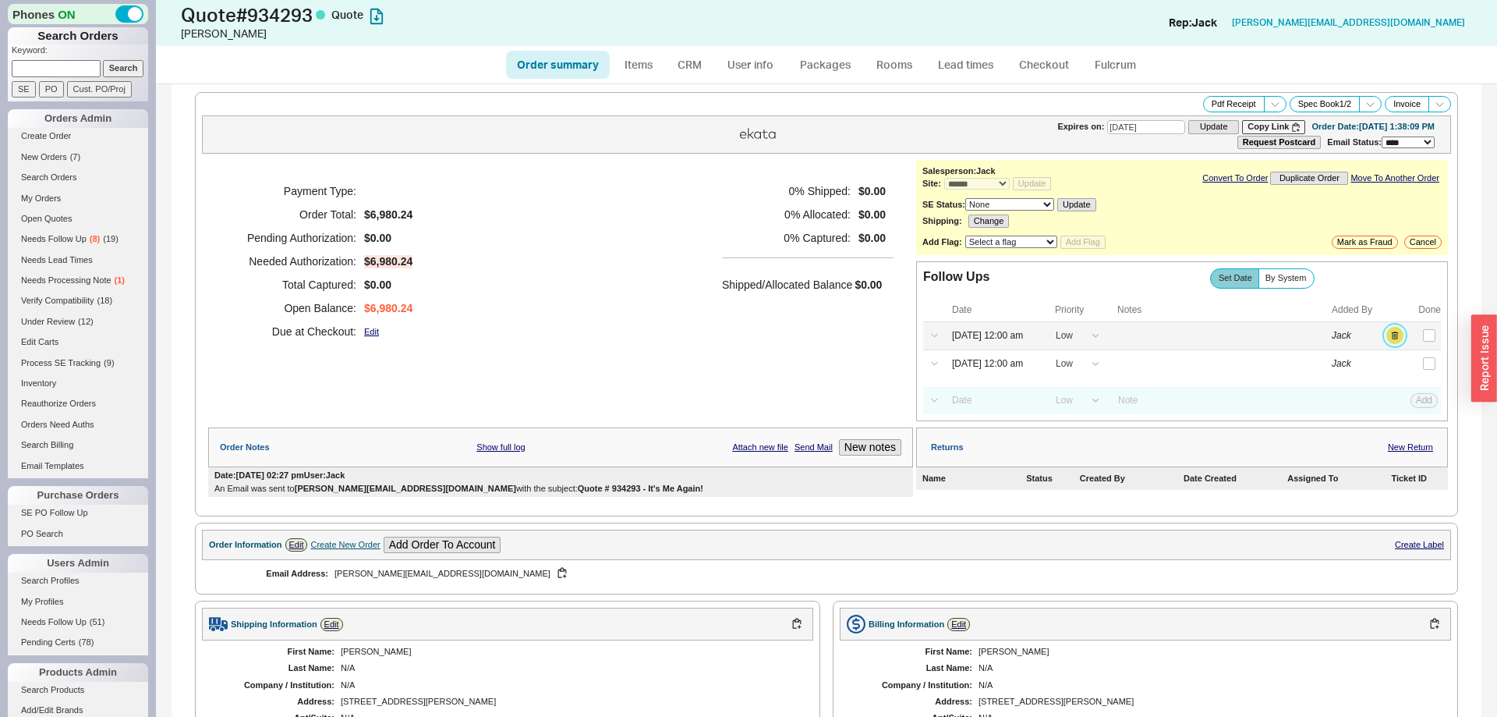
click at [1398, 340] on button "button" at bounding box center [1394, 335] width 17 height 17
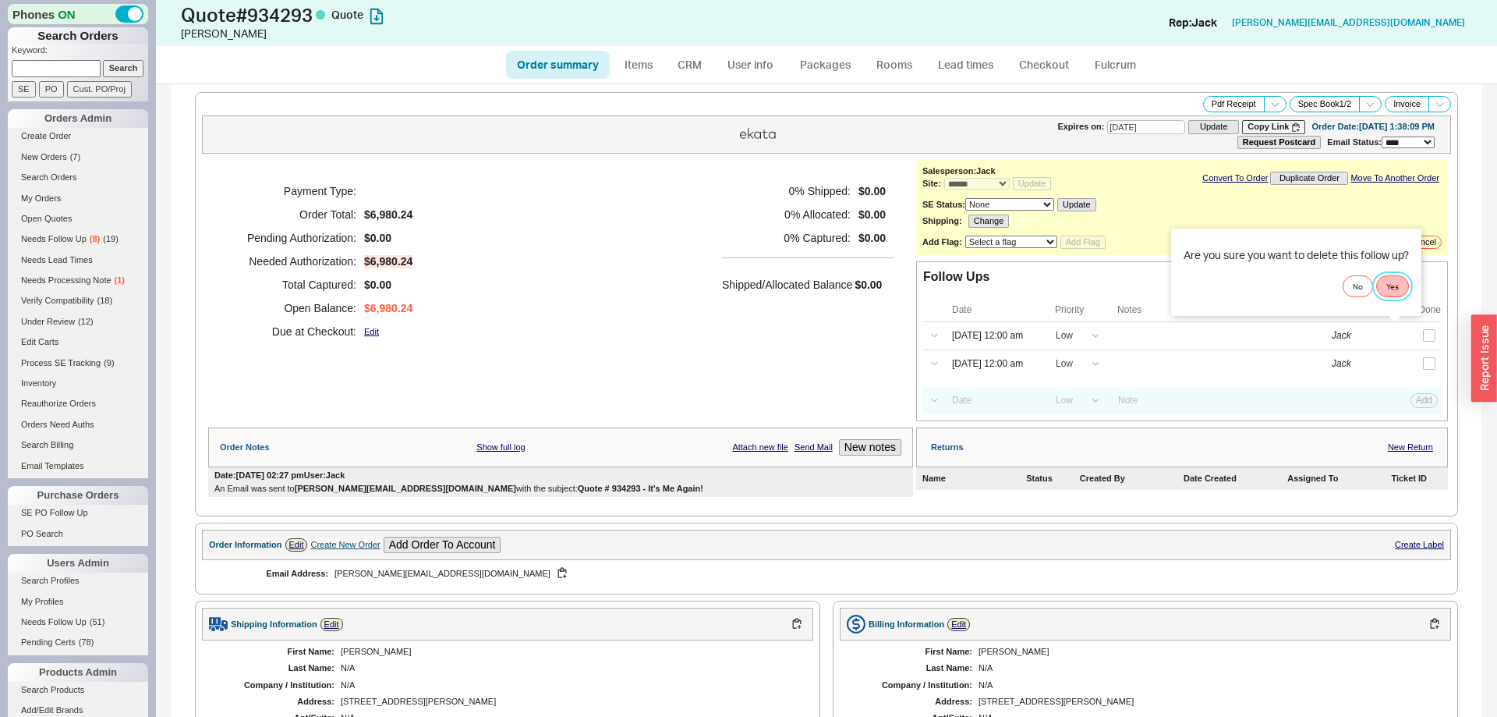
click at [1390, 287] on button "Yes" at bounding box center [1392, 286] width 33 height 22
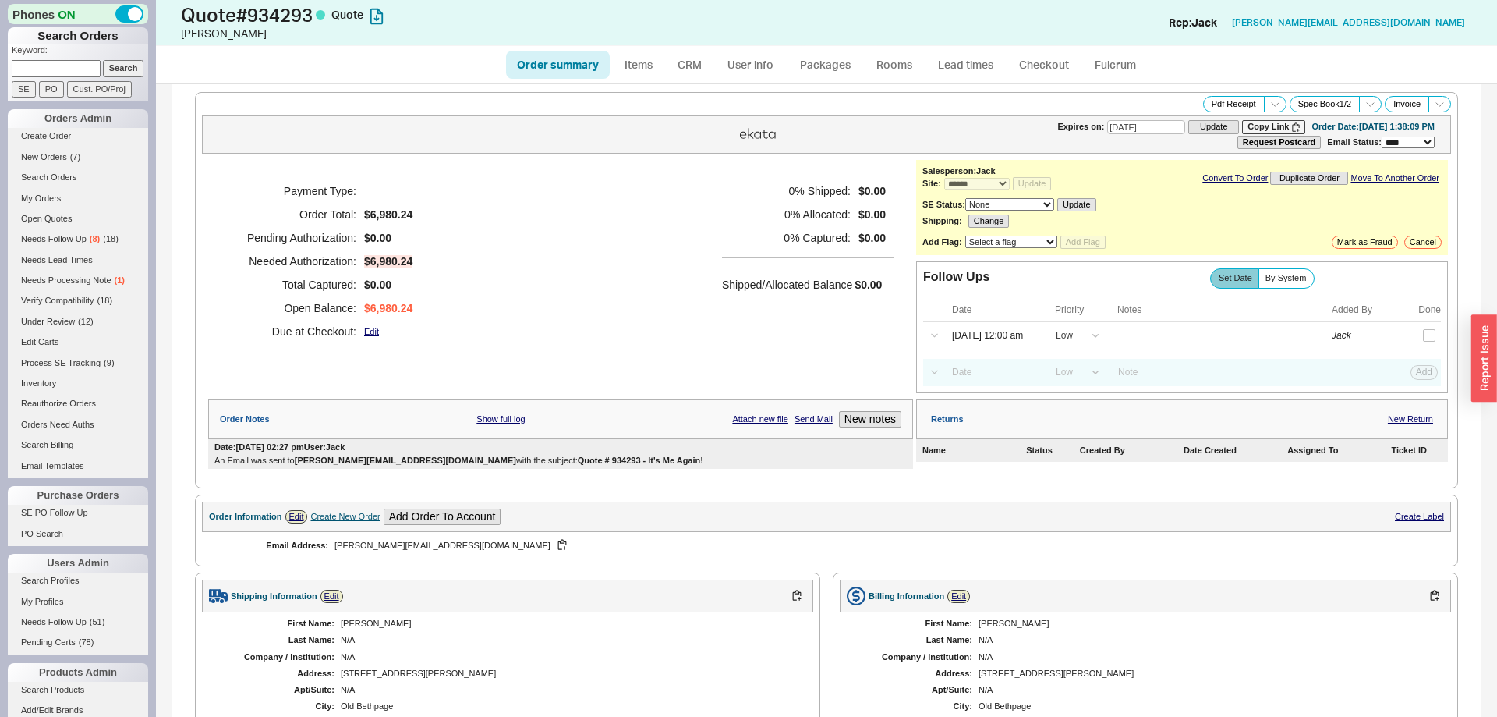
scroll to position [582, 0]
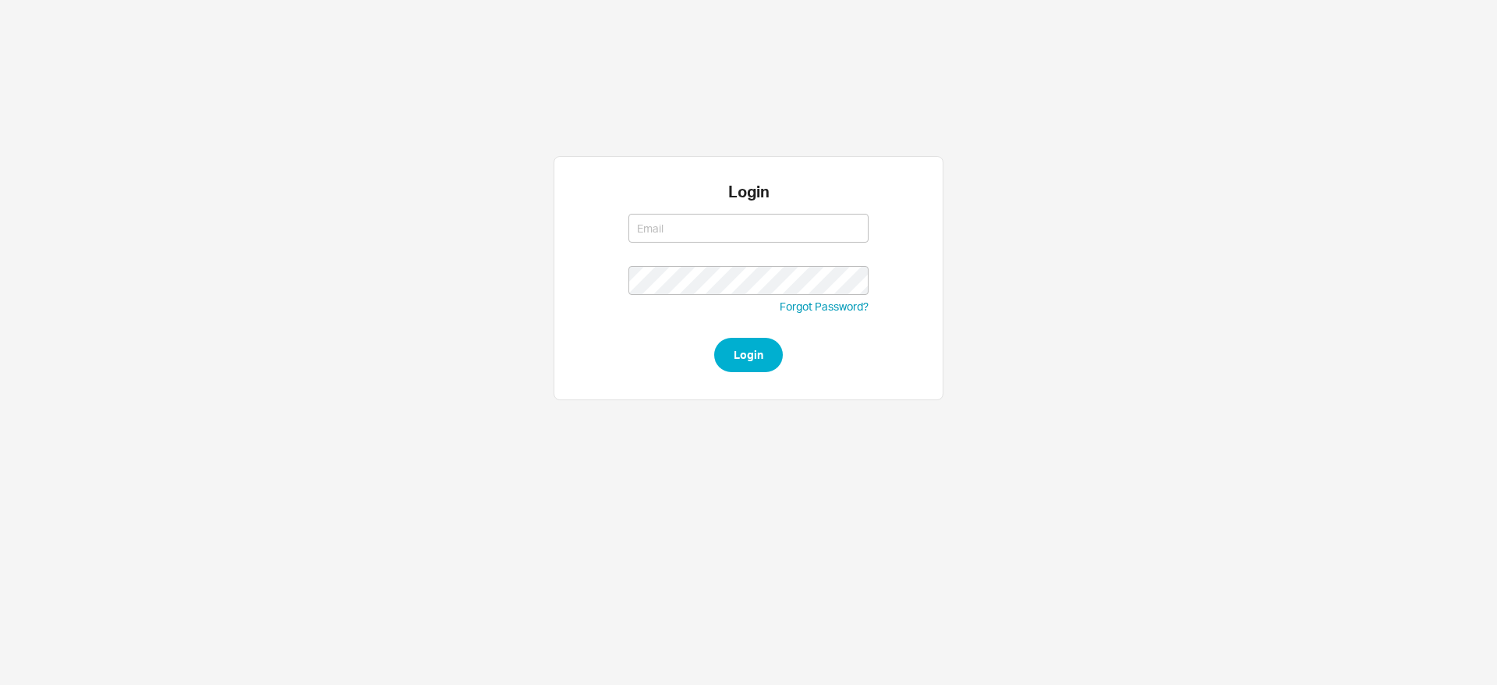
type input "[EMAIL_ADDRESS][DOMAIN_NAME]"
click at [731, 358] on button "Login" at bounding box center [748, 355] width 69 height 34
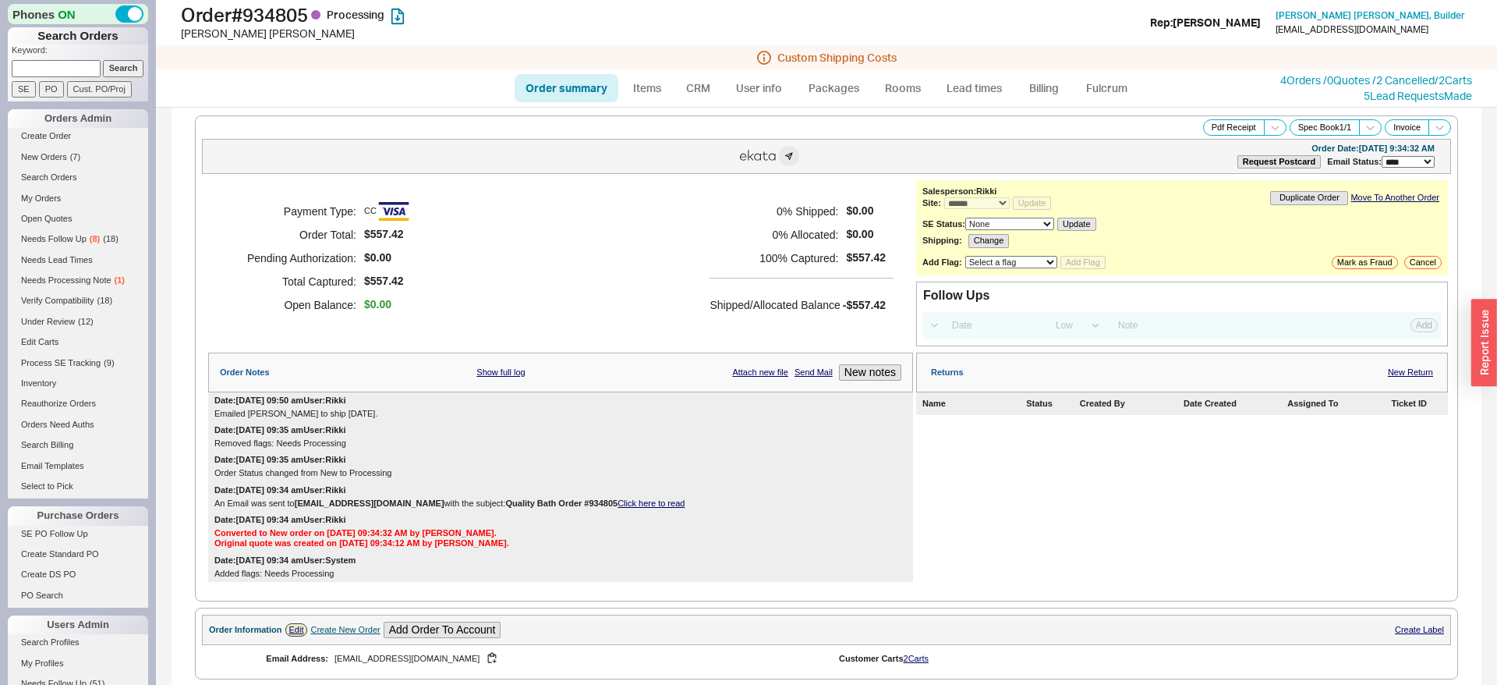
select select "*"
select select "LOW"
select select "3"
